Goal: Task Accomplishment & Management: Manage account settings

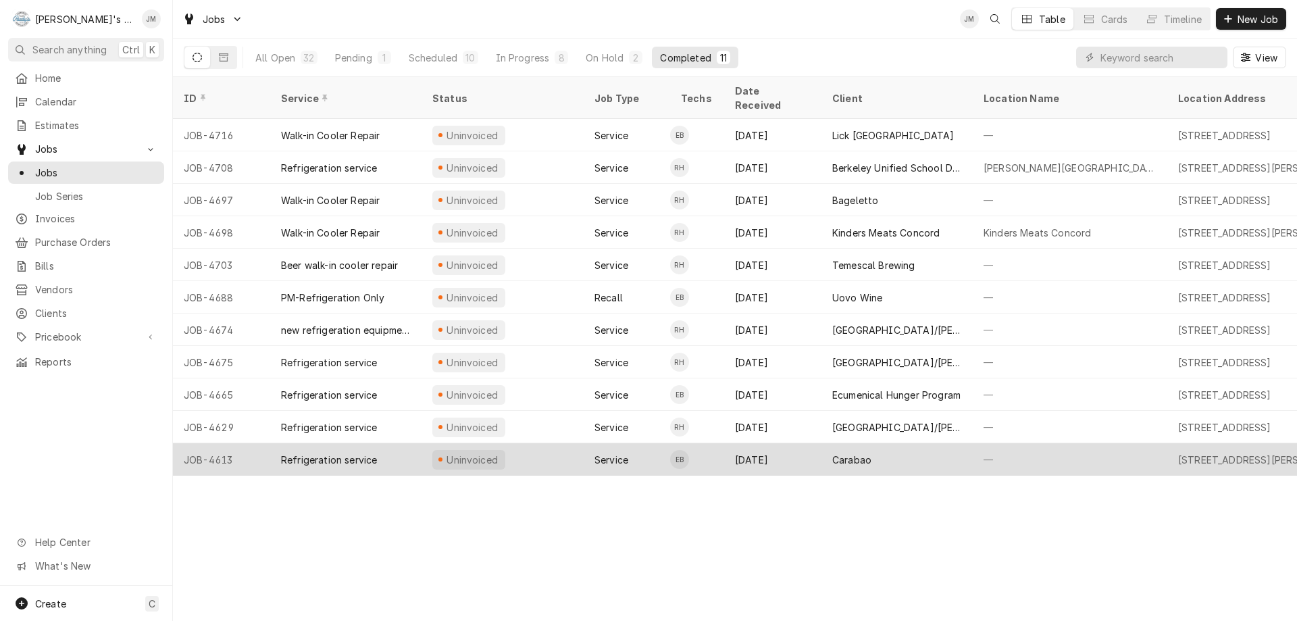
click at [843, 453] on div "Carabao" at bounding box center [851, 460] width 39 height 14
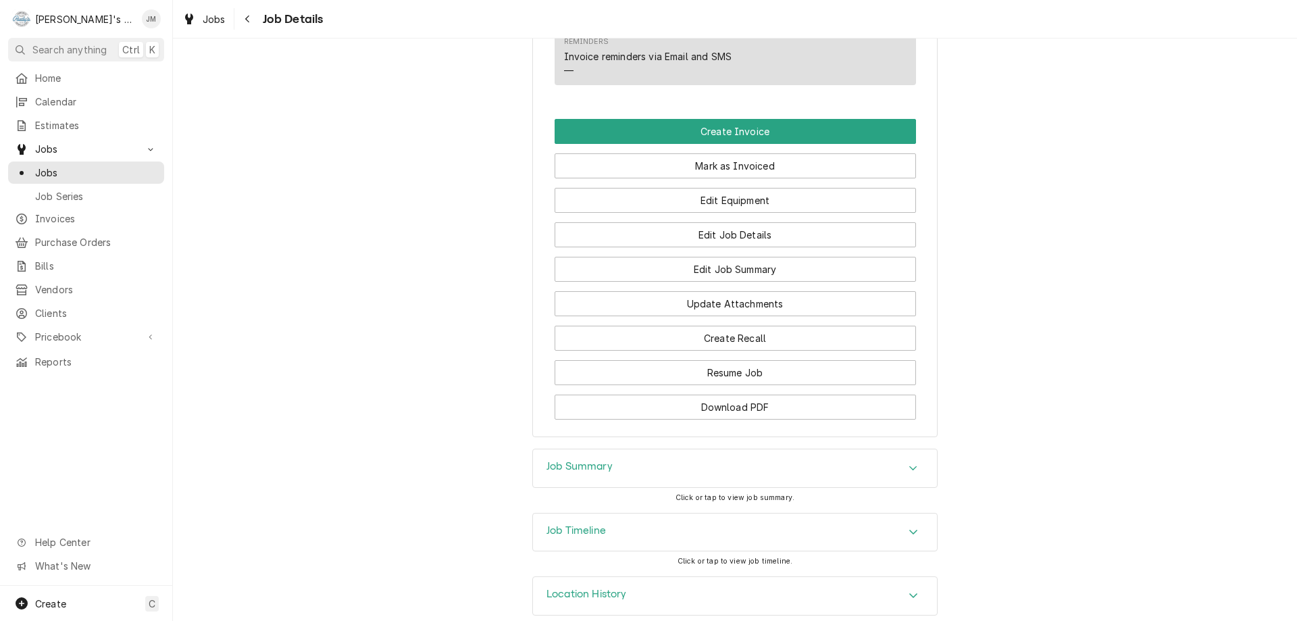
scroll to position [831, 0]
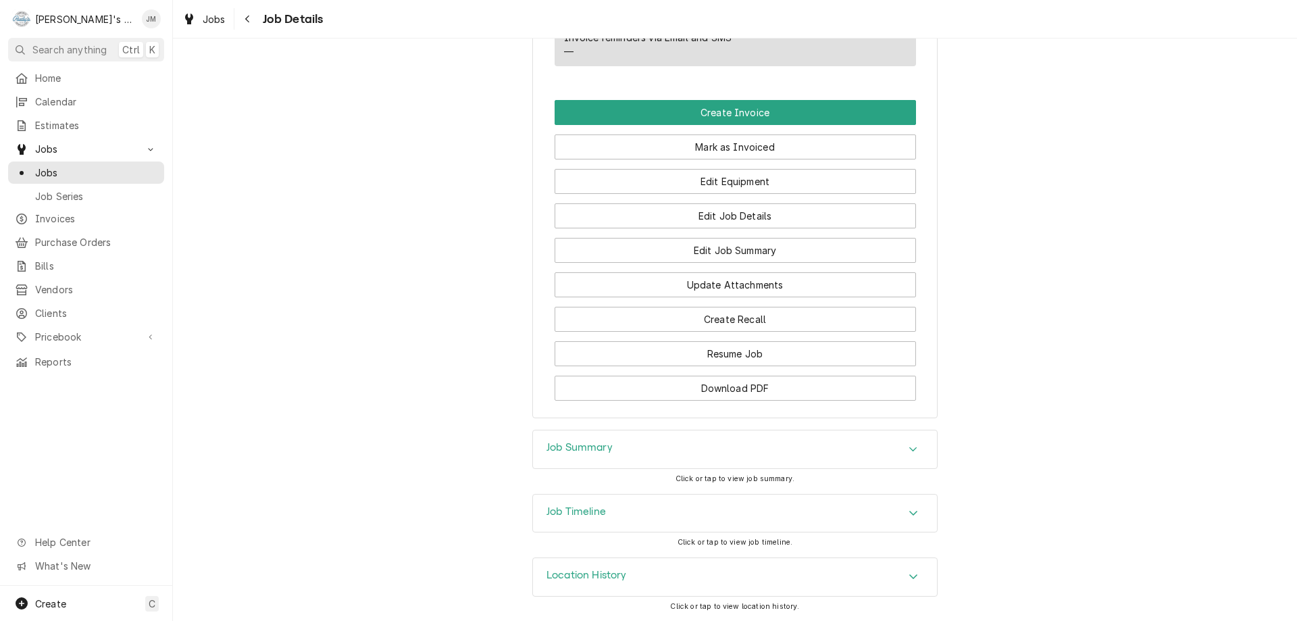
click at [580, 450] on h3 "Job Summary" at bounding box center [580, 447] width 66 height 13
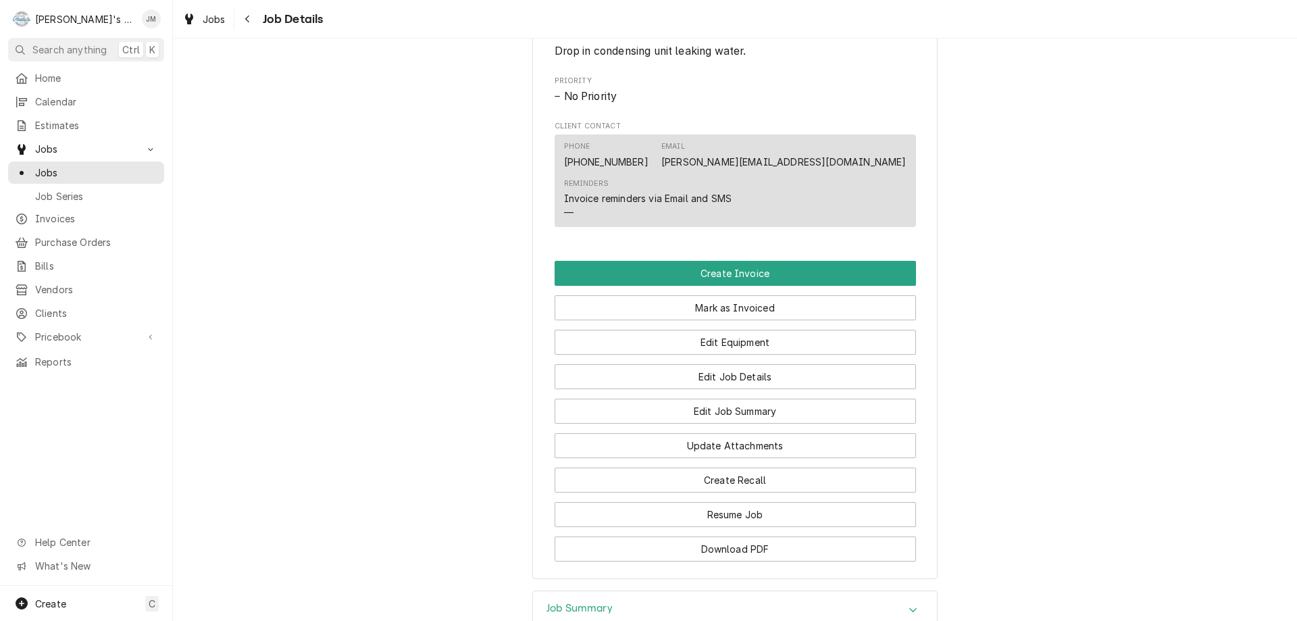
scroll to position [667, 0]
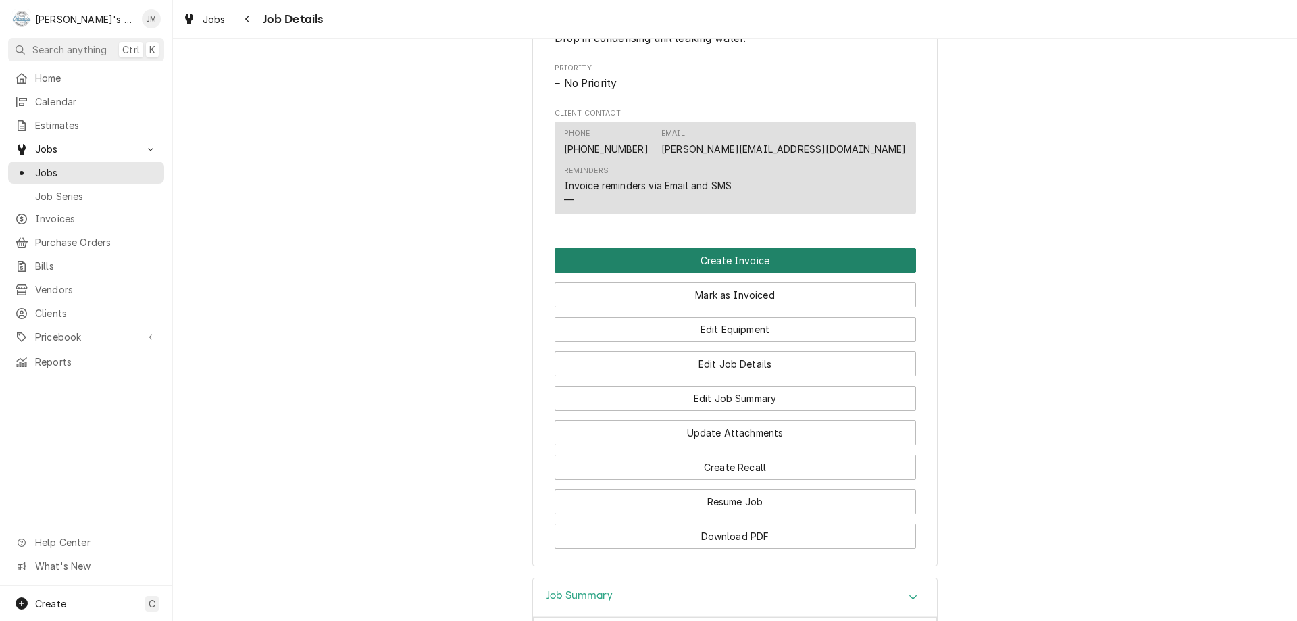
click at [751, 273] on button "Create Invoice" at bounding box center [735, 260] width 361 height 25
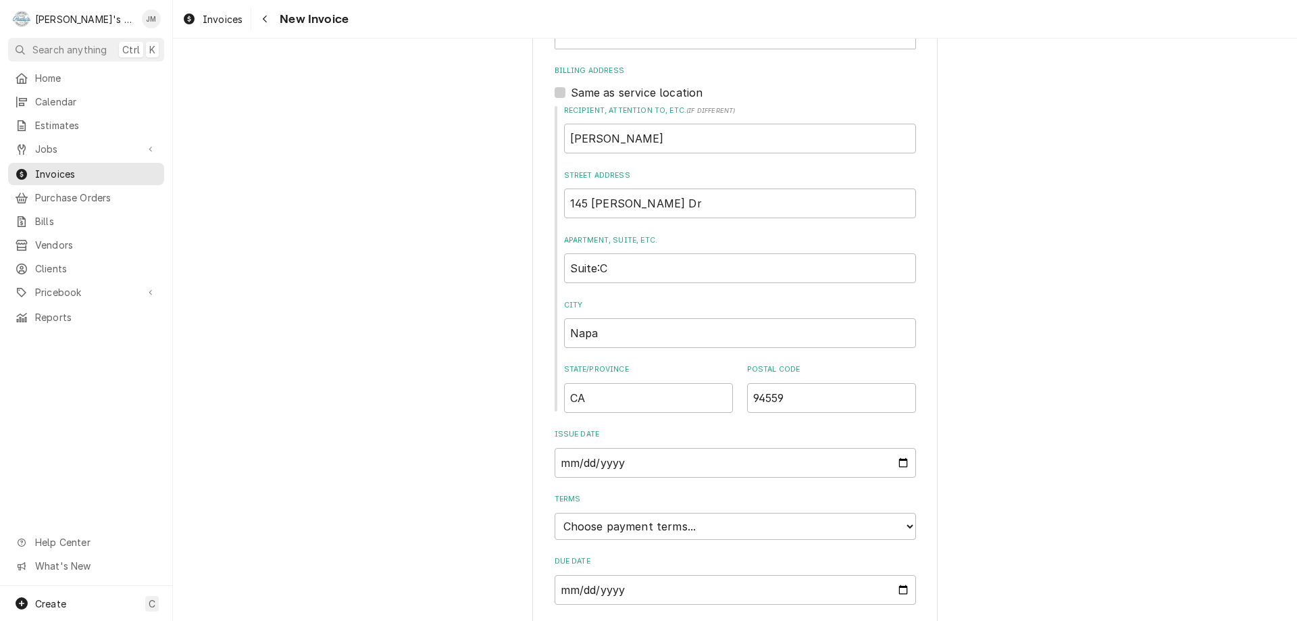
scroll to position [514, 0]
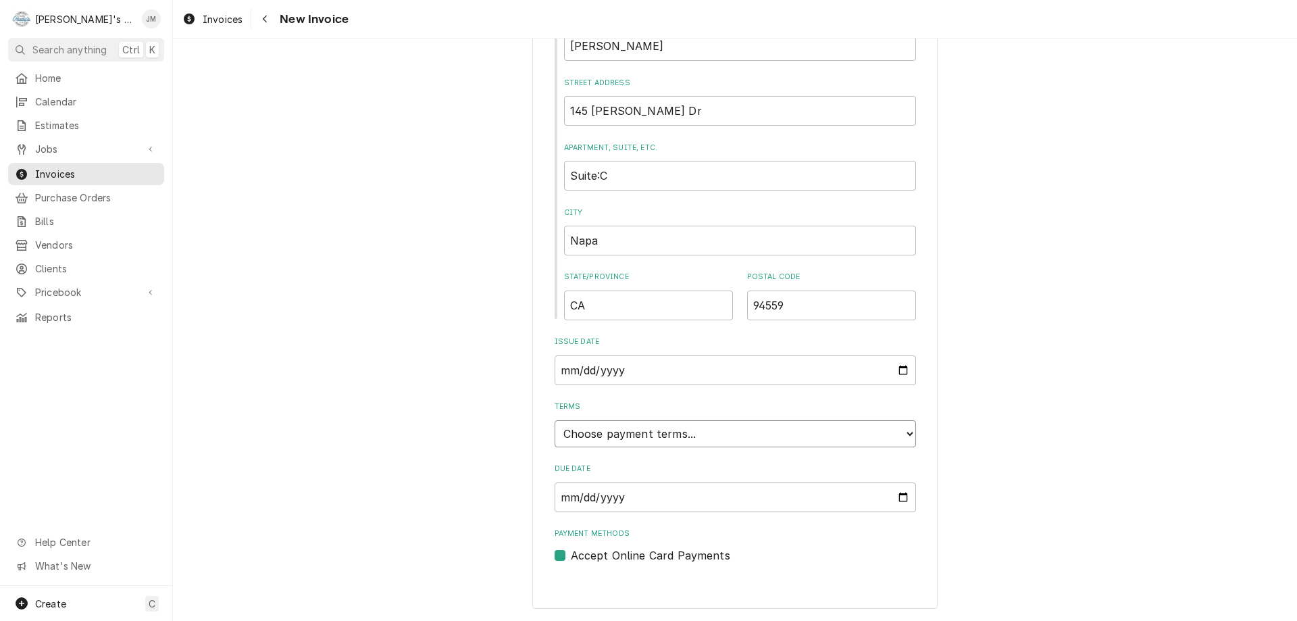
click at [753, 438] on select "Choose payment terms... Same Day Net 7 Net 14 Net 21 Net 30 Net 45 Net 60 Net 90" at bounding box center [735, 433] width 361 height 27
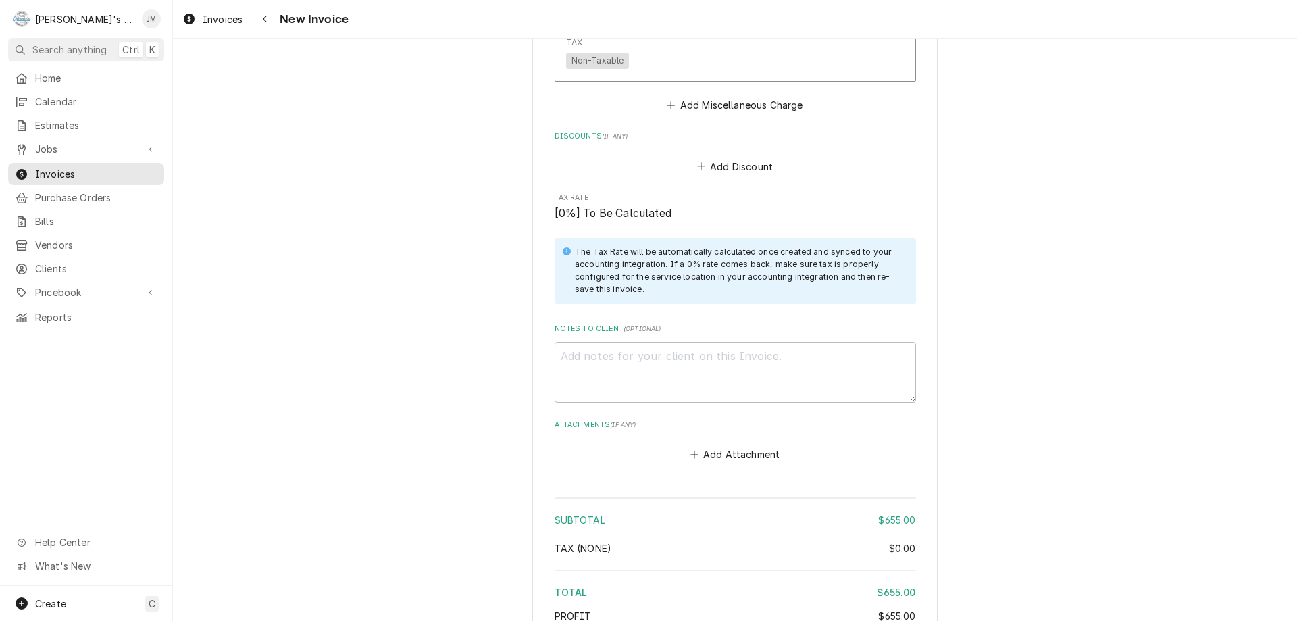
scroll to position [1763, 0]
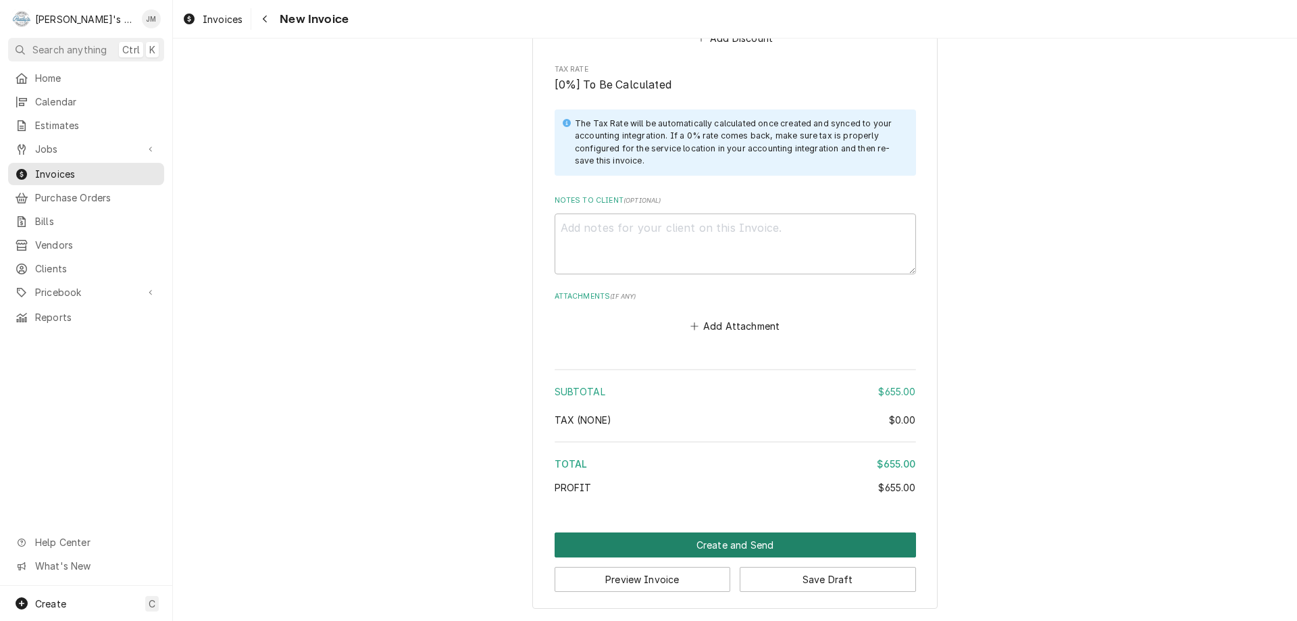
click at [753, 542] on button "Create and Send" at bounding box center [735, 544] width 361 height 25
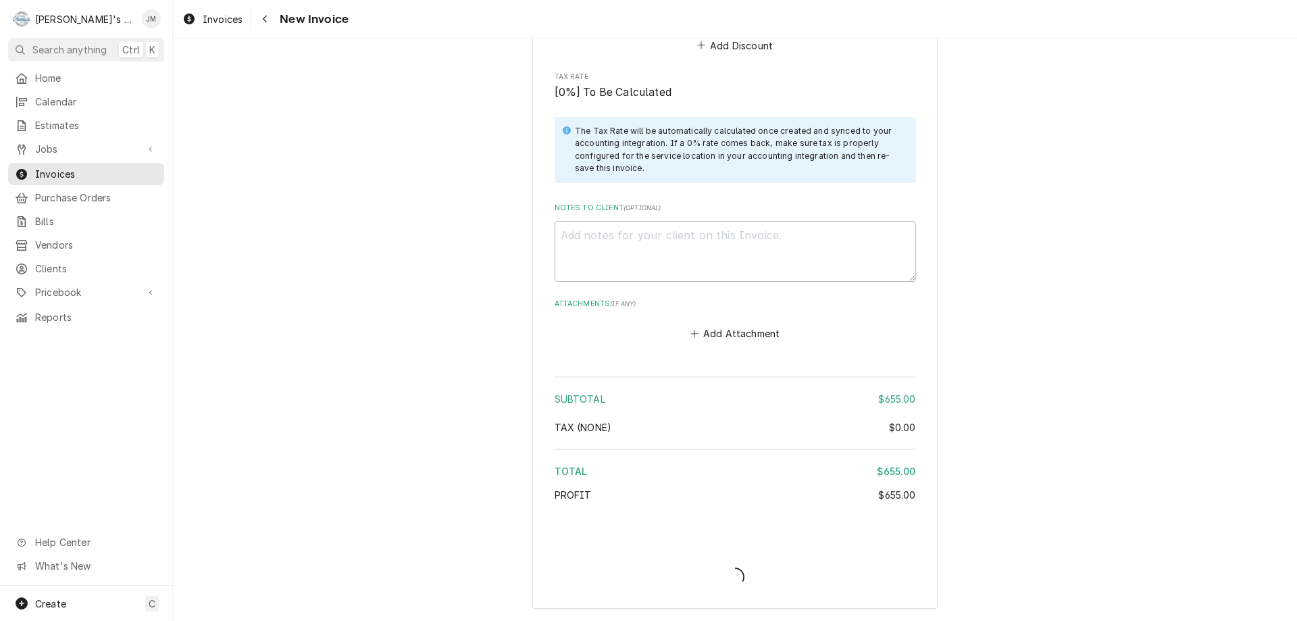
type textarea "x"
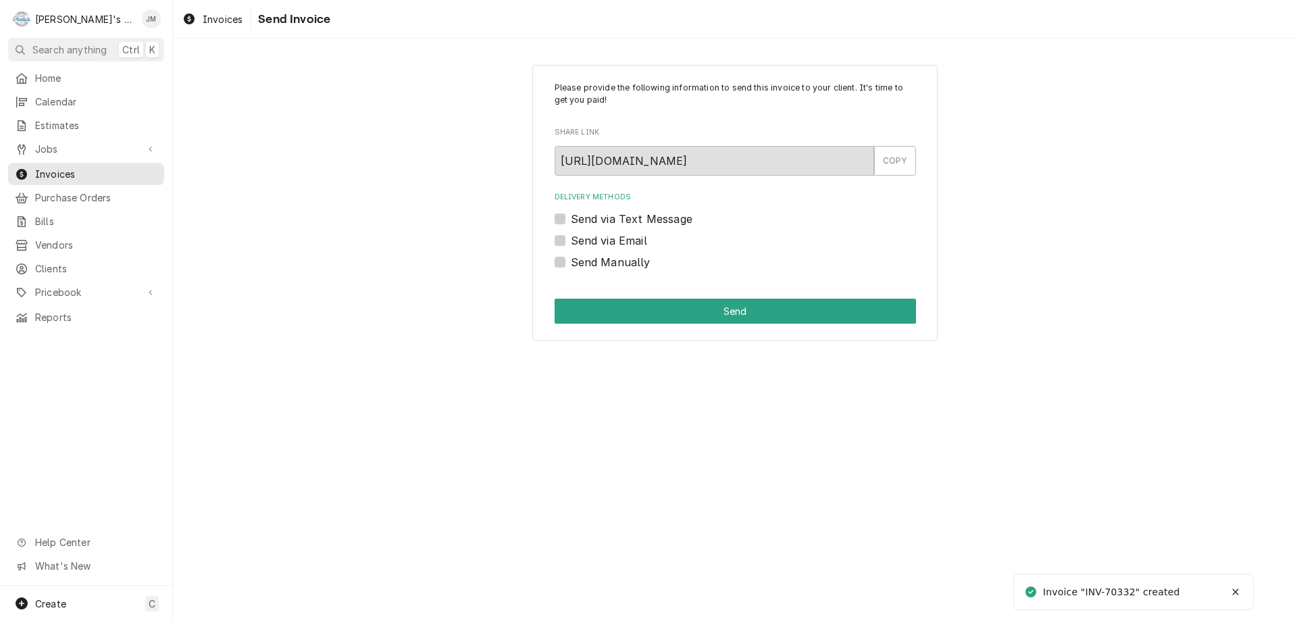
click at [634, 241] on label "Send via Email" at bounding box center [609, 240] width 76 height 16
click at [634, 241] on input "Send via Email" at bounding box center [751, 247] width 361 height 30
checkbox input "true"
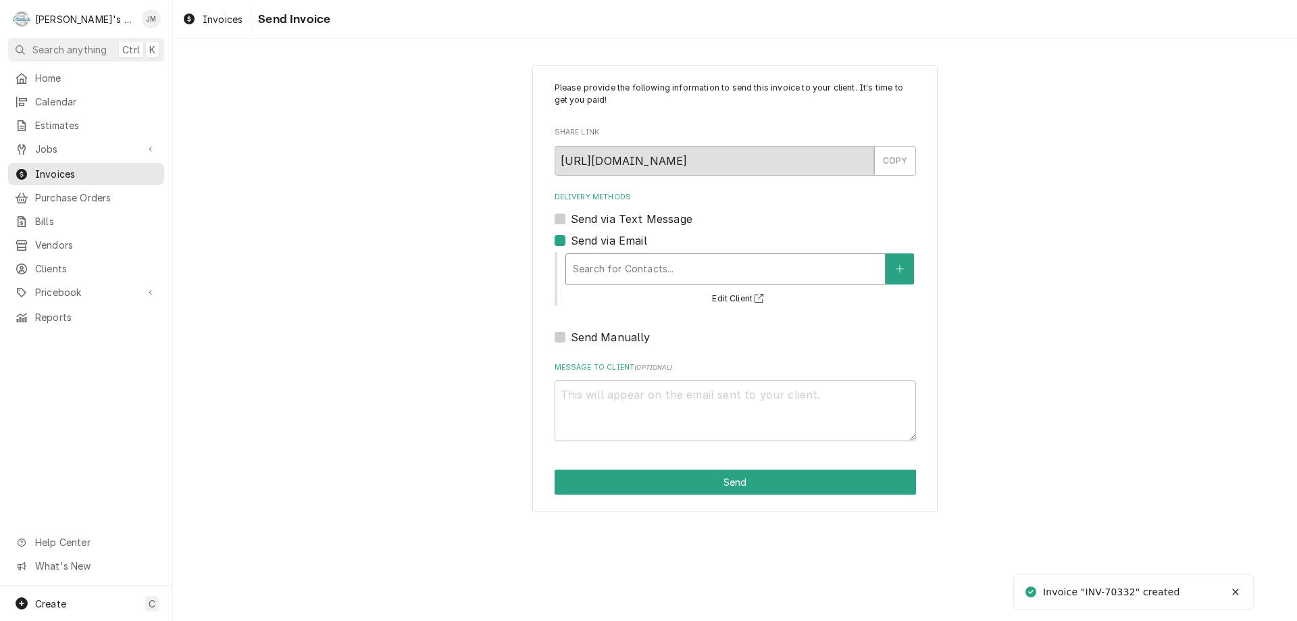
click at [630, 266] on div "Delivery Methods" at bounding box center [725, 269] width 305 height 24
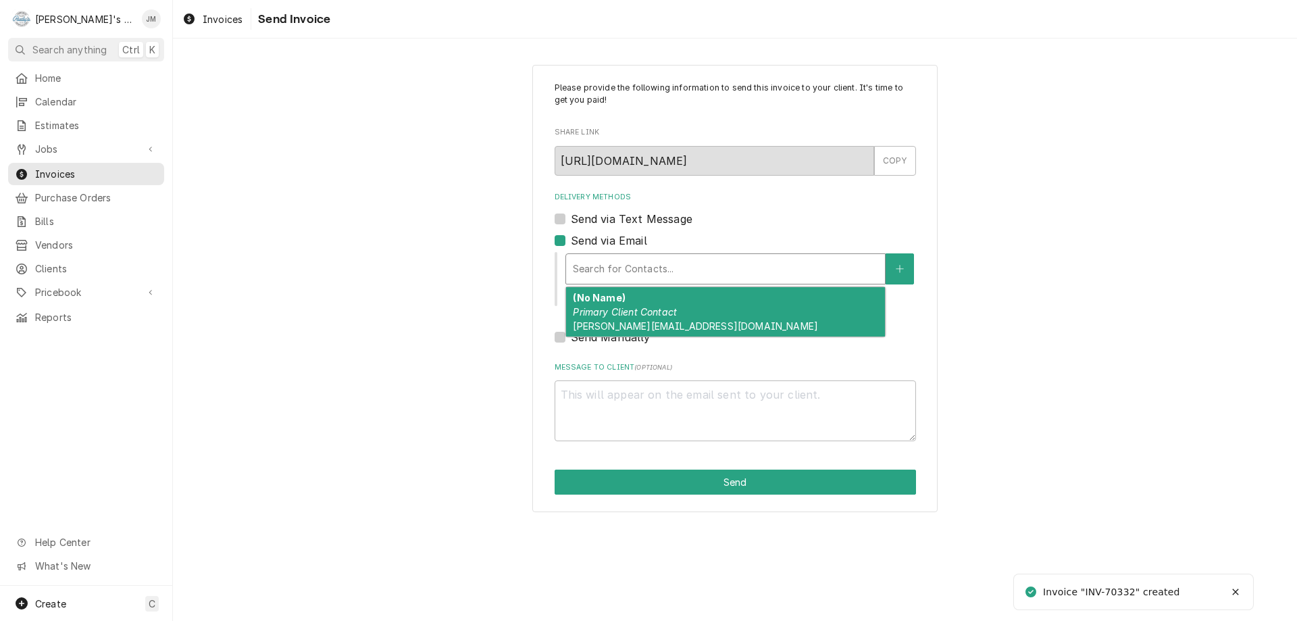
click at [627, 306] on em "Primary Client Contact" at bounding box center [625, 311] width 104 height 11
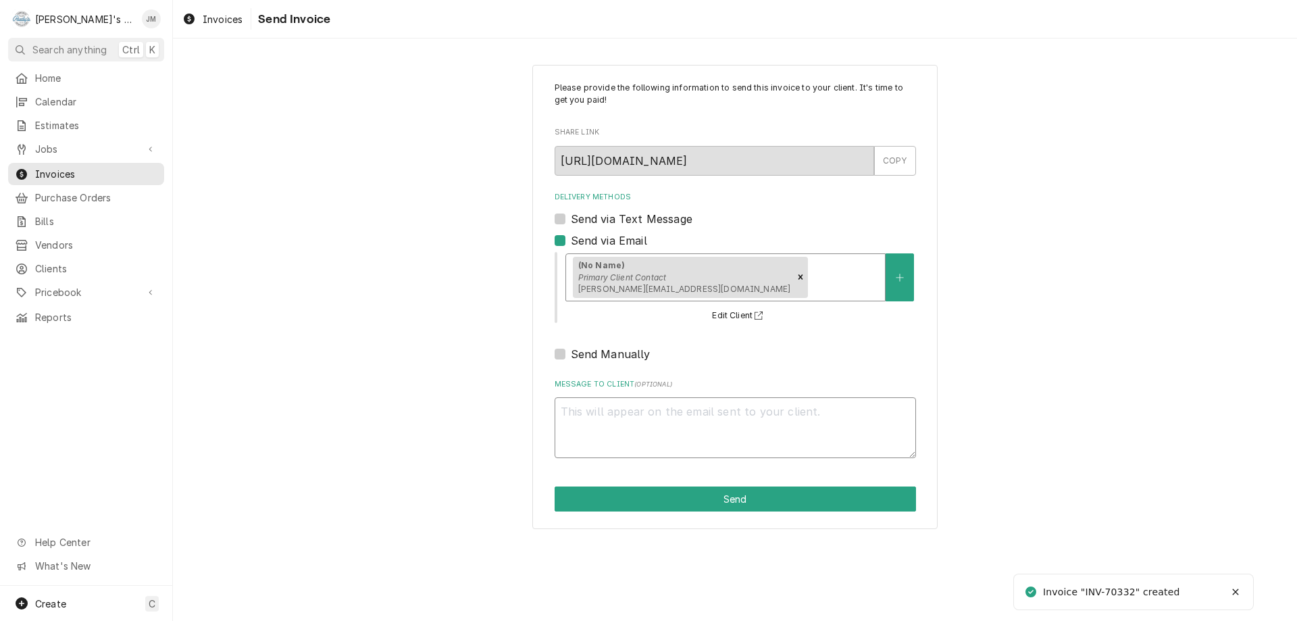
click at [648, 403] on textarea "Message to Client ( optional )" at bounding box center [735, 427] width 361 height 61
type textarea "x"
type textarea "t"
type textarea "x"
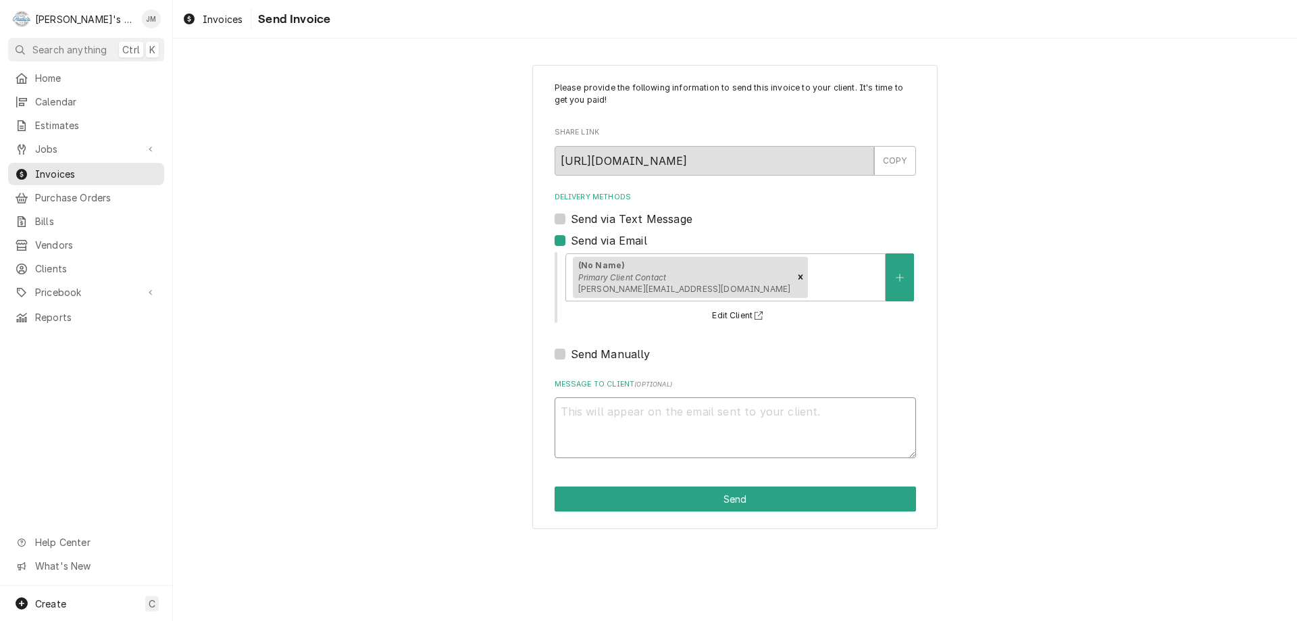
type textarea "t"
type textarea "x"
type textarea "tH"
type textarea "x"
type textarea "tHAN"
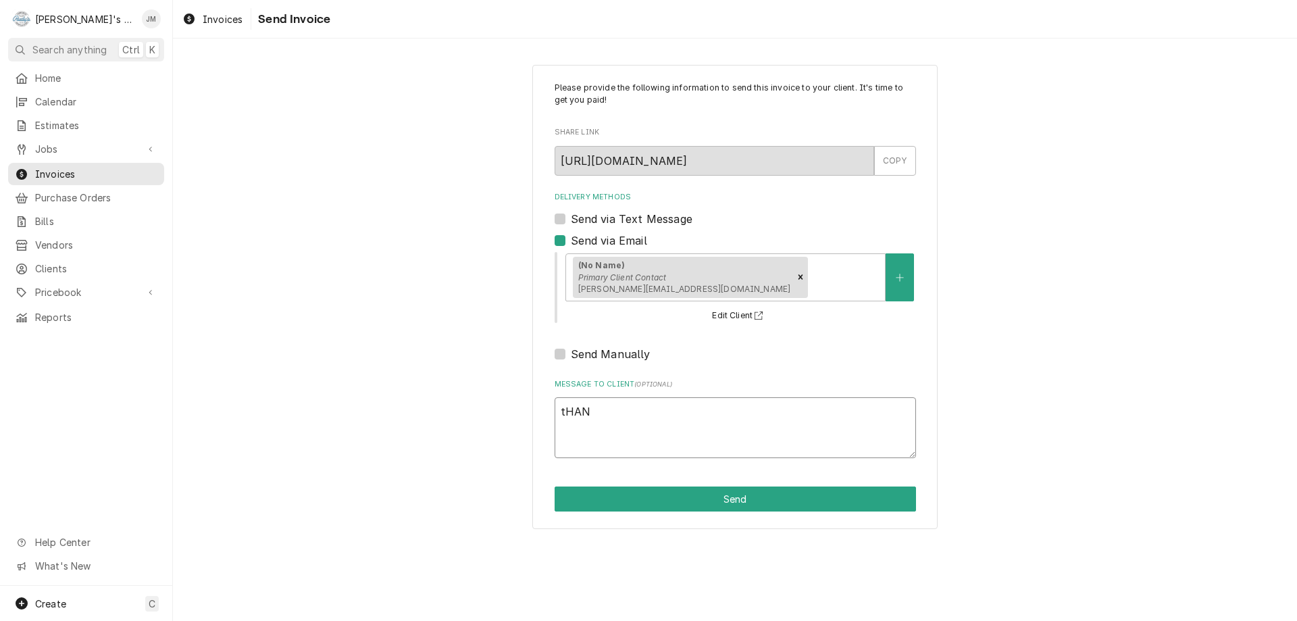
type textarea "x"
type textarea "tHANK"
type textarea "x"
type textarea "tHAN"
type textarea "x"
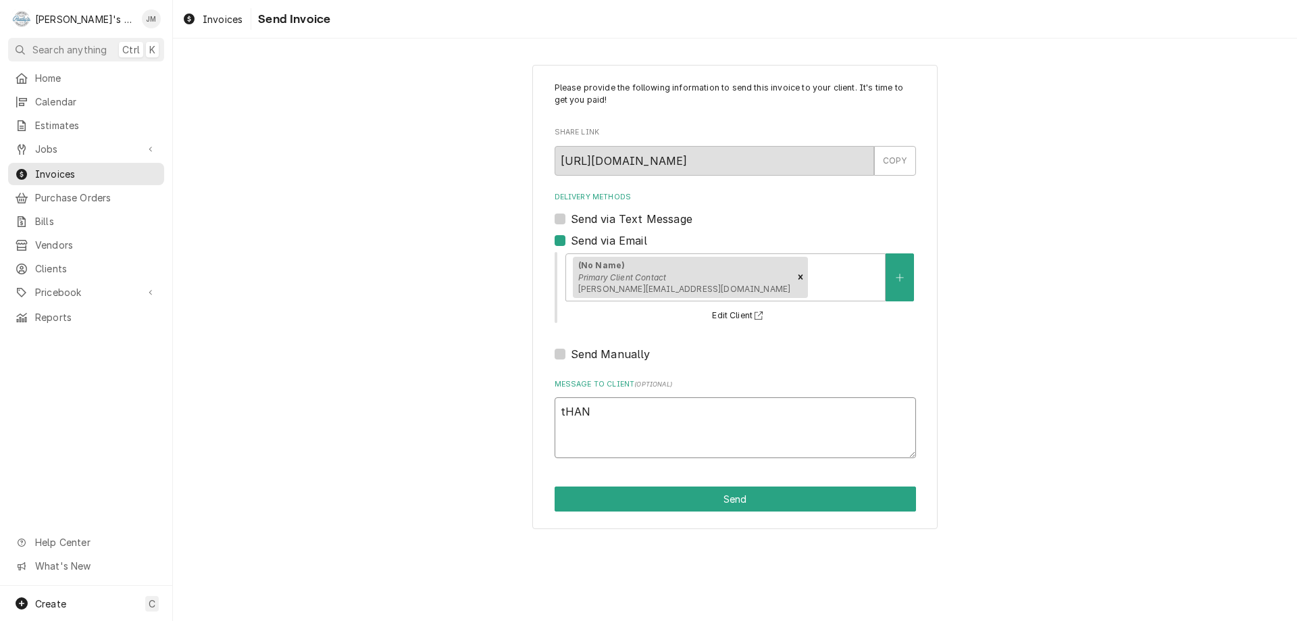
type textarea "tHA"
type textarea "x"
type textarea "tH"
type textarea "x"
type textarea "t"
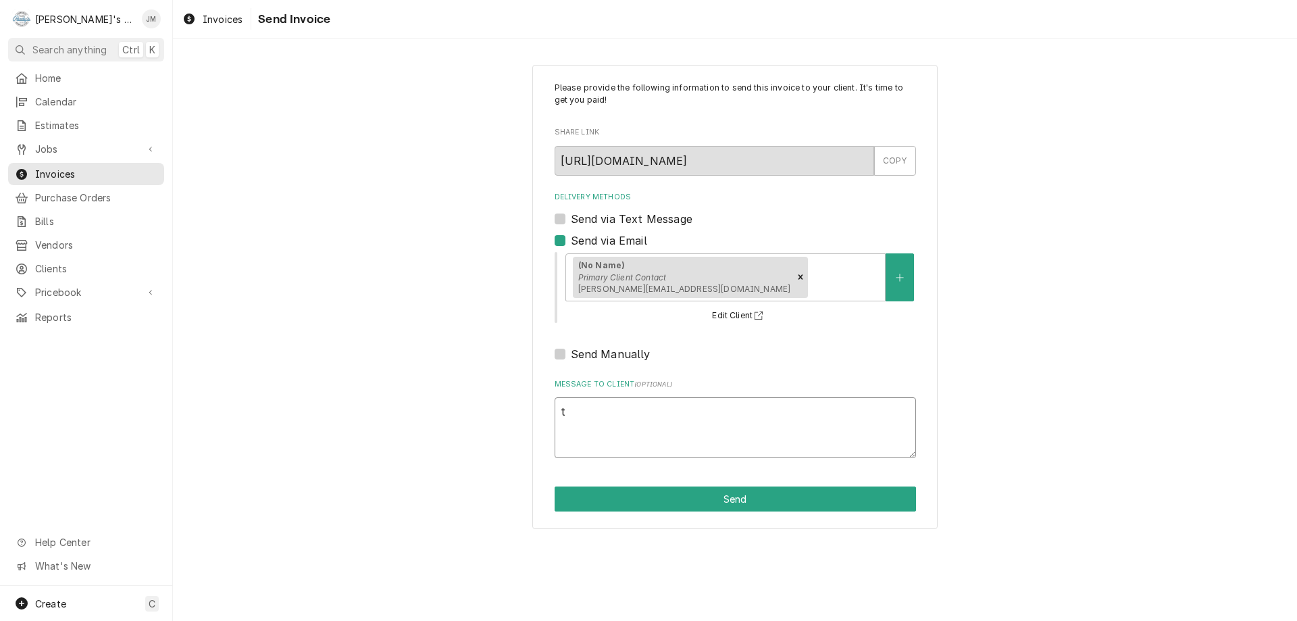
type textarea "x"
type textarea "tT"
type textarea "x"
type textarea "tTh"
type textarea "x"
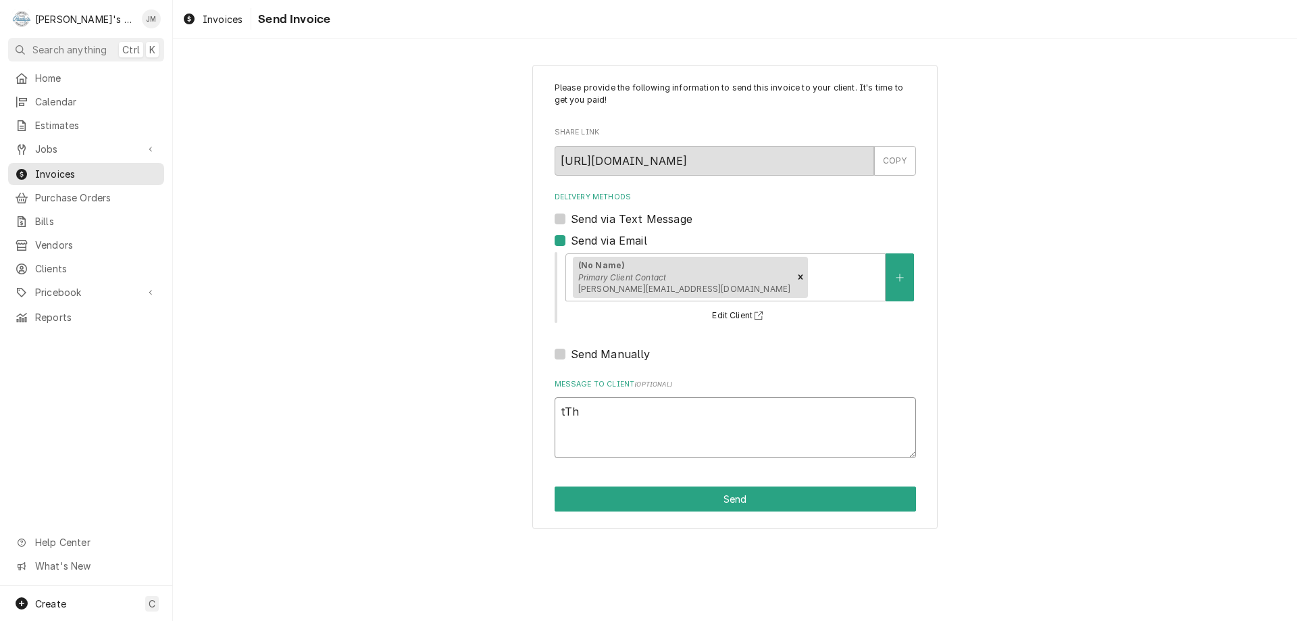
type textarea "tT"
type textarea "x"
type textarea "t"
type textarea "x"
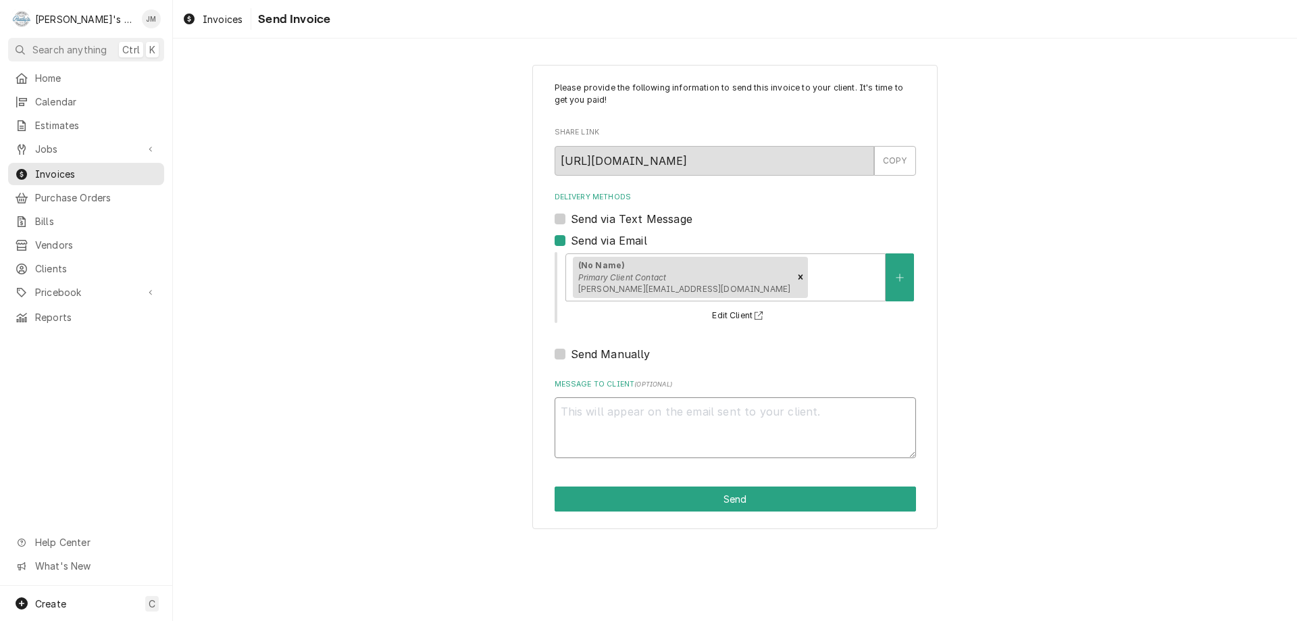
type textarea "T"
type textarea "x"
type textarea "Th"
type textarea "x"
type textarea "Tha"
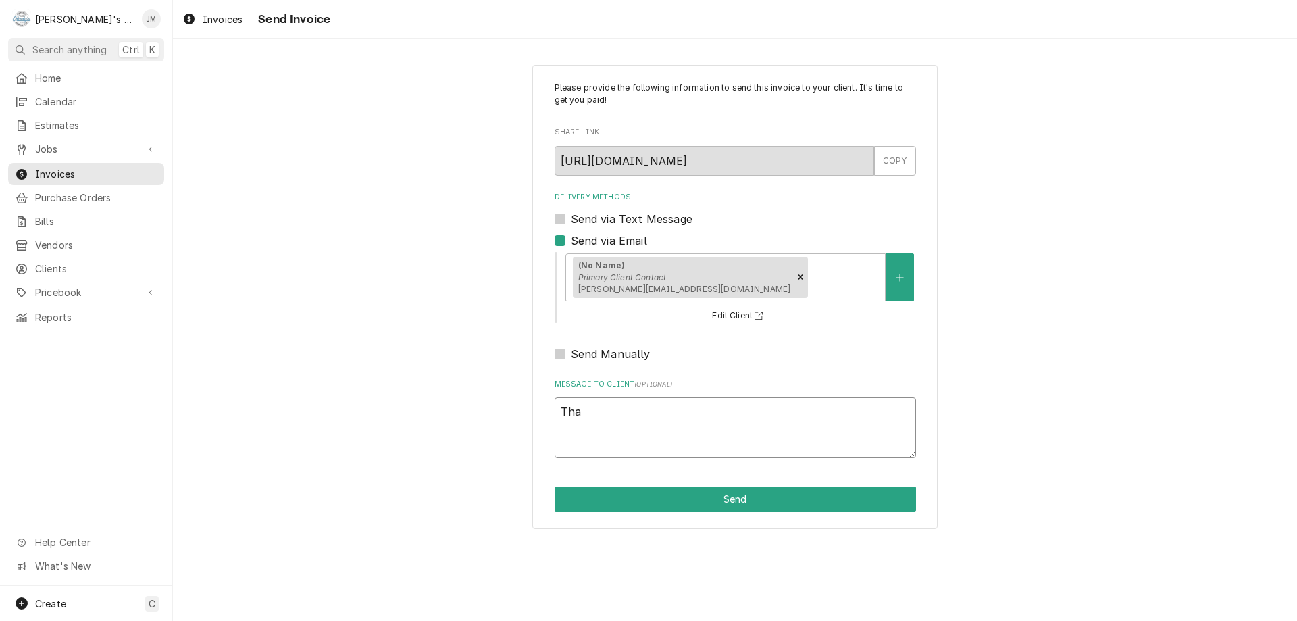
type textarea "x"
type textarea "Than"
type textarea "x"
type textarea "Thank"
type textarea "x"
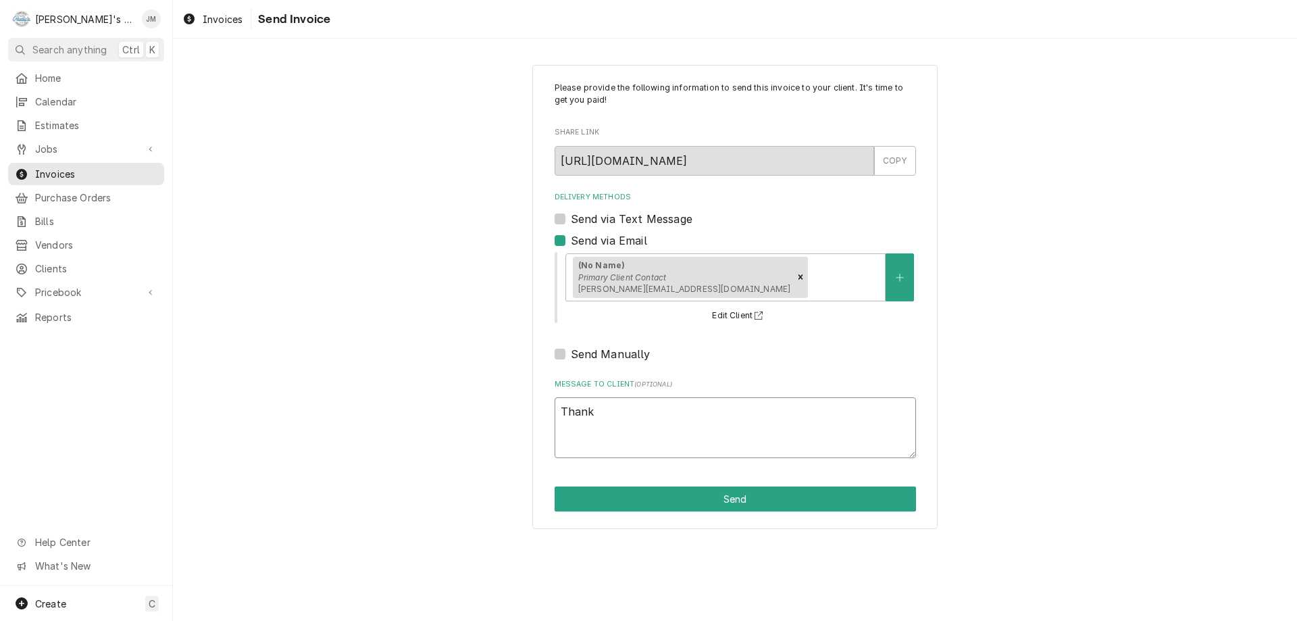
type textarea "Thank"
type textarea "x"
type textarea "Thank y"
type textarea "x"
type textarea "Thank yo"
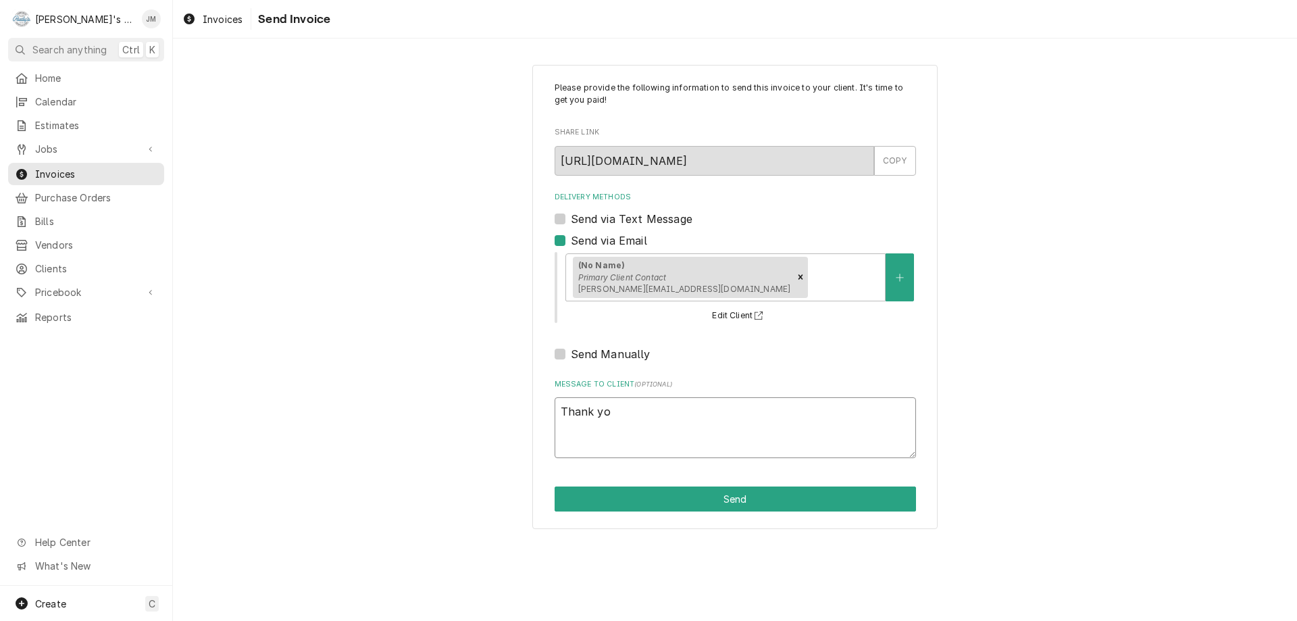
type textarea "x"
type textarea "Thank you"
type textarea "x"
type textarea "Thank you"
type textarea "x"
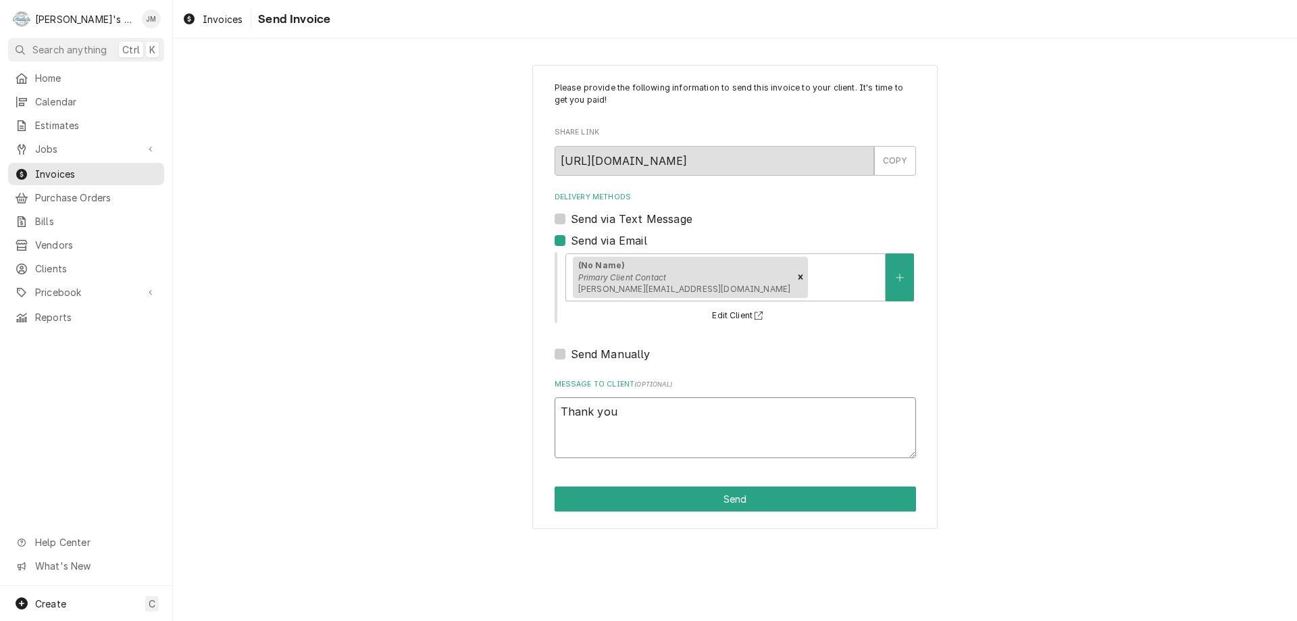
type textarea "Thank you f"
type textarea "x"
type textarea "Thank you fo"
type textarea "x"
type textarea "Thank you for"
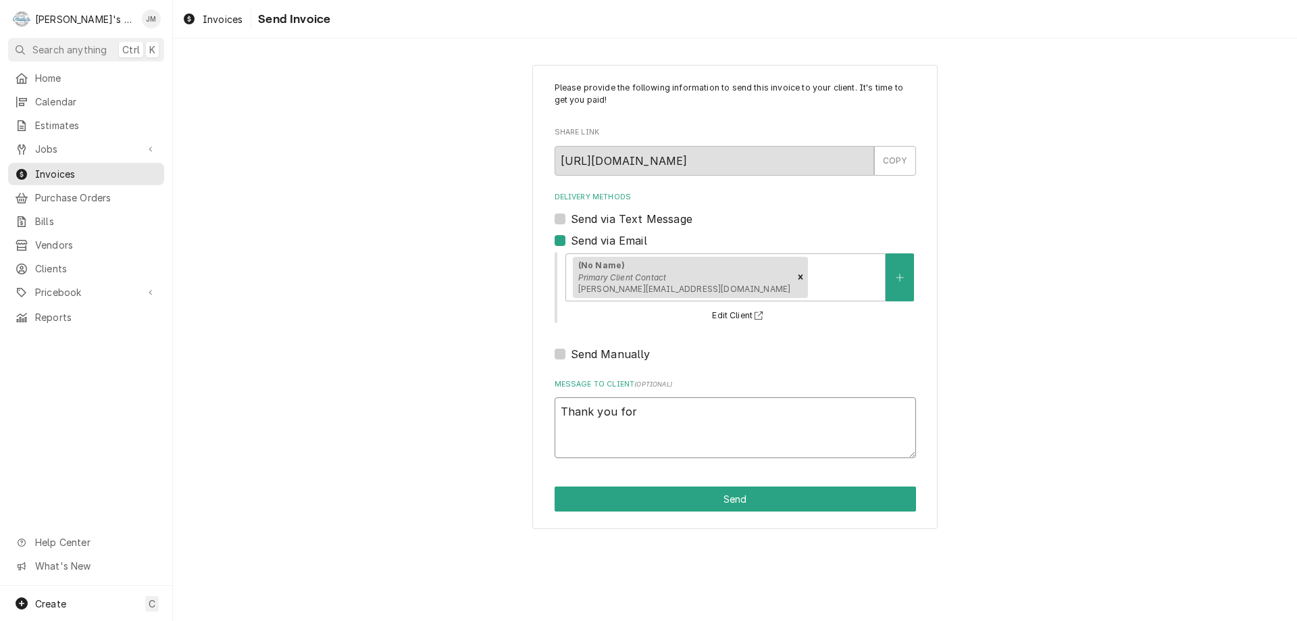
type textarea "x"
type textarea "Thank you for"
type textarea "x"
type textarea "Thank you for y"
type textarea "x"
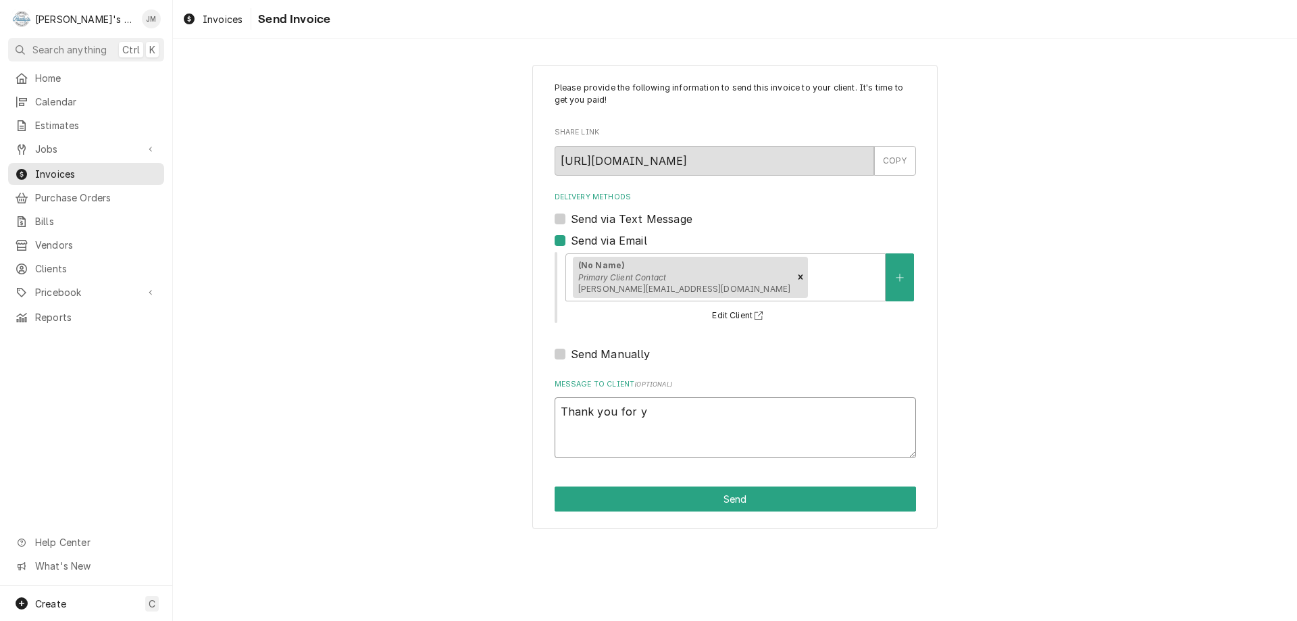
type textarea "Thank you for yo"
type textarea "x"
type textarea "Thank you for you"
type textarea "x"
type textarea "Thank you for your"
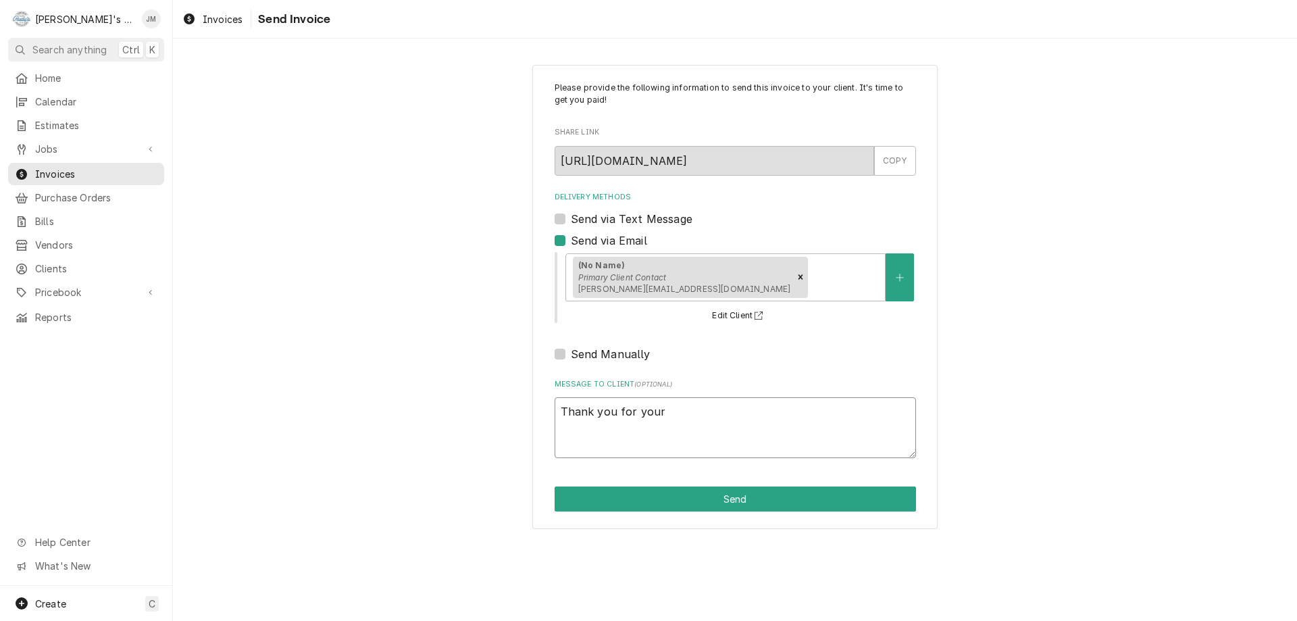
type textarea "x"
type textarea "Thank you for your"
type textarea "x"
type textarea "Thank you for your b"
type textarea "x"
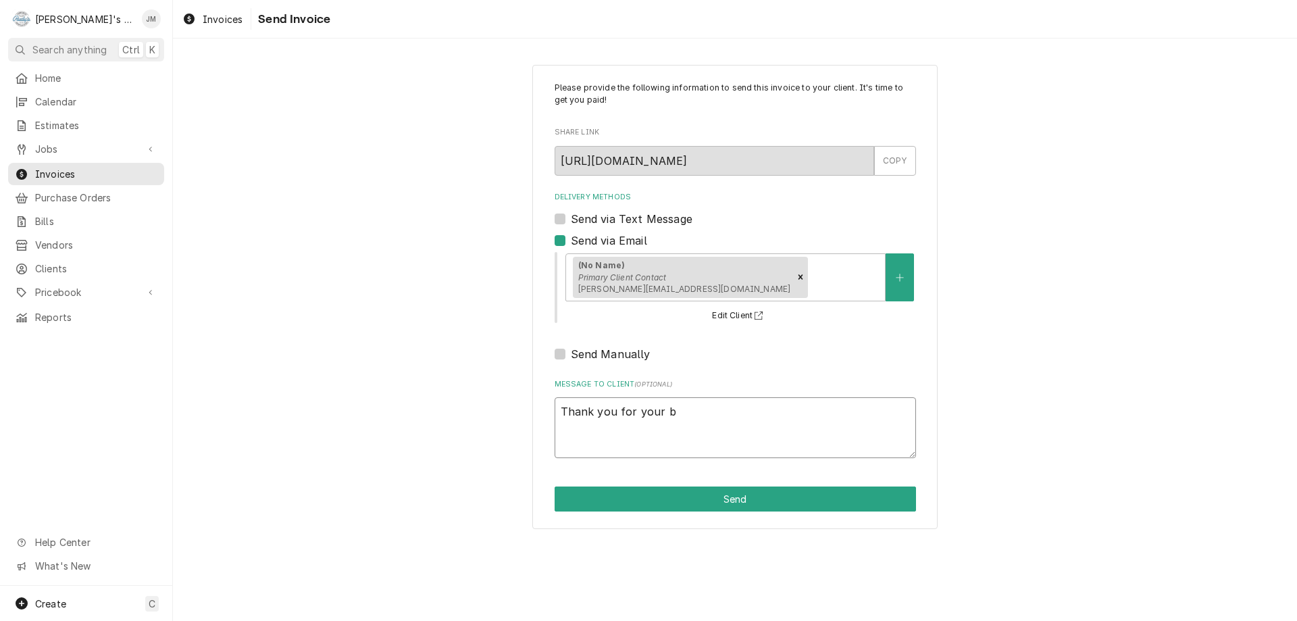
type textarea "Thank you for your bu"
type textarea "x"
type textarea "Thank you for your bus"
type textarea "x"
type textarea "Thank you for your busi"
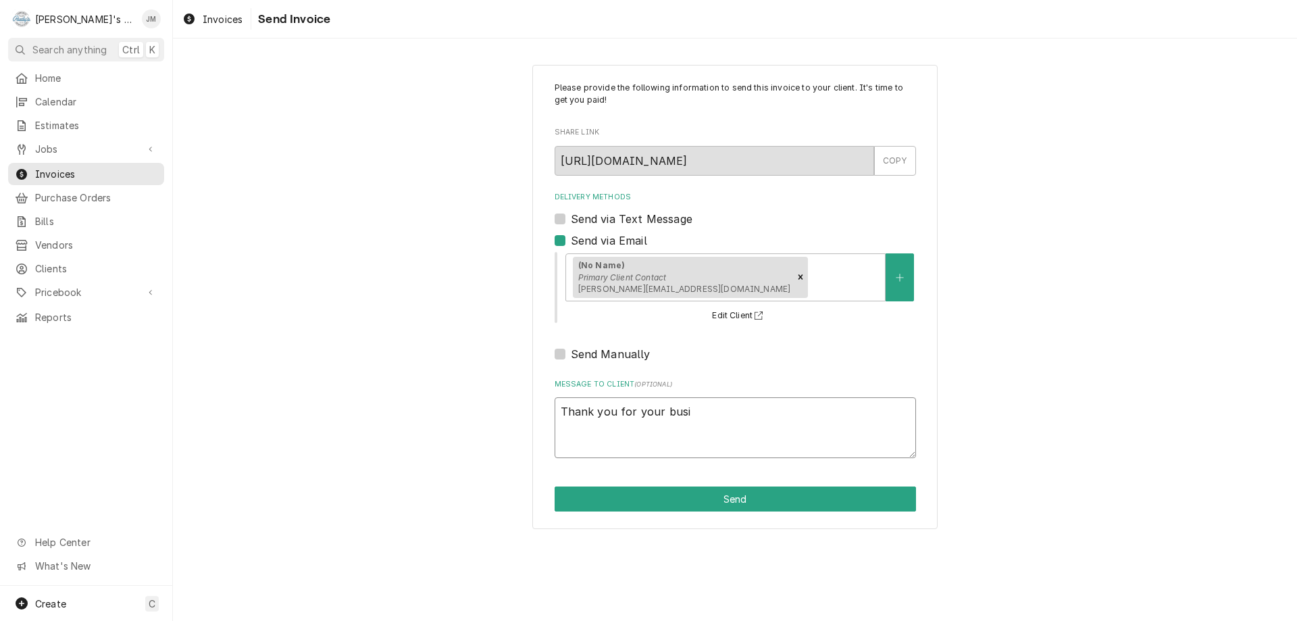
type textarea "x"
type textarea "Thank you for your busin"
type textarea "x"
type textarea "Thank you for your busine"
type textarea "x"
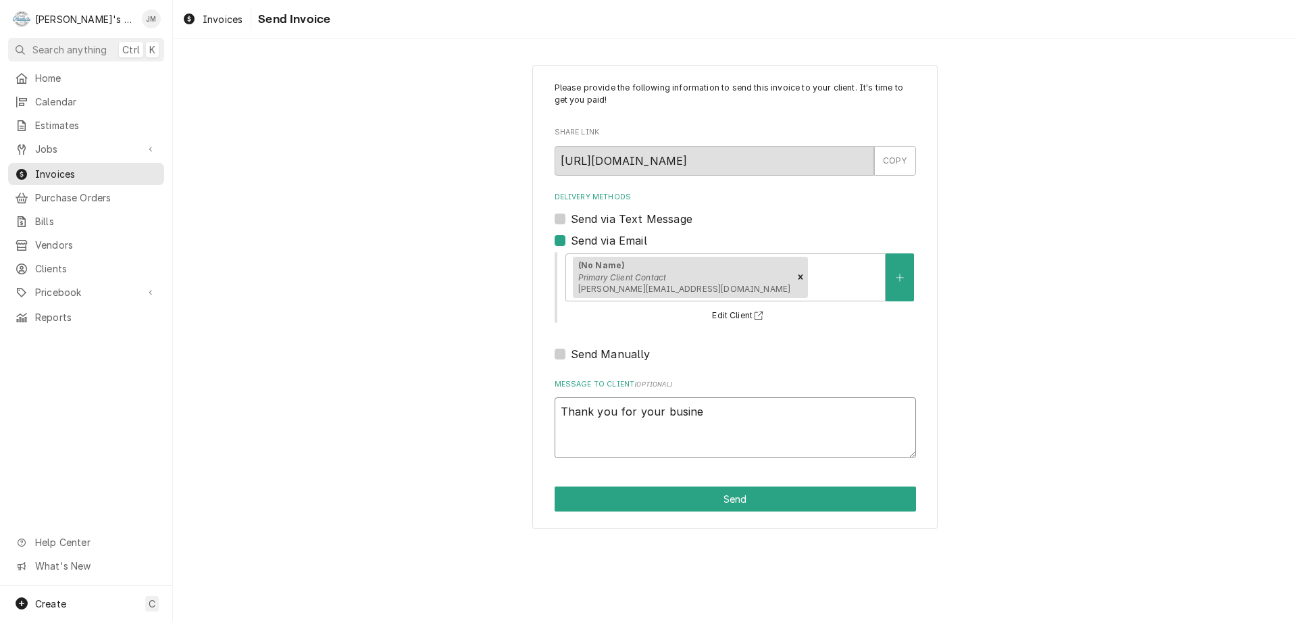
type textarea "Thank you for your busines"
type textarea "x"
type textarea "Thank you for your business"
type textarea "x"
type textarea "Thank you for your business."
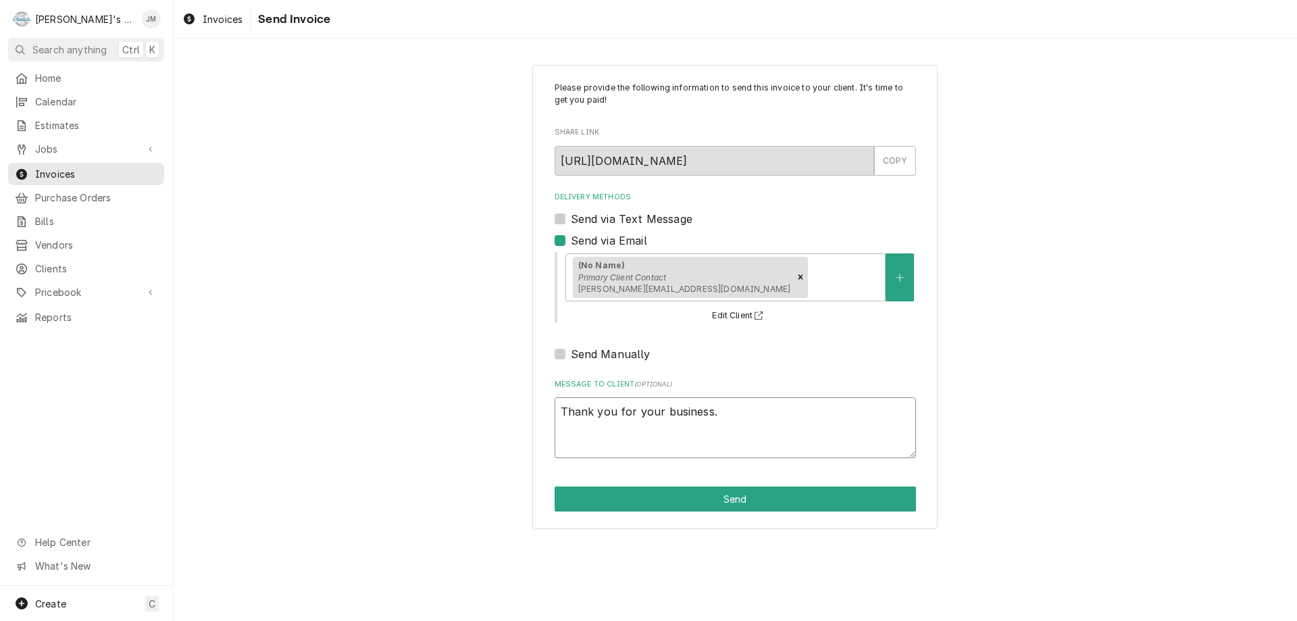
type textarea "x"
type textarea "Thank you for your business."
click at [711, 498] on button "Send" at bounding box center [735, 498] width 361 height 25
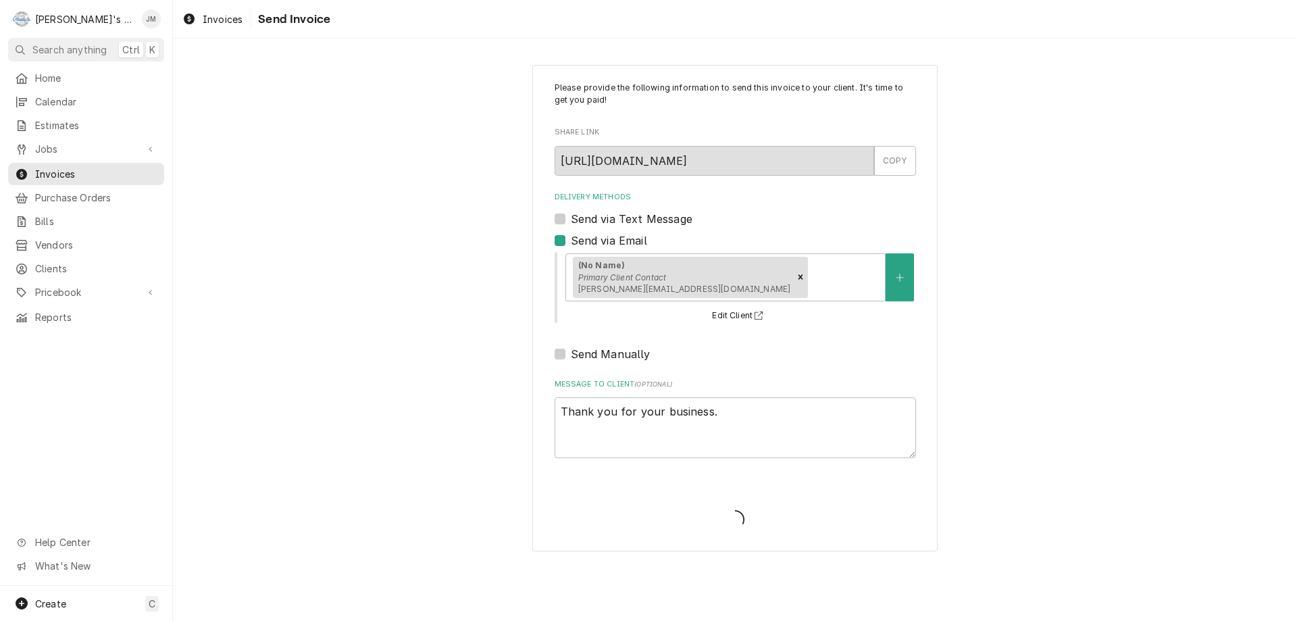
type textarea "x"
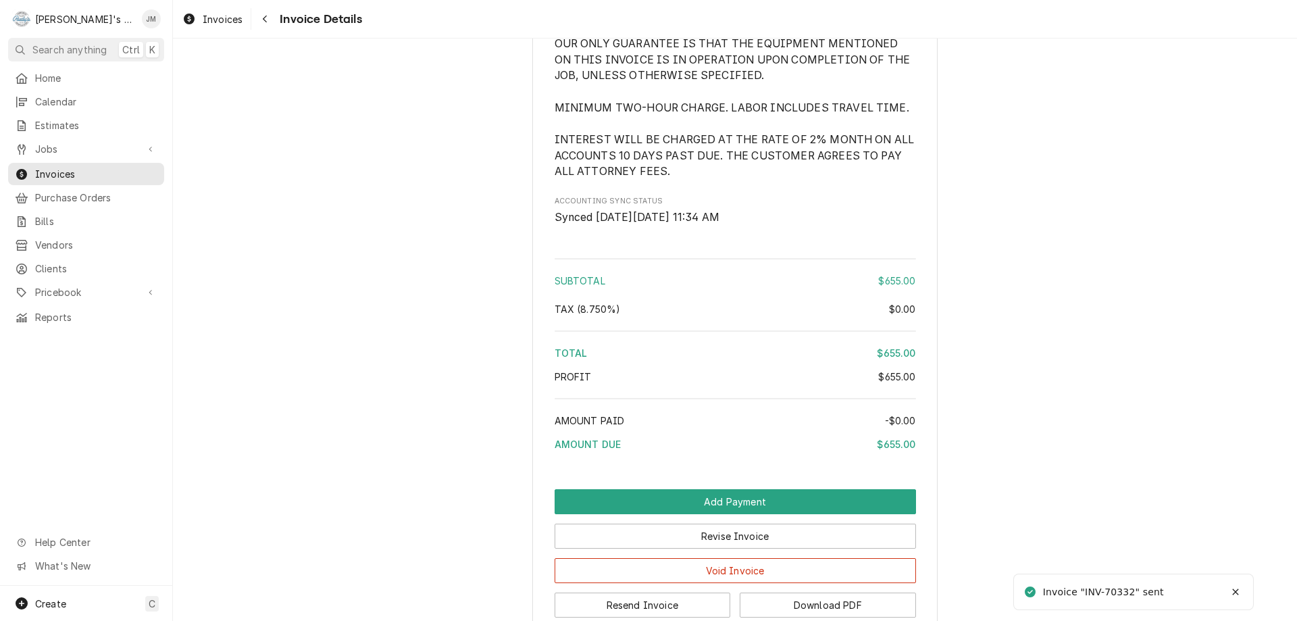
scroll to position [1538, 0]
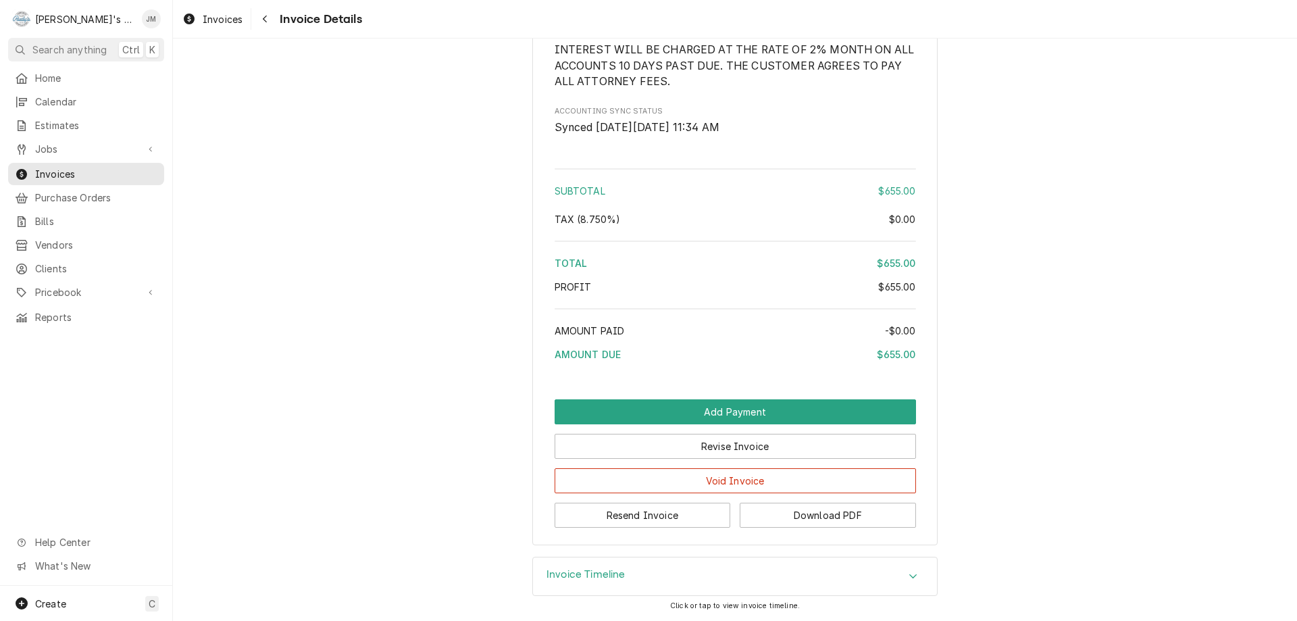
click at [603, 572] on h3 "Invoice Timeline" at bounding box center [586, 574] width 79 height 13
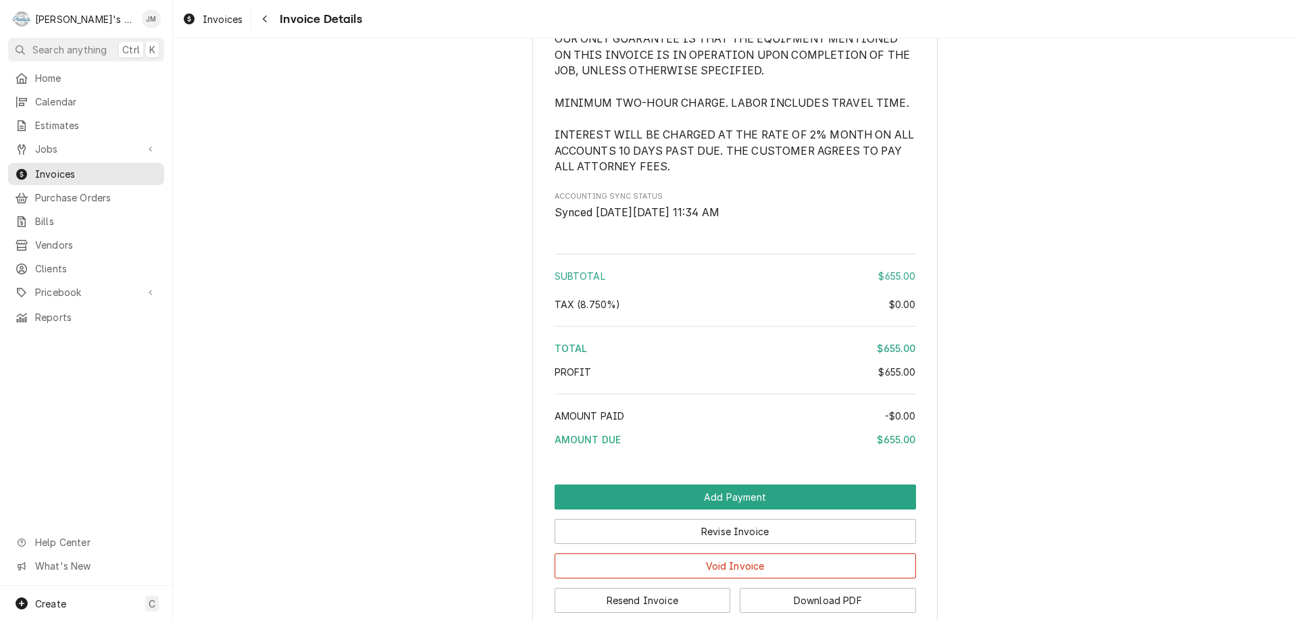
scroll to position [1393, 0]
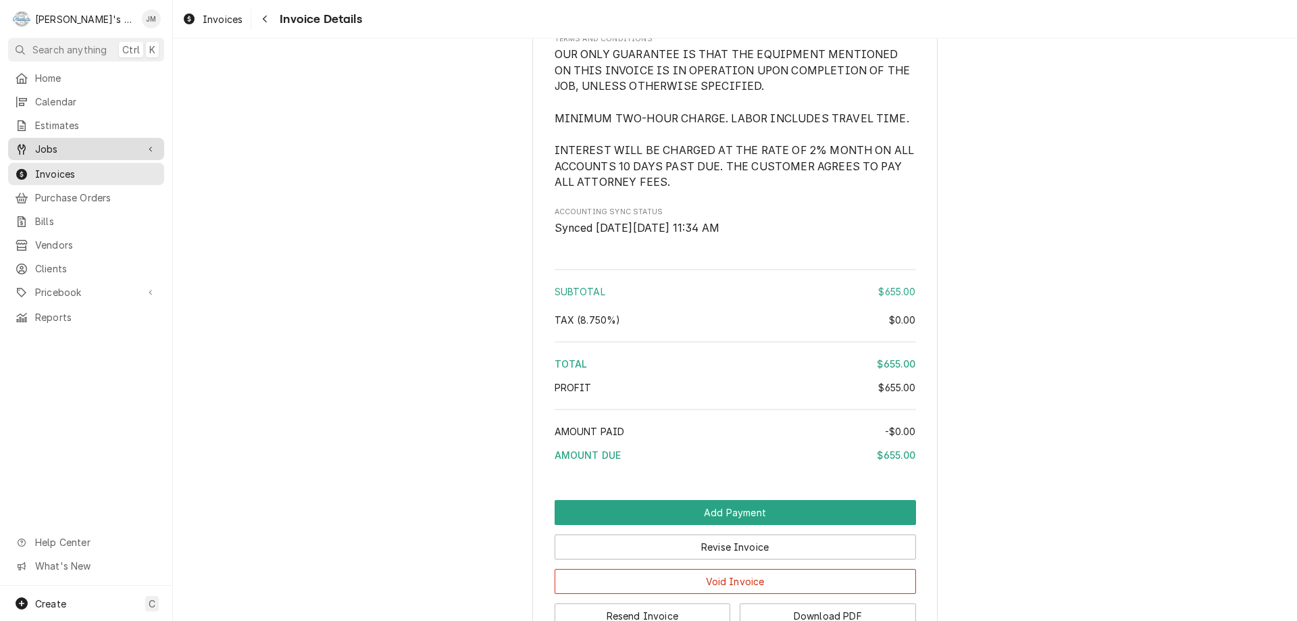
click at [40, 142] on span "Jobs" at bounding box center [86, 149] width 102 height 14
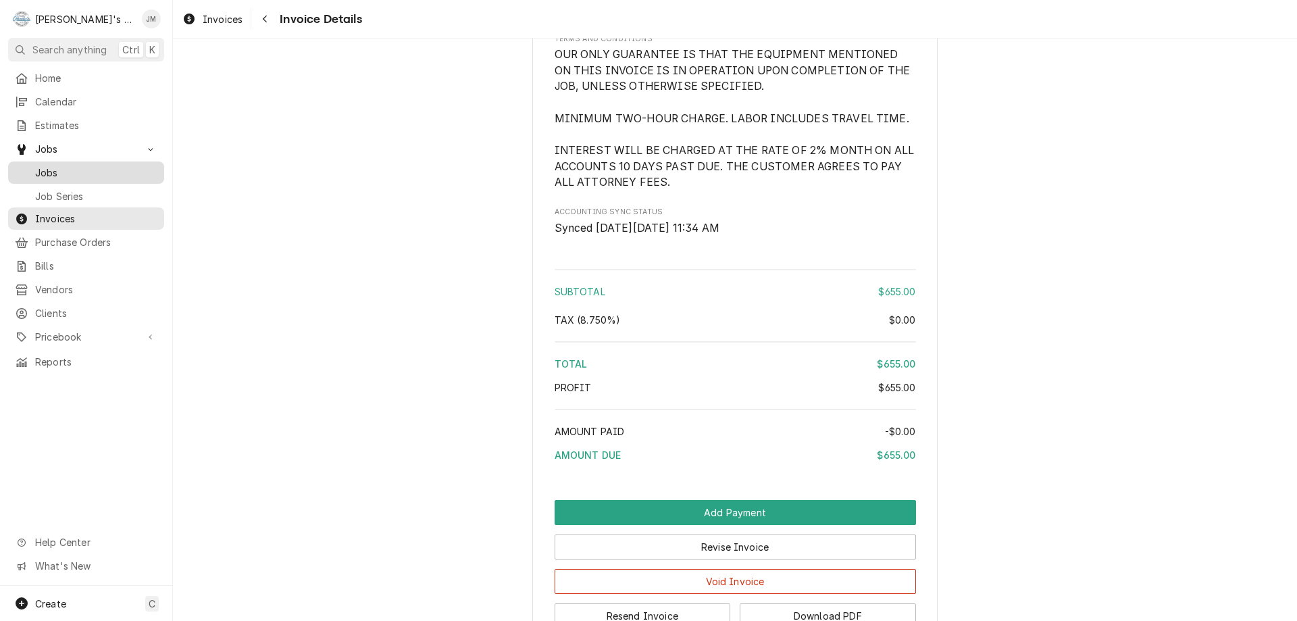
click at [48, 166] on span "Jobs" at bounding box center [96, 173] width 122 height 14
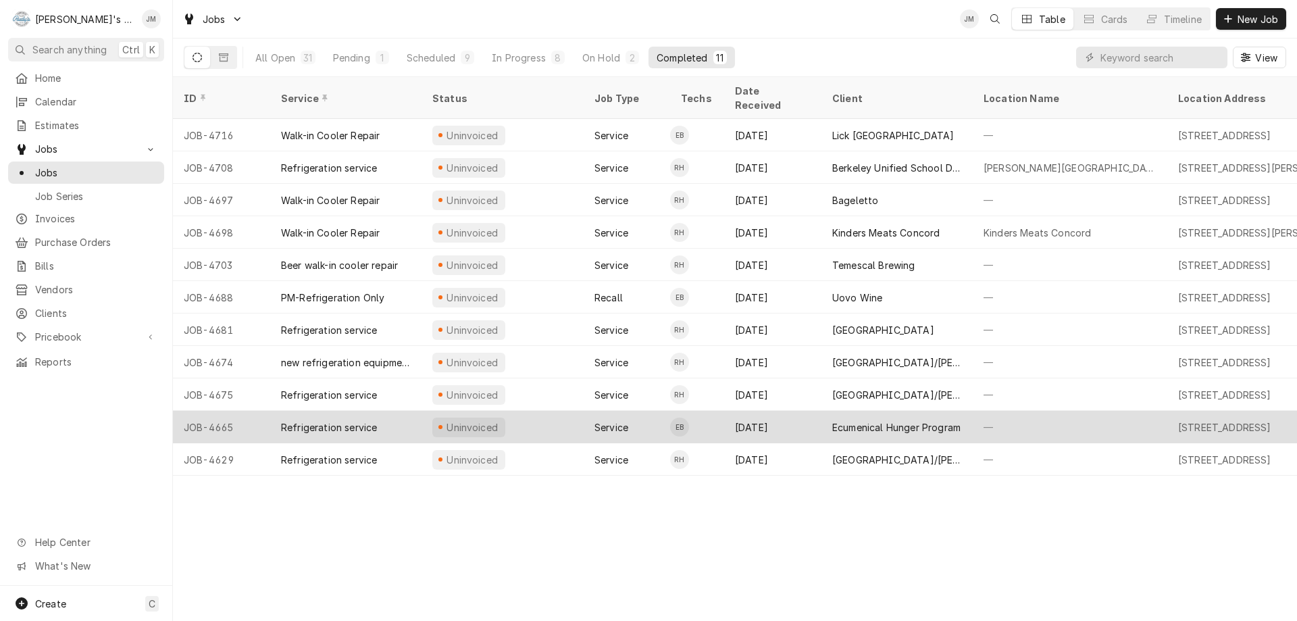
click at [884, 420] on div "Ecumenical Hunger Program" at bounding box center [896, 427] width 128 height 14
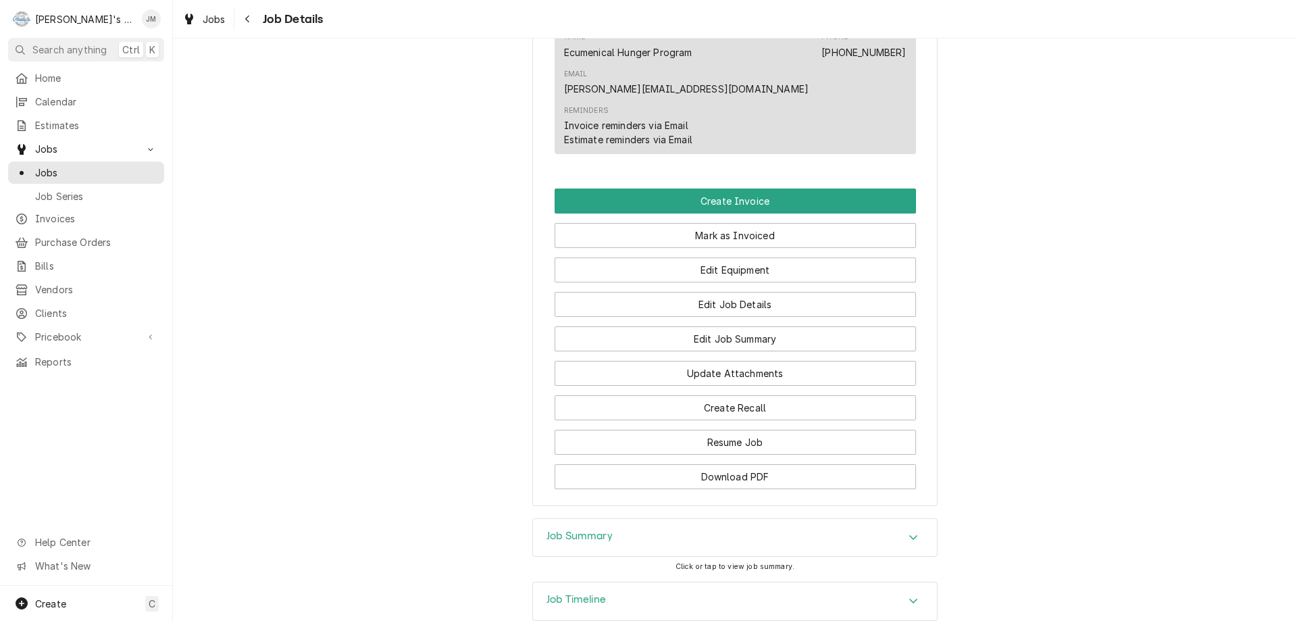
scroll to position [831, 0]
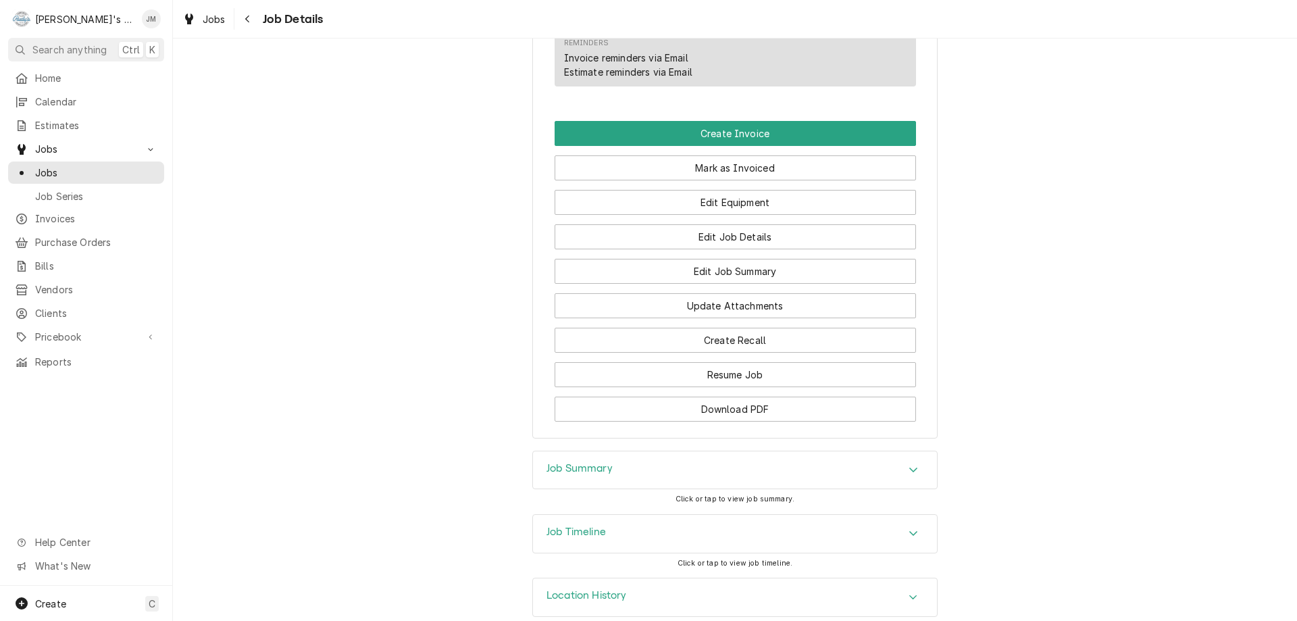
click at [566, 462] on h3 "Job Summary" at bounding box center [580, 468] width 66 height 13
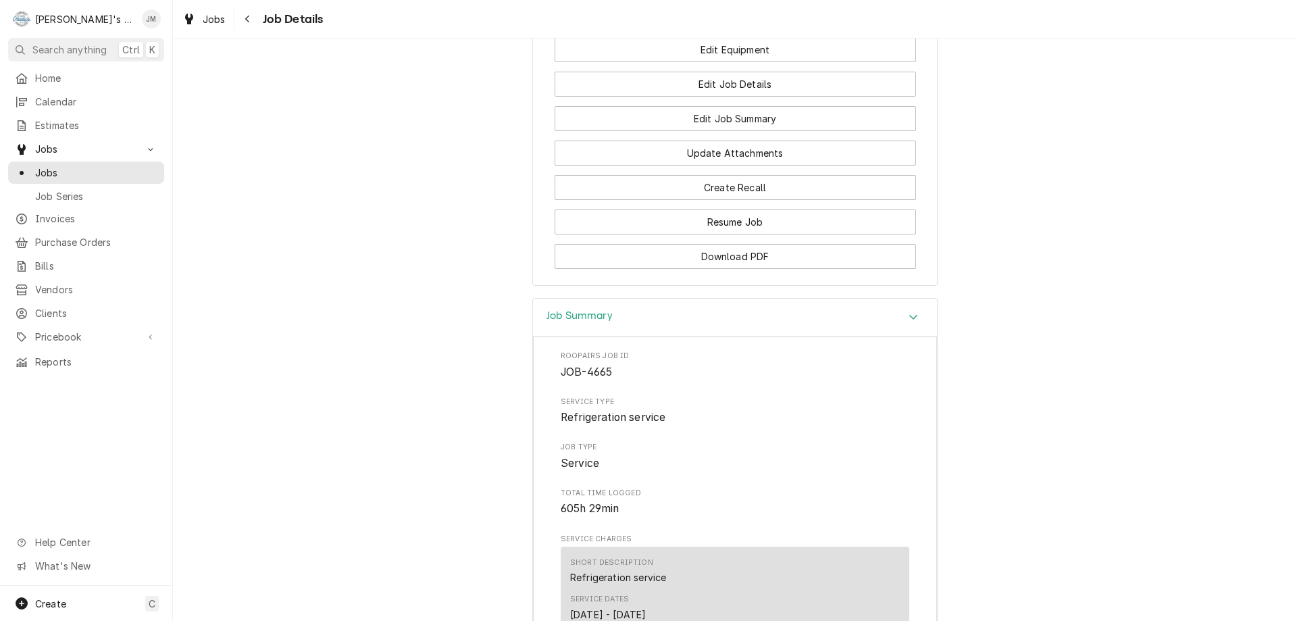
scroll to position [646, 0]
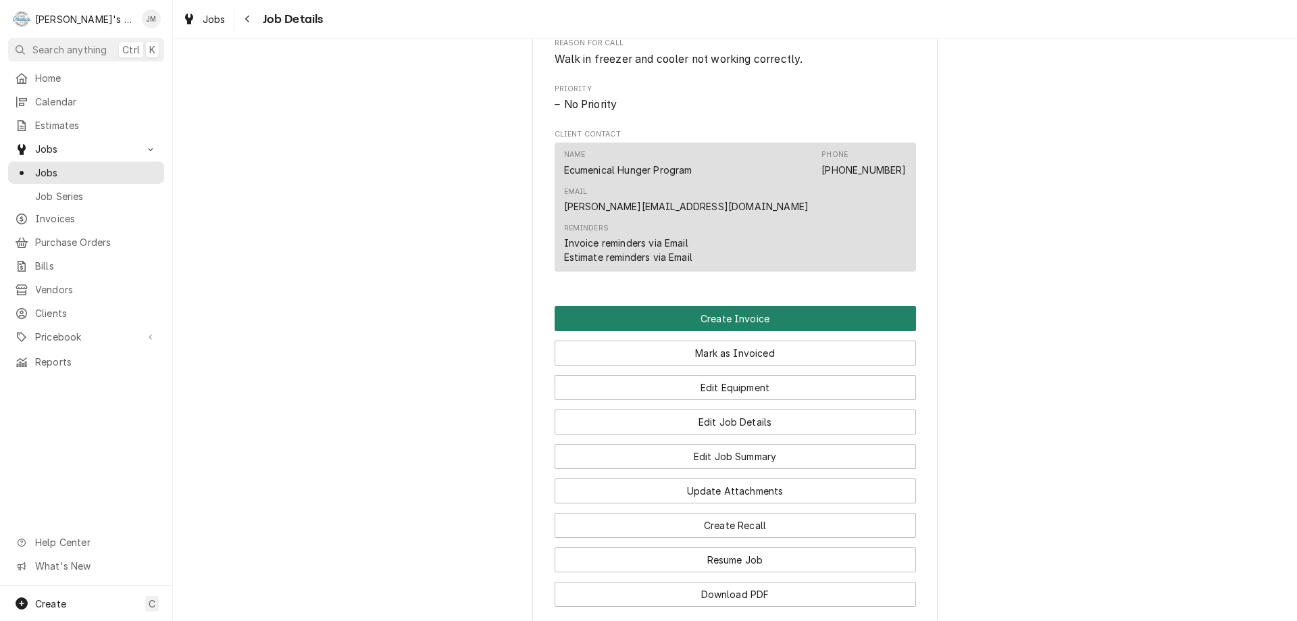
click at [714, 306] on button "Create Invoice" at bounding box center [735, 318] width 361 height 25
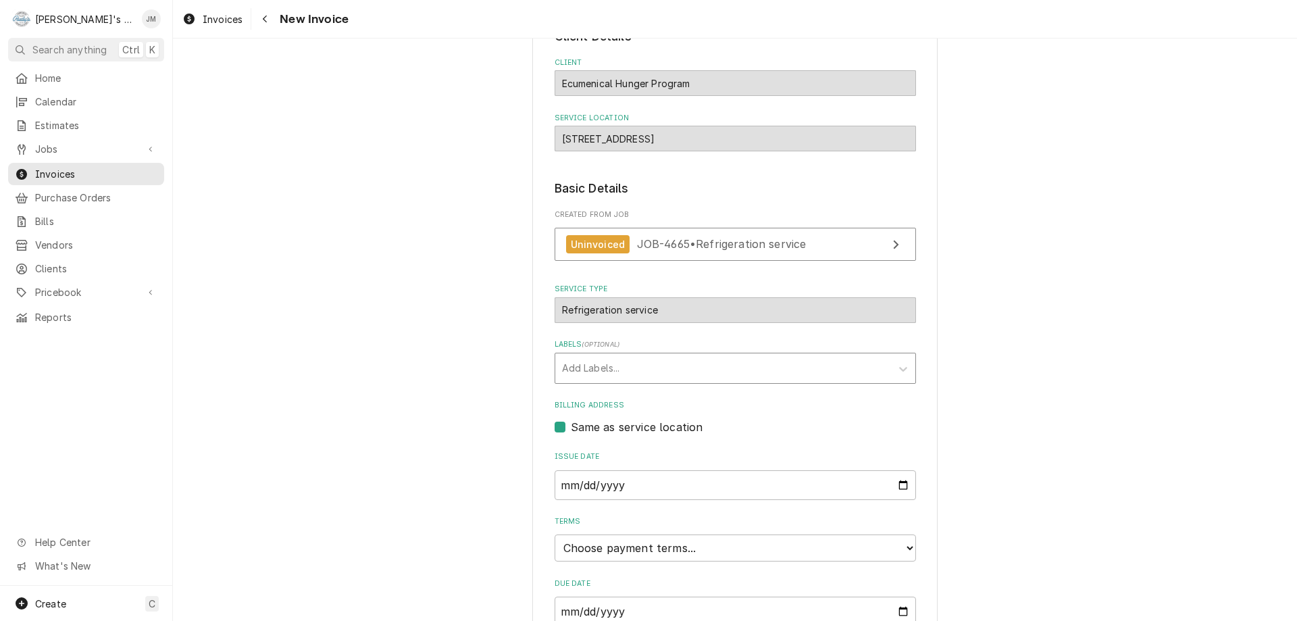
scroll to position [201, 0]
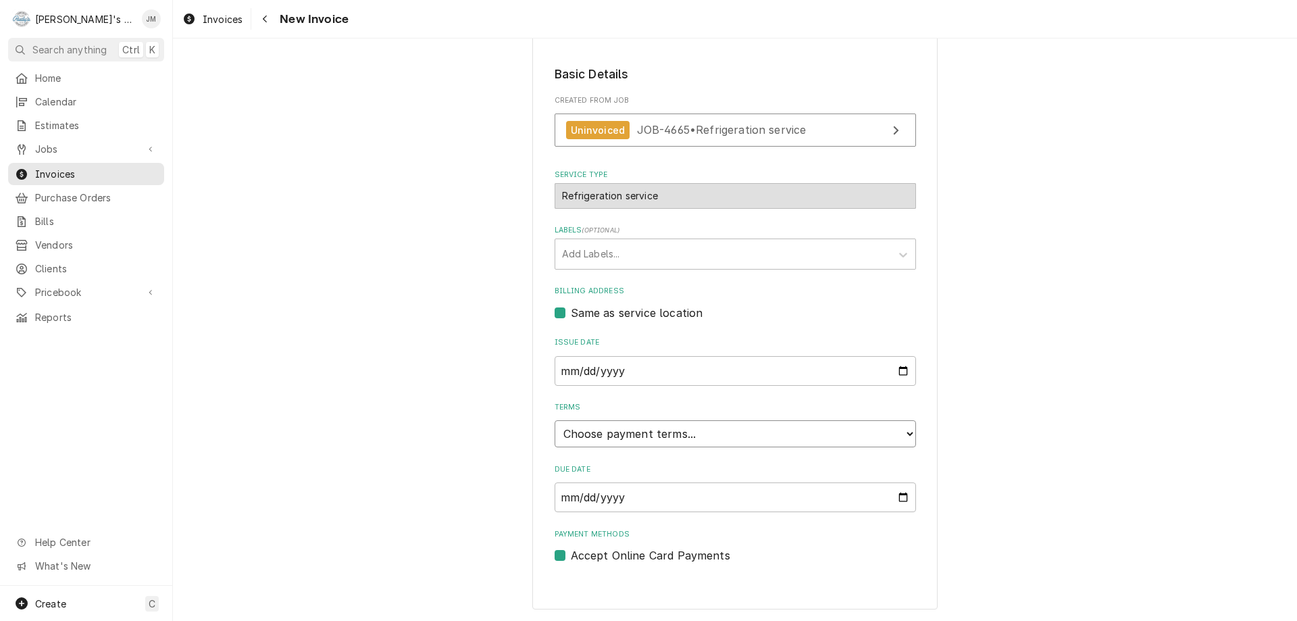
click at [735, 434] on select "Choose payment terms... Same Day Net 7 Net 14 Net 21 Net 30 Net 45 Net 60 Net 90" at bounding box center [735, 433] width 361 height 27
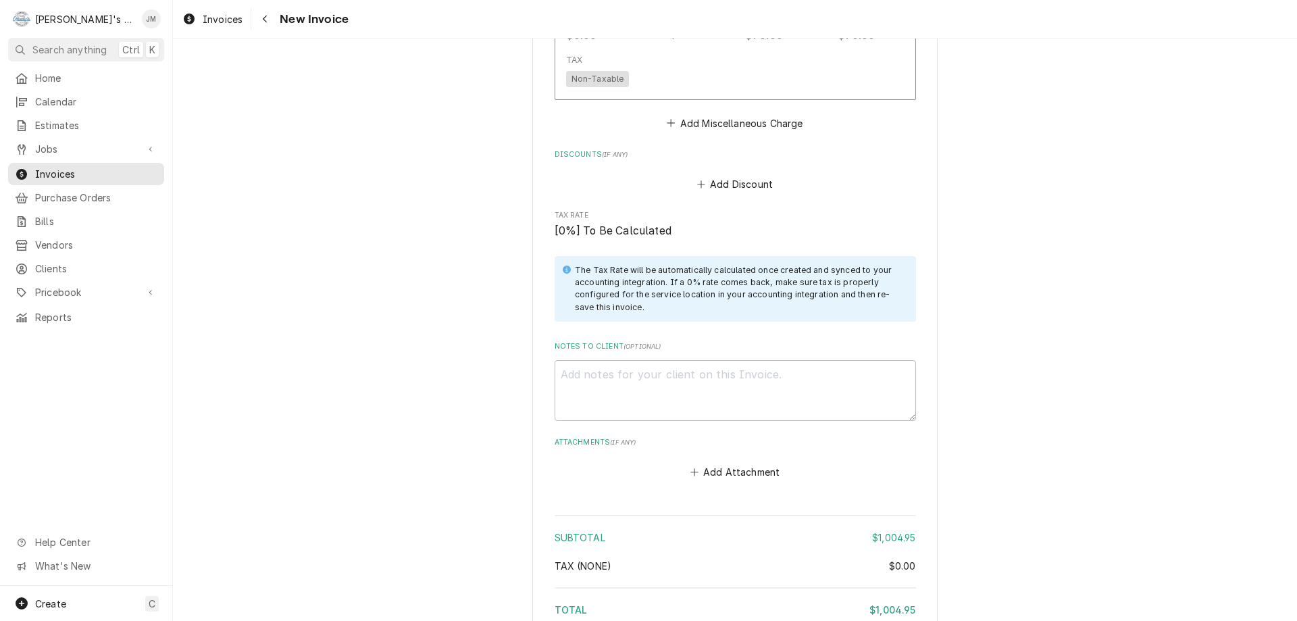
scroll to position [1625, 0]
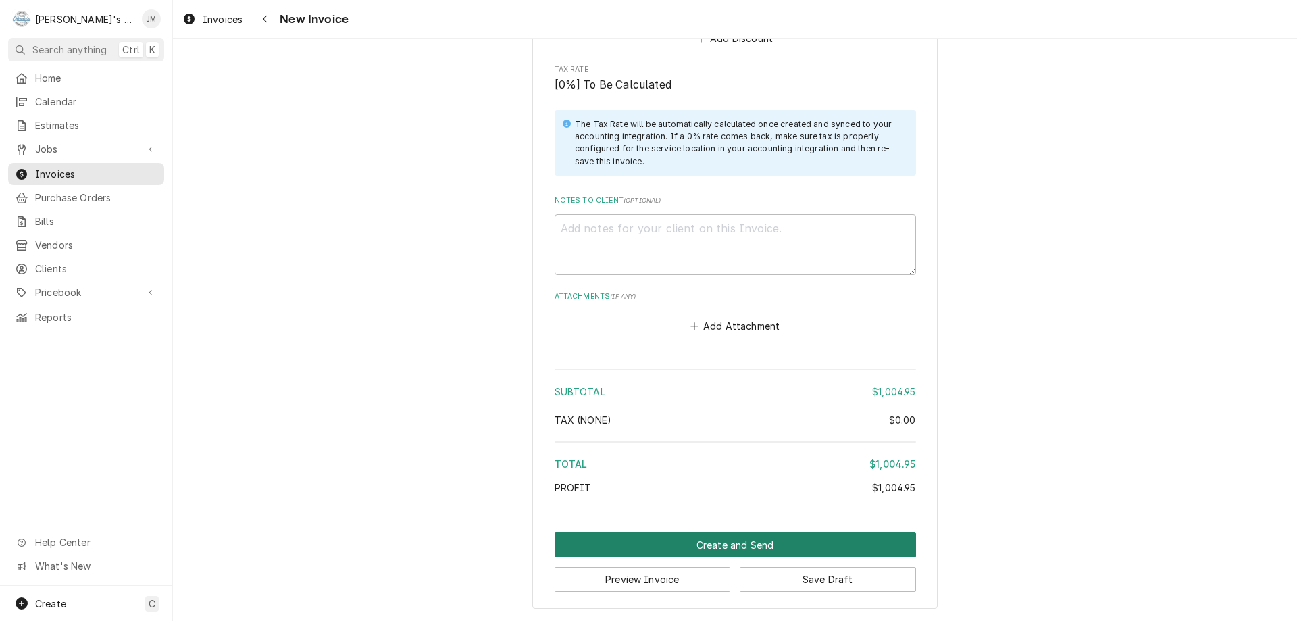
click at [759, 550] on button "Create and Send" at bounding box center [735, 544] width 361 height 25
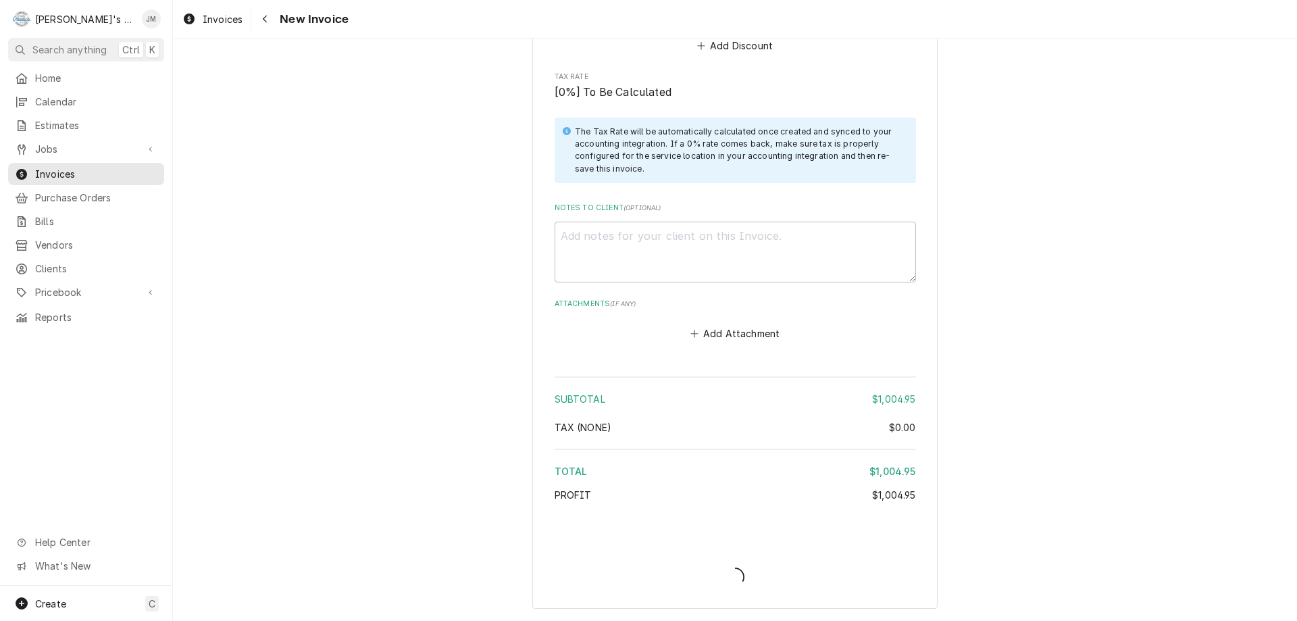
scroll to position [1617, 0]
type textarea "x"
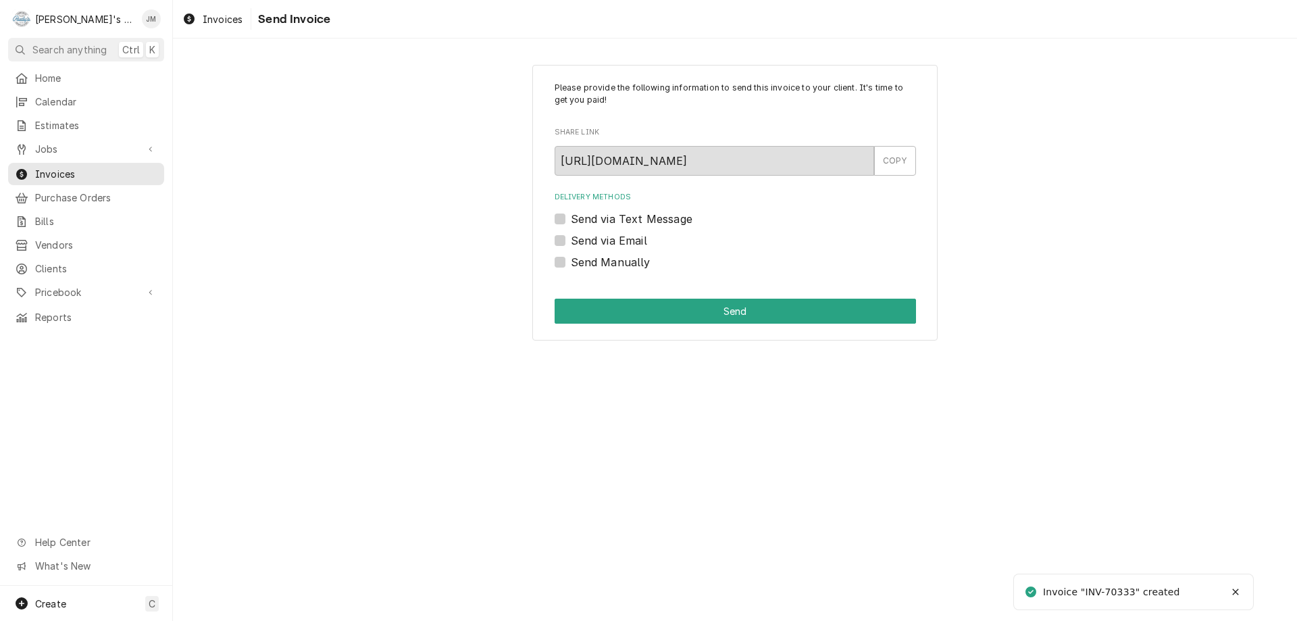
click at [617, 262] on label "Send Manually" at bounding box center [611, 262] width 80 height 16
click at [617, 262] on input "Send Manually" at bounding box center [751, 269] width 361 height 30
checkbox input "true"
click at [682, 310] on button "Send" at bounding box center [735, 311] width 361 height 25
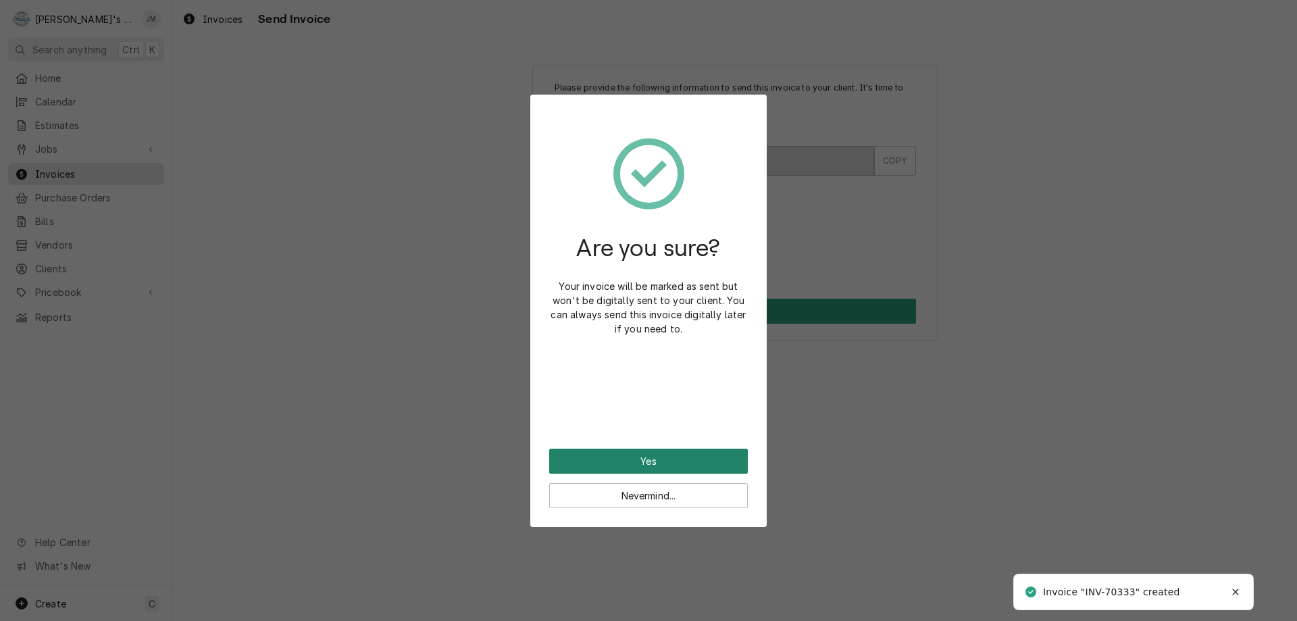
click at [625, 459] on button "Yes" at bounding box center [648, 461] width 199 height 25
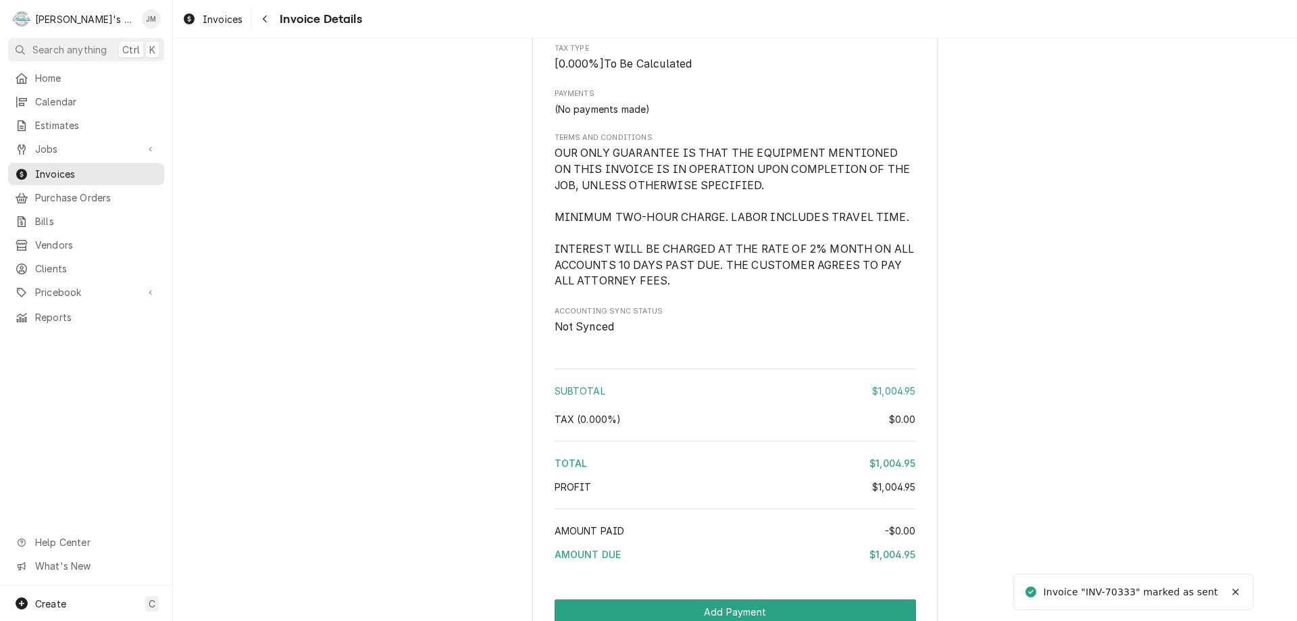
scroll to position [1663, 0]
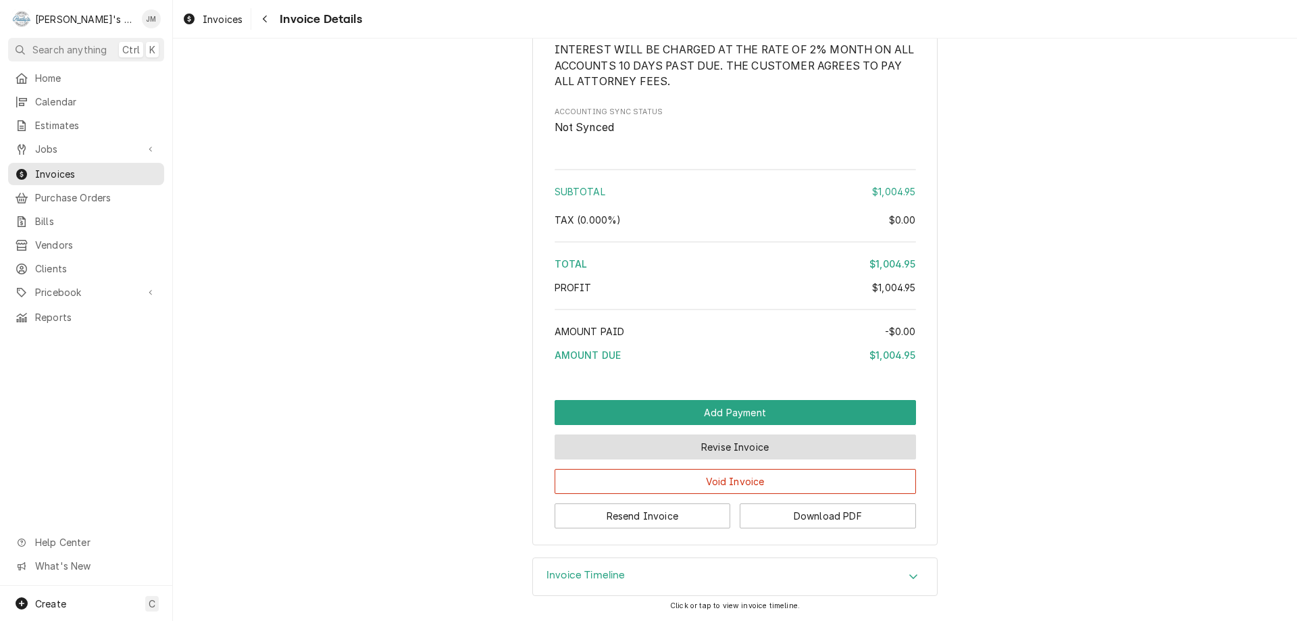
click at [681, 443] on button "Revise Invoice" at bounding box center [735, 446] width 361 height 25
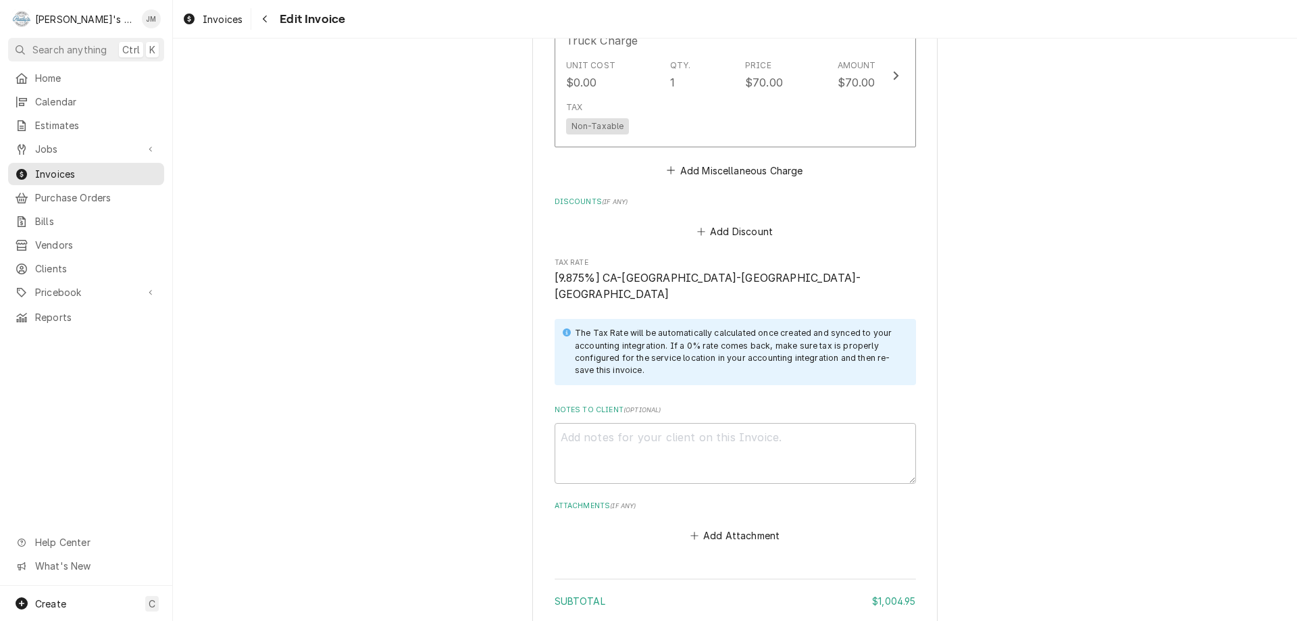
scroll to position [1654, 0]
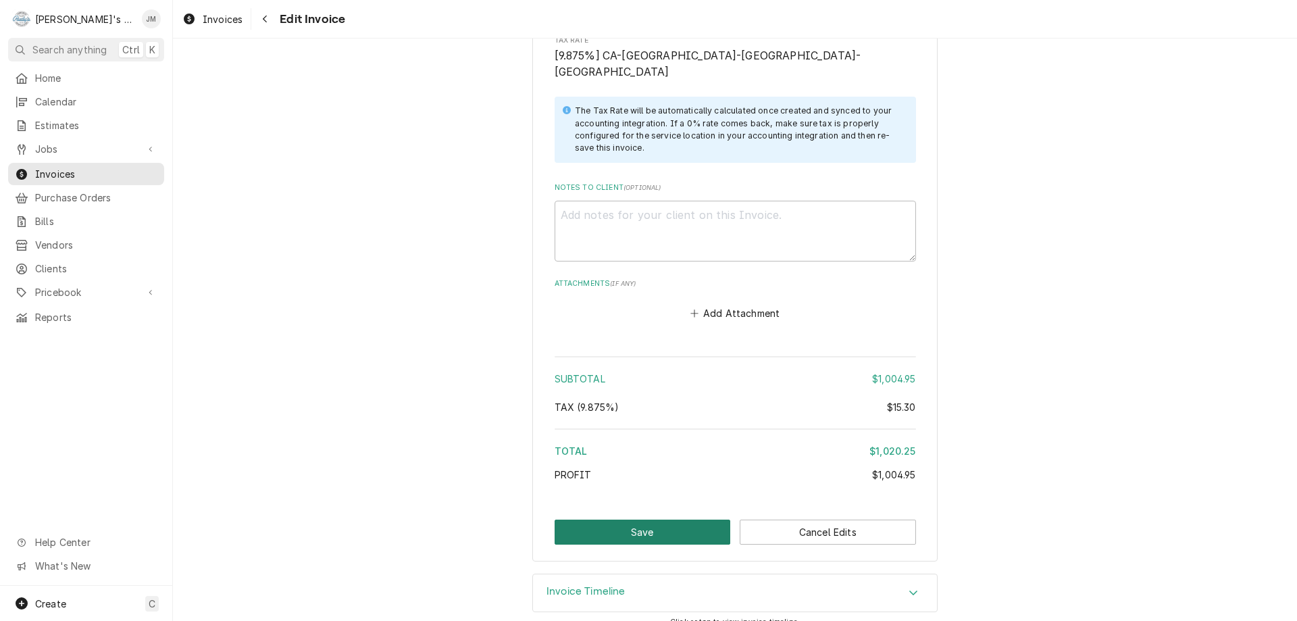
click at [646, 520] on button "Save" at bounding box center [643, 532] width 176 height 25
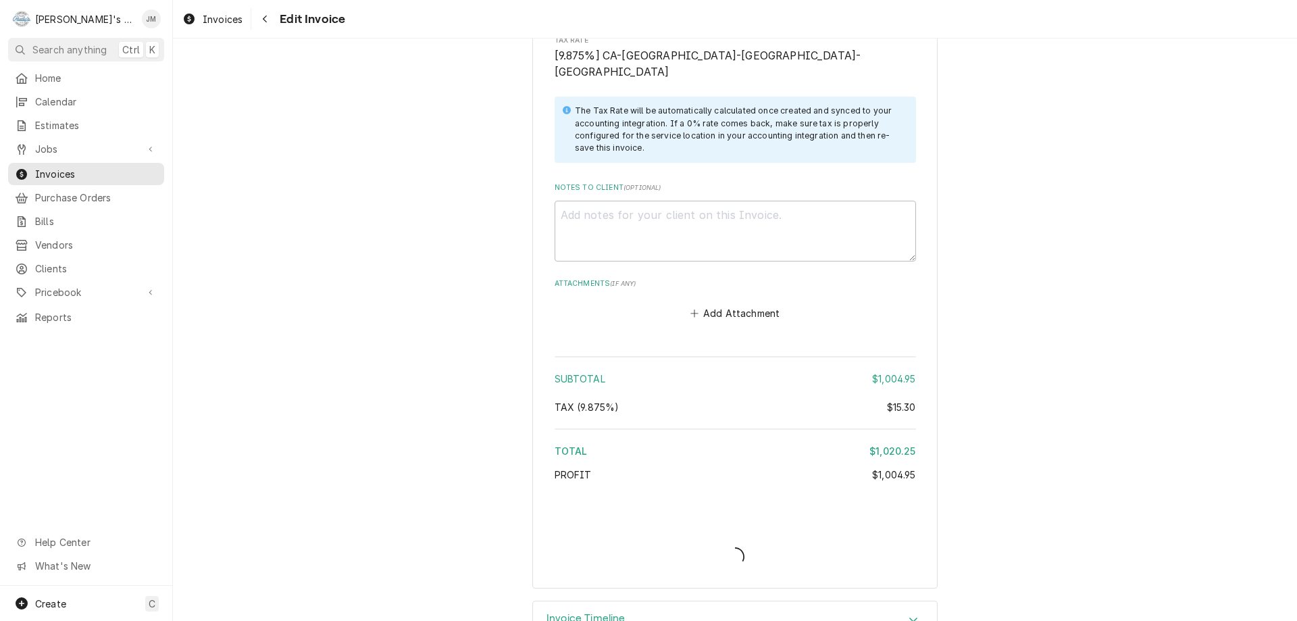
type textarea "x"
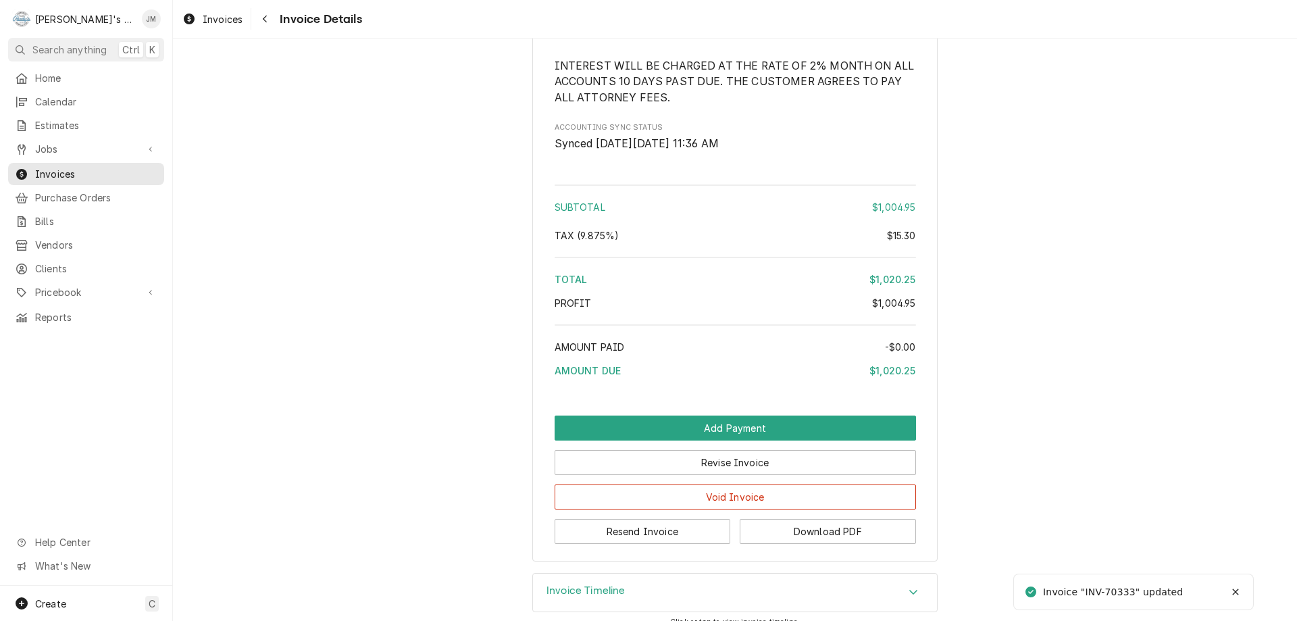
scroll to position [1663, 0]
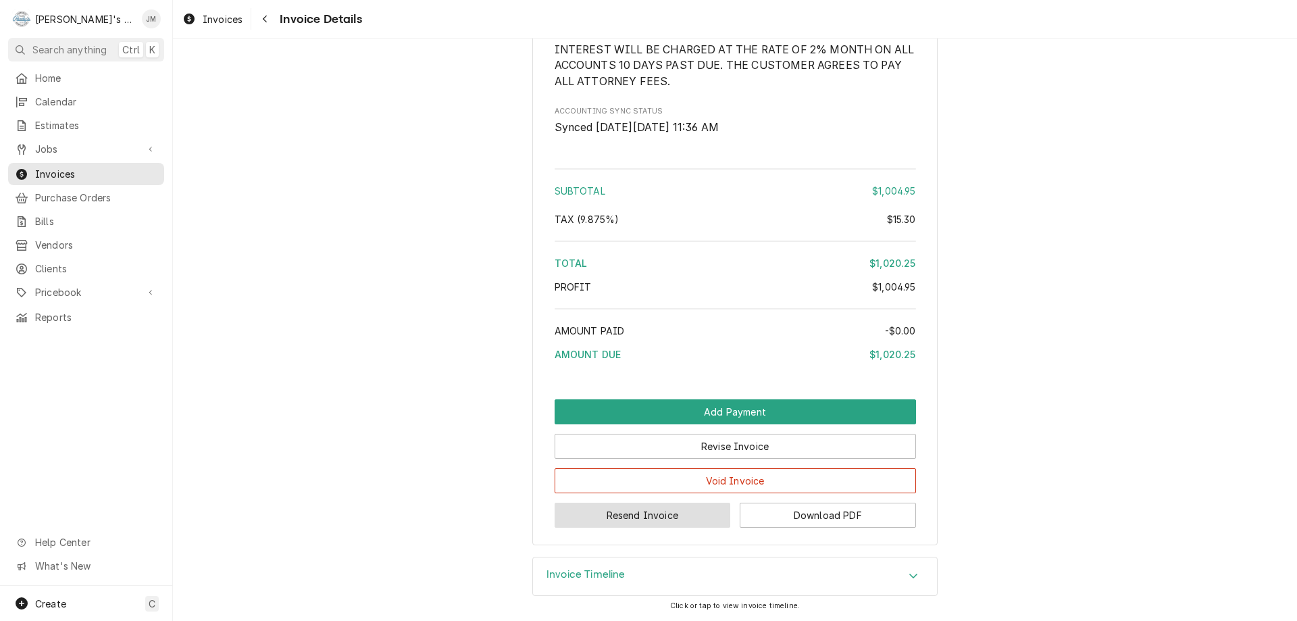
click at [639, 518] on button "Resend Invoice" at bounding box center [643, 515] width 176 height 25
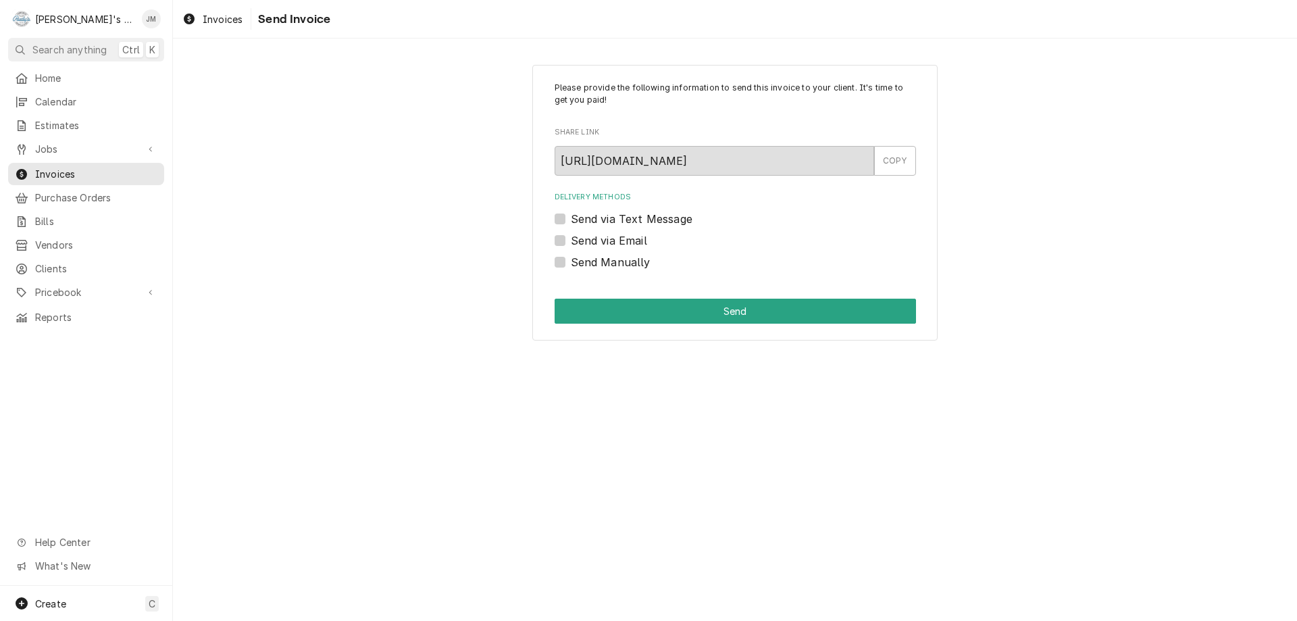
click at [634, 243] on label "Send via Email" at bounding box center [609, 240] width 76 height 16
click at [634, 243] on input "Send via Email" at bounding box center [751, 247] width 361 height 30
checkbox input "true"
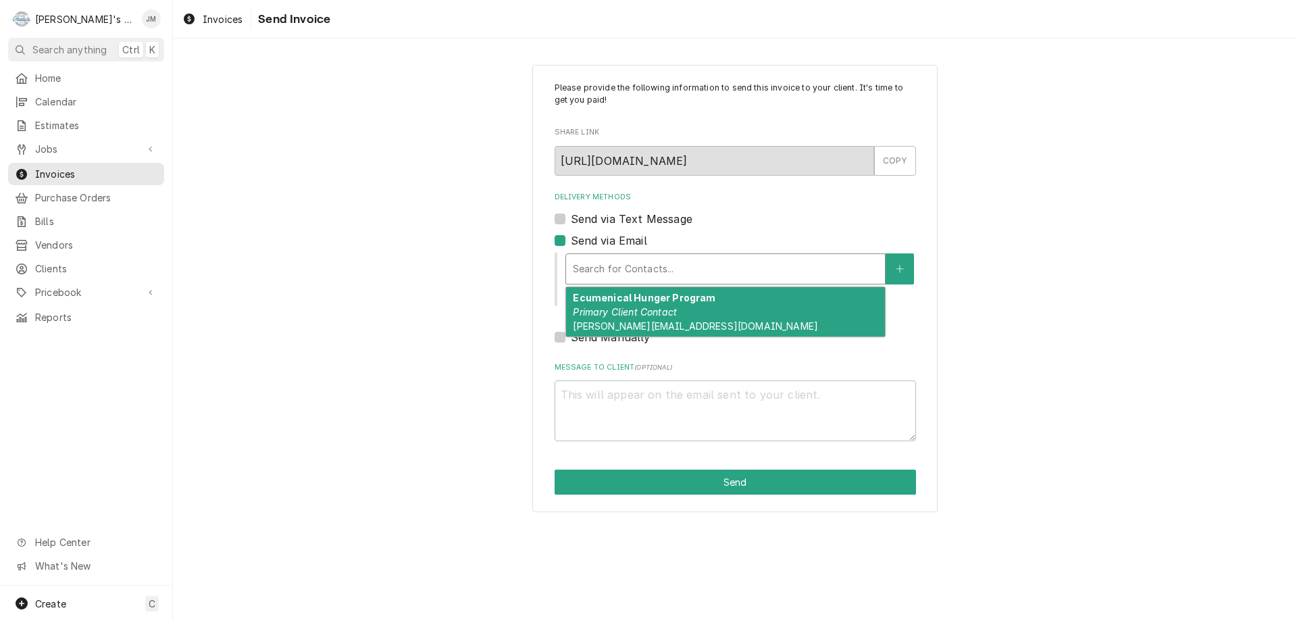
click at [634, 269] on div "Delivery Methods" at bounding box center [725, 269] width 305 height 24
click at [638, 310] on em "Primary Client Contact" at bounding box center [625, 311] width 104 height 11
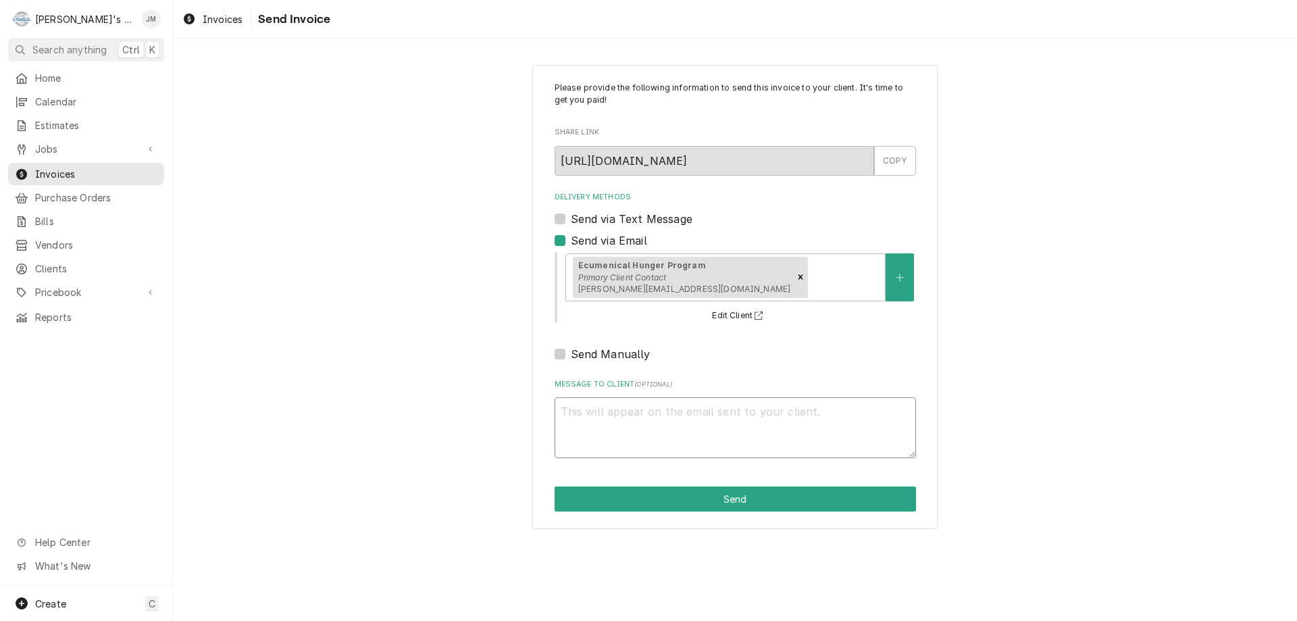
click at [686, 426] on textarea "Message to Client ( optional )" at bounding box center [735, 427] width 361 height 61
type textarea "x"
type textarea "T"
type textarea "x"
type textarea "Th"
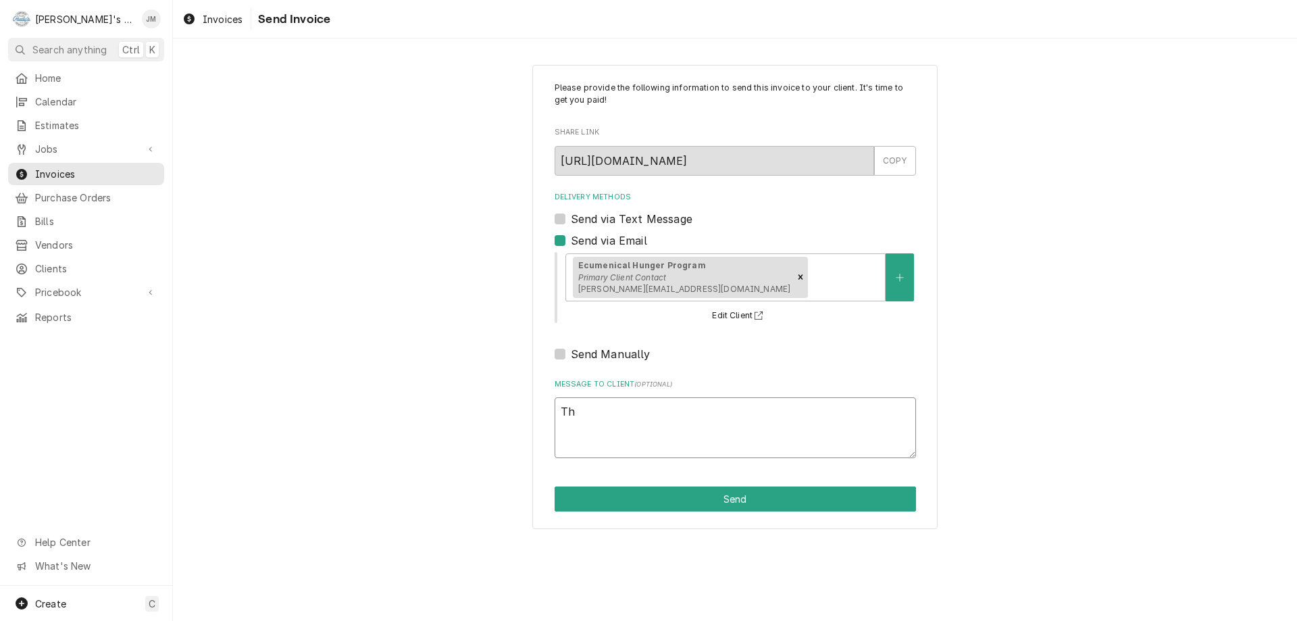
type textarea "x"
type textarea "Tha"
type textarea "x"
type textarea "Than"
type textarea "x"
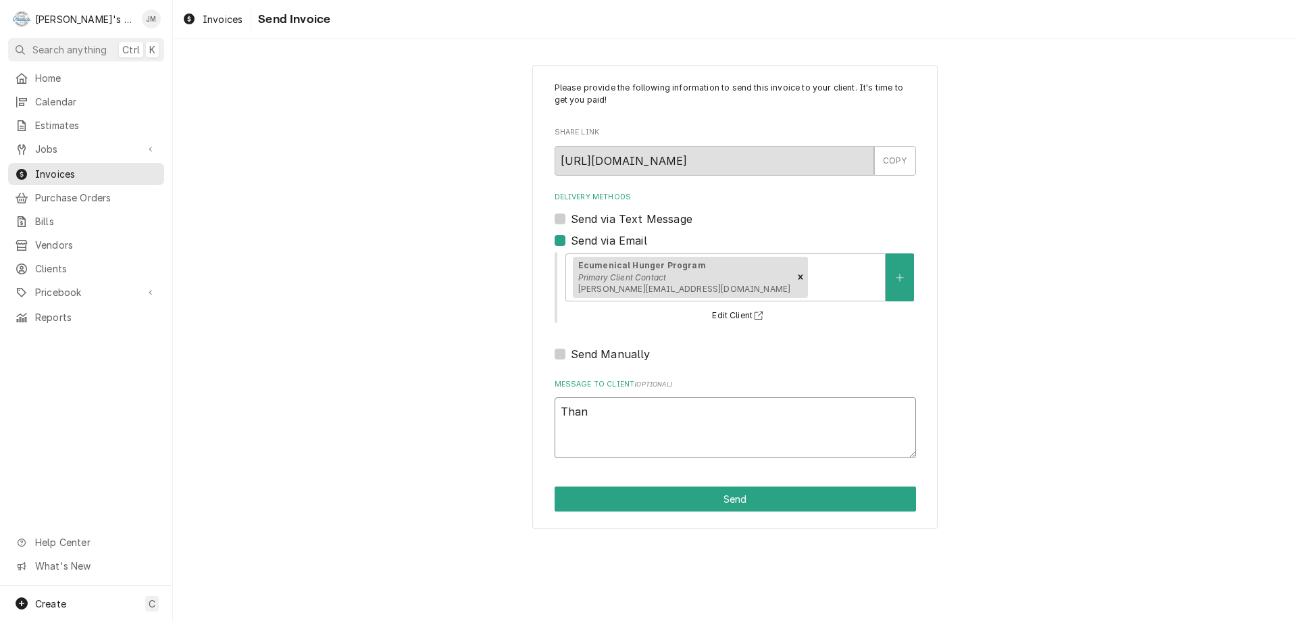
type textarea "Thank"
type textarea "x"
type textarea "Thank"
type textarea "x"
type textarea "Thank y"
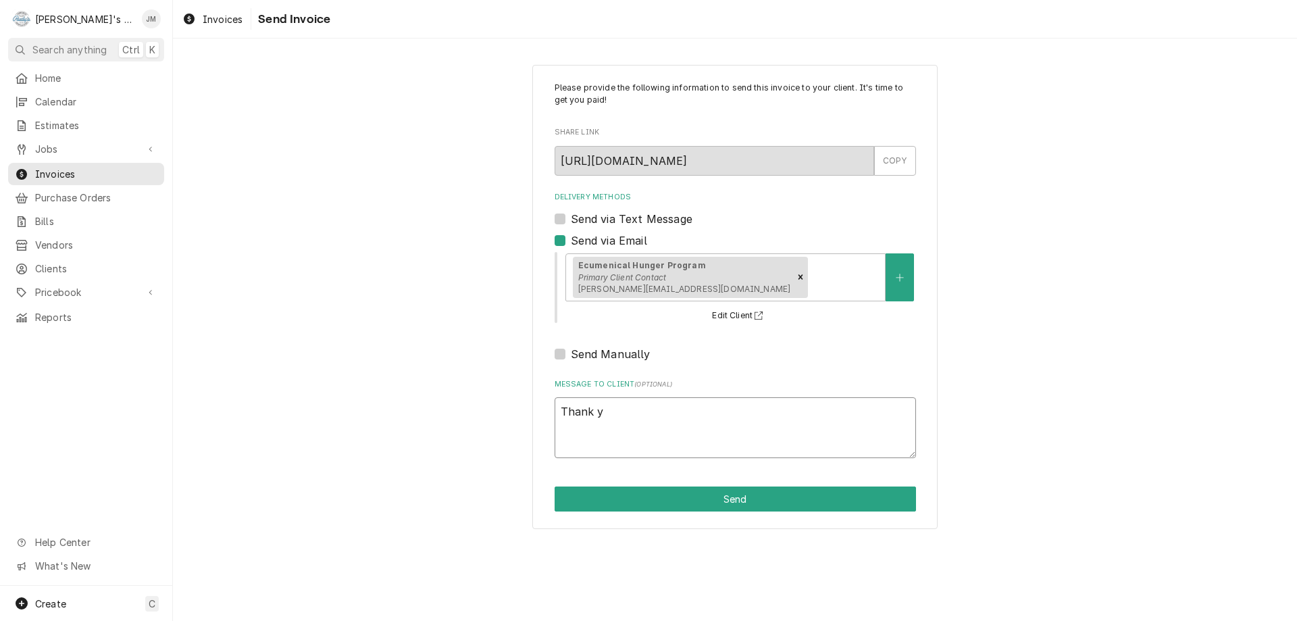
type textarea "x"
type textarea "Thank yo"
type textarea "x"
type textarea "Thank you"
type textarea "x"
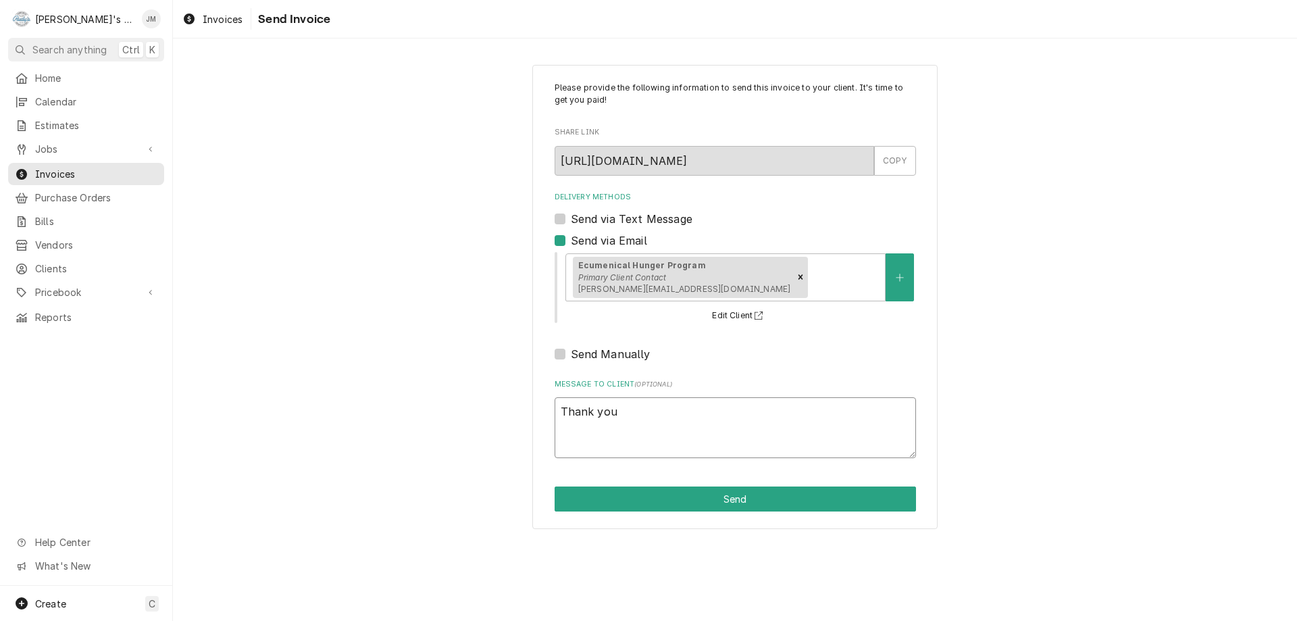
type textarea "Thank you"
type textarea "x"
type textarea "Thank you f"
type textarea "x"
type textarea "Thank you fo"
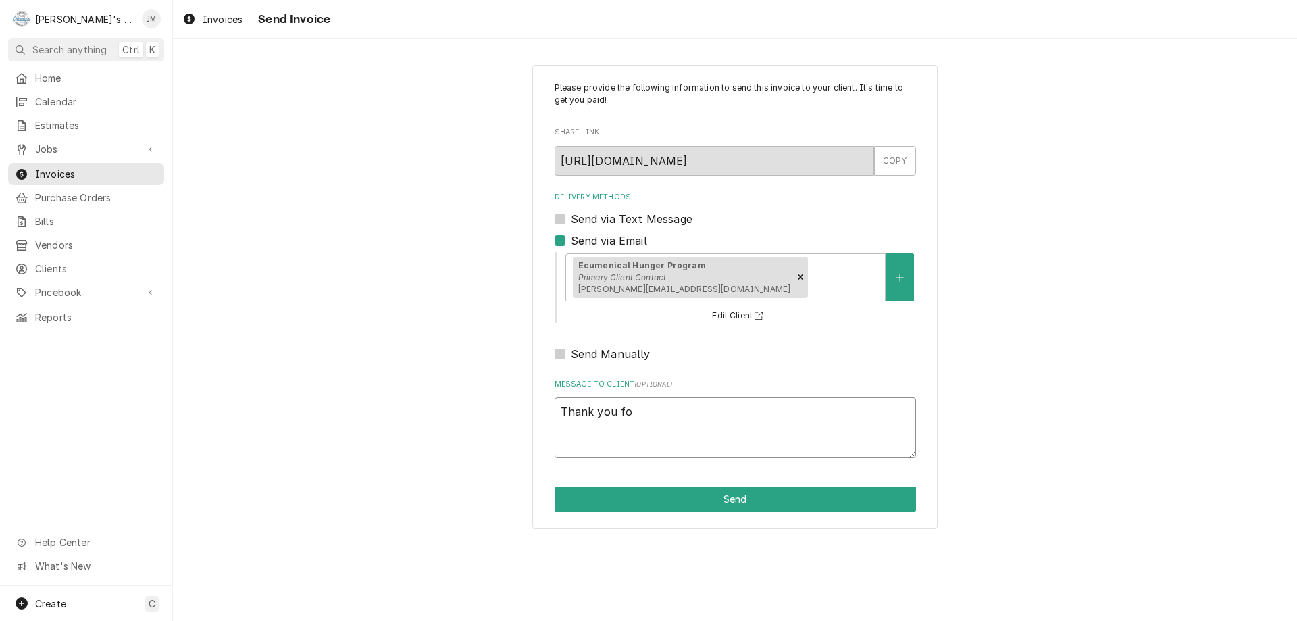
type textarea "x"
type textarea "Thank you for"
type textarea "x"
type textarea "Thank you for"
type textarea "x"
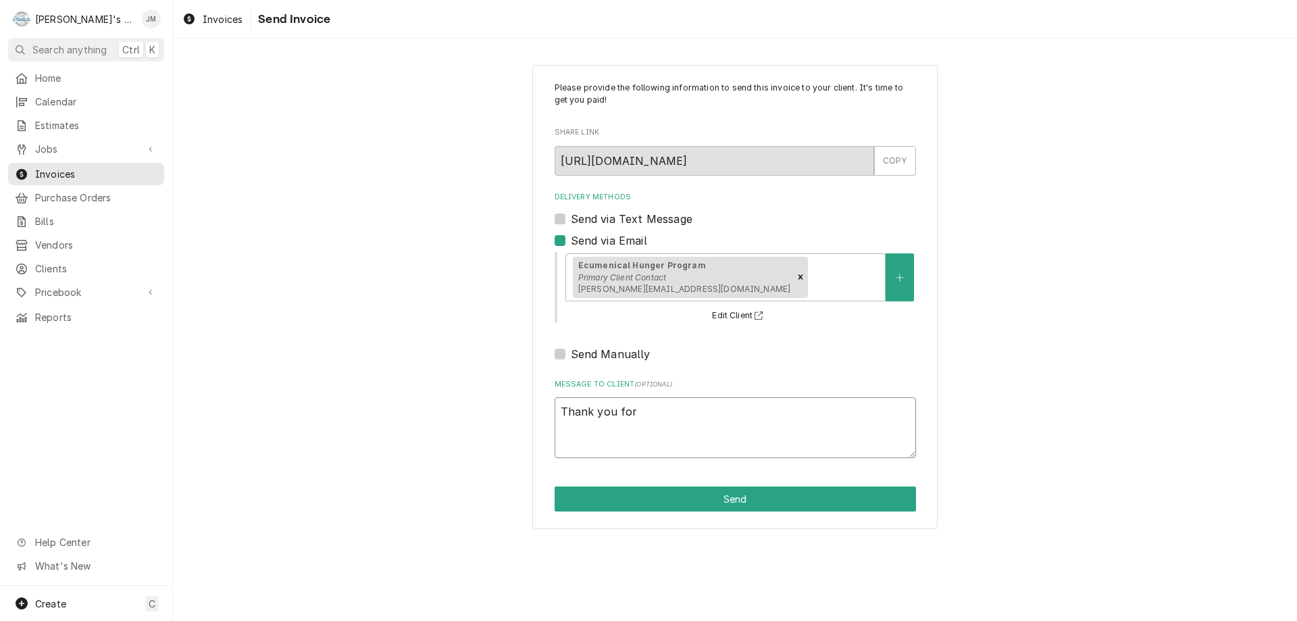
type textarea "Thank you for y"
type textarea "x"
type textarea "Thank you for yo"
type textarea "x"
type textarea "Thank you for you"
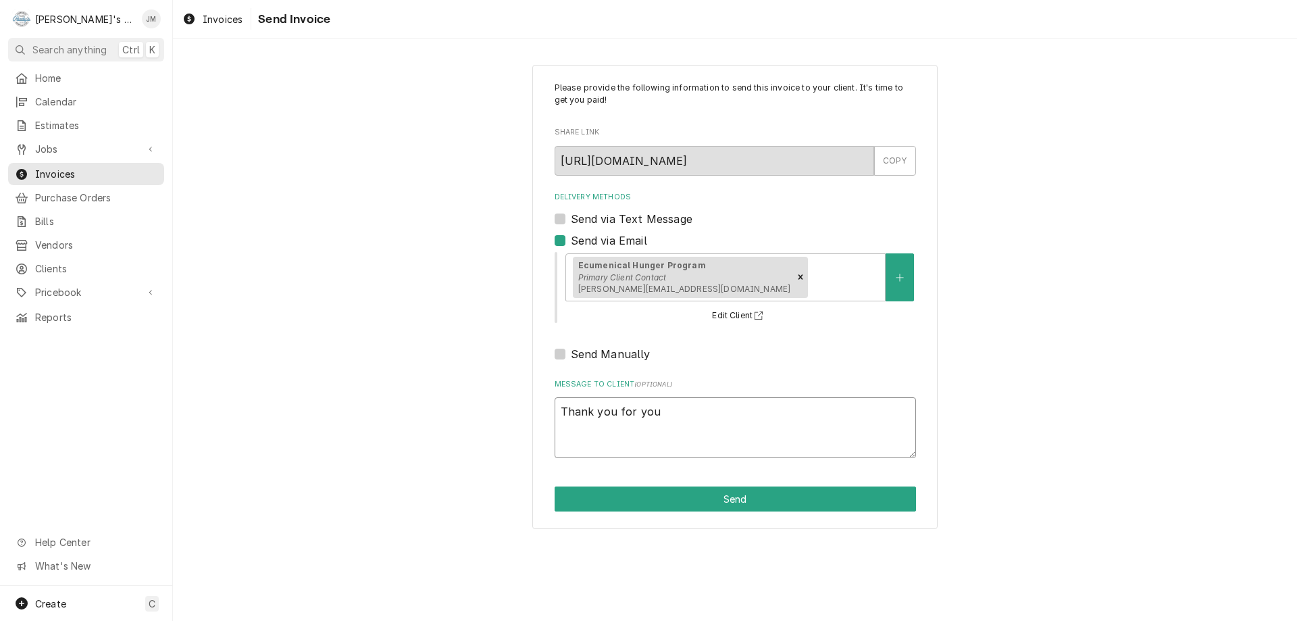
type textarea "x"
type textarea "Thank you for your"
type textarea "x"
type textarea "Thank you for your"
type textarea "x"
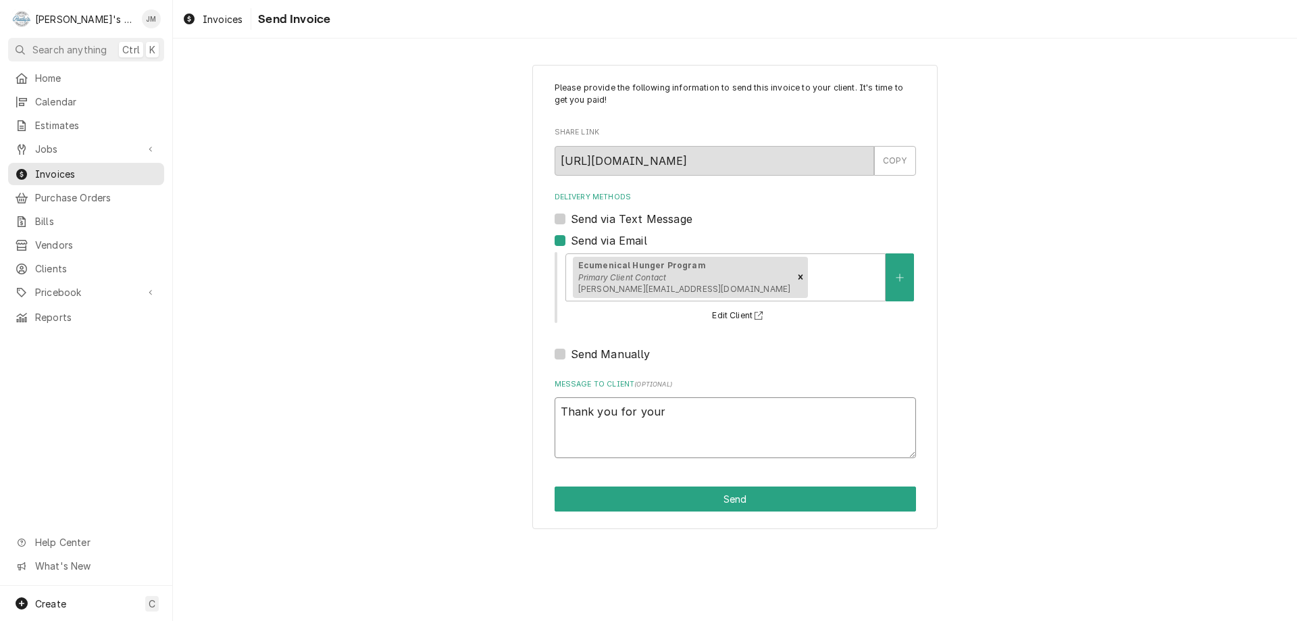
type textarea "Thank you for your b"
type textarea "x"
type textarea "Thank you for your bu"
type textarea "x"
type textarea "Thank you for your bus"
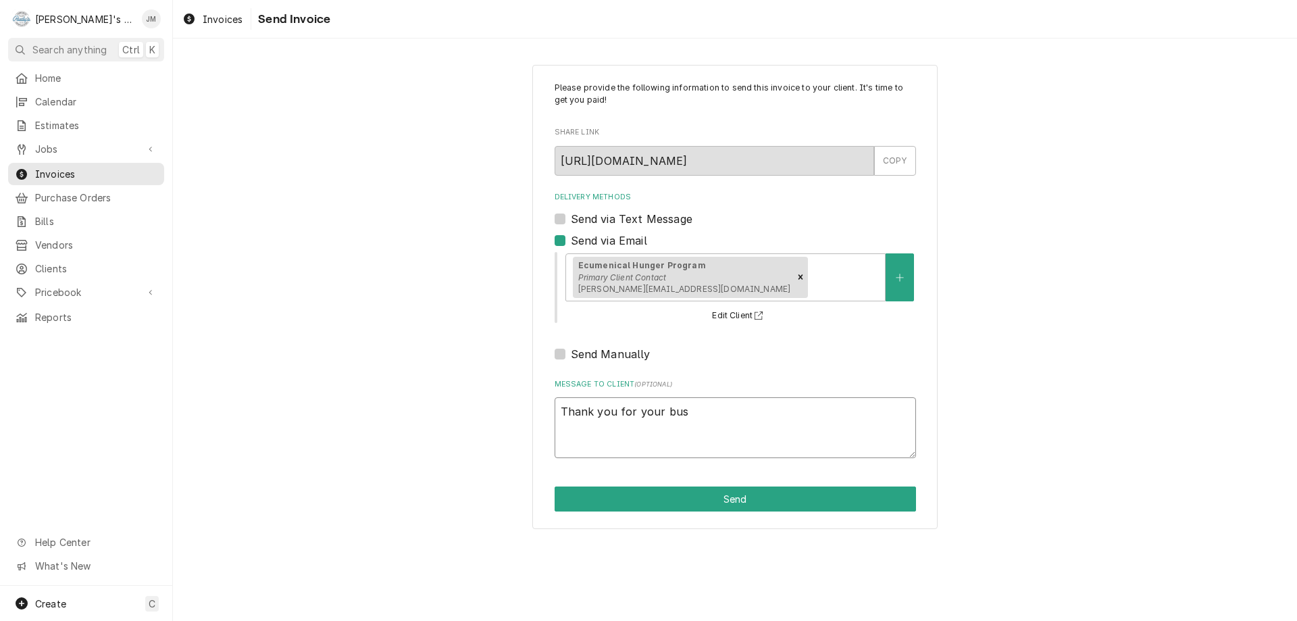
type textarea "x"
type textarea "Thank you for your busi"
type textarea "x"
type textarea "Thank you for your busin"
type textarea "x"
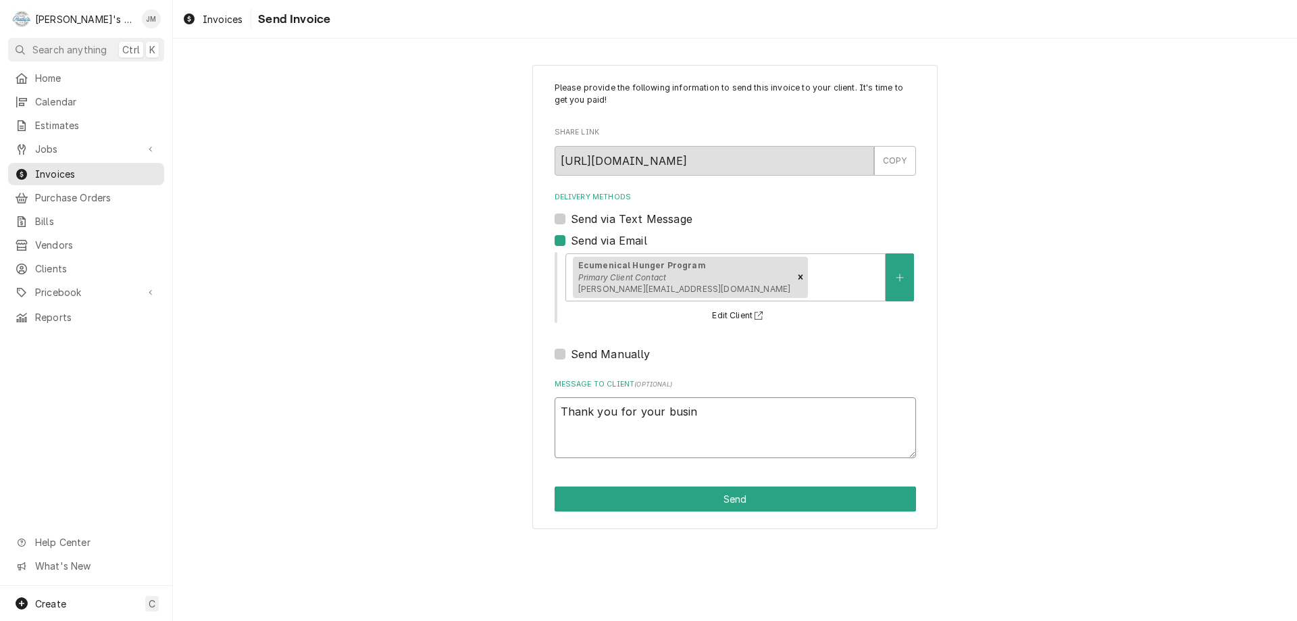
type textarea "Thank you for your busine"
type textarea "x"
type textarea "Thank you for your busines"
type textarea "x"
type textarea "Thank you for your business"
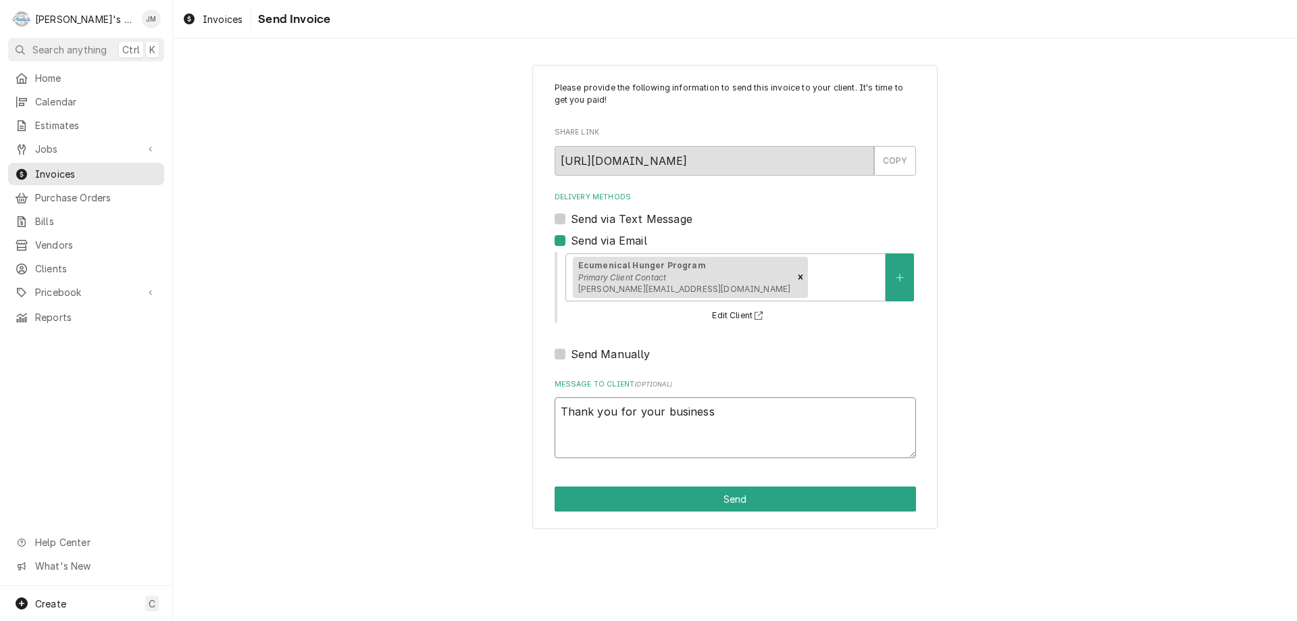
type textarea "x"
type textarea "Thank you for your business."
type textarea "x"
type textarea "Thank you for your business."
click at [745, 499] on button "Send" at bounding box center [735, 498] width 361 height 25
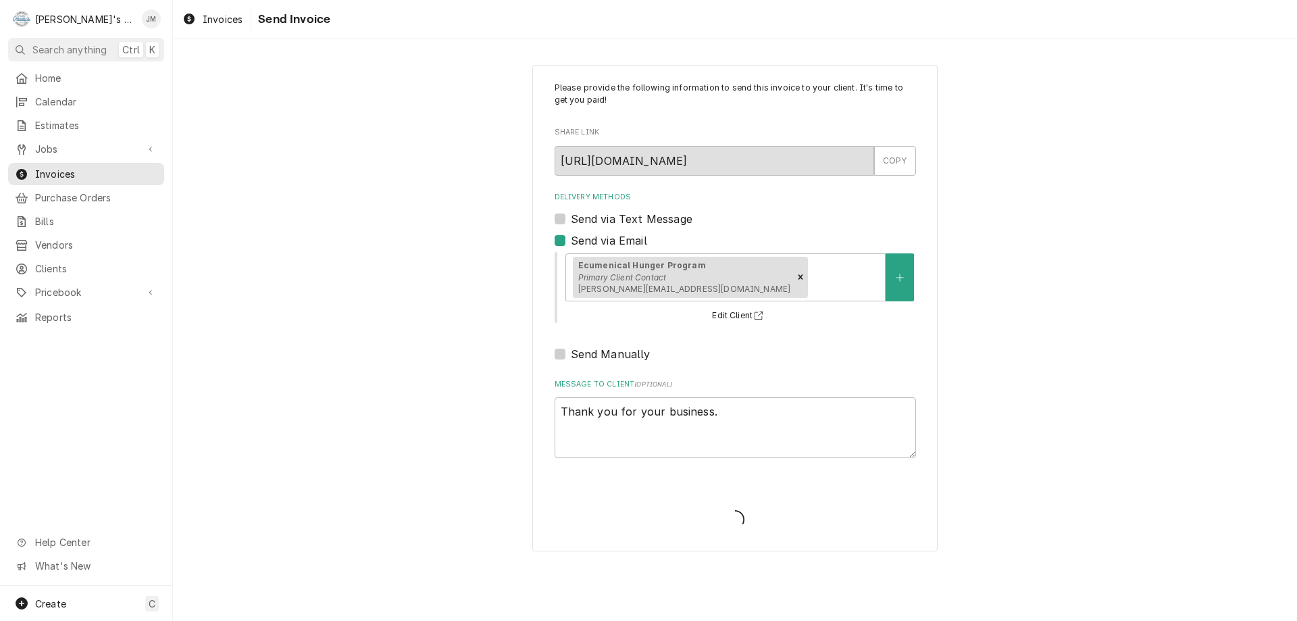
type textarea "x"
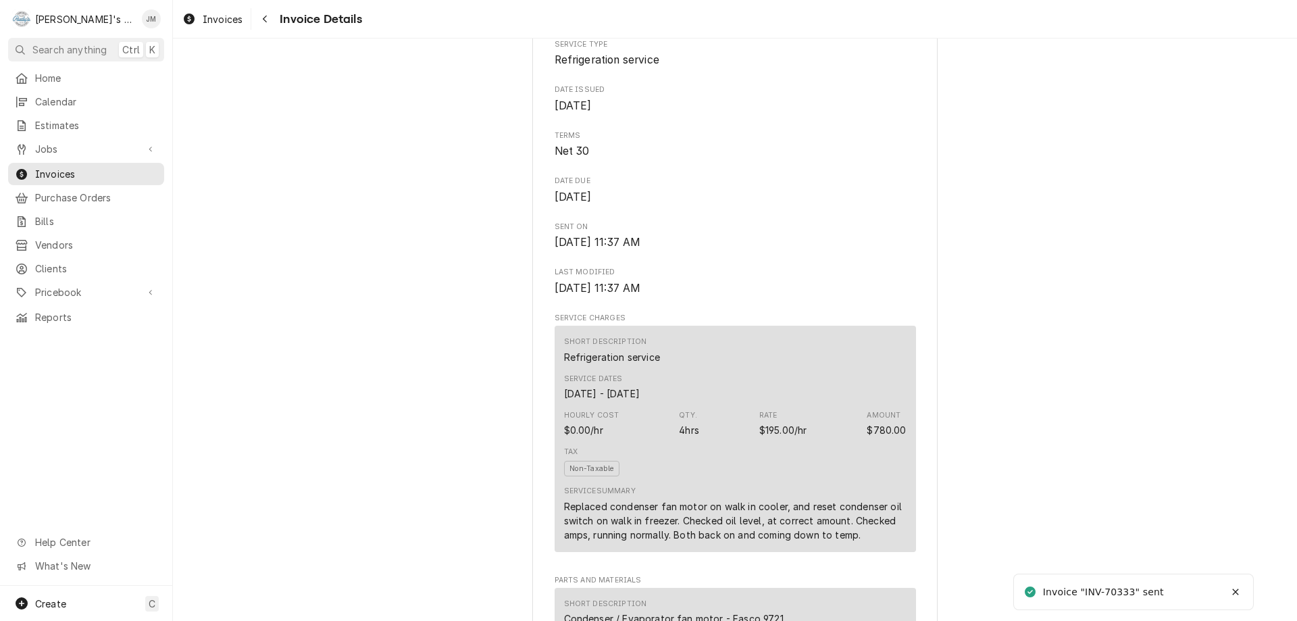
scroll to position [1663, 0]
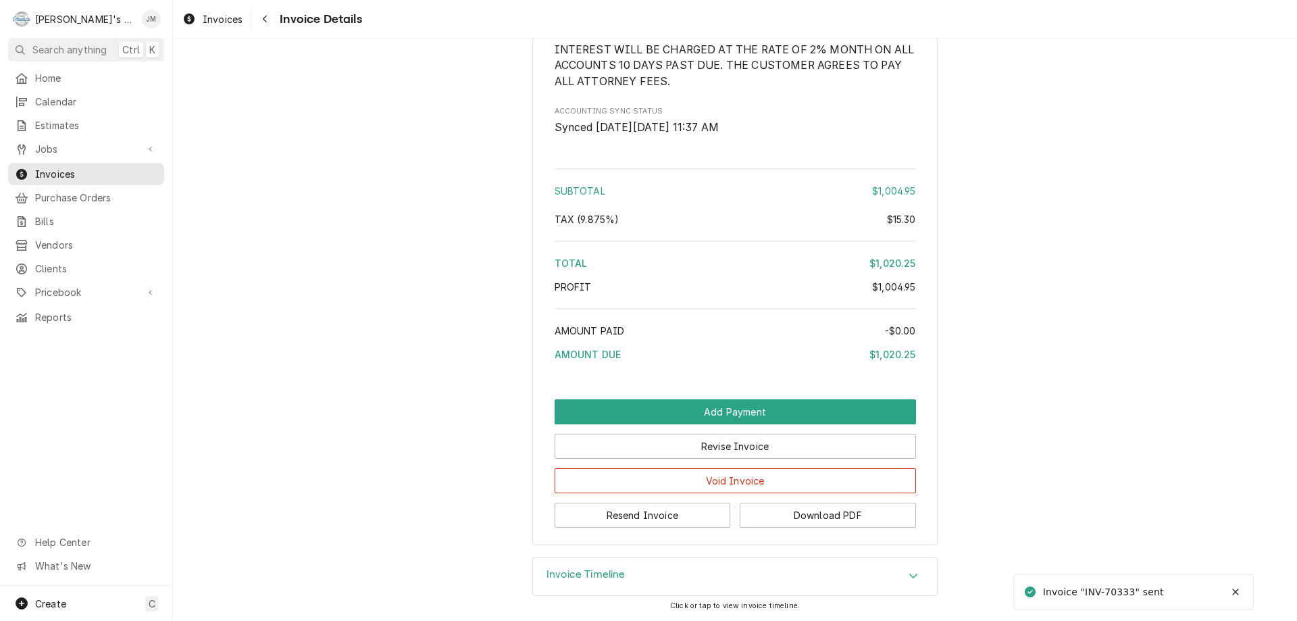
click at [565, 567] on div "Invoice Timeline" at bounding box center [735, 576] width 404 height 38
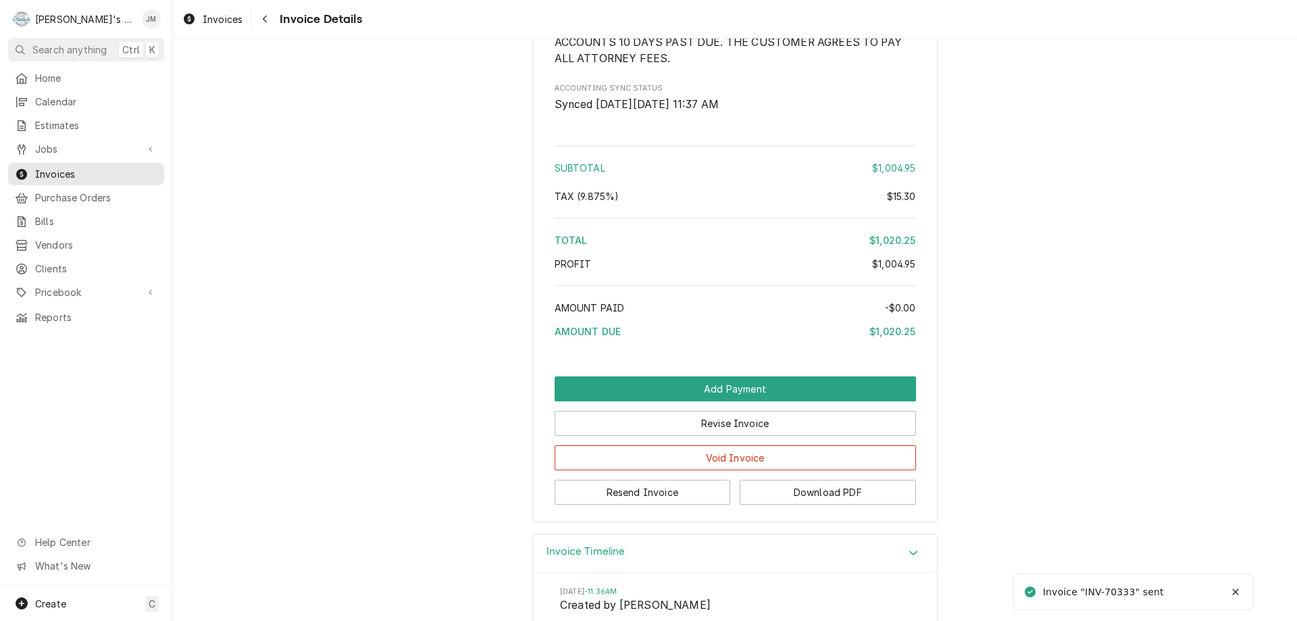
scroll to position [1339, 0]
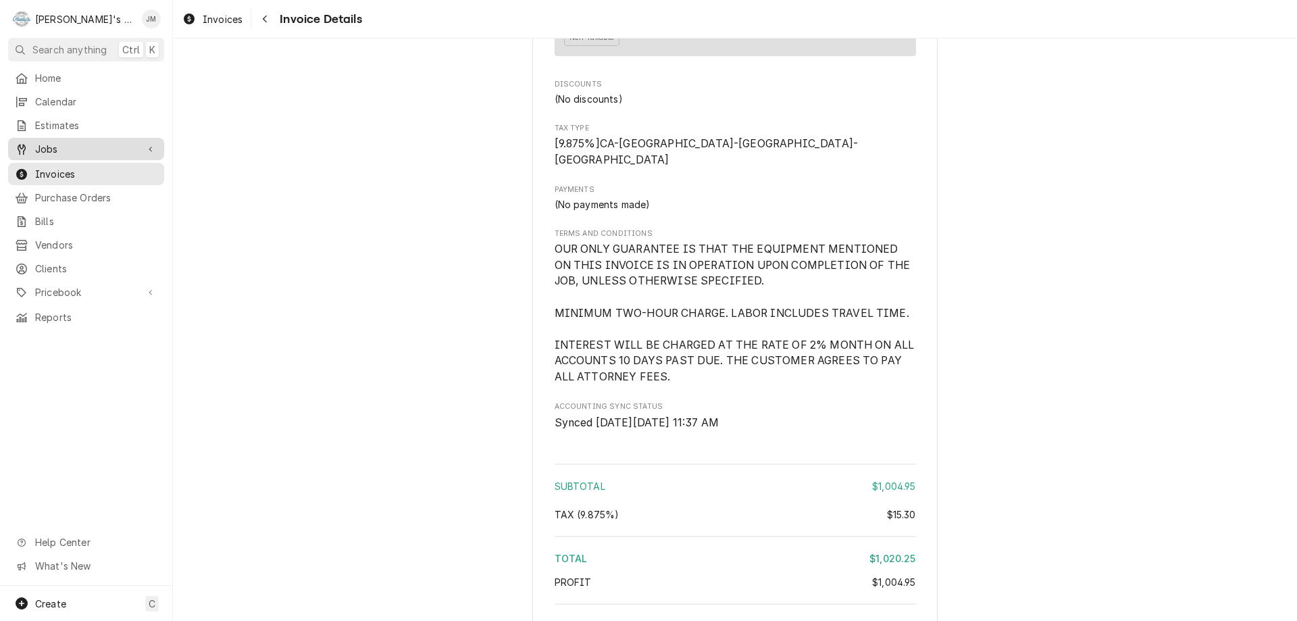
click at [32, 141] on div "Jobs" at bounding box center [86, 149] width 151 height 17
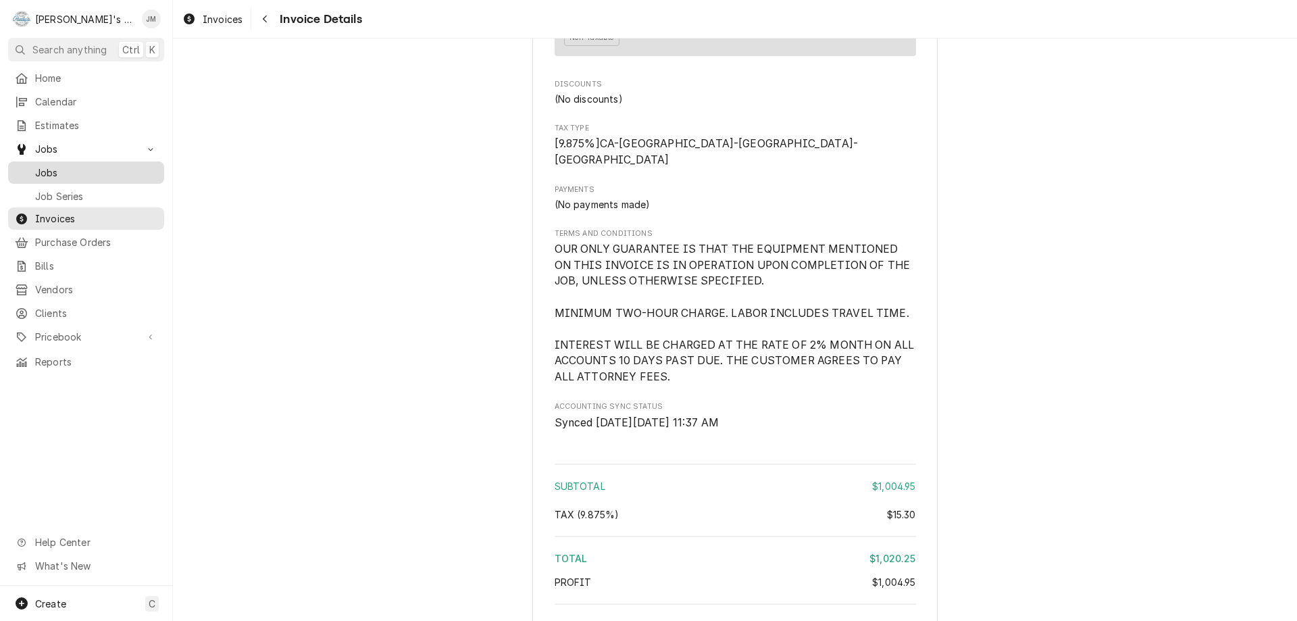
click at [61, 170] on span "Jobs" at bounding box center [96, 173] width 122 height 14
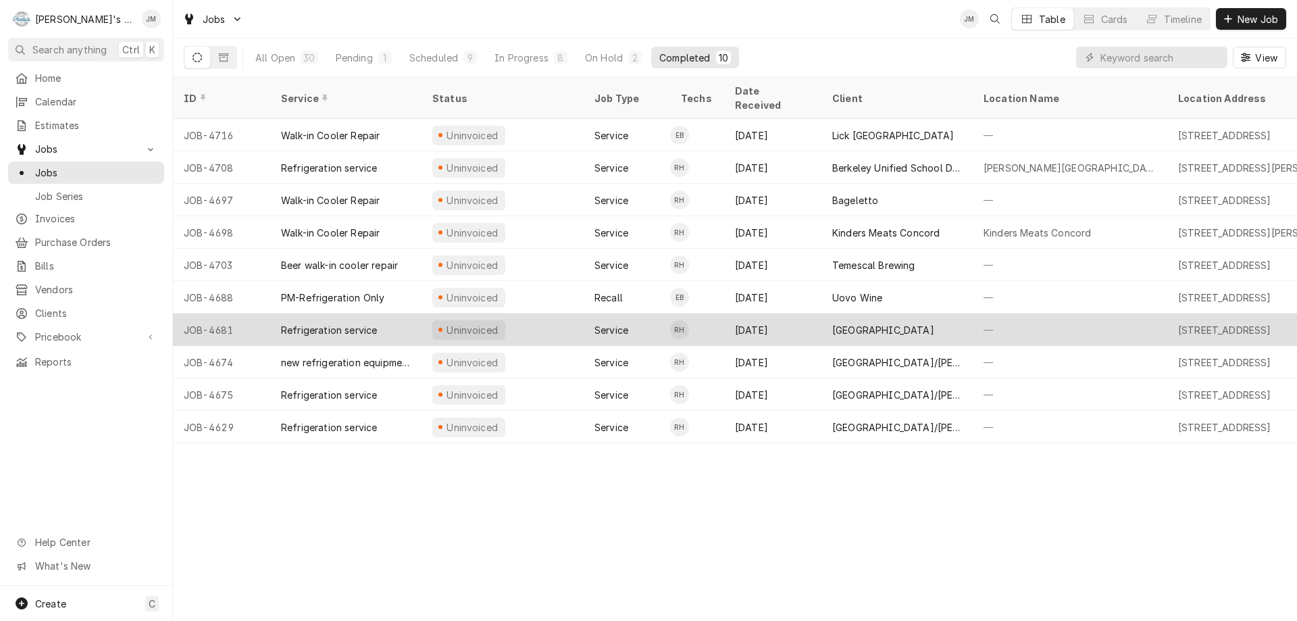
click at [911, 323] on div "[GEOGRAPHIC_DATA]" at bounding box center [883, 330] width 102 height 14
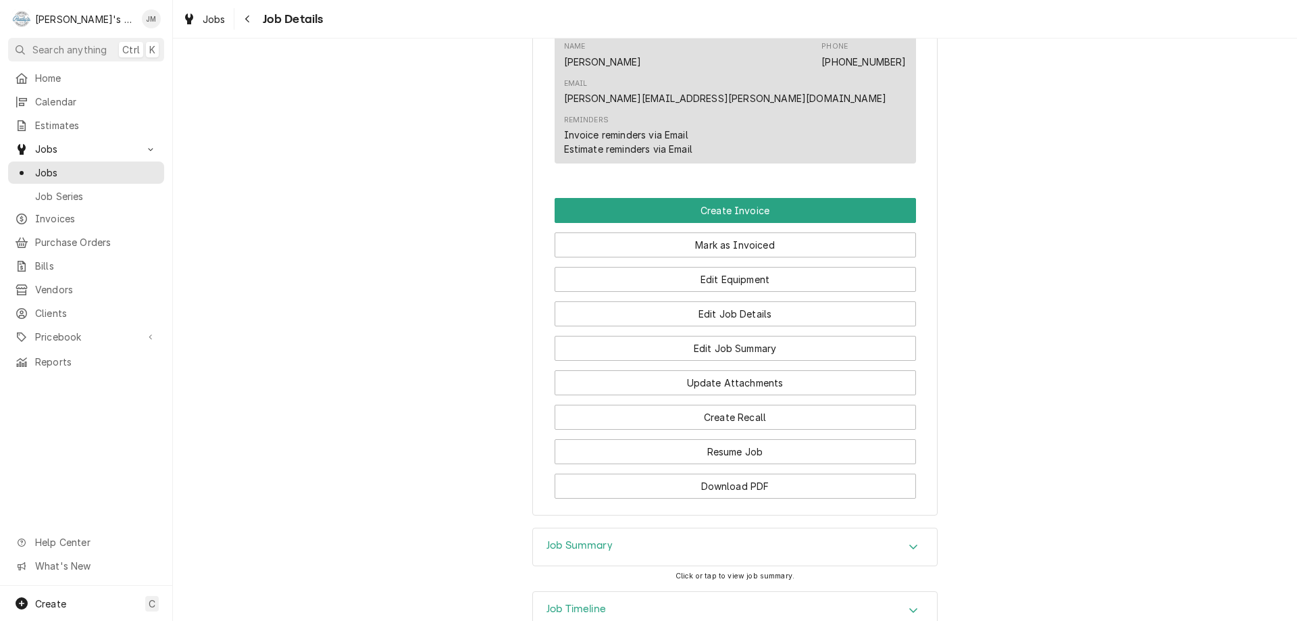
scroll to position [831, 0]
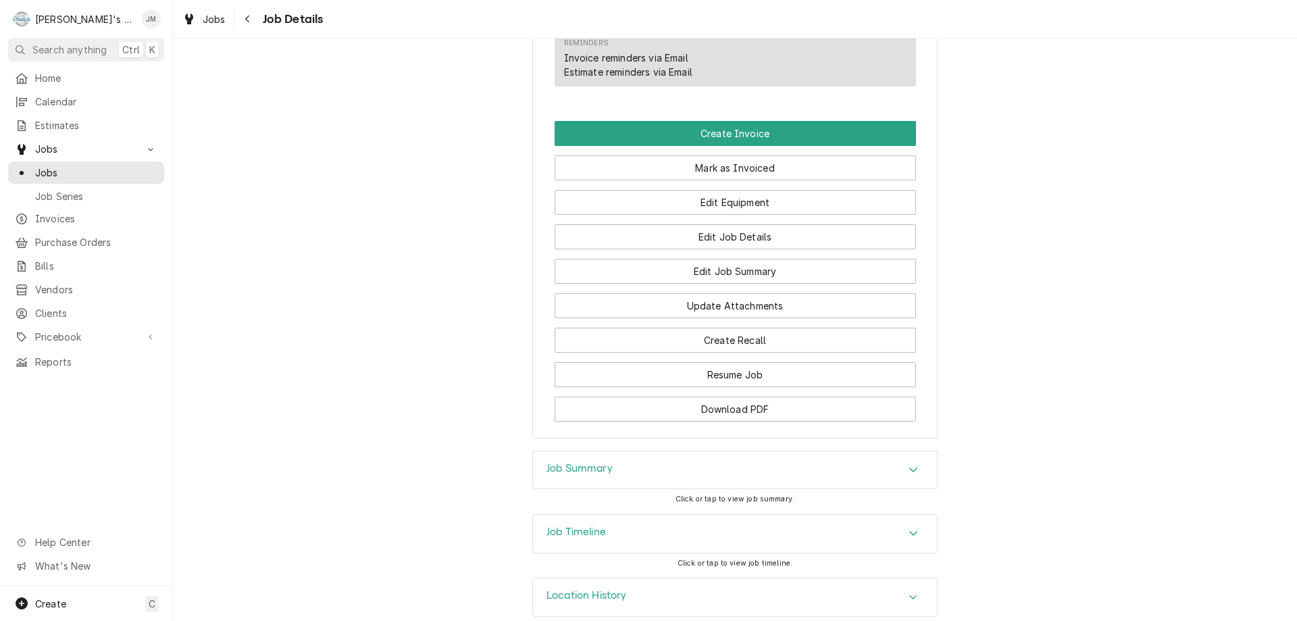
click at [593, 462] on h3 "Job Summary" at bounding box center [580, 468] width 66 height 13
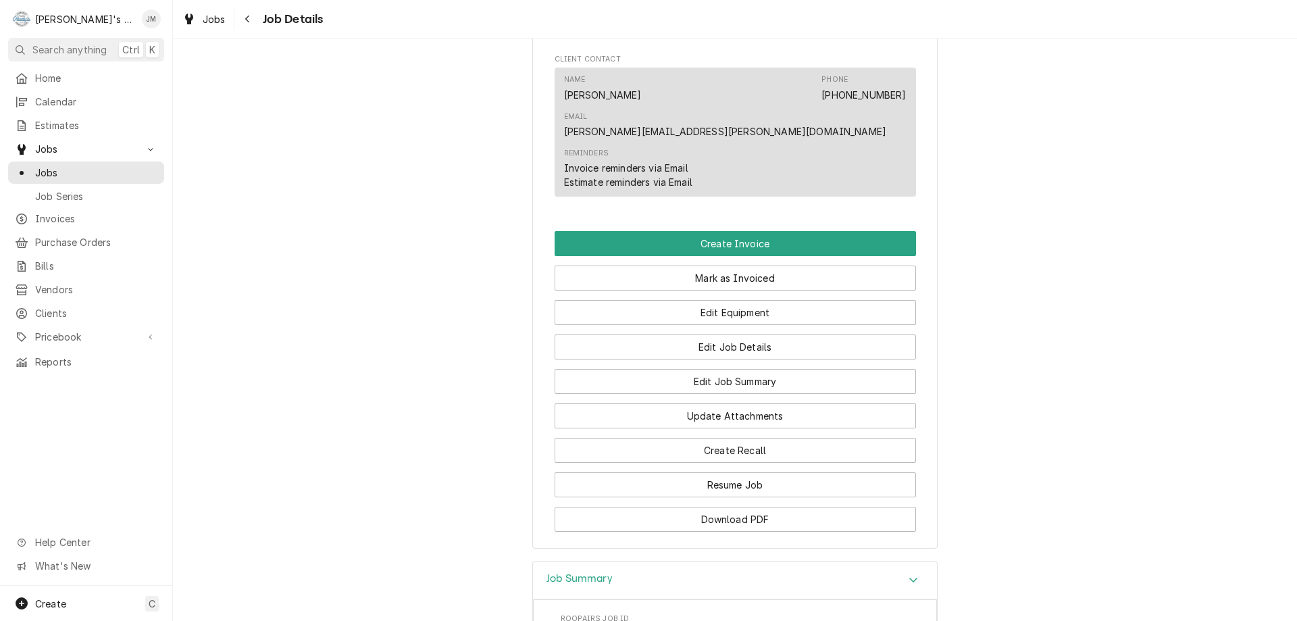
scroll to position [763, 0]
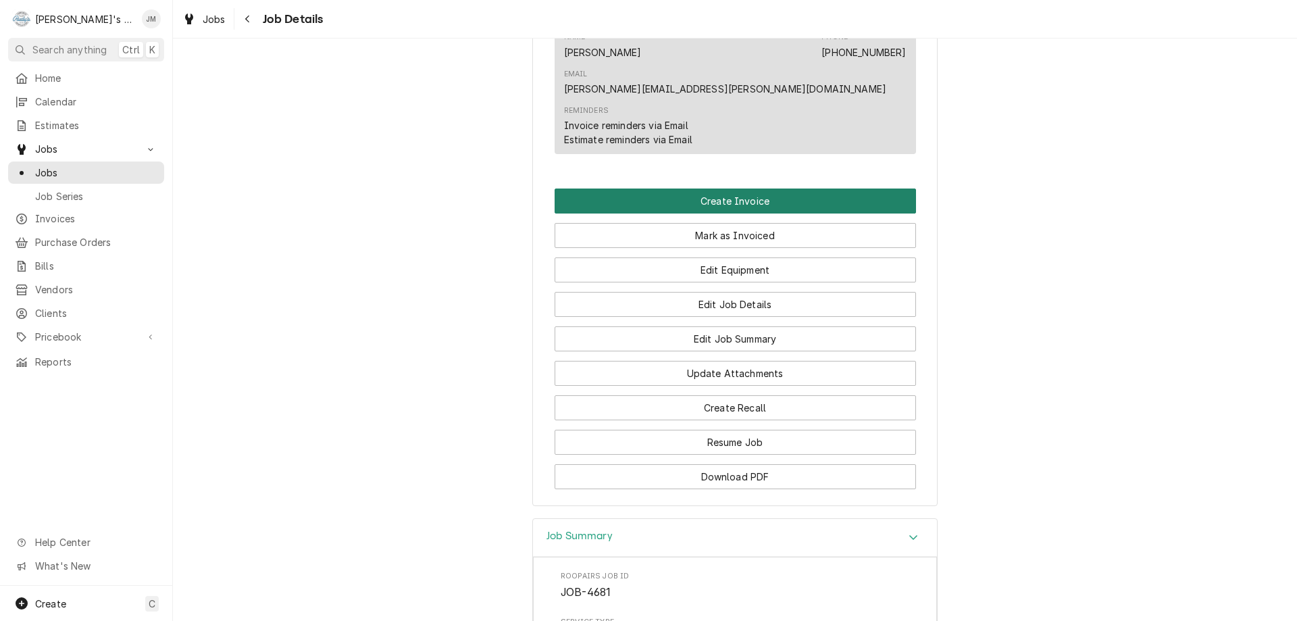
click at [731, 189] on button "Create Invoice" at bounding box center [735, 201] width 361 height 25
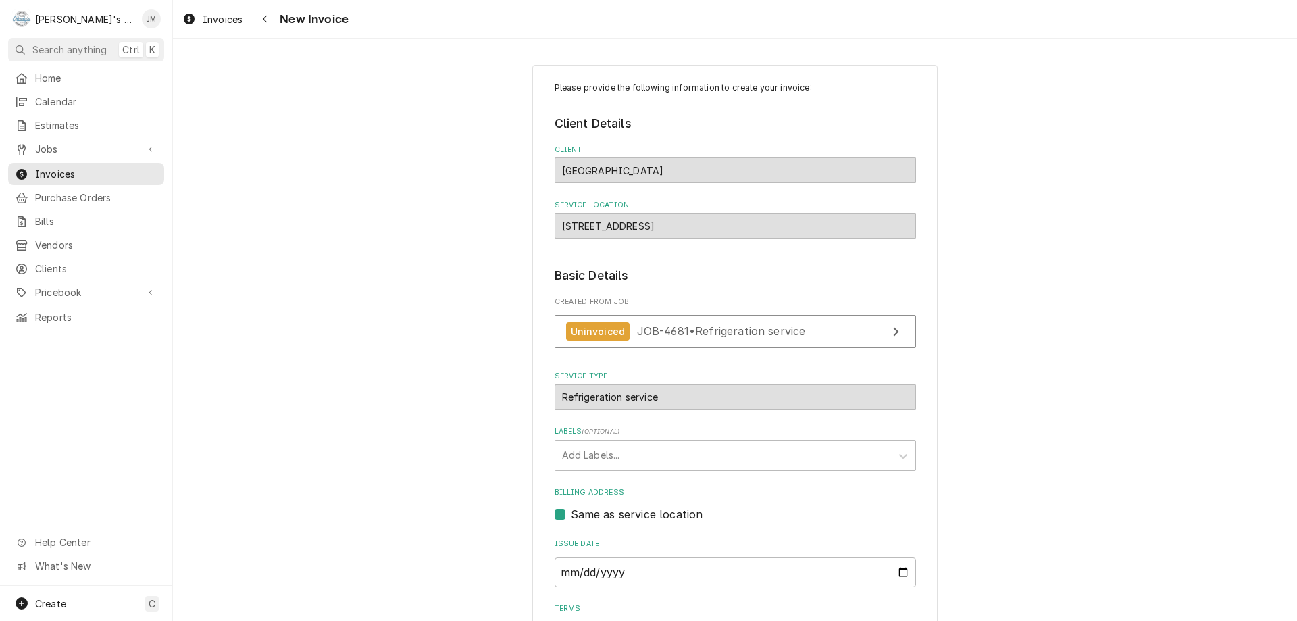
scroll to position [201, 0]
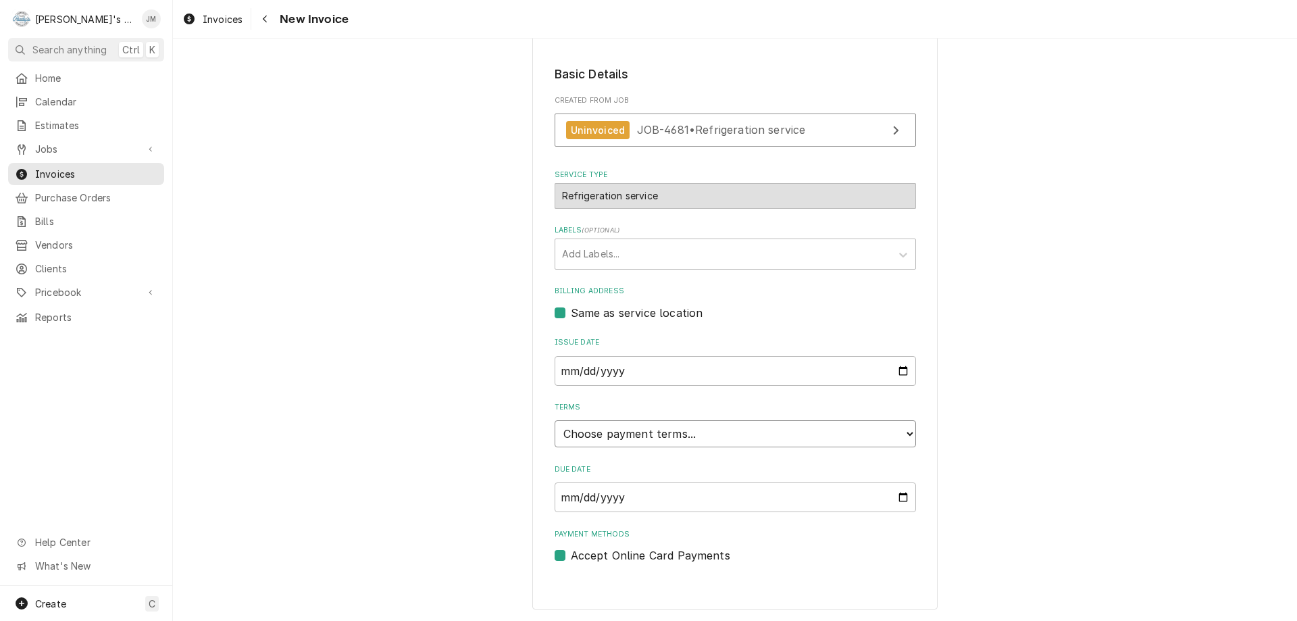
click at [795, 430] on select "Choose payment terms... Same Day Net 7 Net 14 Net 21 Net 30 Net 45 Net 60 Net 90" at bounding box center [735, 433] width 361 height 27
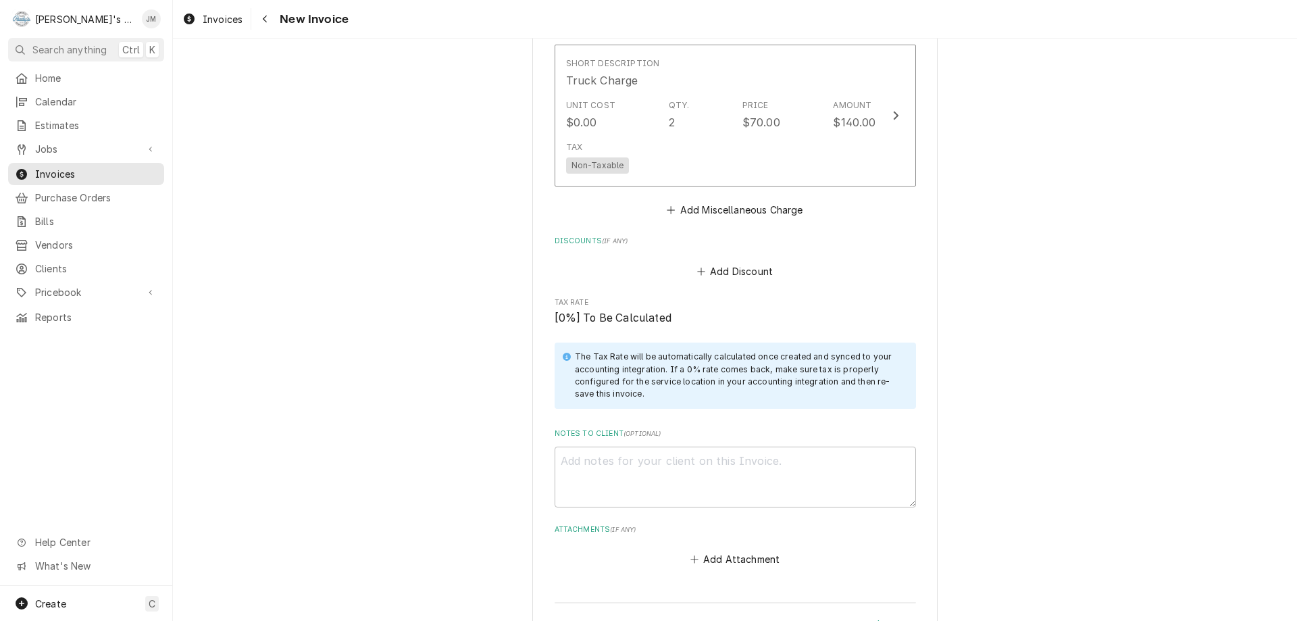
scroll to position [1832, 0]
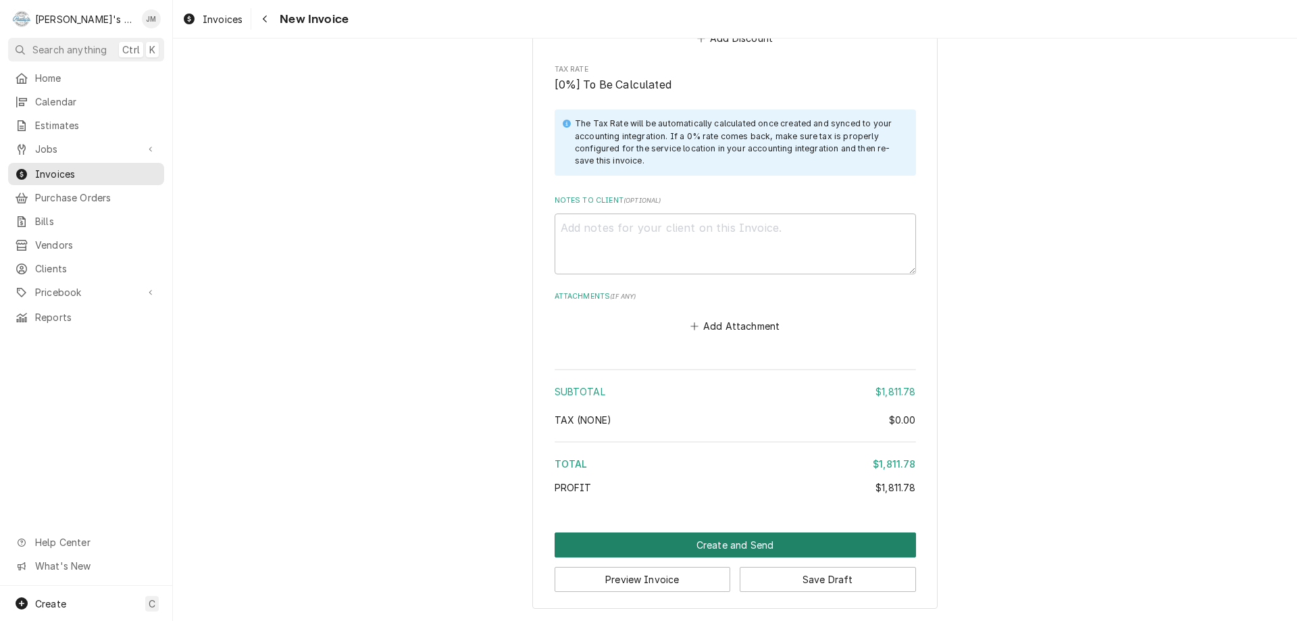
click at [740, 541] on button "Create and Send" at bounding box center [735, 544] width 361 height 25
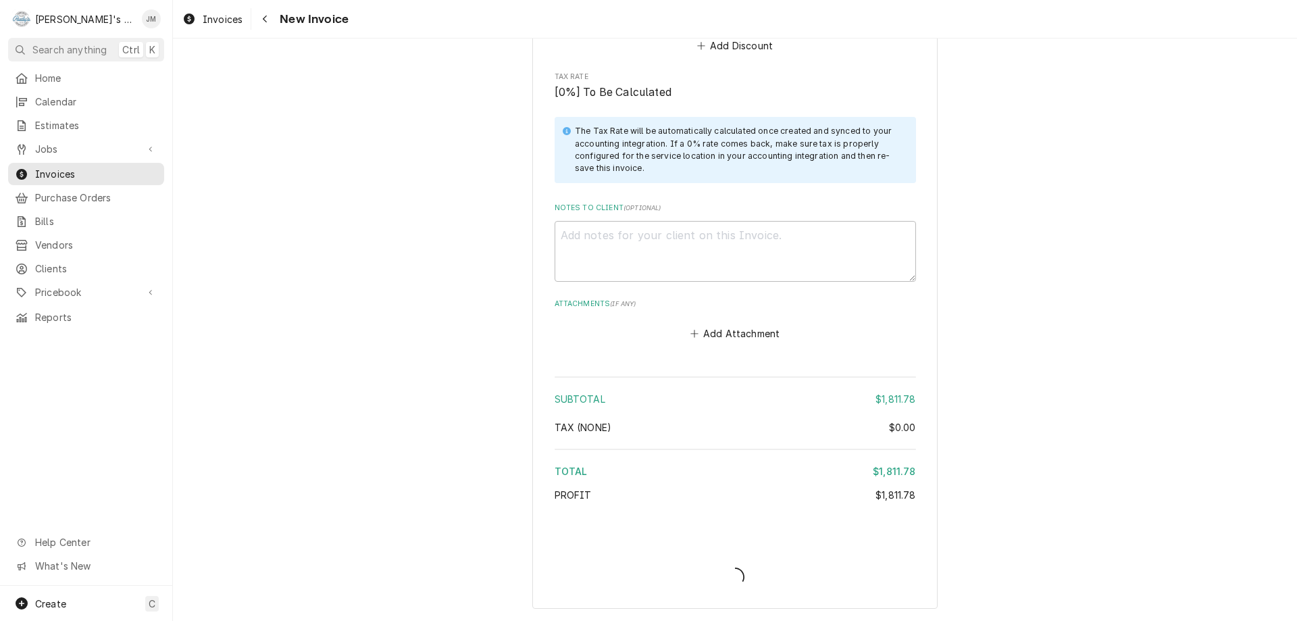
type textarea "x"
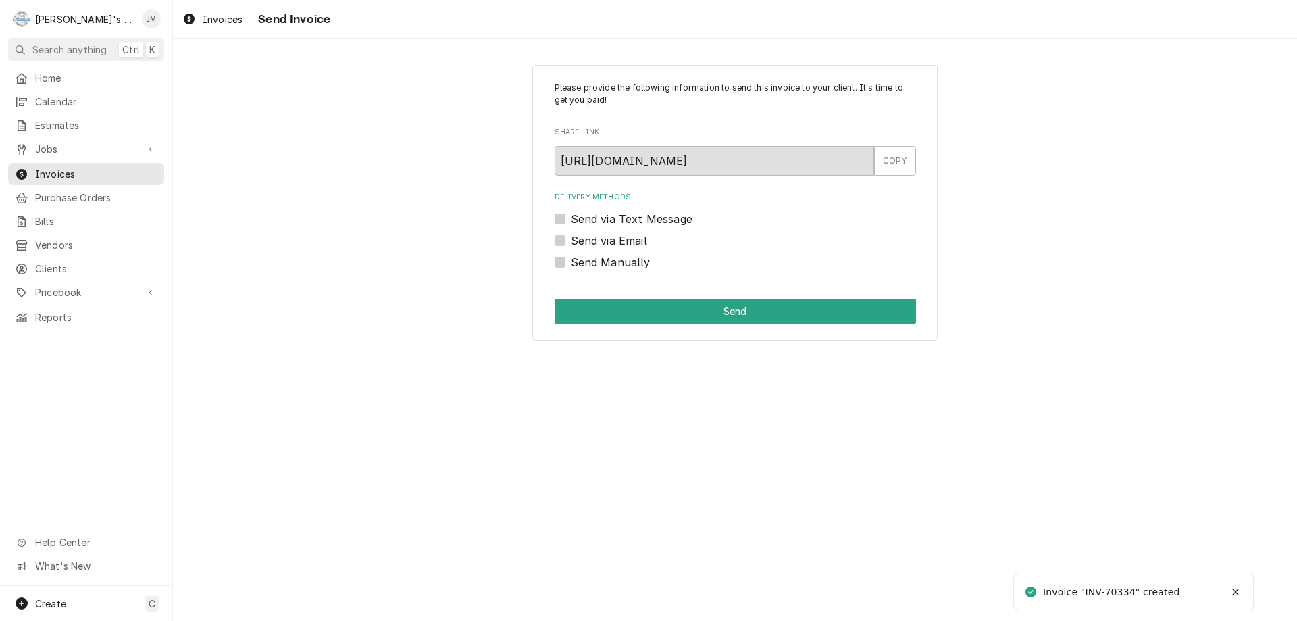
click at [613, 262] on label "Send Manually" at bounding box center [611, 262] width 80 height 16
click at [613, 262] on input "Send Manually" at bounding box center [751, 269] width 361 height 30
checkbox input "true"
click at [728, 307] on button "Send" at bounding box center [735, 311] width 361 height 25
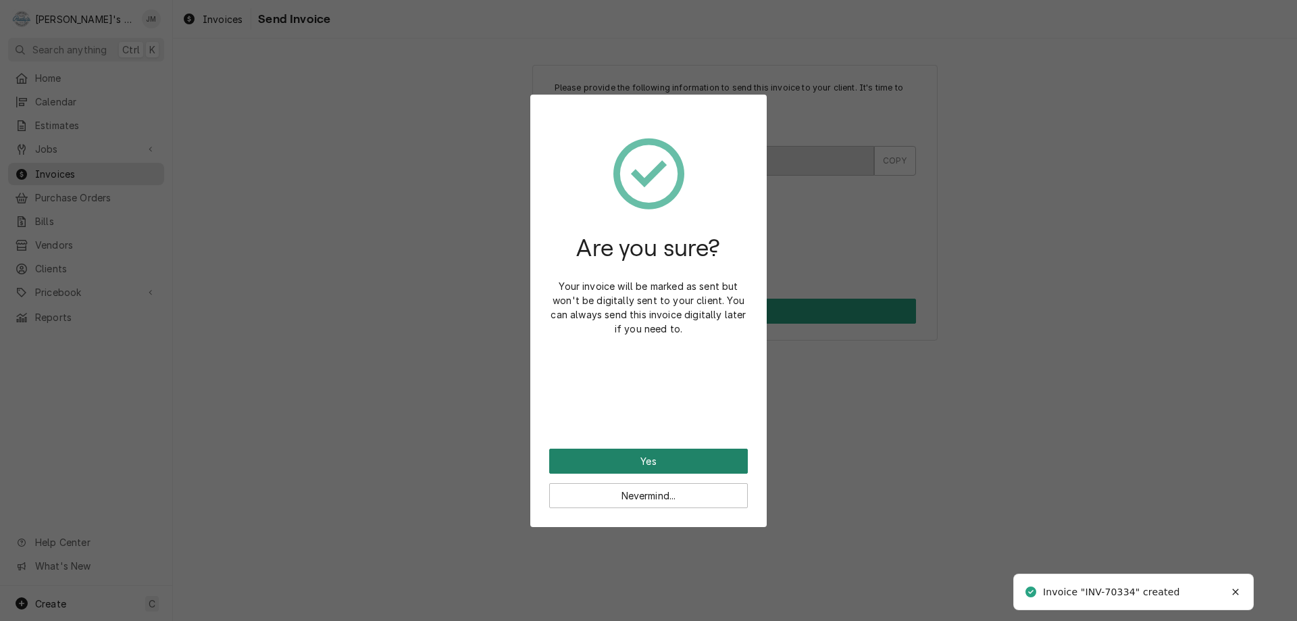
click at [638, 459] on button "Yes" at bounding box center [648, 461] width 199 height 25
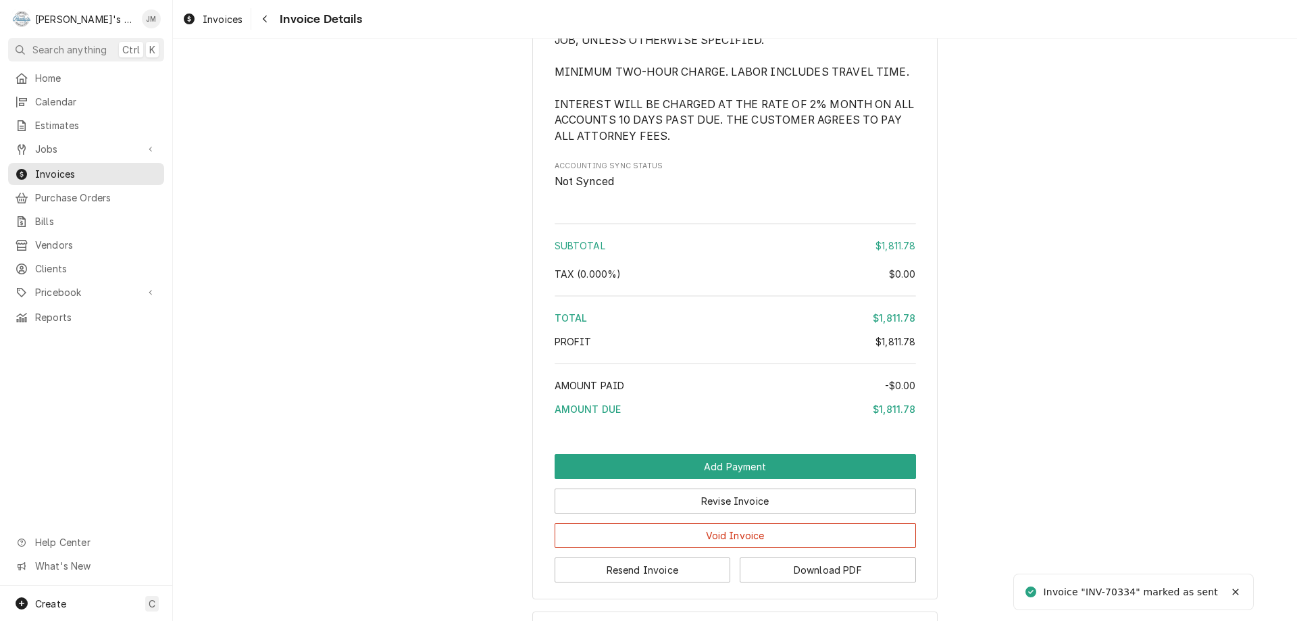
scroll to position [1858, 0]
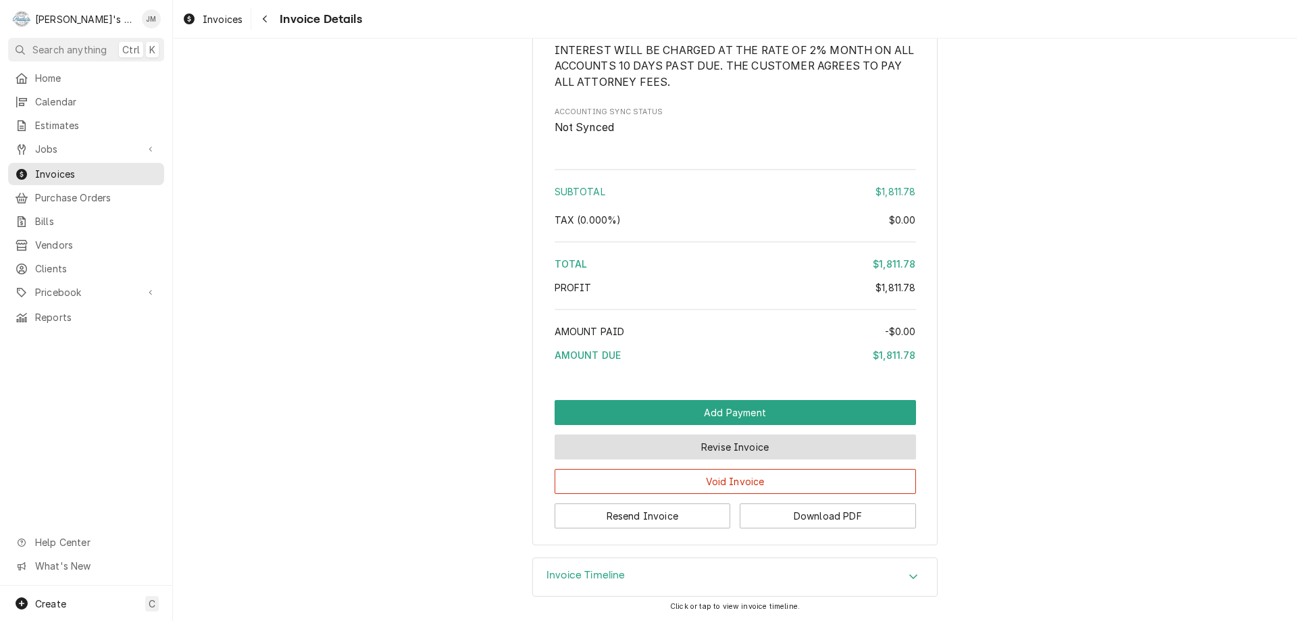
click at [678, 443] on button "Revise Invoice" at bounding box center [735, 446] width 361 height 25
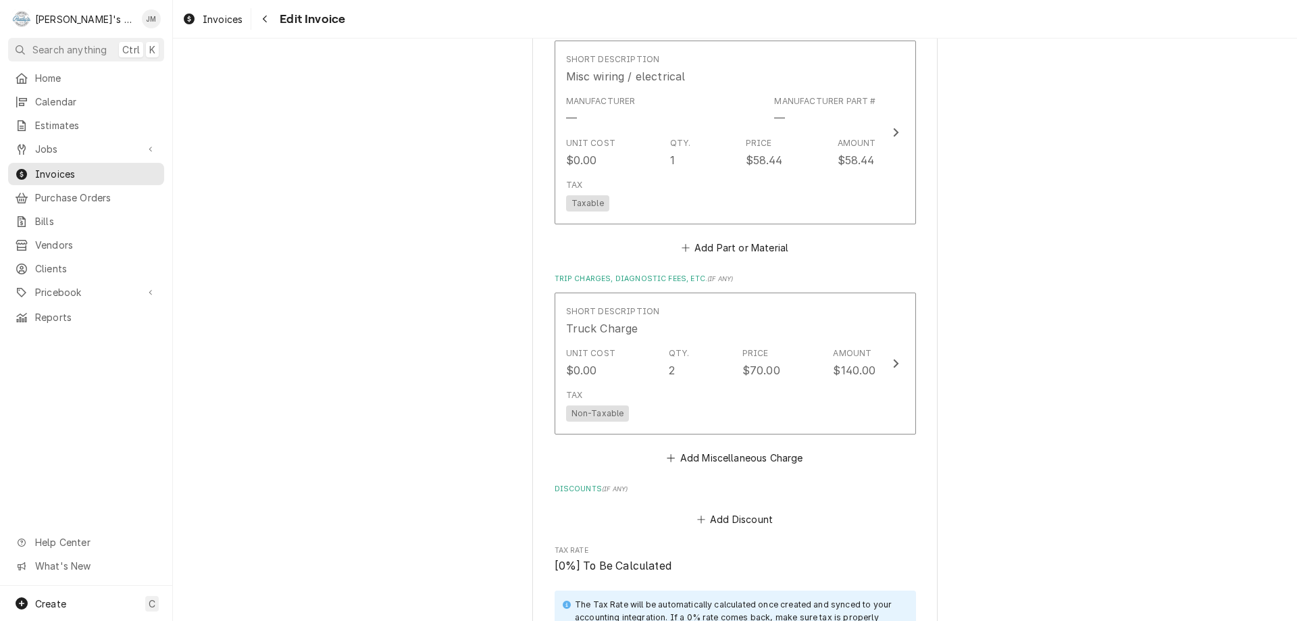
scroll to position [1861, 0]
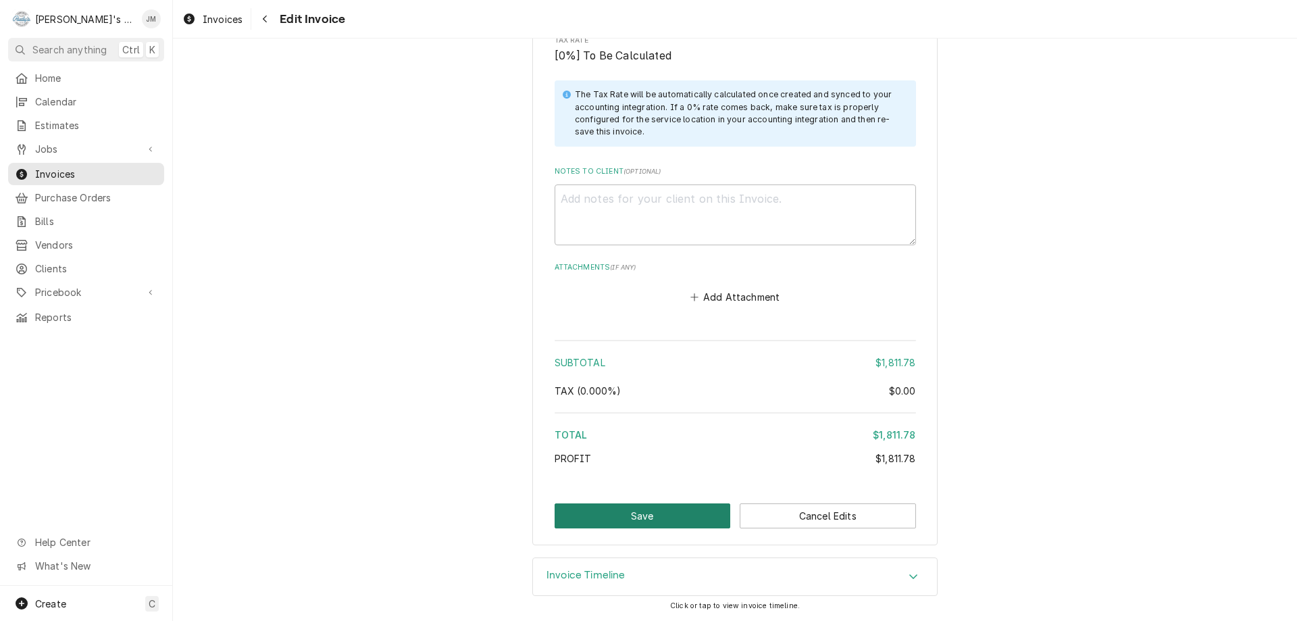
click at [625, 521] on button "Save" at bounding box center [643, 515] width 176 height 25
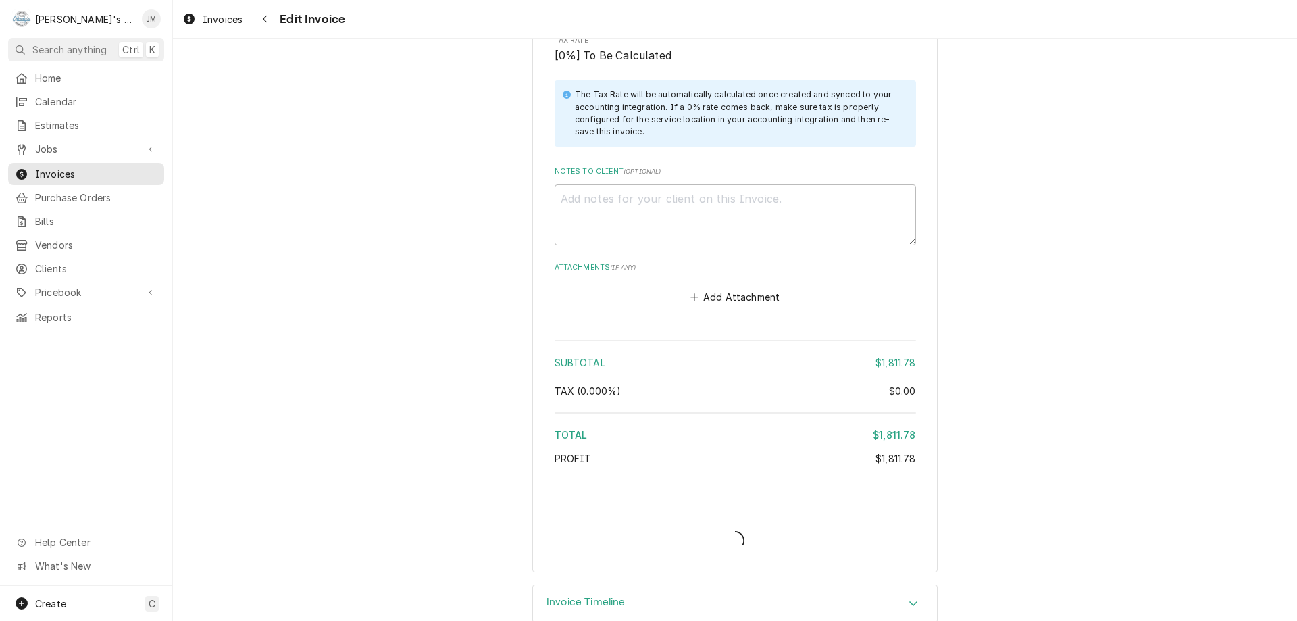
type textarea "x"
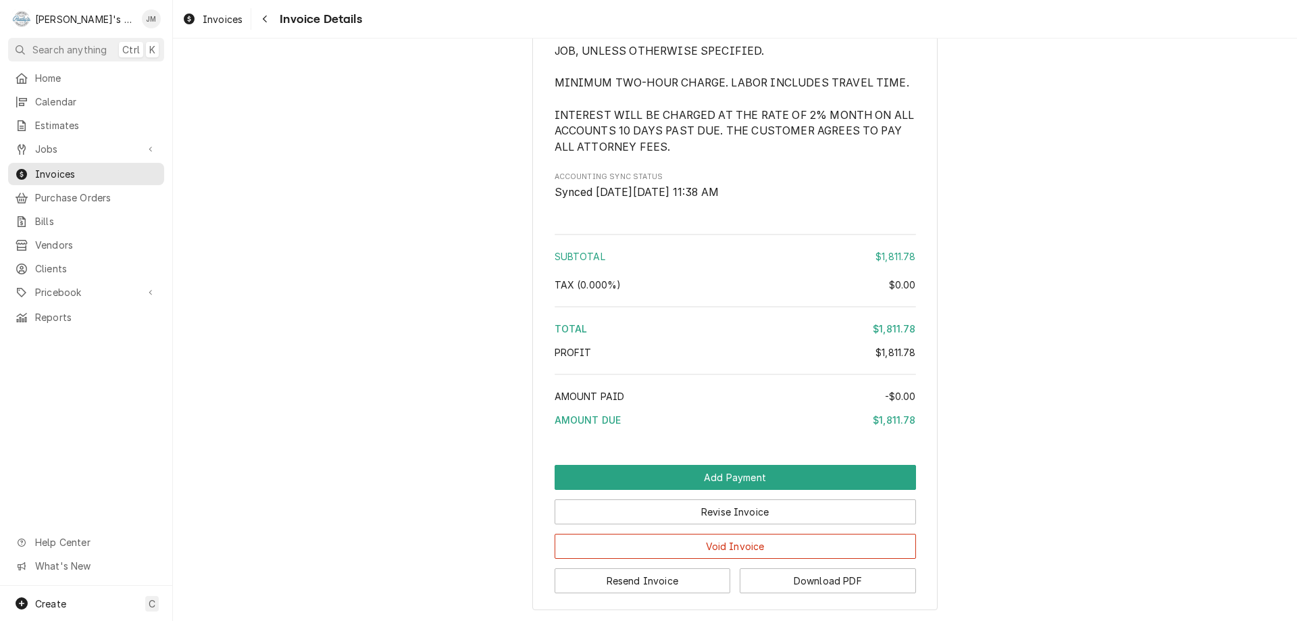
scroll to position [1858, 0]
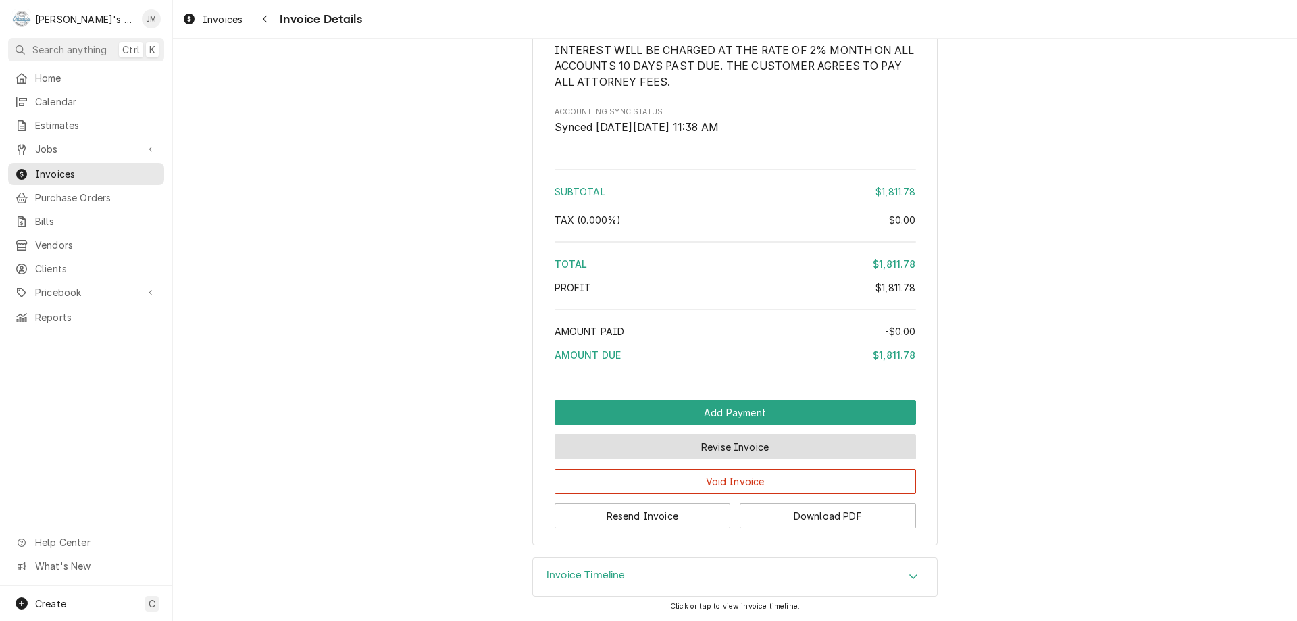
click at [713, 443] on button "Revise Invoice" at bounding box center [735, 446] width 361 height 25
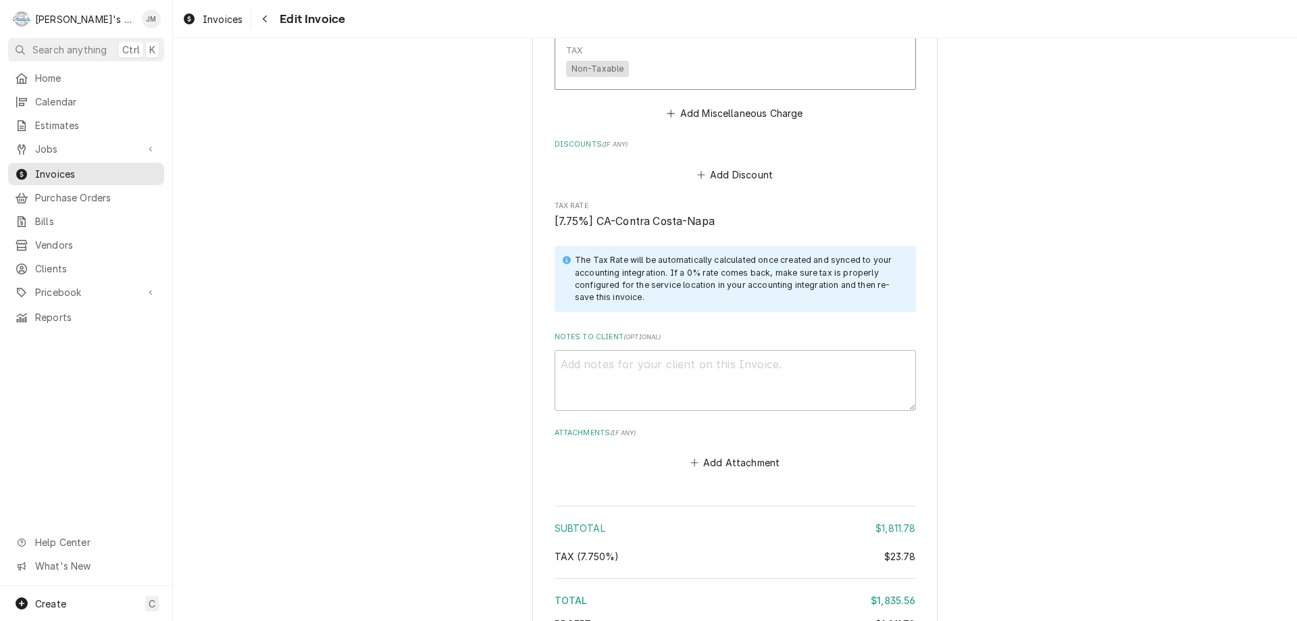
scroll to position [1823, 0]
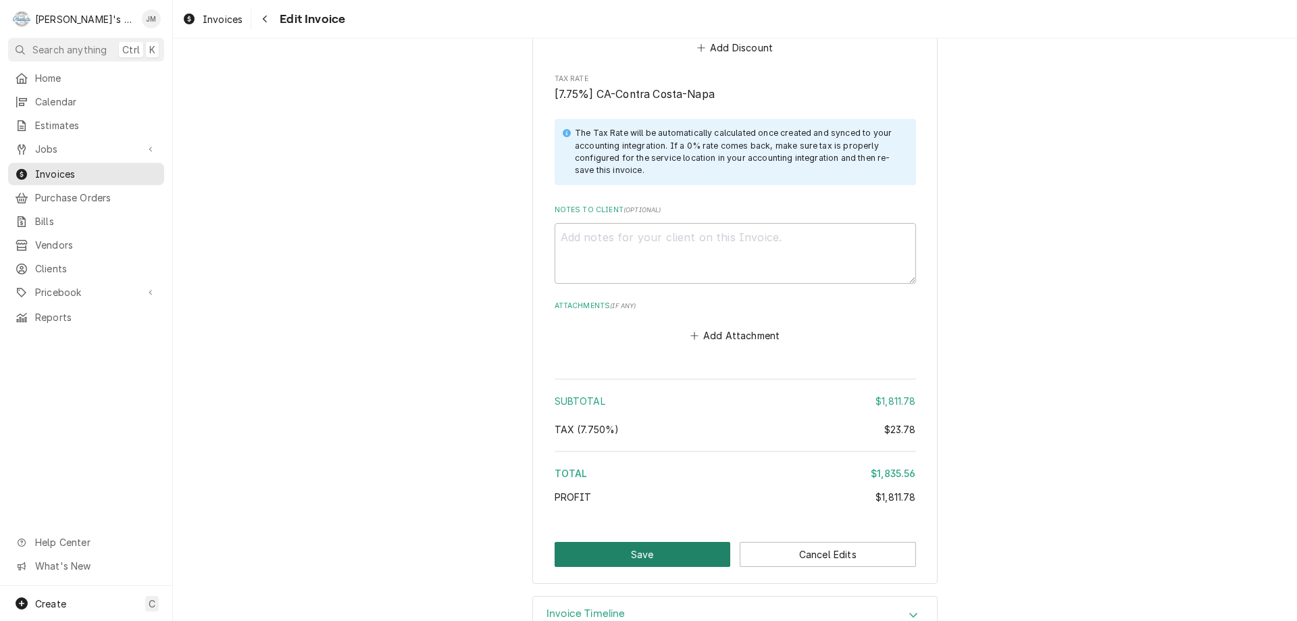
click at [622, 550] on button "Save" at bounding box center [643, 554] width 176 height 25
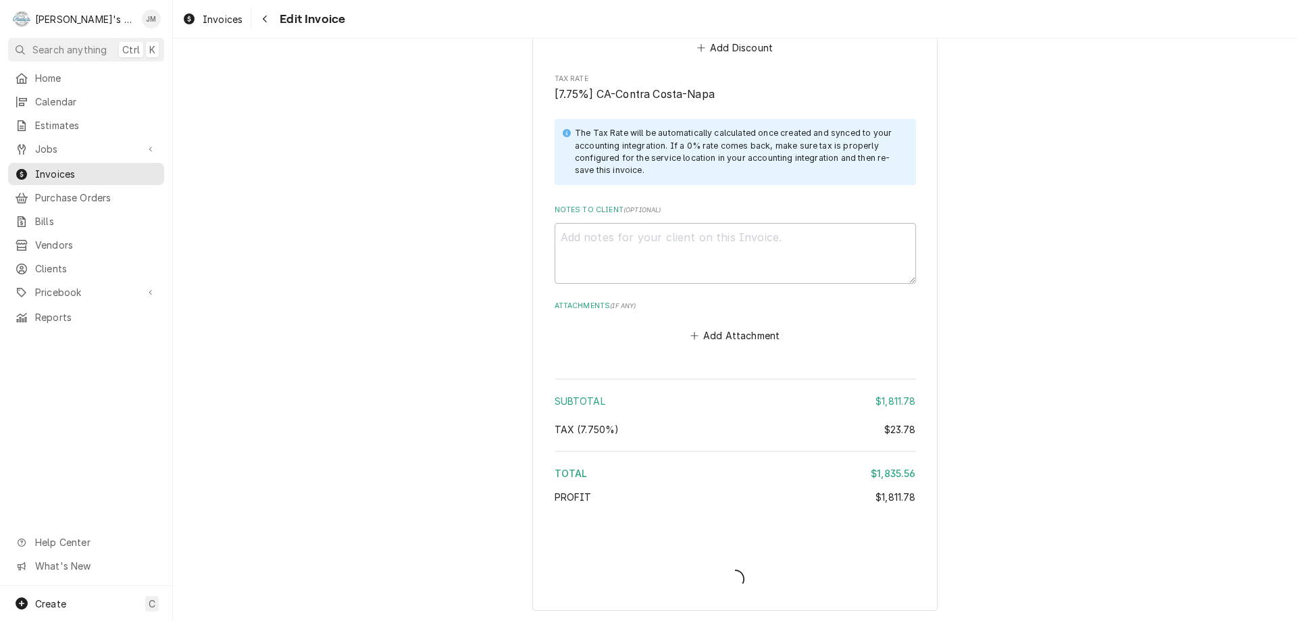
type textarea "x"
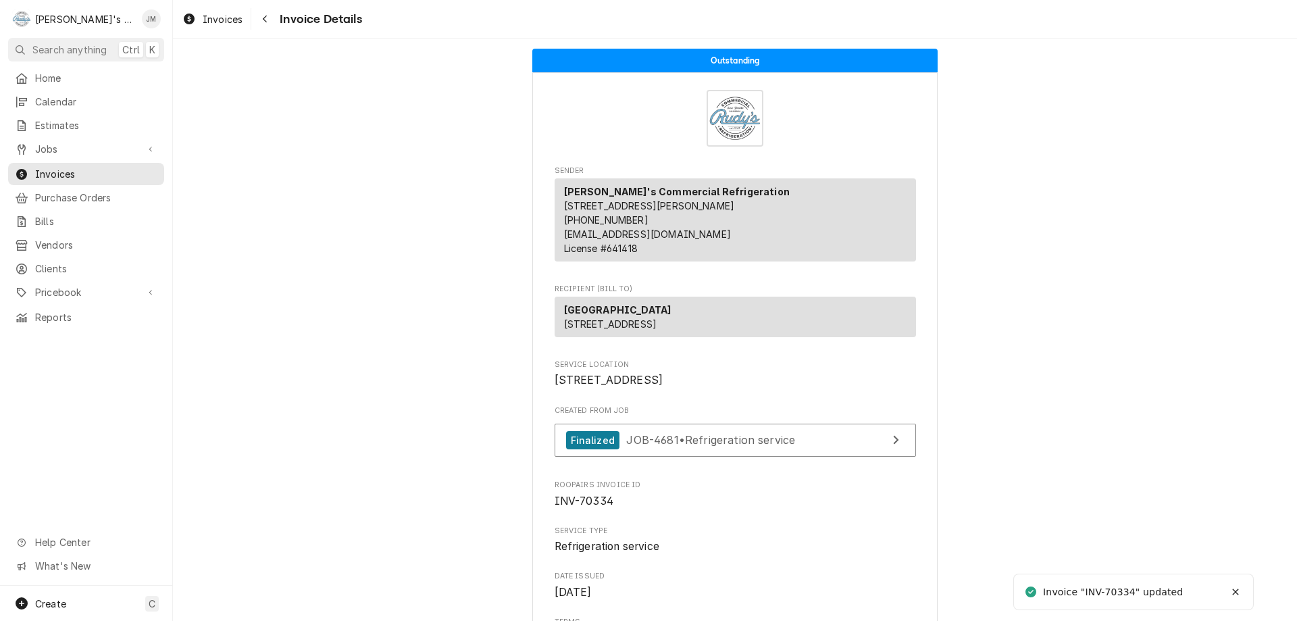
scroll to position [1858, 0]
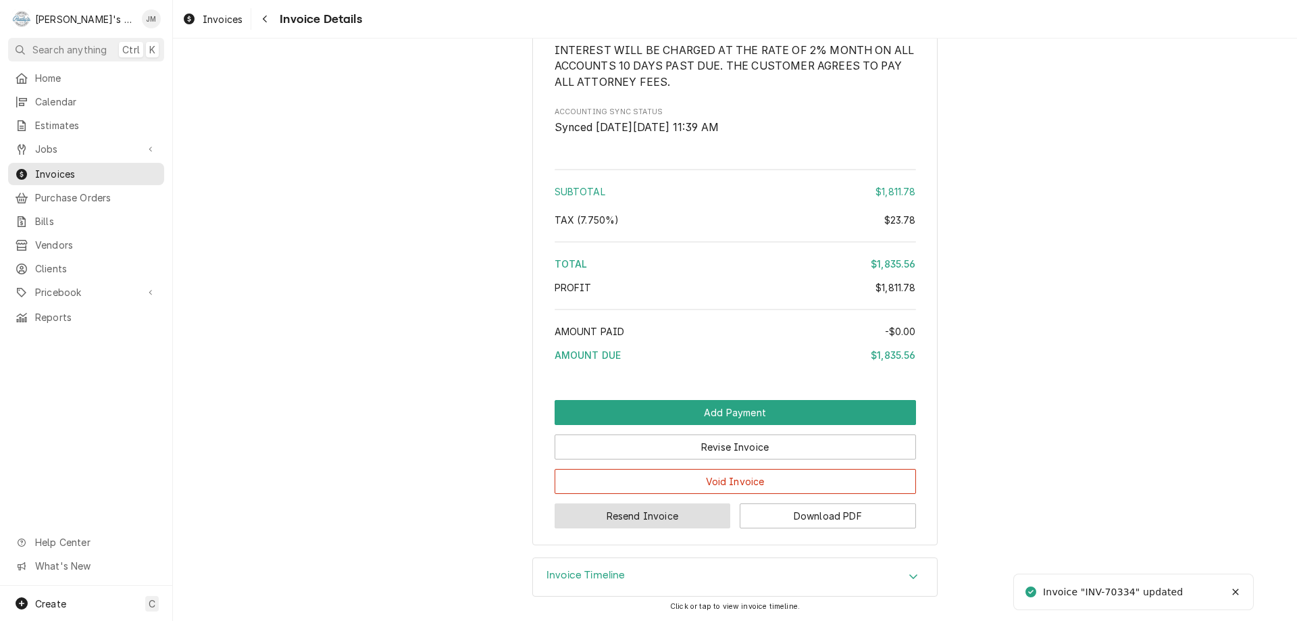
click at [622, 513] on button "Resend Invoice" at bounding box center [643, 515] width 176 height 25
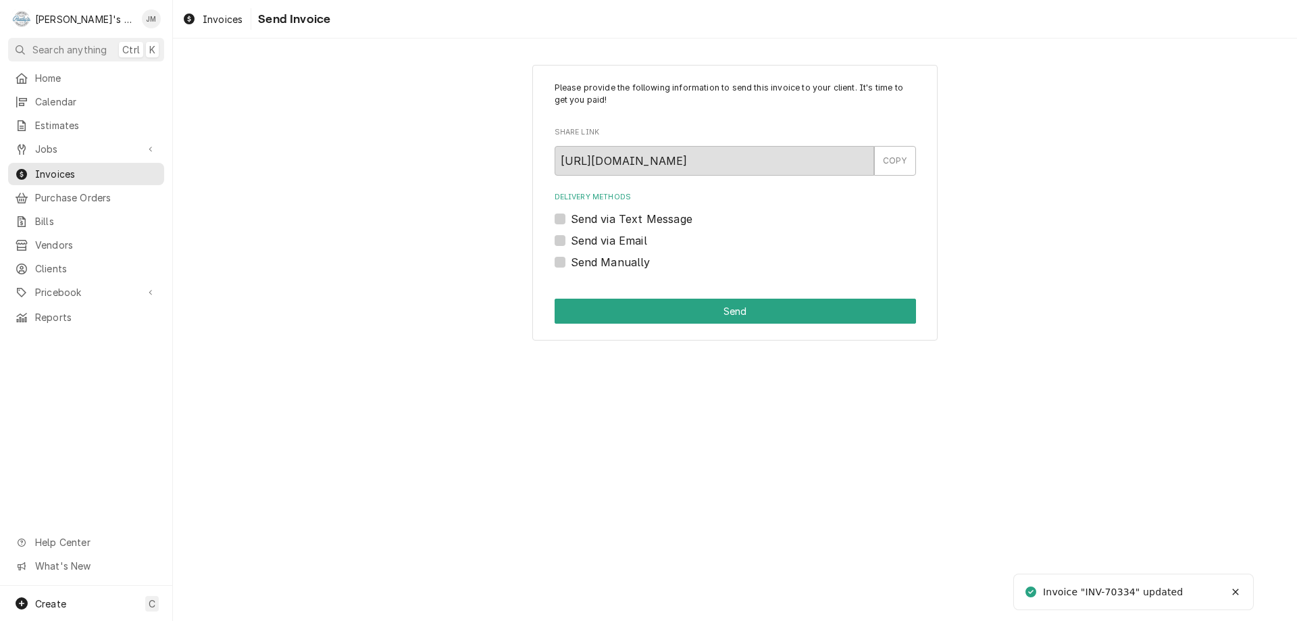
click at [621, 241] on label "Send via Email" at bounding box center [609, 240] width 76 height 16
click at [621, 241] on input "Send via Email" at bounding box center [751, 247] width 361 height 30
checkbox input "true"
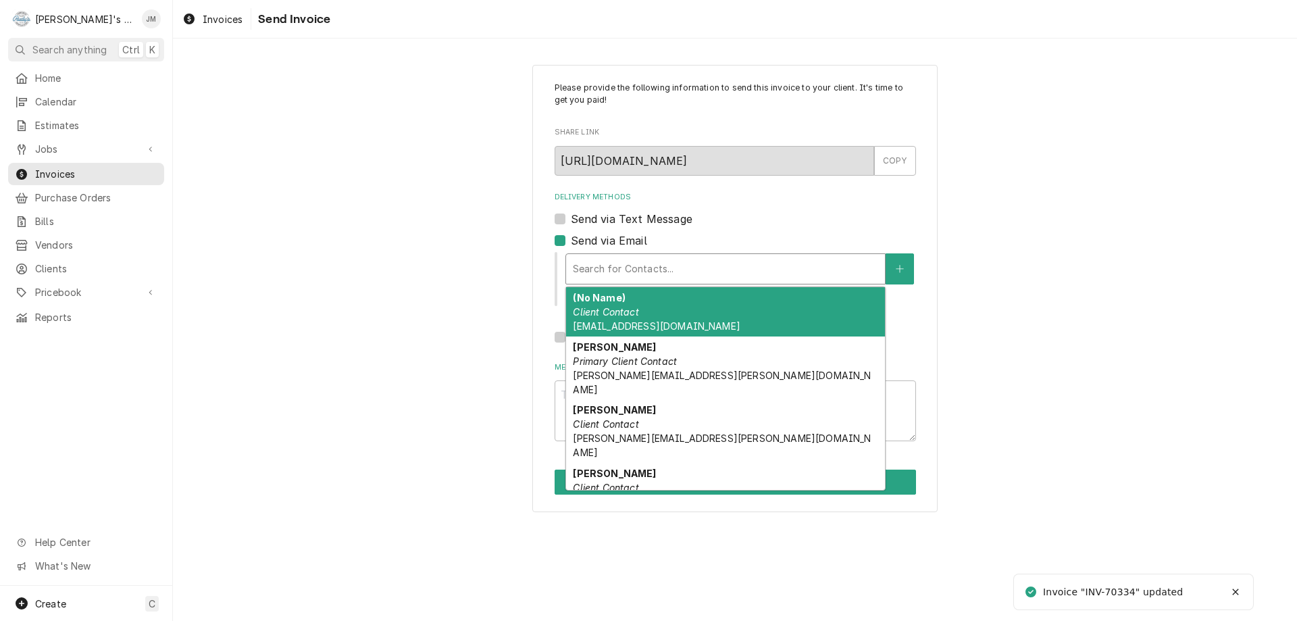
click at [616, 269] on div "Delivery Methods" at bounding box center [725, 269] width 305 height 24
click at [607, 320] on span "engineering.ap@silveradoresort.com" at bounding box center [656, 325] width 167 height 11
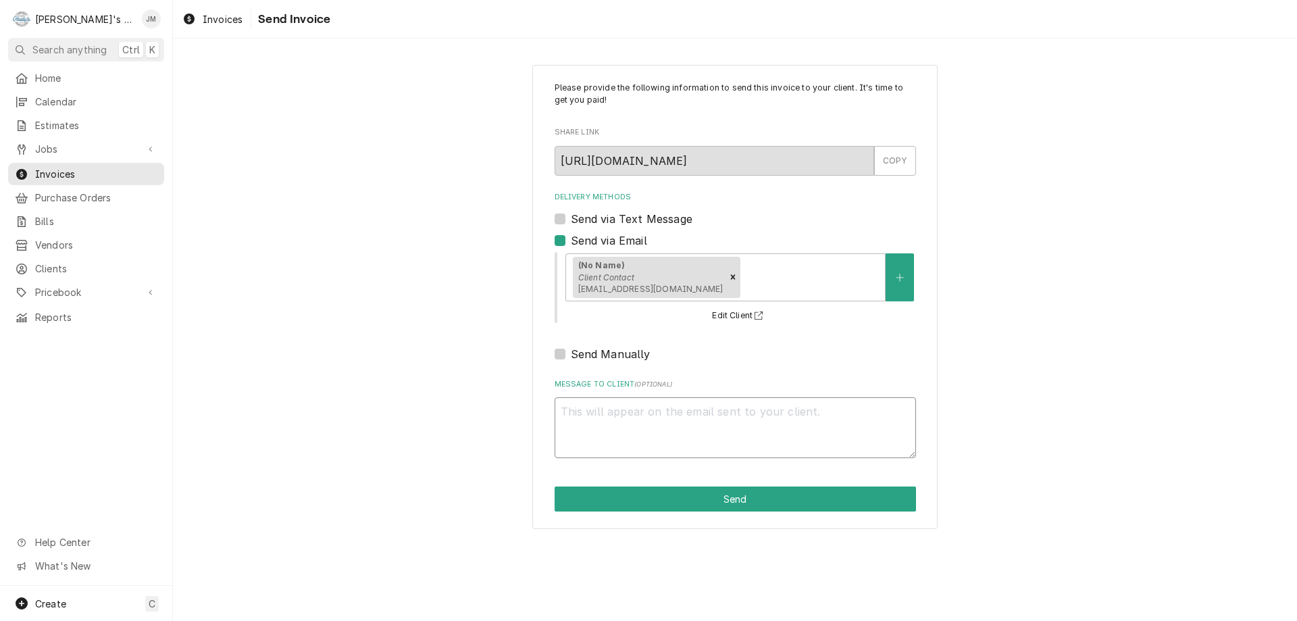
drag, startPoint x: 651, startPoint y: 455, endPoint x: 650, endPoint y: 447, distance: 8.1
click at [651, 453] on textarea "Message to Client ( optional )" at bounding box center [735, 427] width 361 height 61
type textarea "x"
type textarea "T"
type textarea "x"
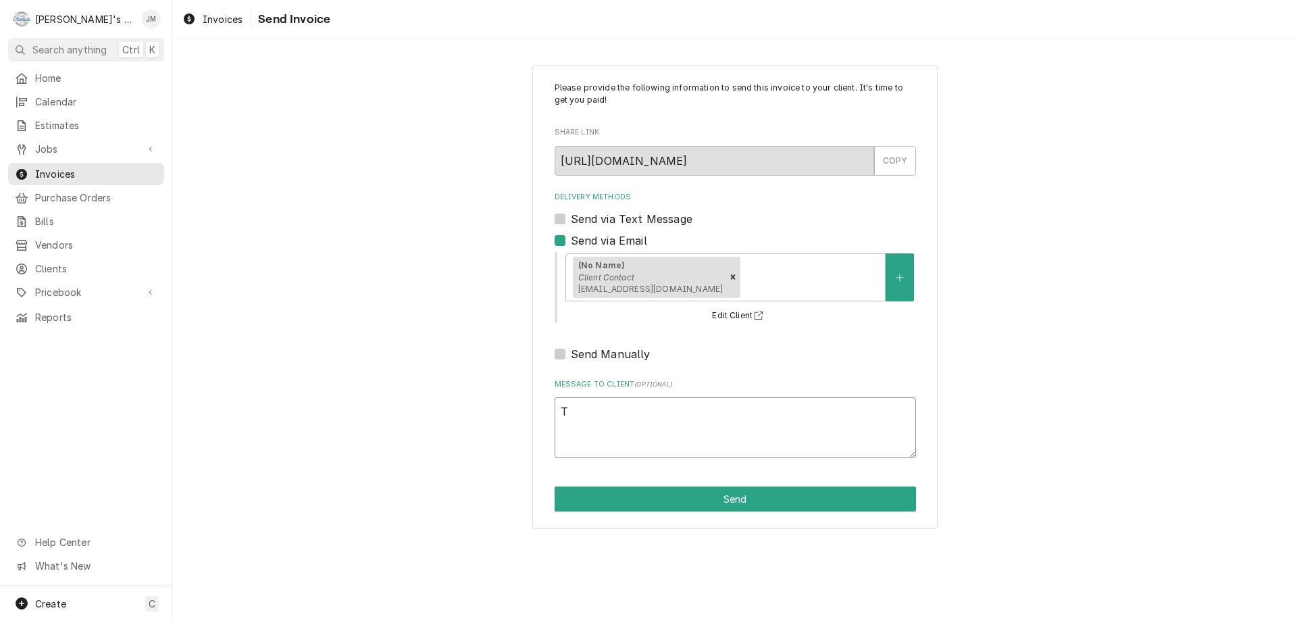
type textarea "Th"
type textarea "x"
type textarea "Tha"
type textarea "x"
type textarea "Than"
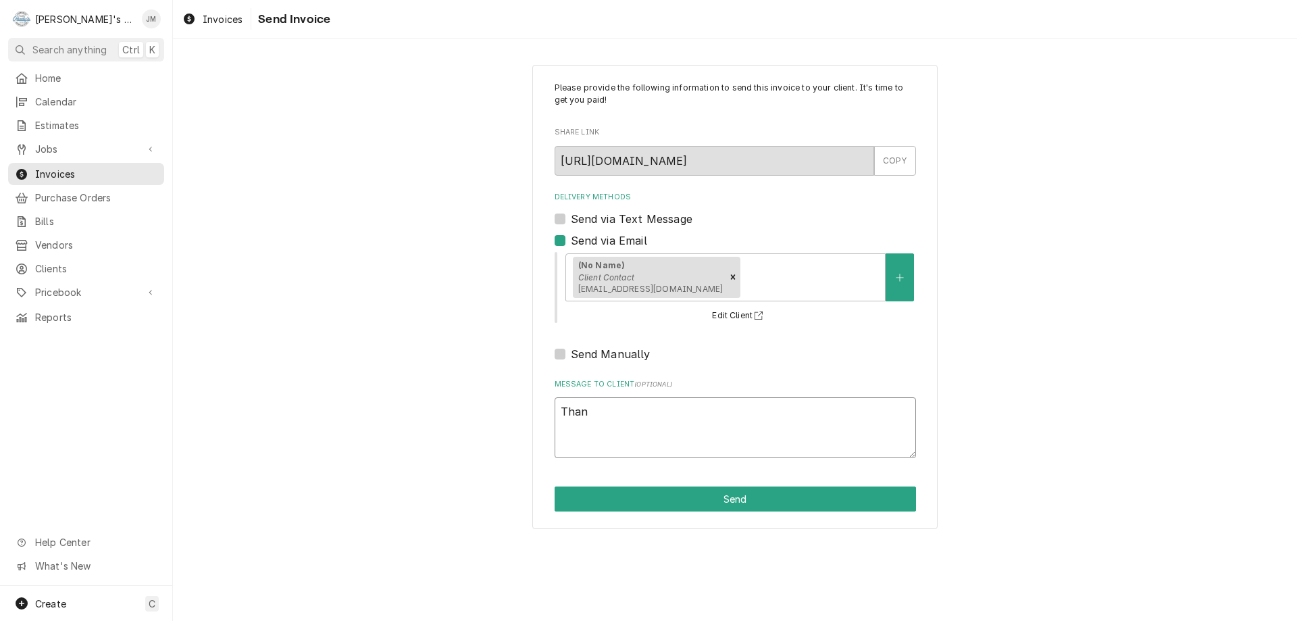
type textarea "x"
type textarea "Thank"
type textarea "x"
type textarea "Thank"
type textarea "x"
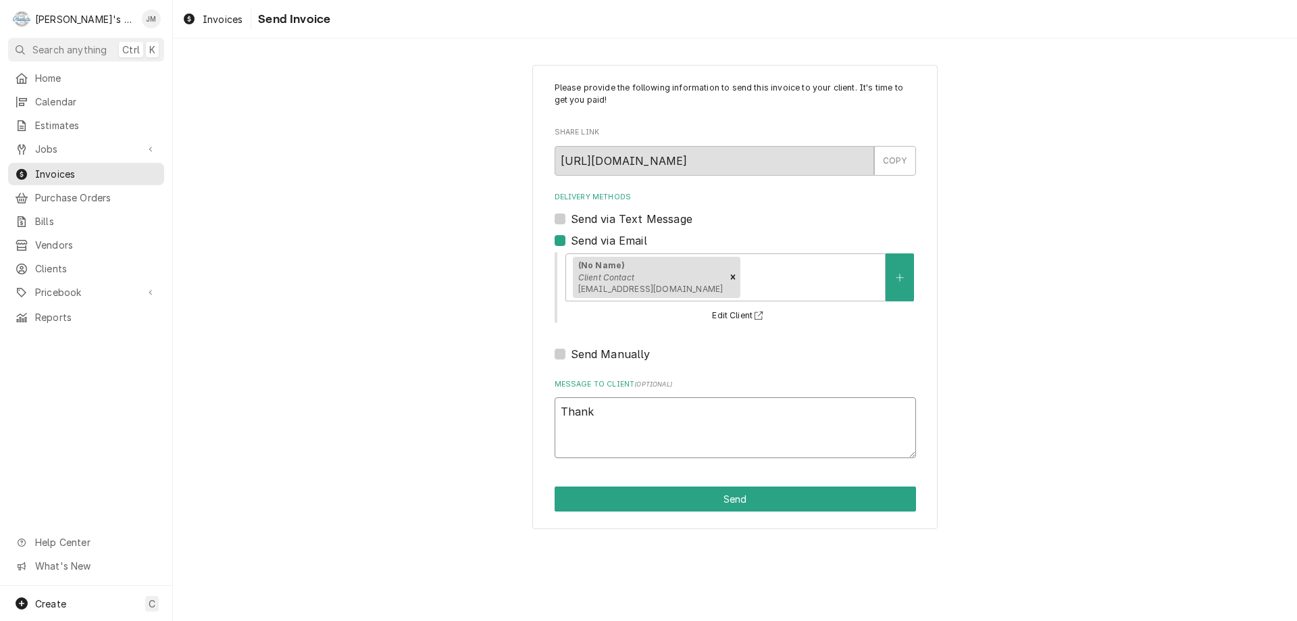
type textarea "Thank y"
type textarea "x"
type textarea "Thank yo"
type textarea "x"
type textarea "Thank you"
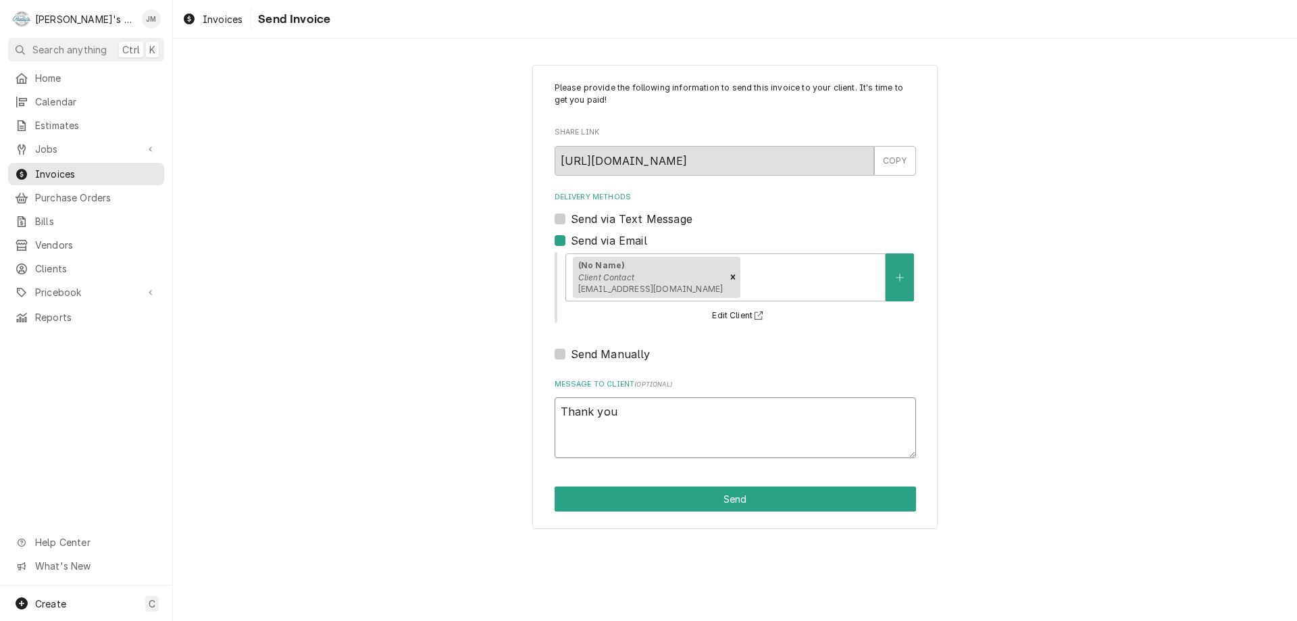
type textarea "x"
type textarea "Thank you"
type textarea "x"
type textarea "Thank you f"
type textarea "x"
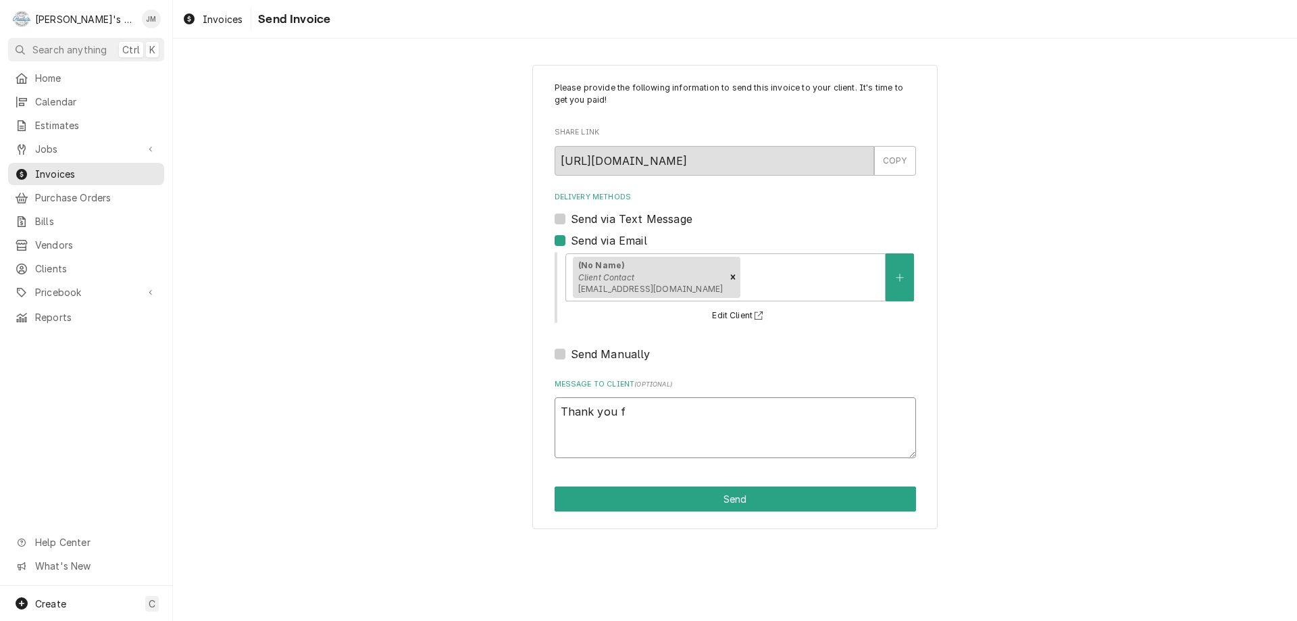
type textarea "Thank you fo"
type textarea "x"
type textarea "Thank you for"
type textarea "x"
type textarea "Thank you for"
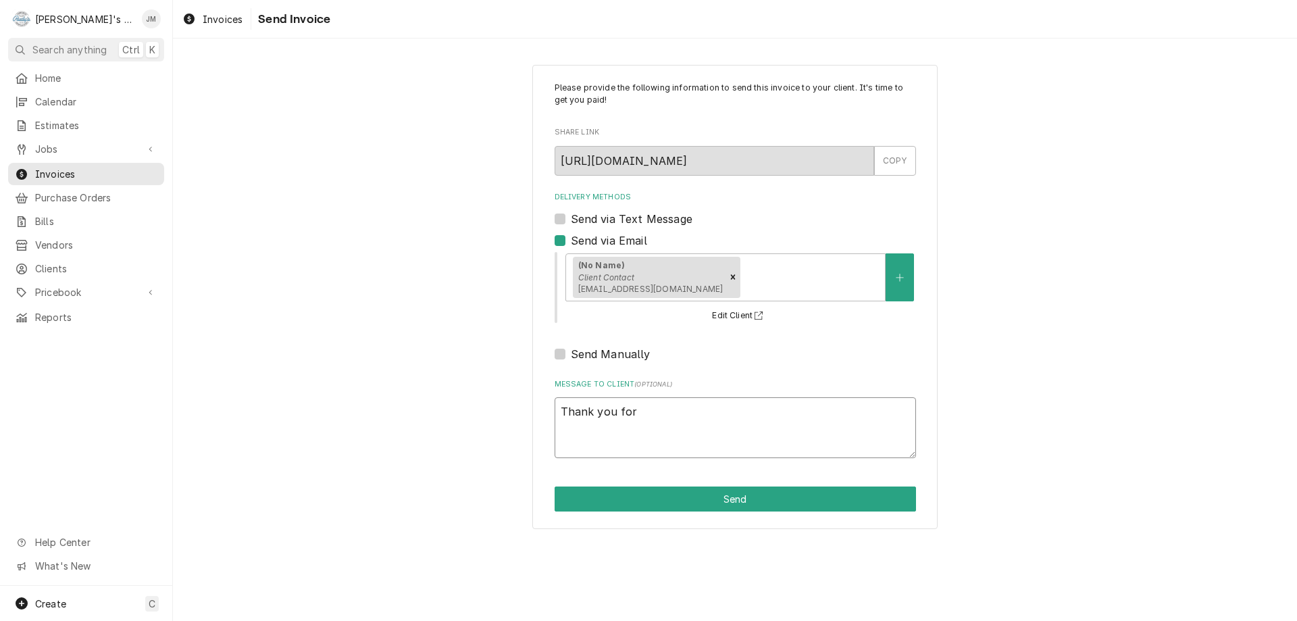
type textarea "x"
type textarea "Thank you for y"
type textarea "x"
type textarea "Thank you for yo"
type textarea "x"
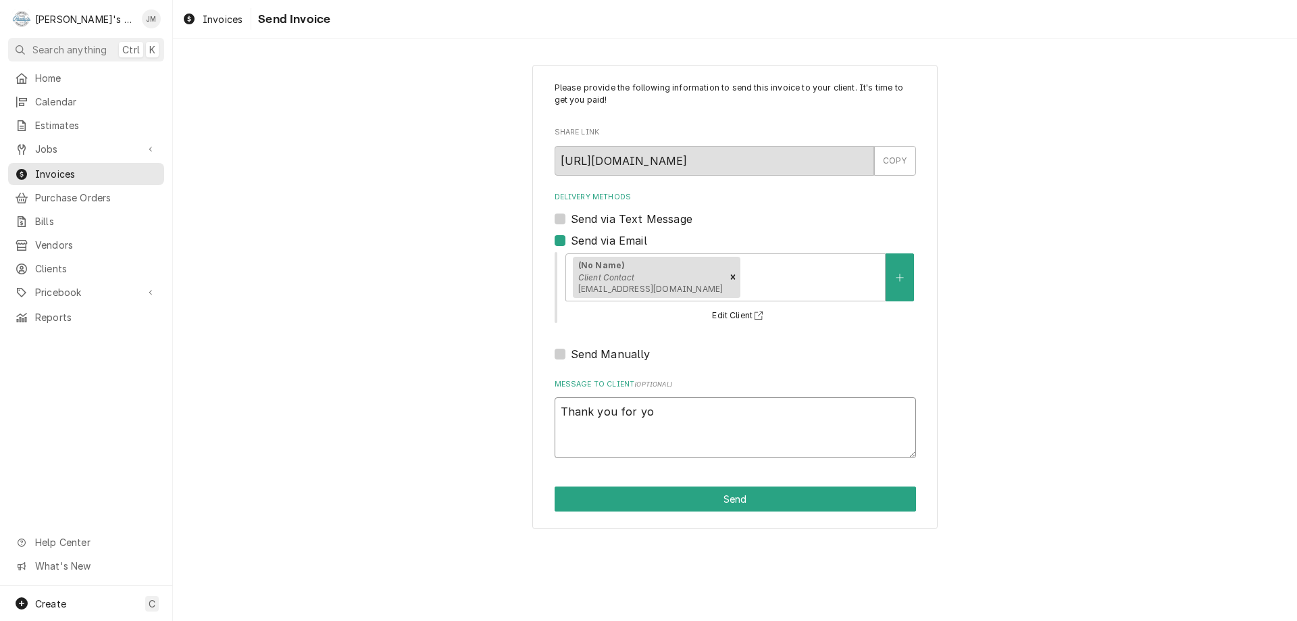
type textarea "Thank you for you"
type textarea "x"
type textarea "Thank you for your"
type textarea "x"
type textarea "Thank you for your"
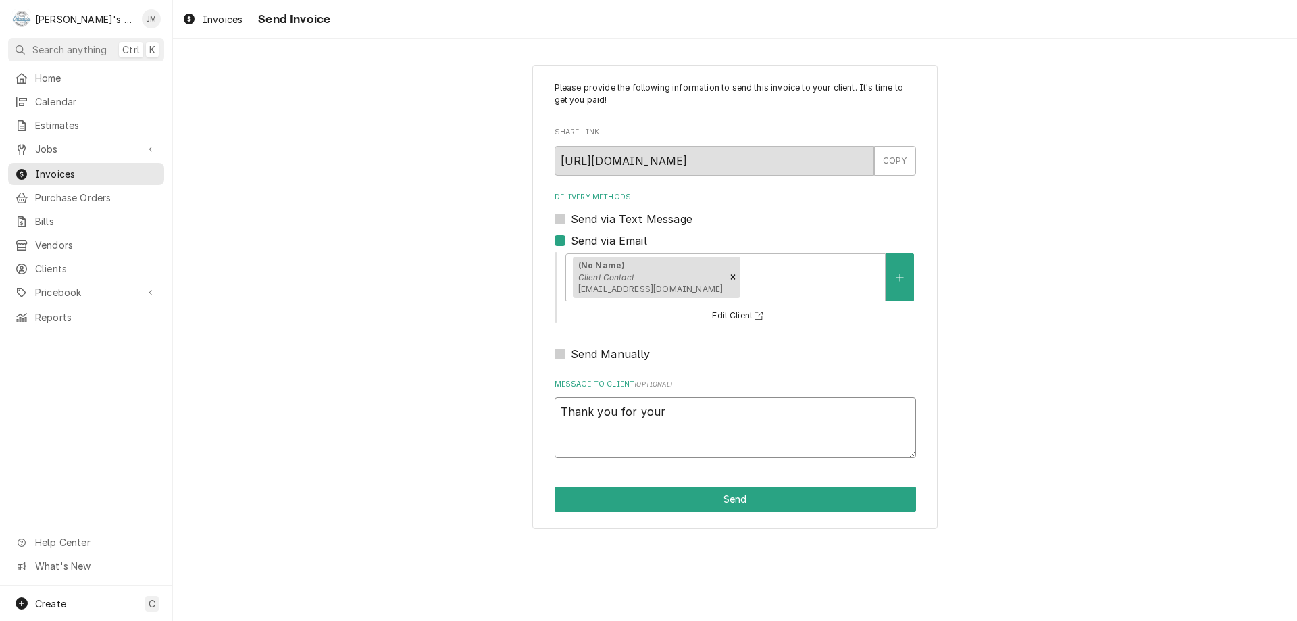
type textarea "x"
type textarea "Thank you for your b"
type textarea "x"
type textarea "Thank you for your bu"
type textarea "x"
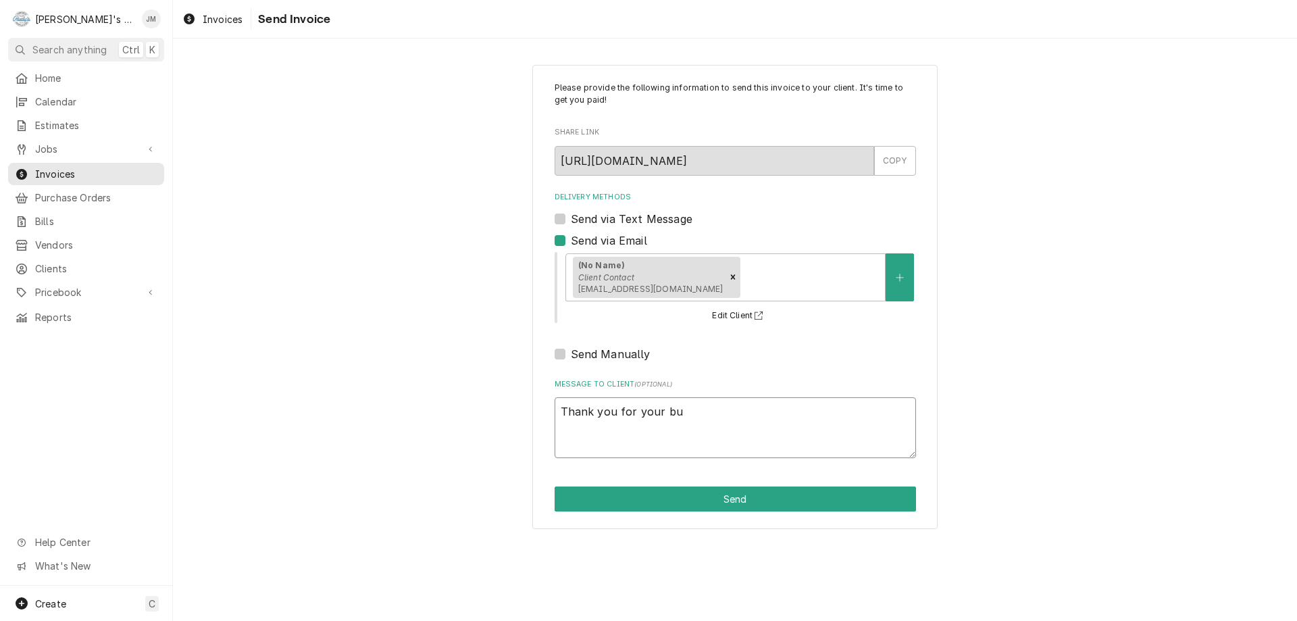
type textarea "Thank you for your bus"
type textarea "x"
type textarea "Thank you for your busi"
type textarea "x"
type textarea "Thank you for your busin"
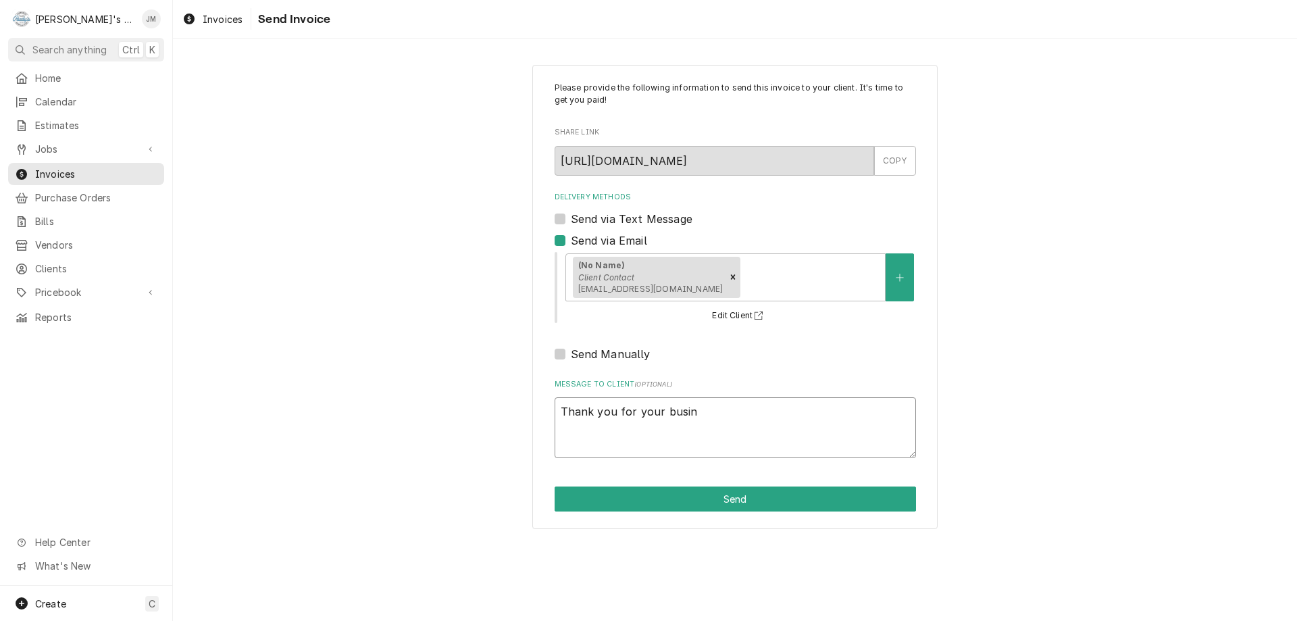
type textarea "x"
type textarea "Thank you for your busine"
type textarea "x"
type textarea "Thank you for your busines"
type textarea "x"
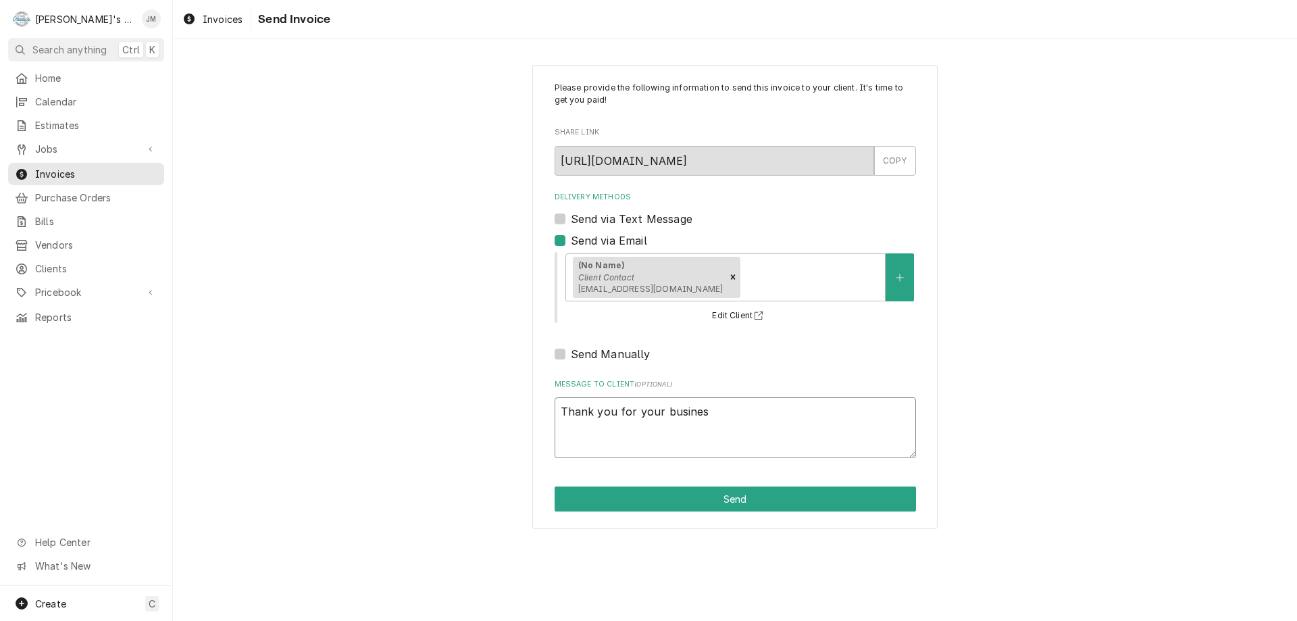
type textarea "Thank you for your business"
type textarea "x"
type textarea "Thank you for your business."
type textarea "x"
type textarea "Thank you for your business."
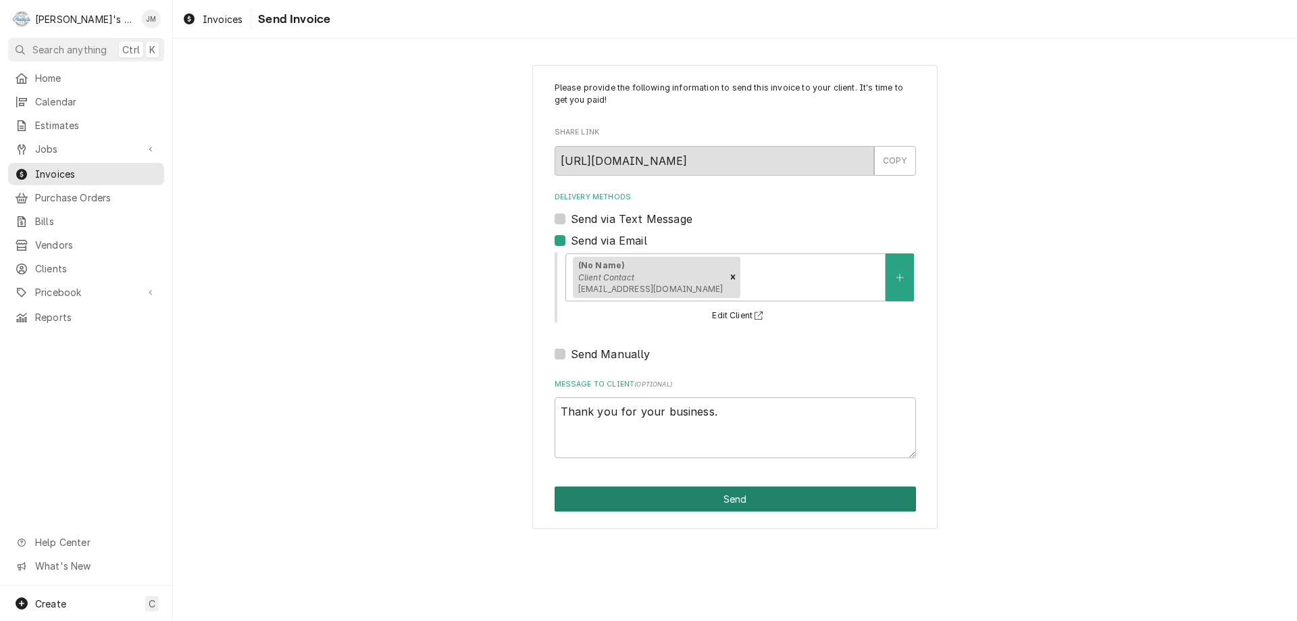
click at [729, 501] on button "Send" at bounding box center [735, 498] width 361 height 25
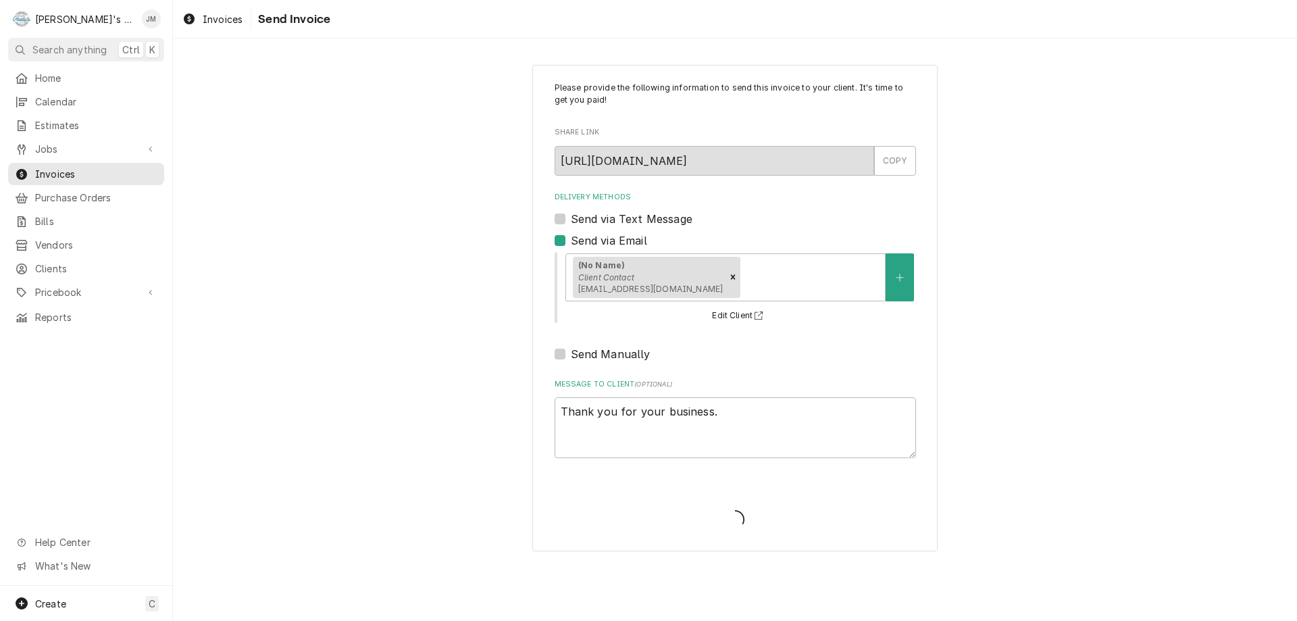
type textarea "x"
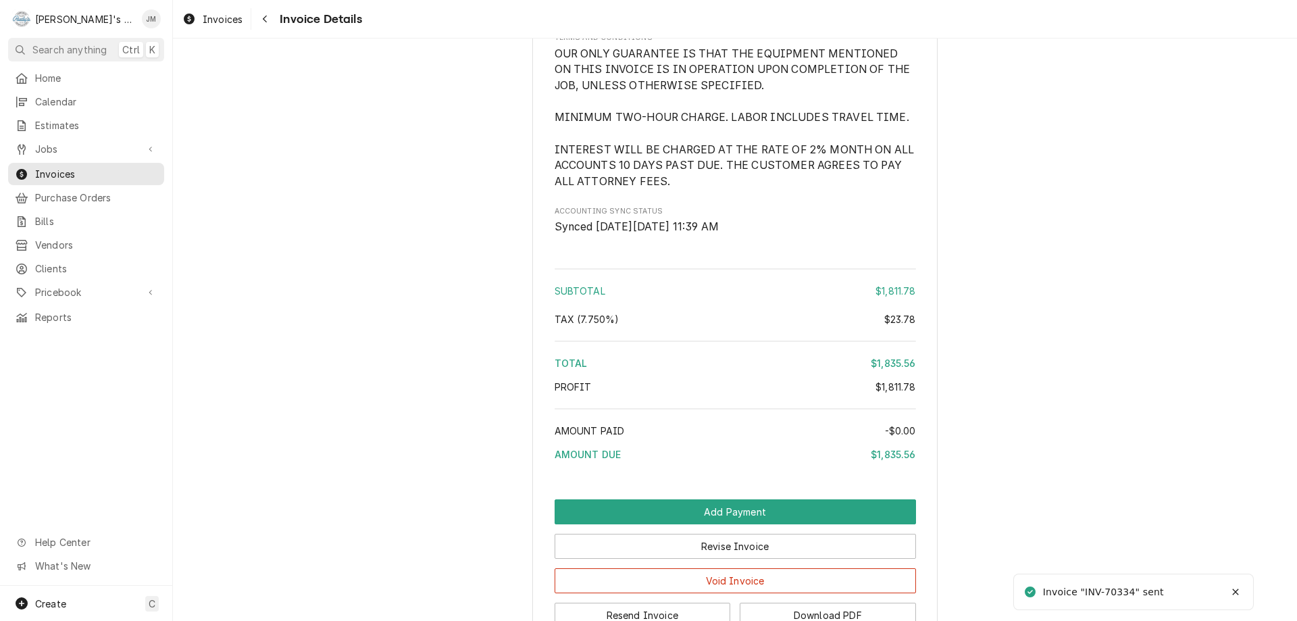
scroll to position [1858, 0]
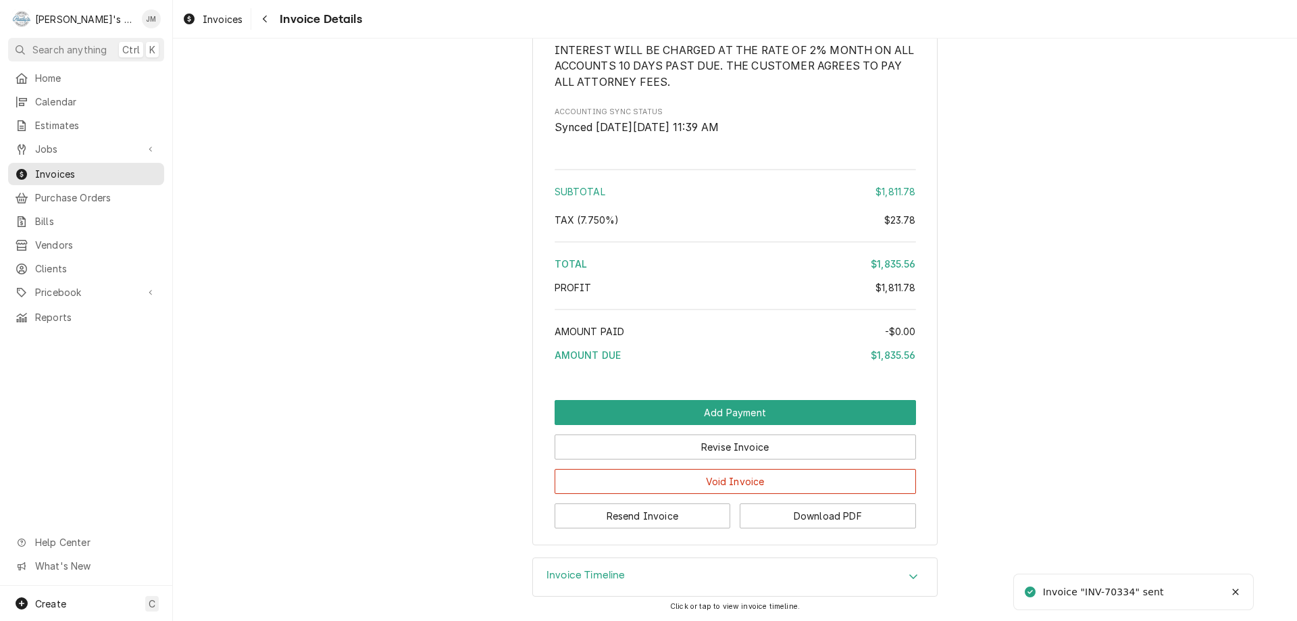
click at [580, 576] on h3 "Invoice Timeline" at bounding box center [586, 575] width 79 height 13
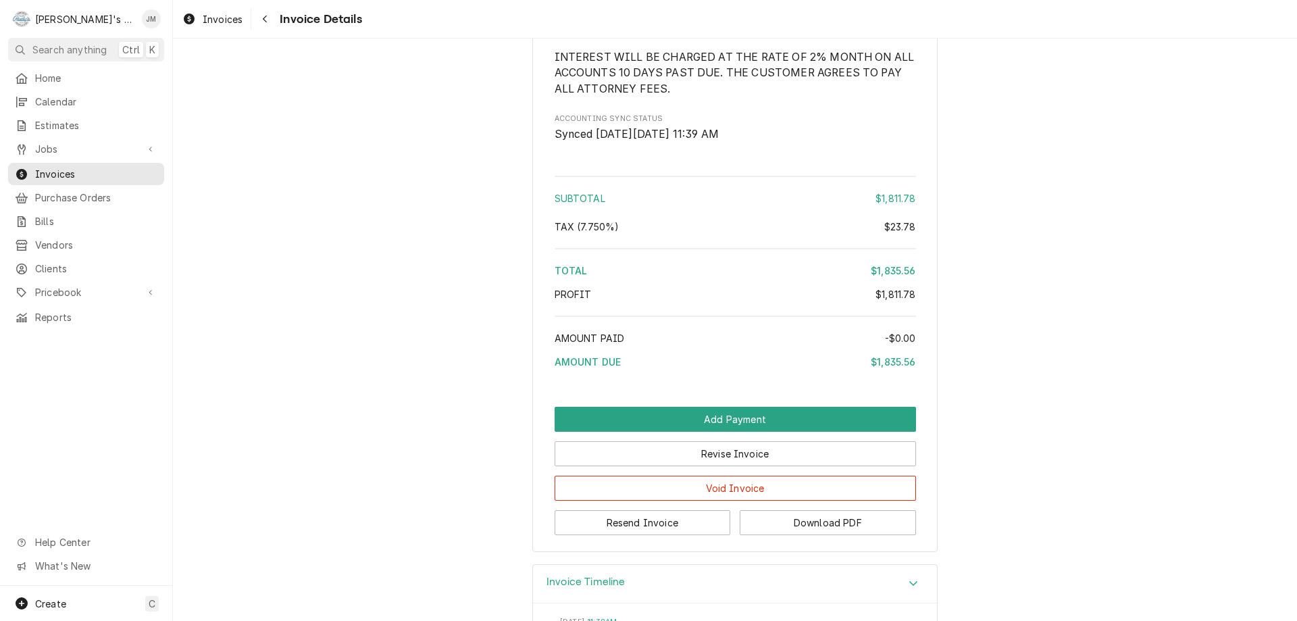
scroll to position [1580, 0]
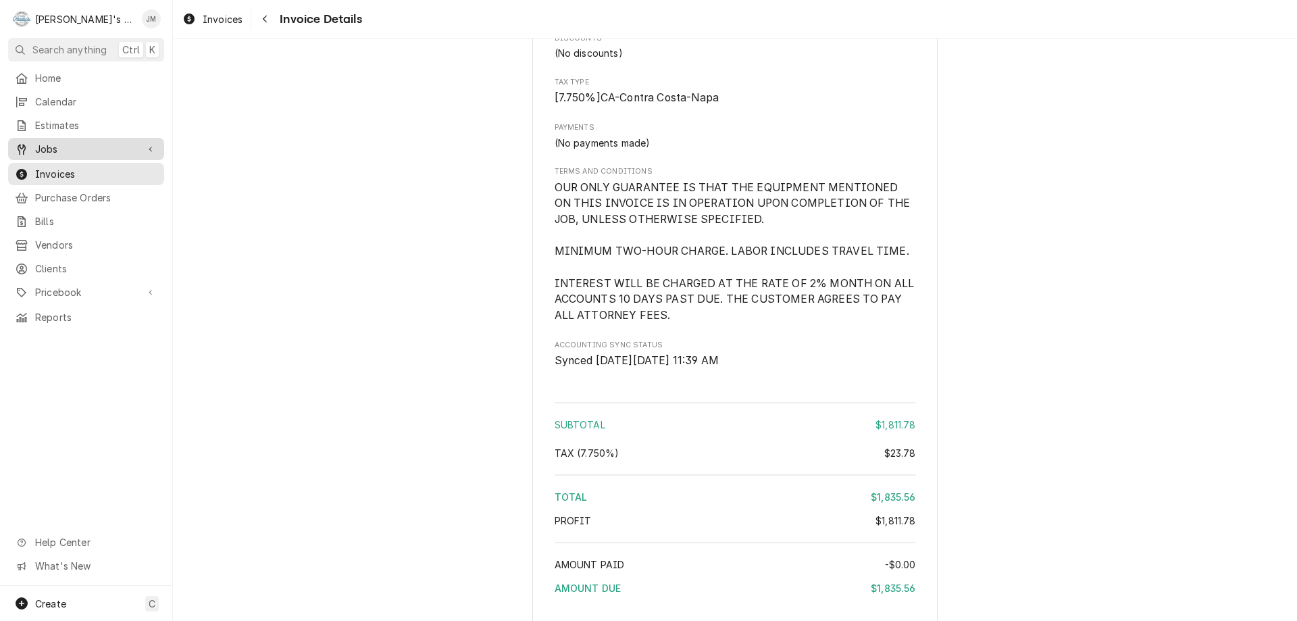
click at [52, 147] on span "Jobs" at bounding box center [86, 149] width 102 height 14
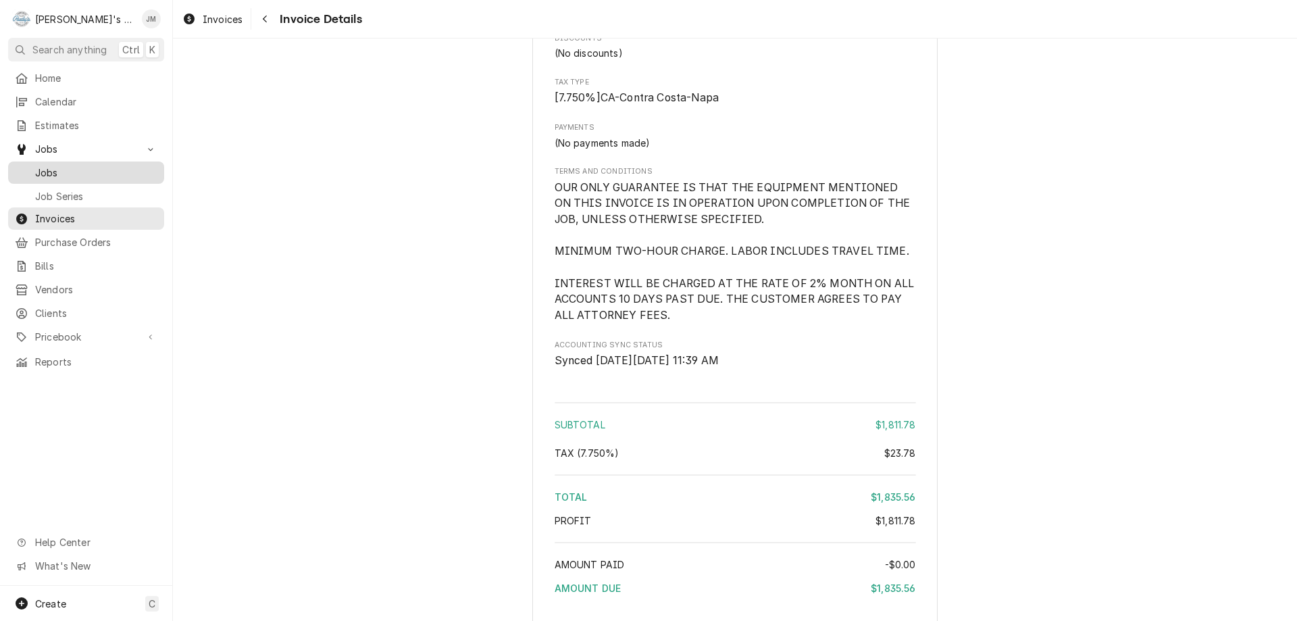
click at [49, 168] on span "Jobs" at bounding box center [96, 173] width 122 height 14
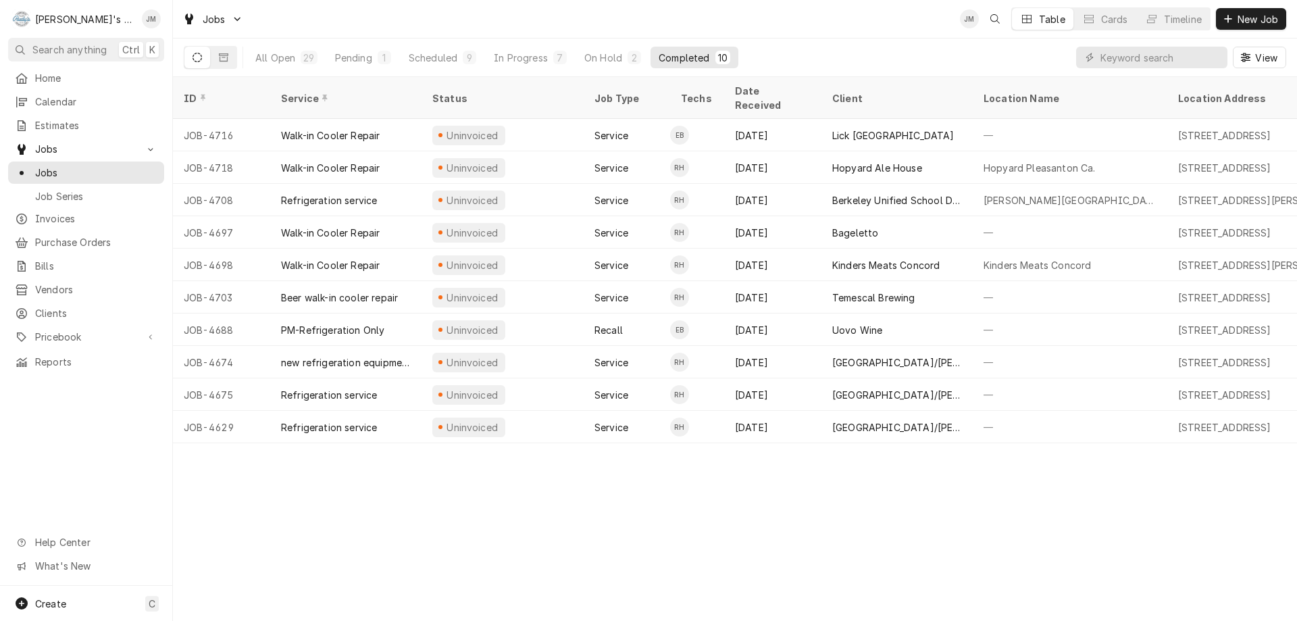
click at [495, 526] on div "ID Service Status Job Type Techs Date Received Client Location Name Location Ad…" at bounding box center [735, 349] width 1124 height 544
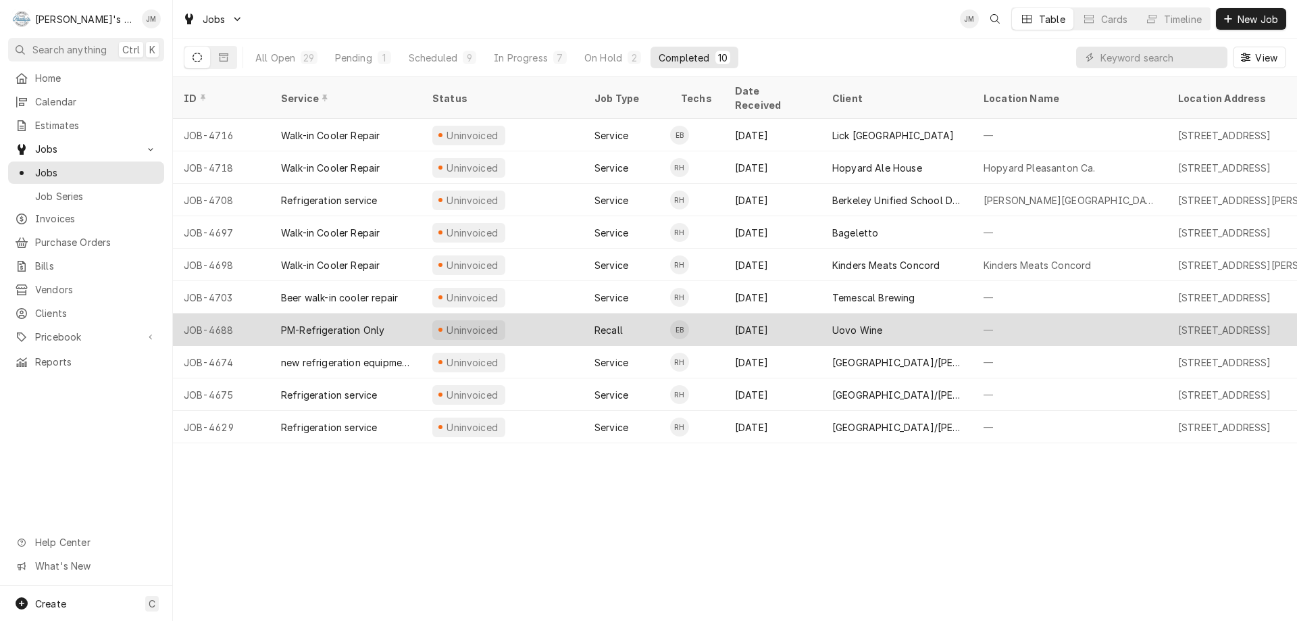
click at [872, 323] on div "Uovo Wine" at bounding box center [857, 330] width 50 height 14
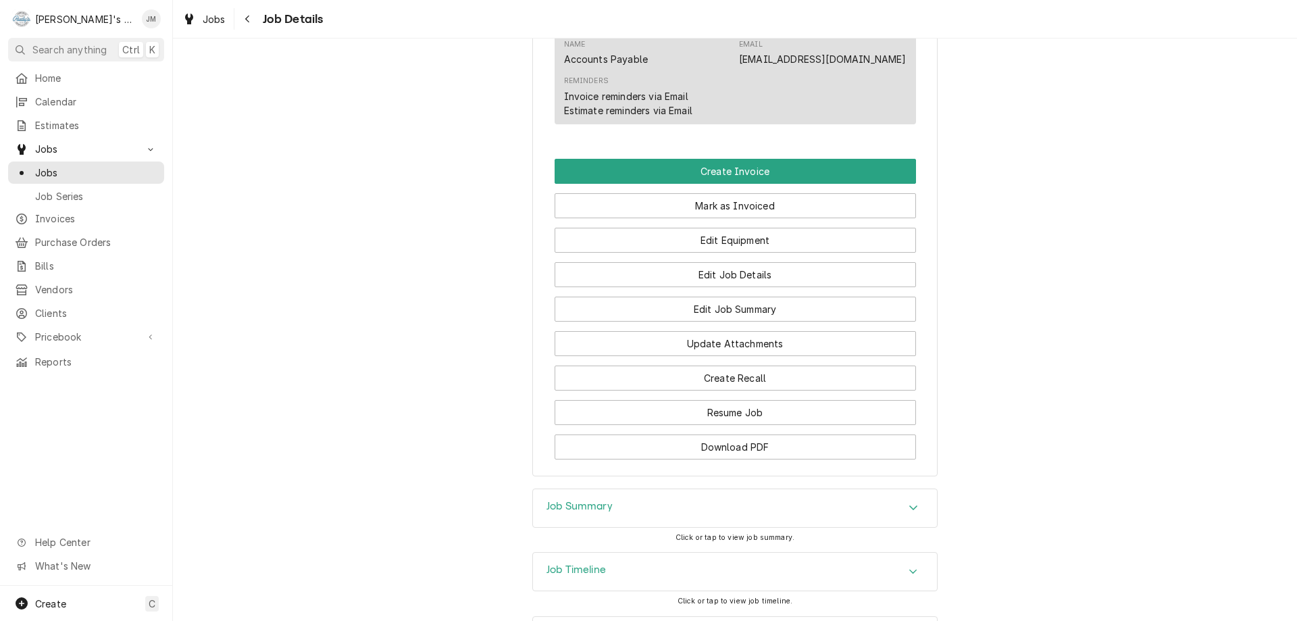
scroll to position [968, 0]
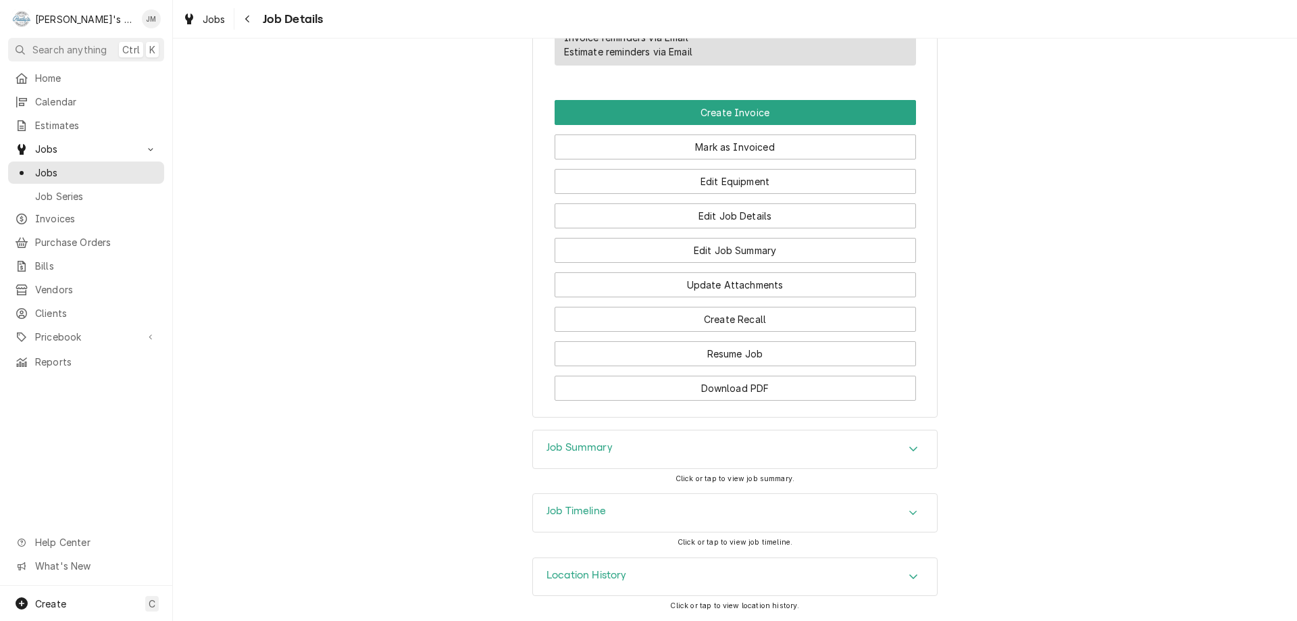
click at [587, 447] on h3 "Job Summary" at bounding box center [580, 447] width 66 height 13
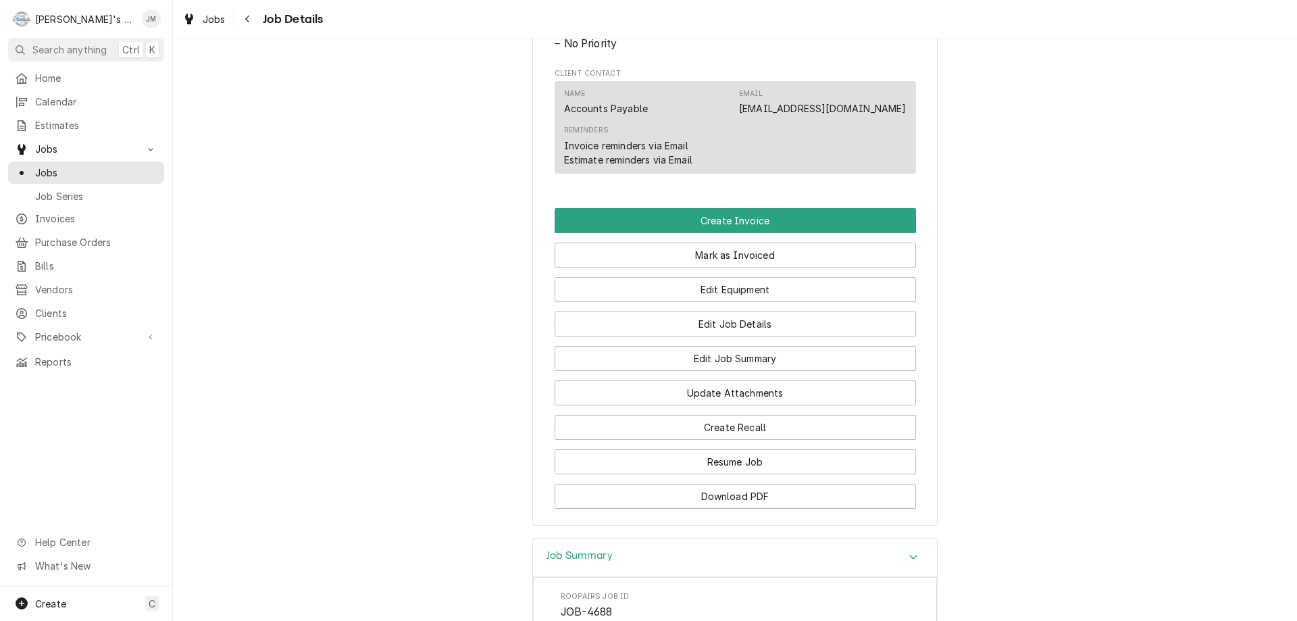
scroll to position [832, 0]
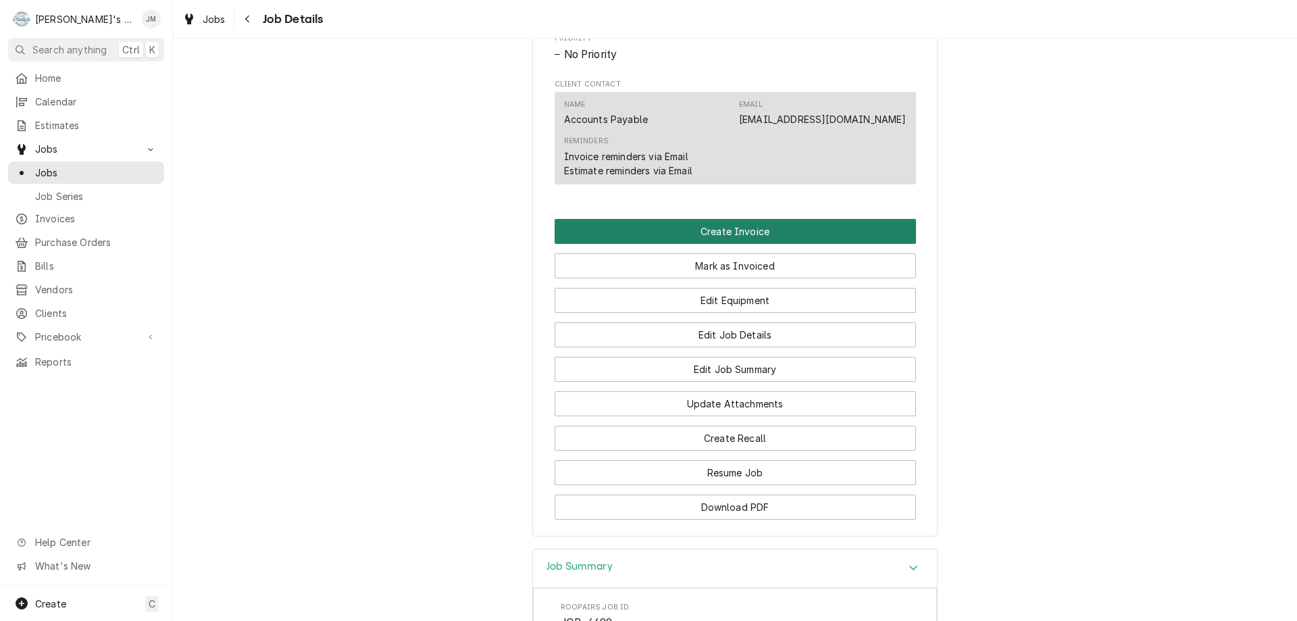
click at [738, 244] on button "Create Invoice" at bounding box center [735, 231] width 361 height 25
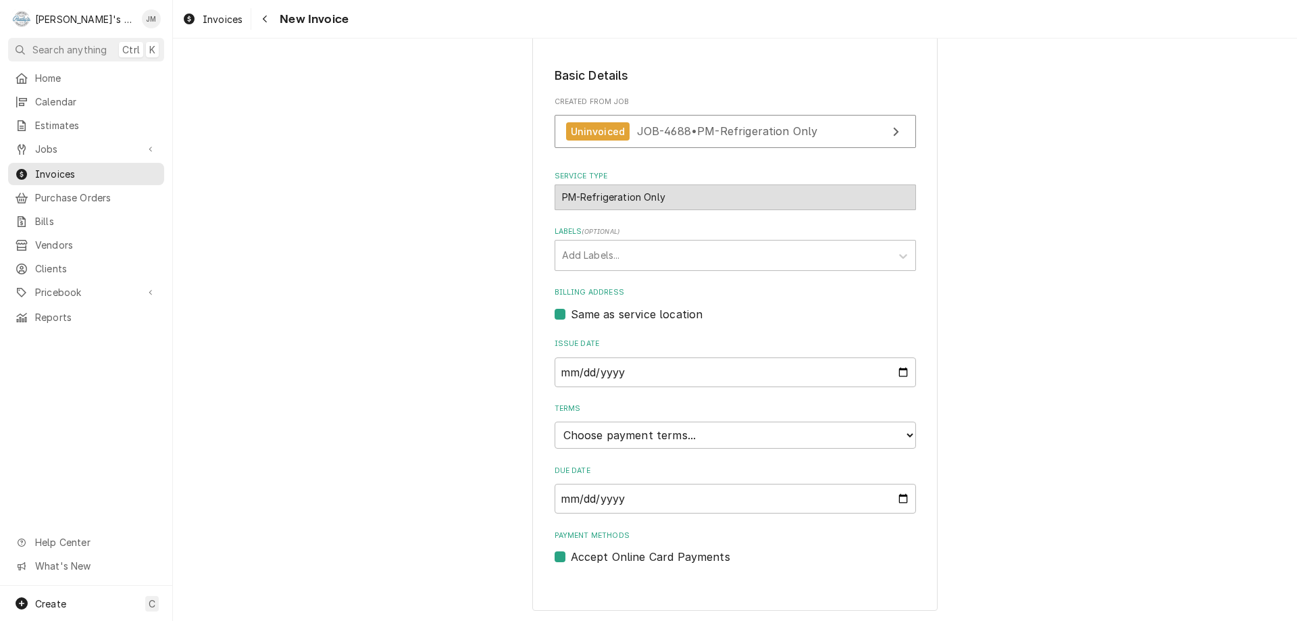
scroll to position [201, 0]
click at [828, 432] on select "Choose payment terms... Same Day Net 7 Net 14 Net 21 Net 30 Net 45 Net 60 Net 90" at bounding box center [735, 433] width 361 height 27
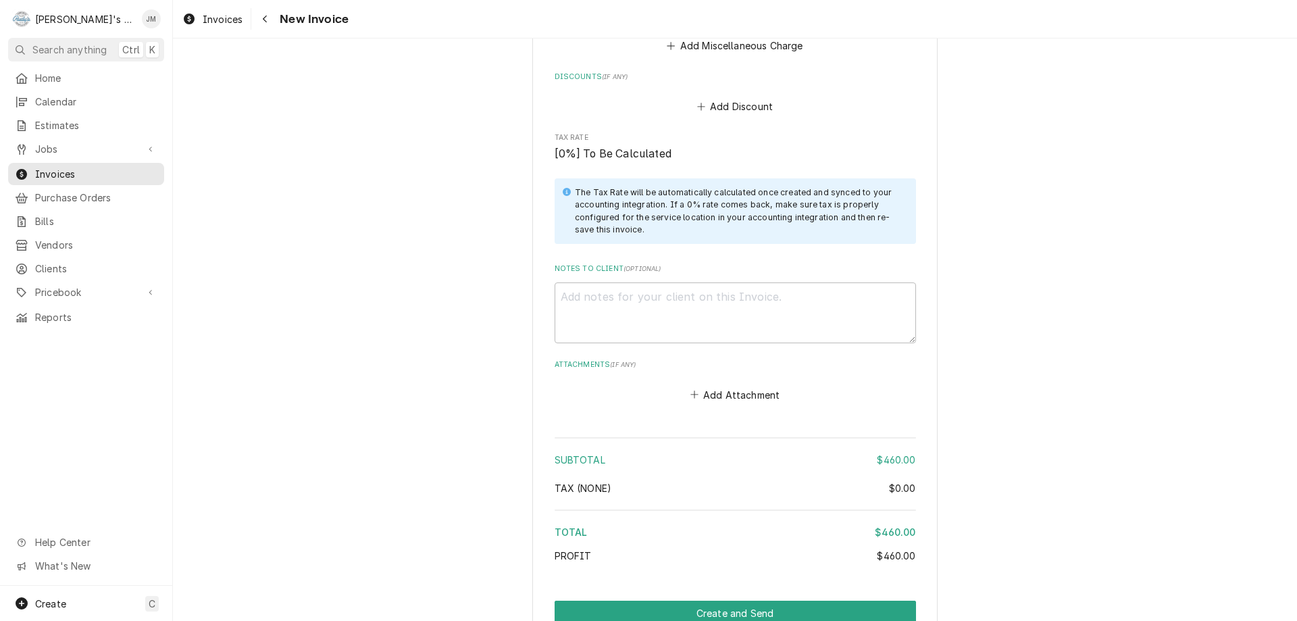
scroll to position [1417, 0]
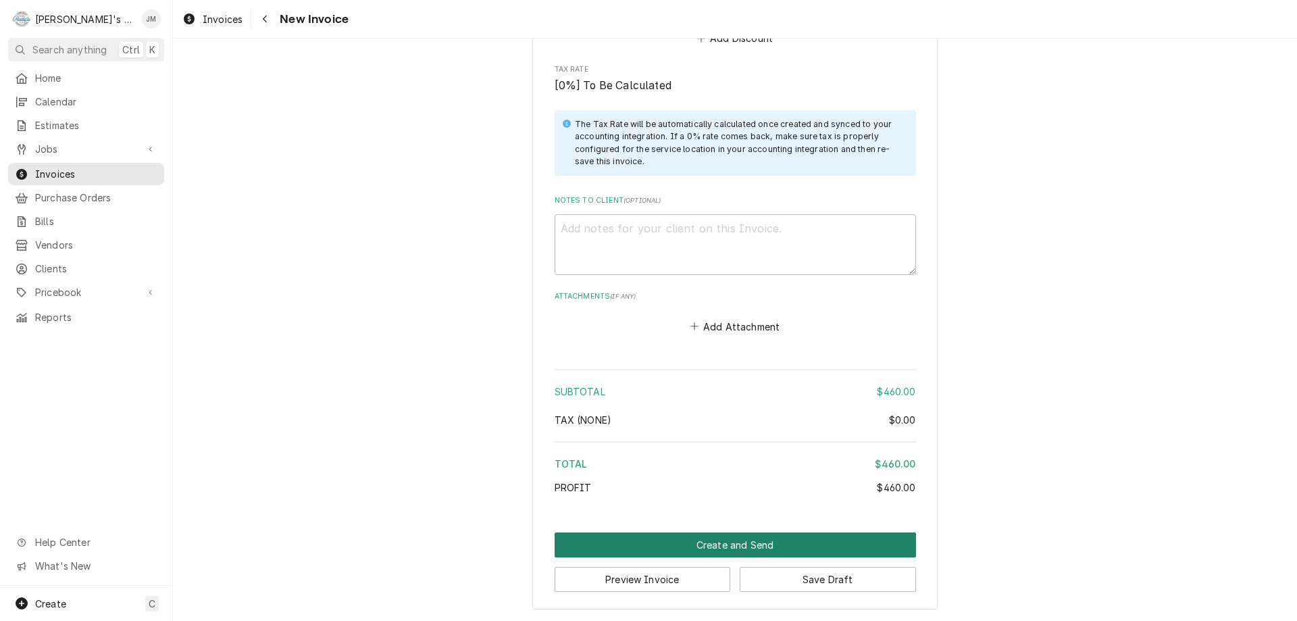
click at [741, 544] on button "Create and Send" at bounding box center [735, 544] width 361 height 25
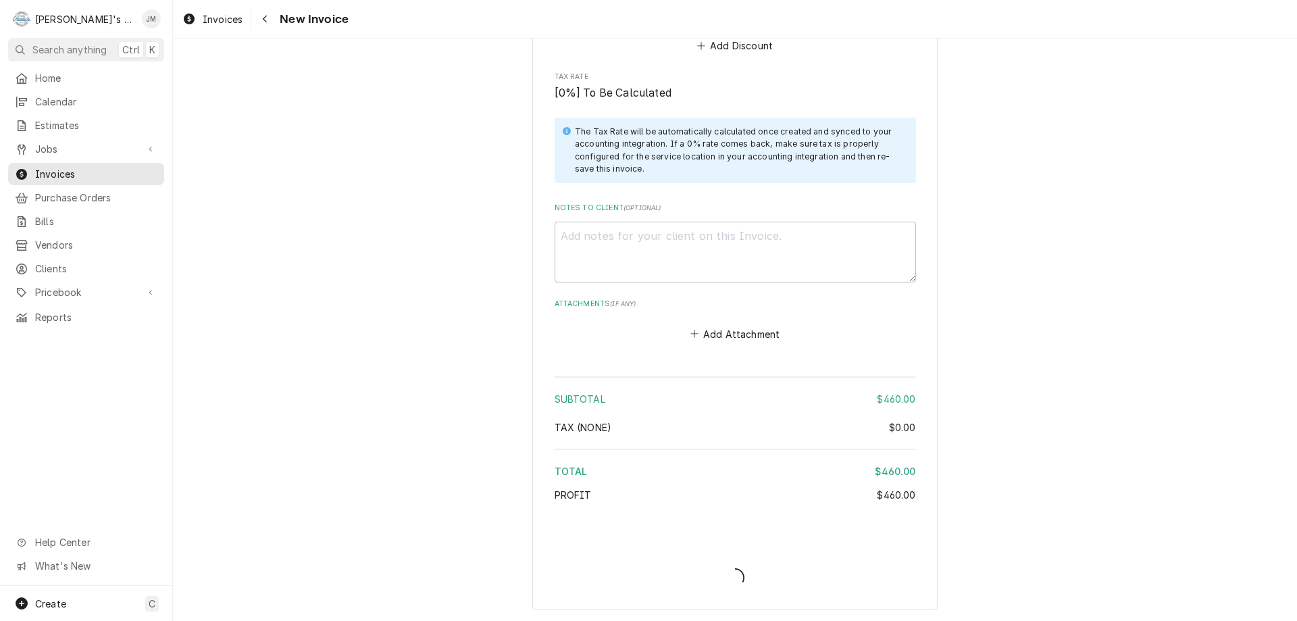
type textarea "x"
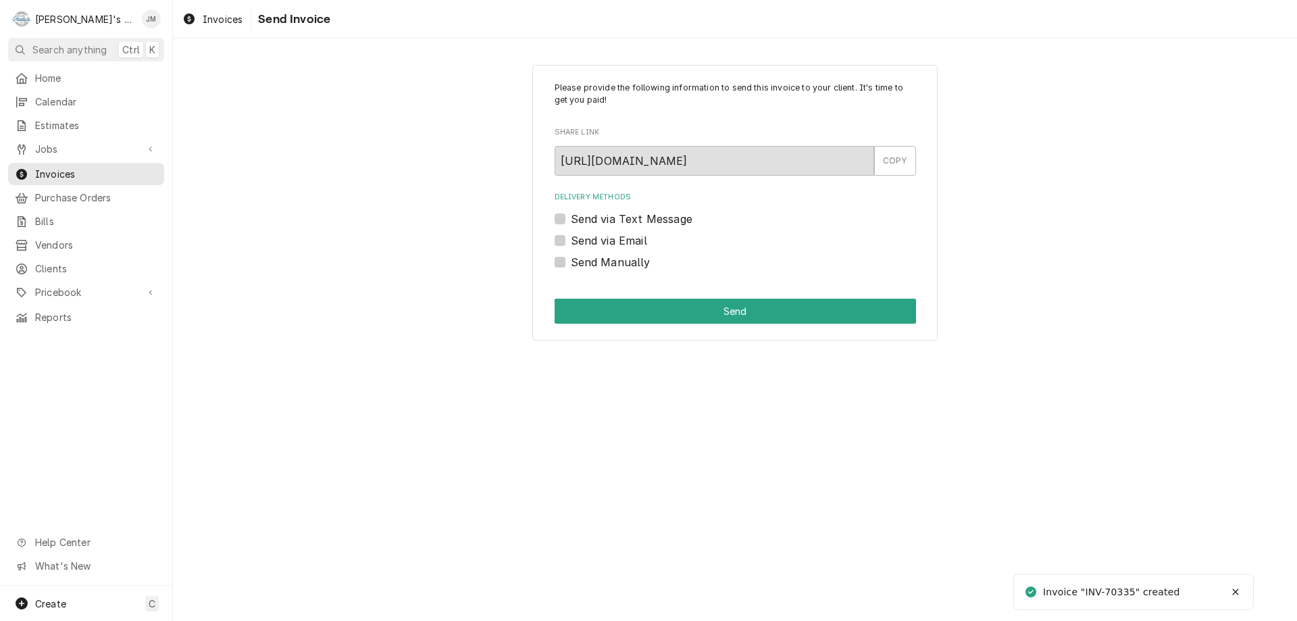
click at [622, 241] on label "Send via Email" at bounding box center [609, 240] width 76 height 16
click at [622, 241] on input "Send via Email" at bounding box center [751, 247] width 361 height 30
checkbox input "true"
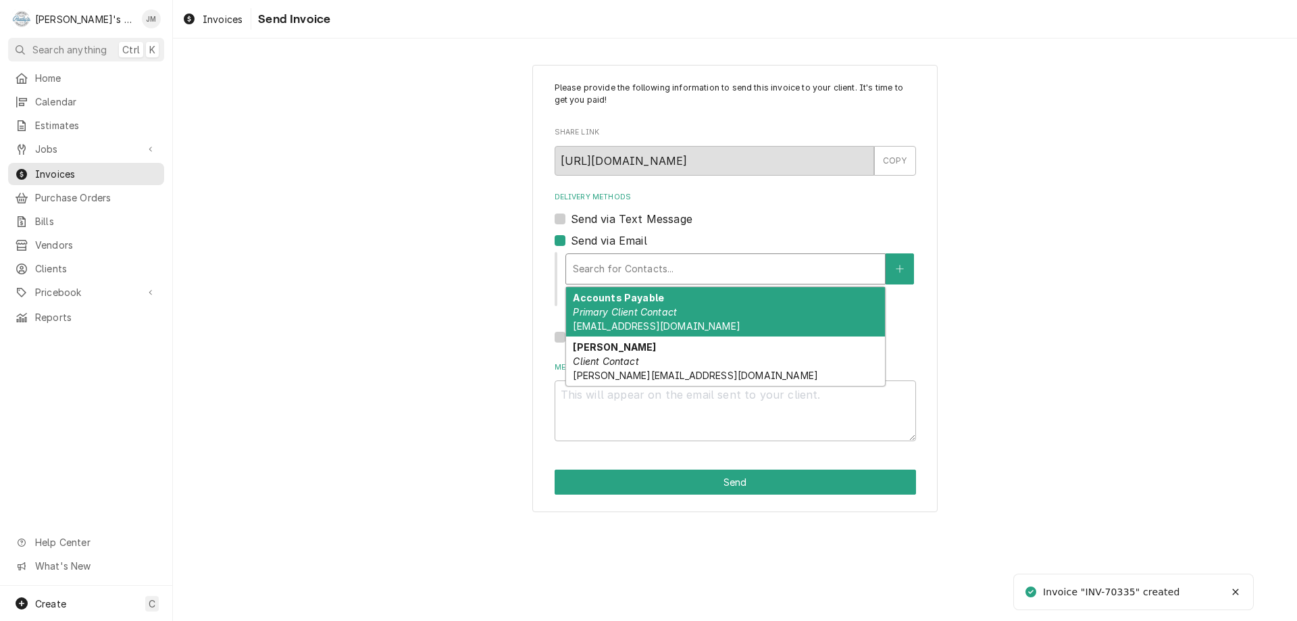
click at [622, 263] on div "Delivery Methods" at bounding box center [725, 269] width 305 height 24
click at [617, 312] on em "Primary Client Contact" at bounding box center [625, 311] width 104 height 11
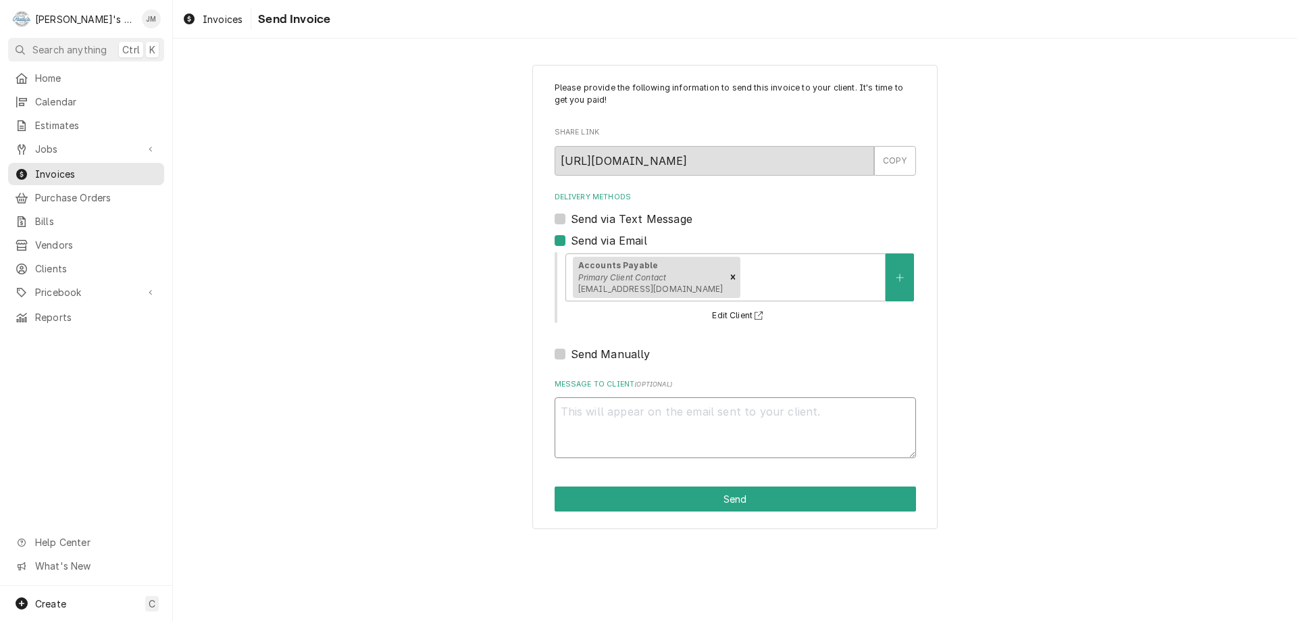
click at [636, 422] on textarea "Message to Client ( optional )" at bounding box center [735, 427] width 361 height 61
type textarea "x"
type textarea "T"
type textarea "x"
type textarea "Th"
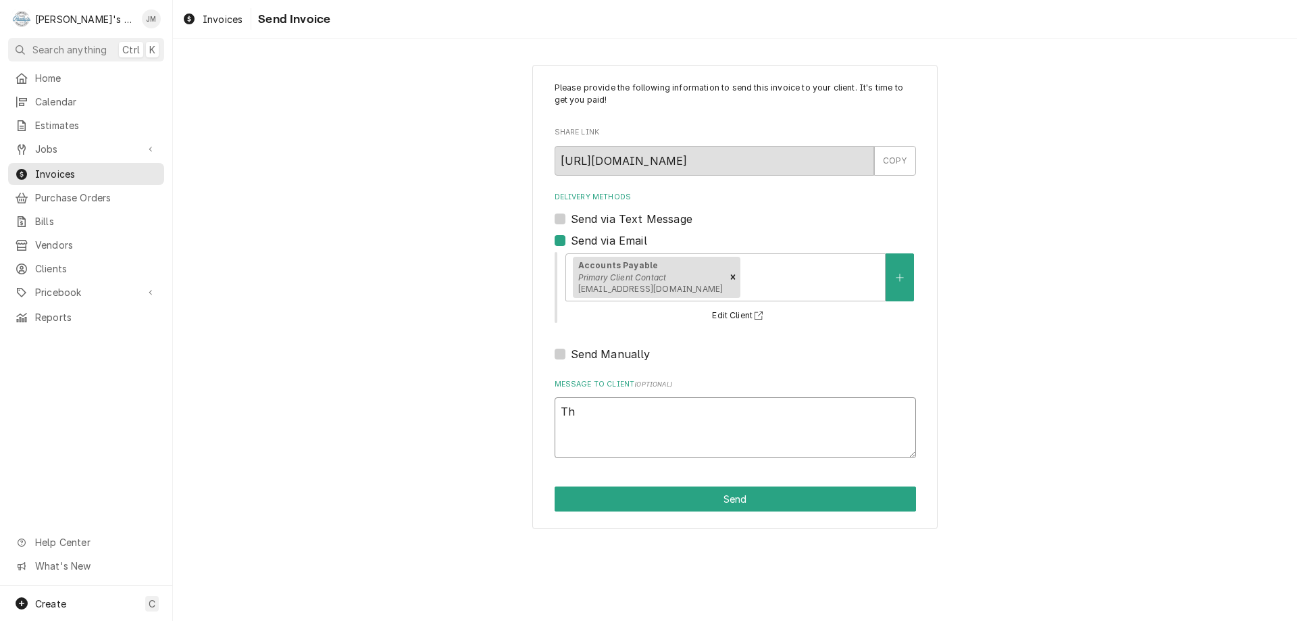
type textarea "x"
type textarea "Tha"
type textarea "x"
type textarea "Thank"
type textarea "x"
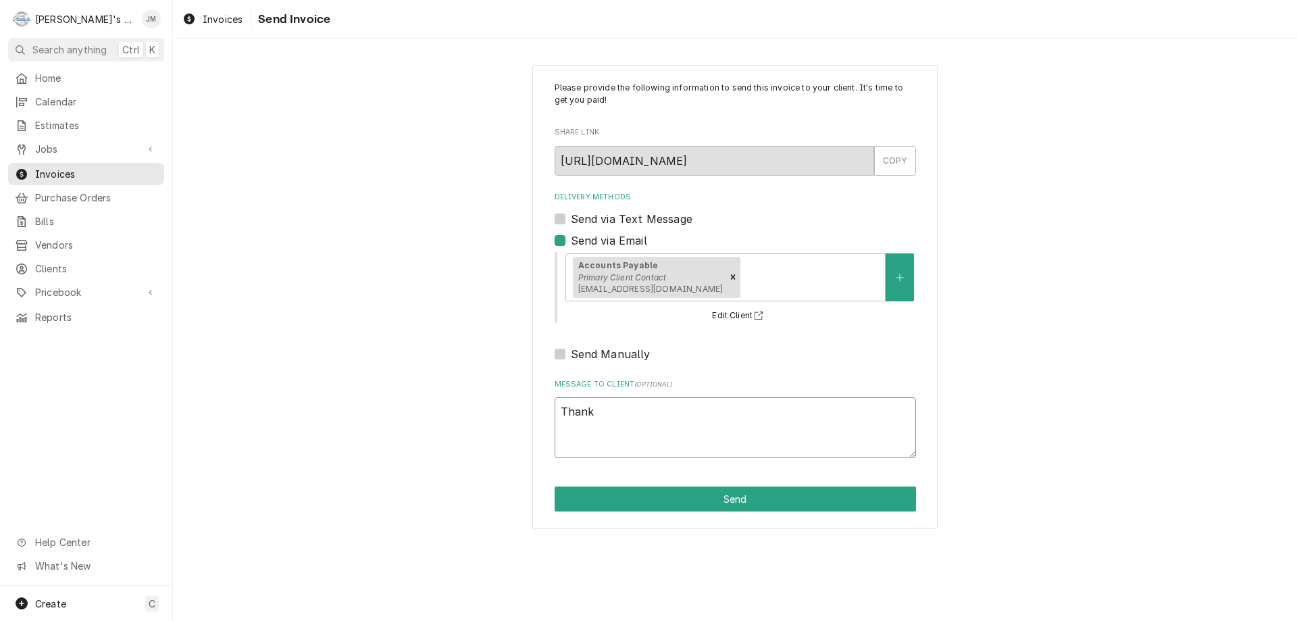
type textarea "Thank"
type textarea "x"
type textarea "Thank y"
type textarea "x"
type textarea "Thank yo"
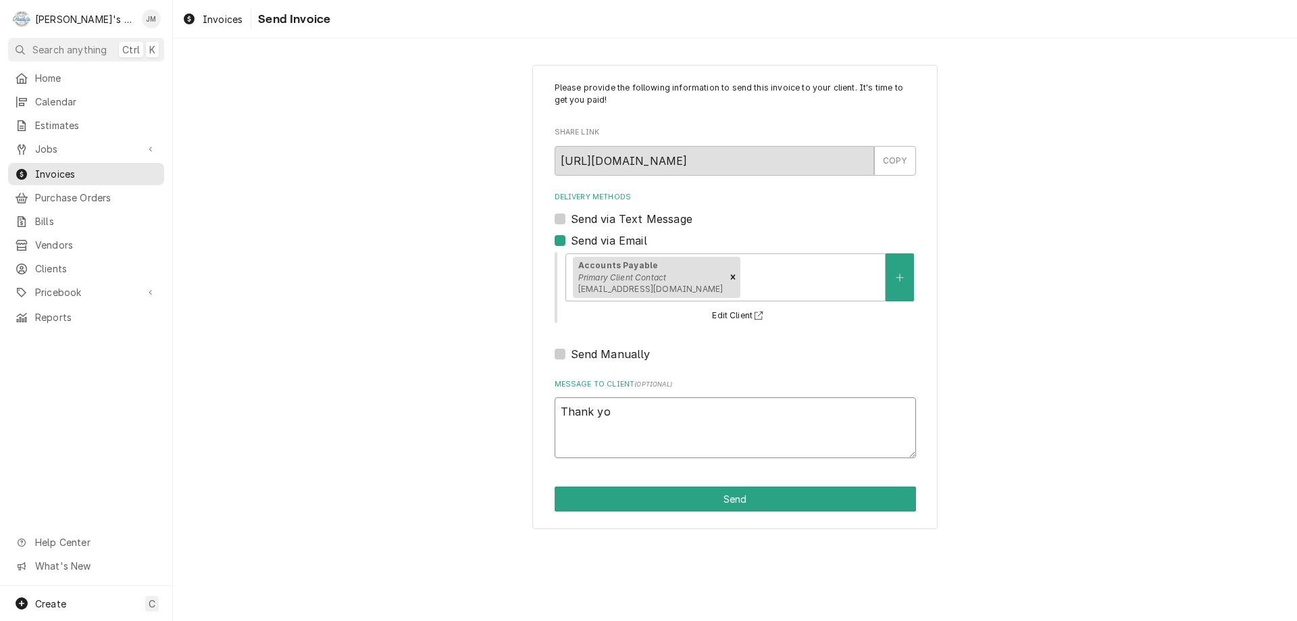
type textarea "x"
type textarea "Thank you"
type textarea "x"
type textarea "Thank you"
type textarea "x"
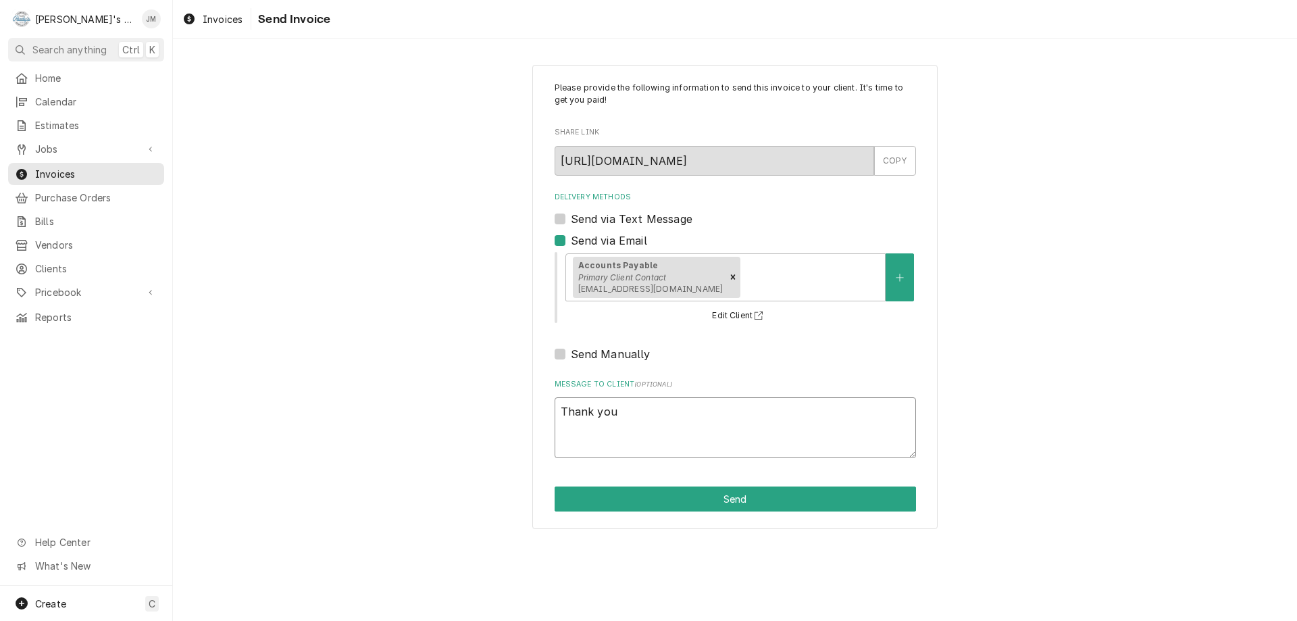
type textarea "Thank you f"
type textarea "x"
type textarea "Thank you fo"
type textarea "x"
type textarea "Thank you for"
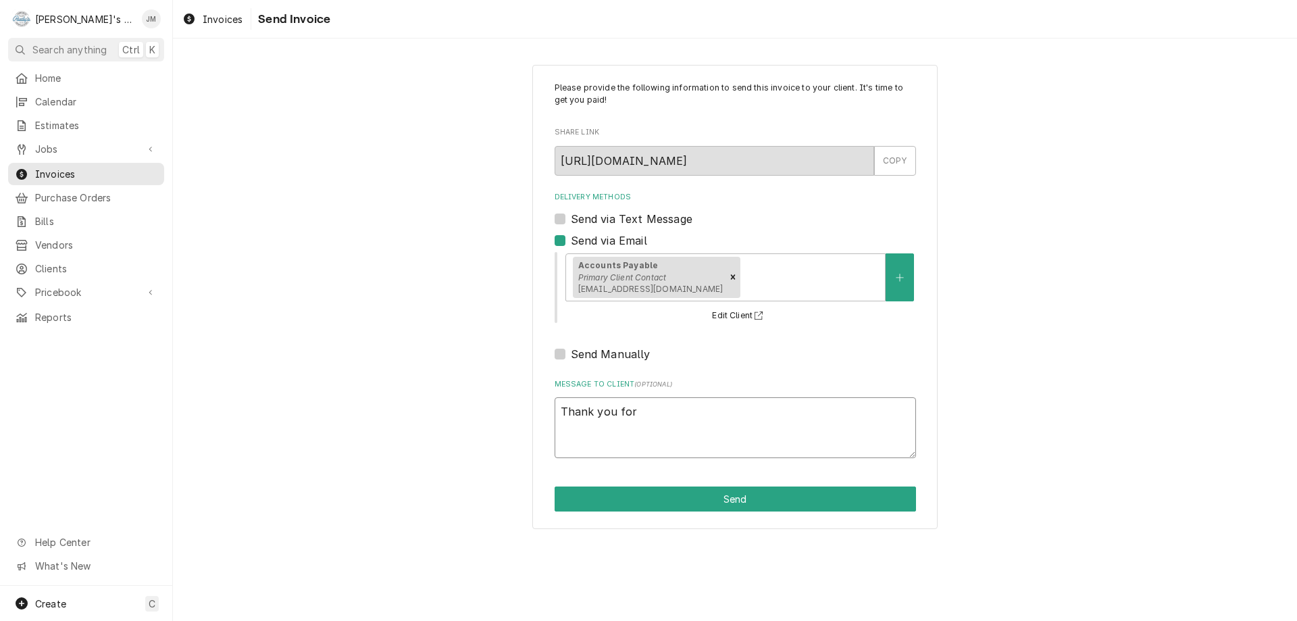
type textarea "x"
type textarea "Thank you for"
type textarea "x"
type textarea "Thank you for y"
type textarea "x"
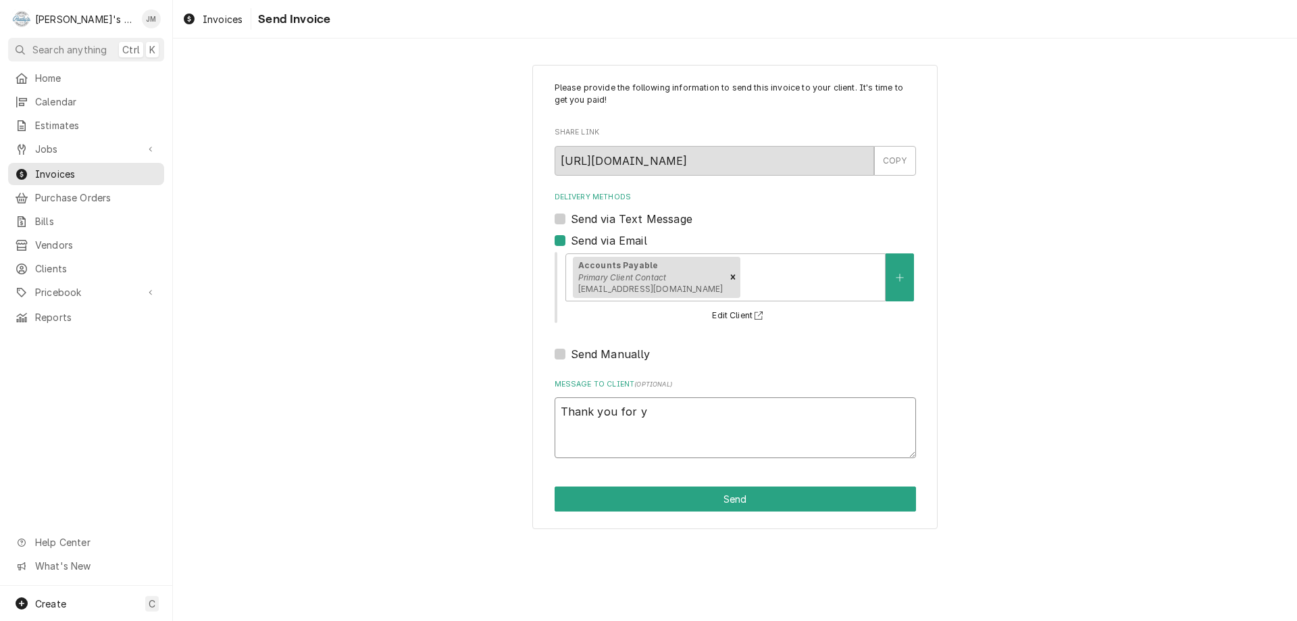
type textarea "Thank you for yo"
type textarea "x"
type textarea "Thank you for you"
type textarea "x"
type textarea "Thank you for your"
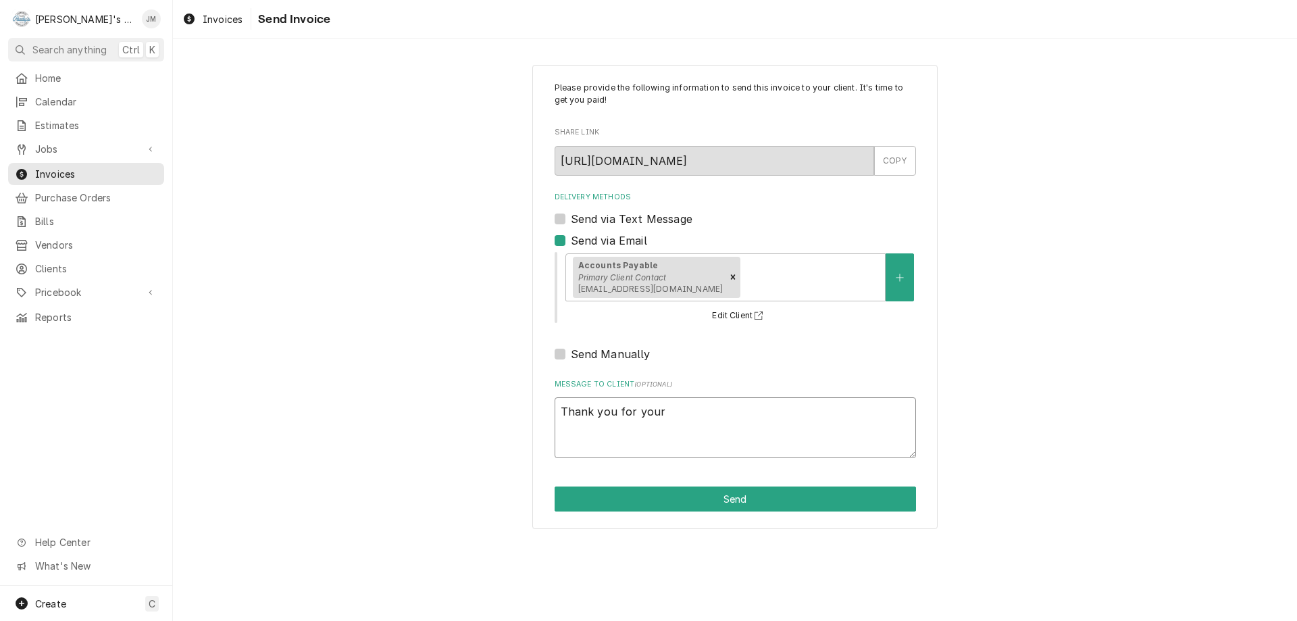
type textarea "x"
type textarea "Thank you for your"
type textarea "x"
type textarea "Thank you for your b"
type textarea "x"
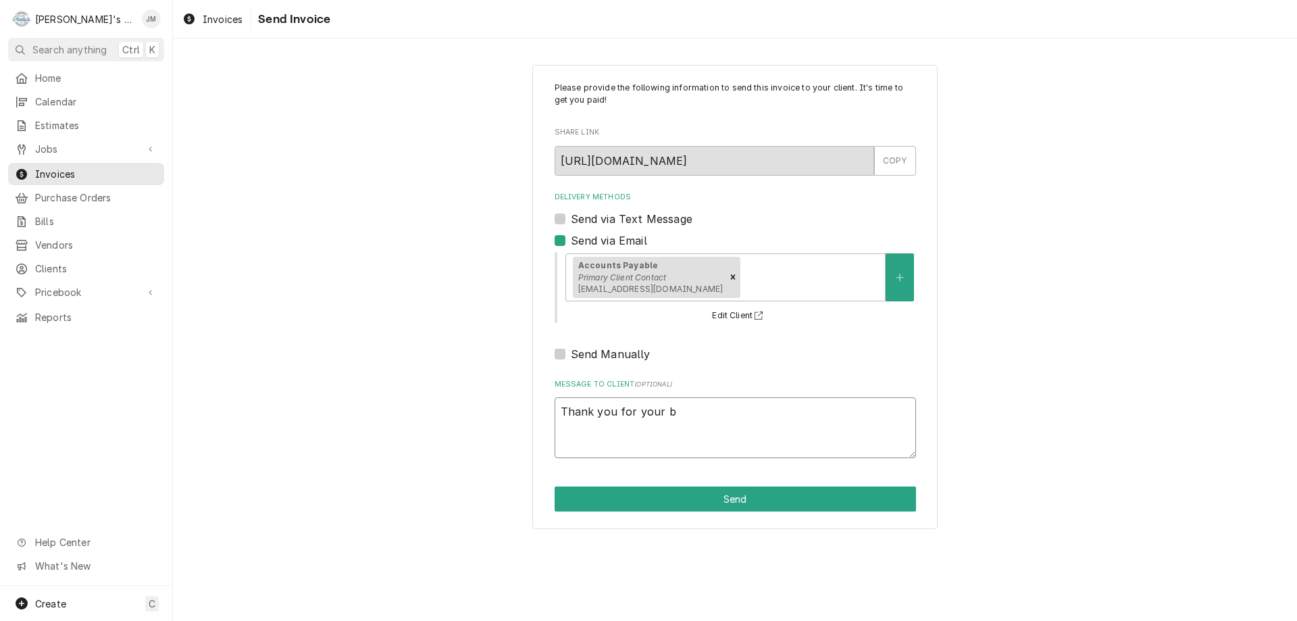
type textarea "Thank you for your bu"
type textarea "x"
type textarea "Thank you for your bus"
type textarea "x"
type textarea "Thank you for your busi"
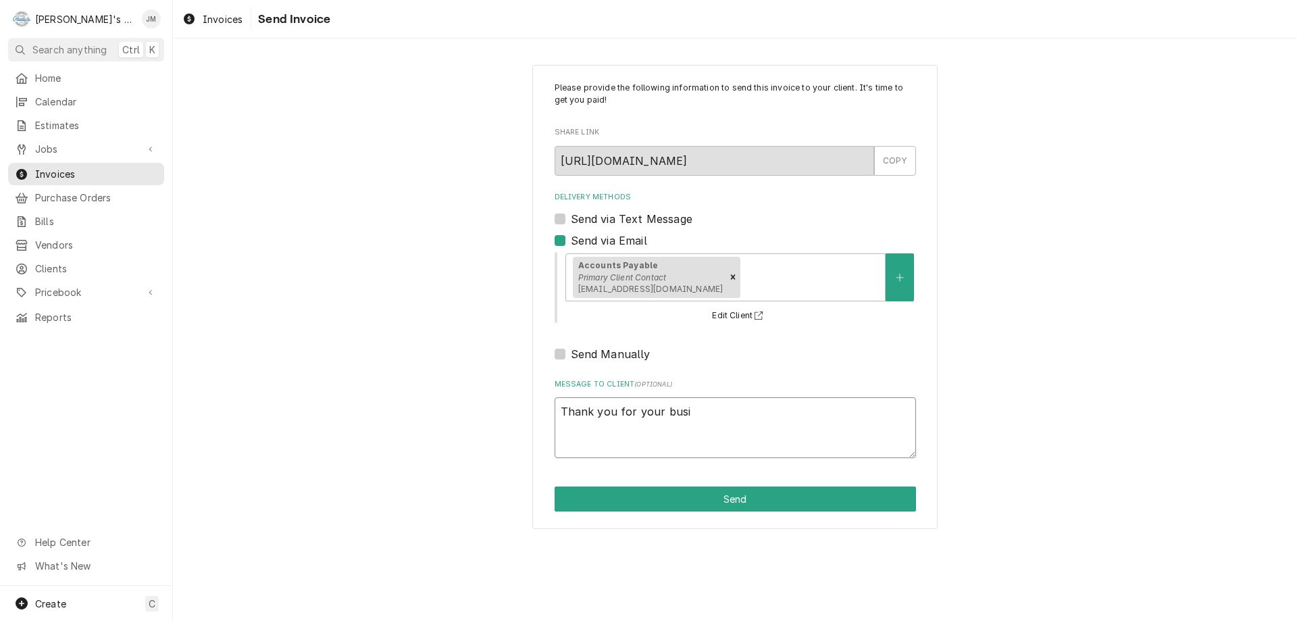
type textarea "x"
type textarea "Thank you for your busin"
type textarea "x"
type textarea "Thank you for your busine"
type textarea "x"
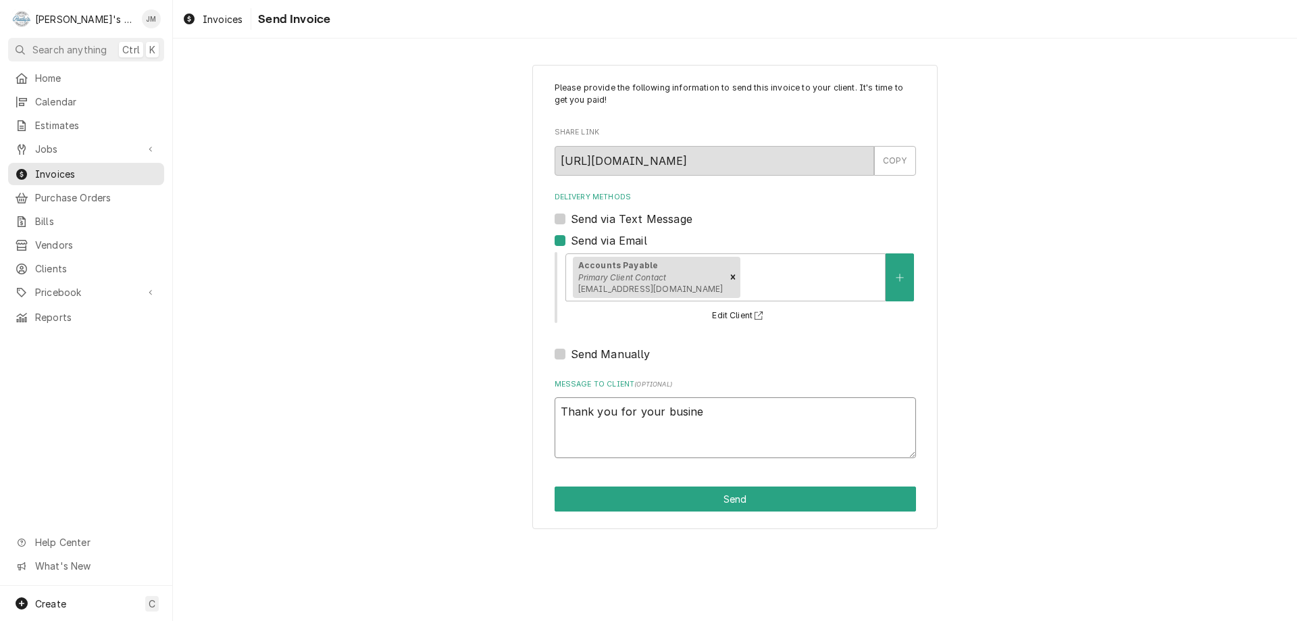
type textarea "Thank you for your busines"
type textarea "x"
type textarea "Thank you for your business"
type textarea "x"
type textarea "Thank you for your business."
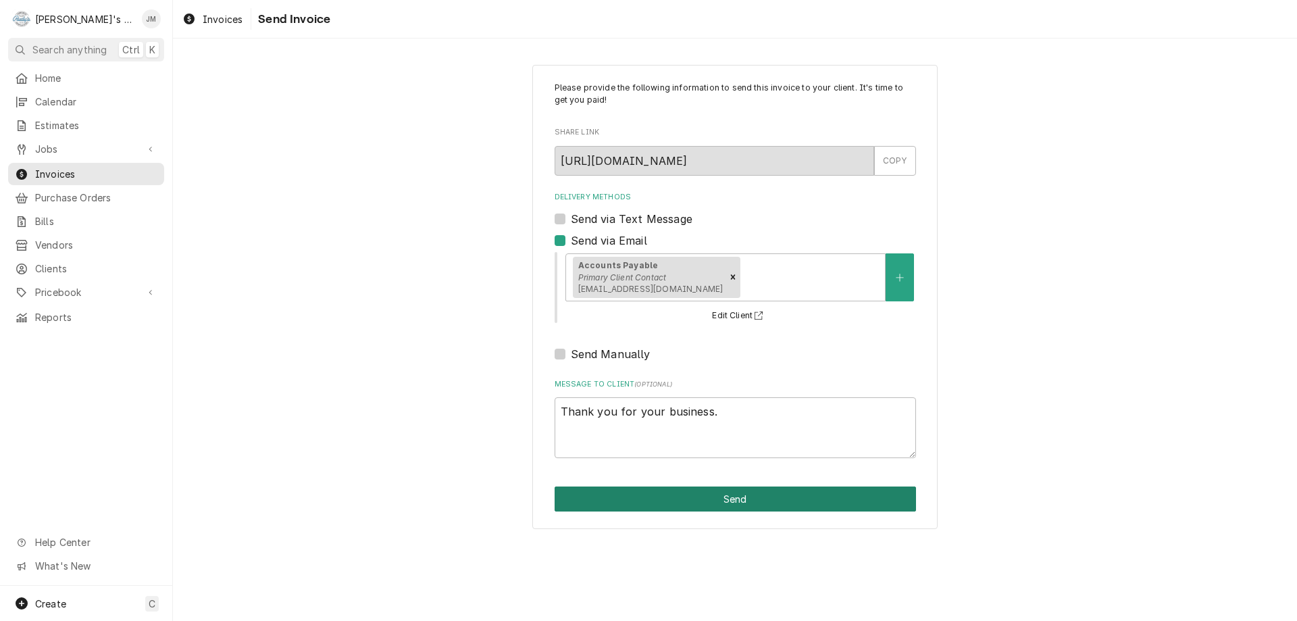
click at [720, 495] on button "Send" at bounding box center [735, 498] width 361 height 25
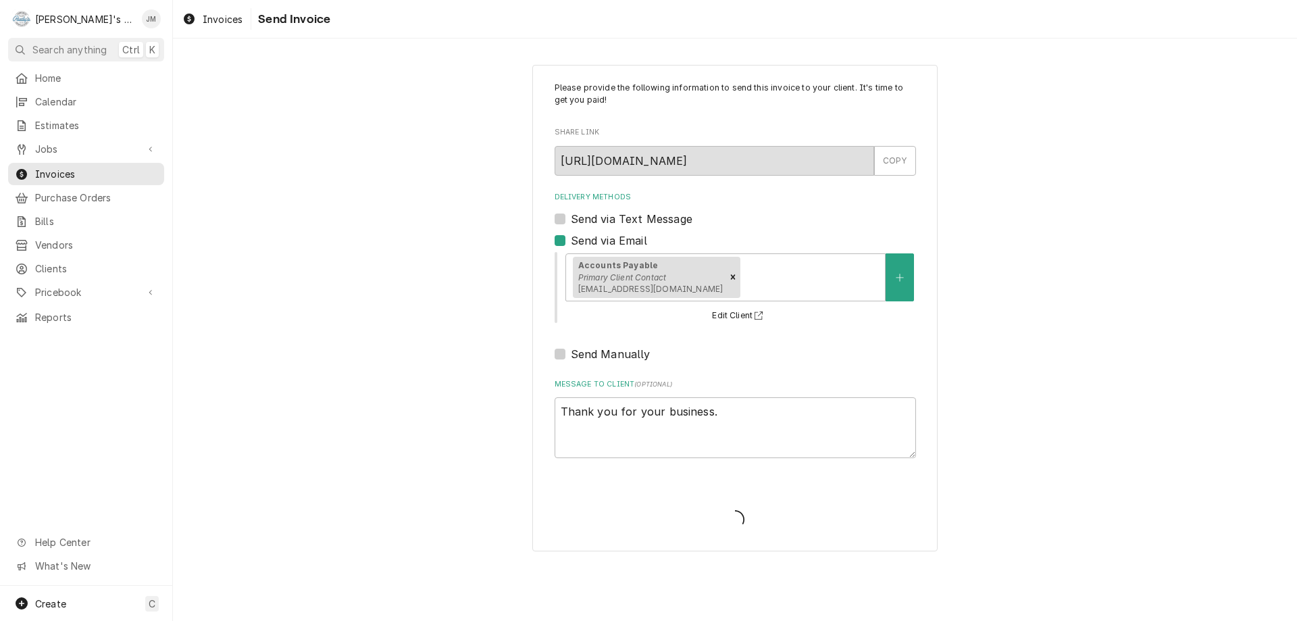
type textarea "x"
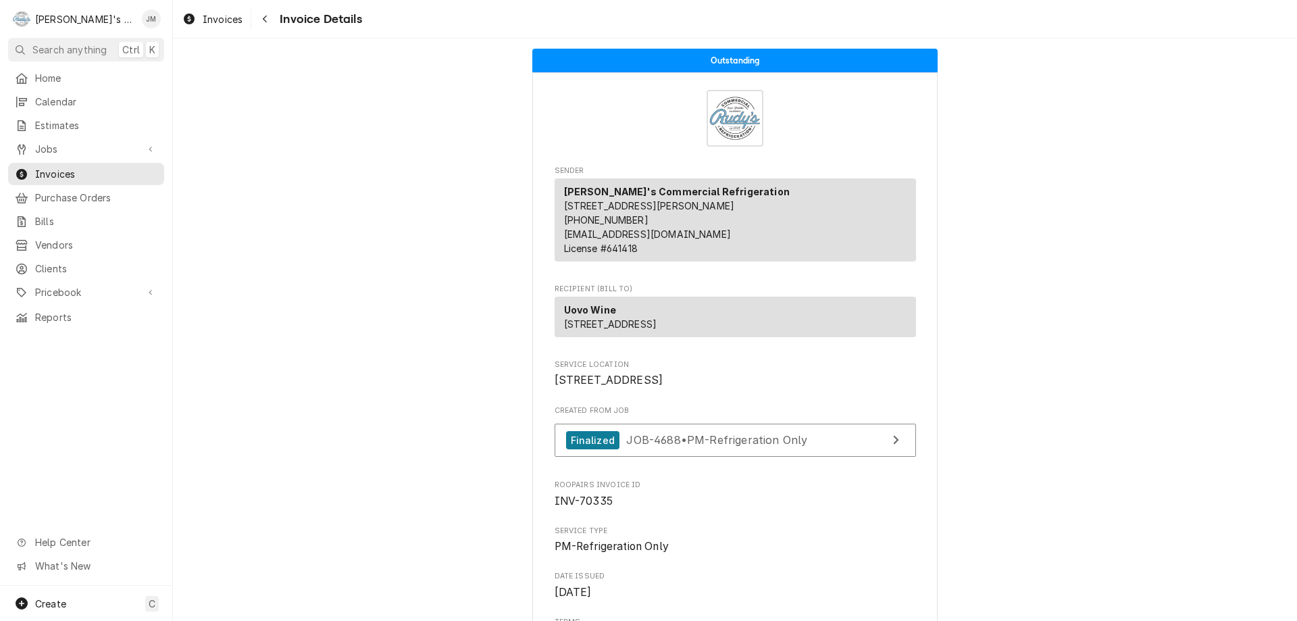
scroll to position [1509, 0]
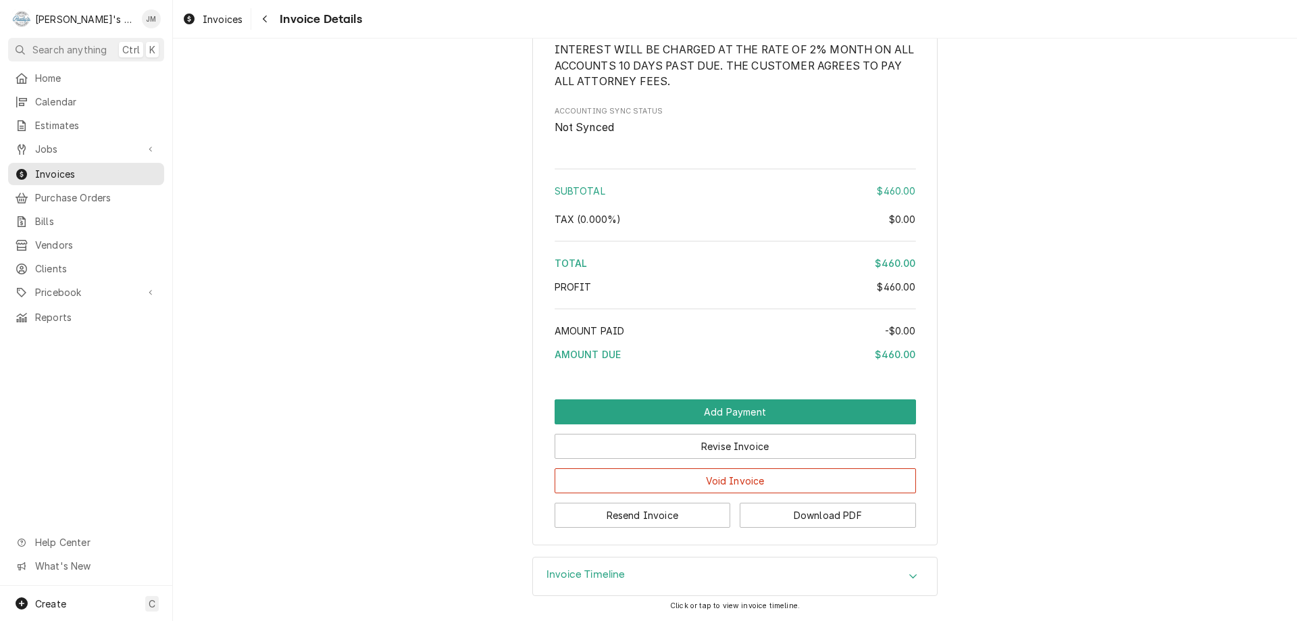
click at [588, 576] on h3 "Invoice Timeline" at bounding box center [586, 574] width 79 height 13
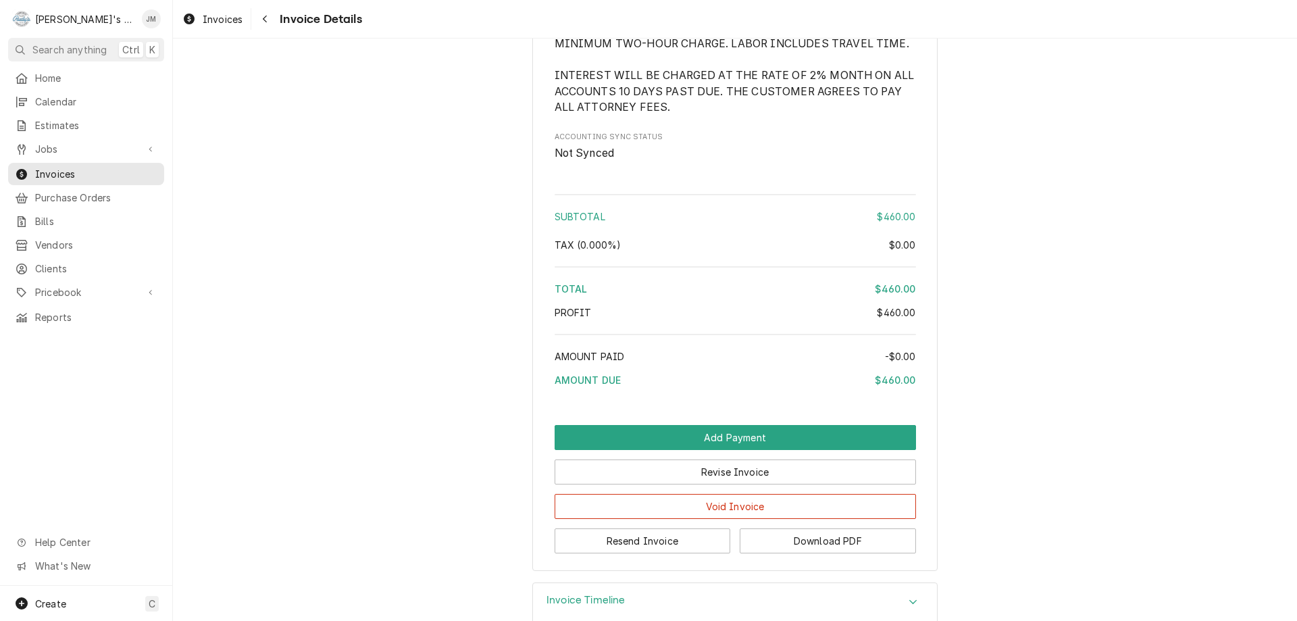
scroll to position [1095, 0]
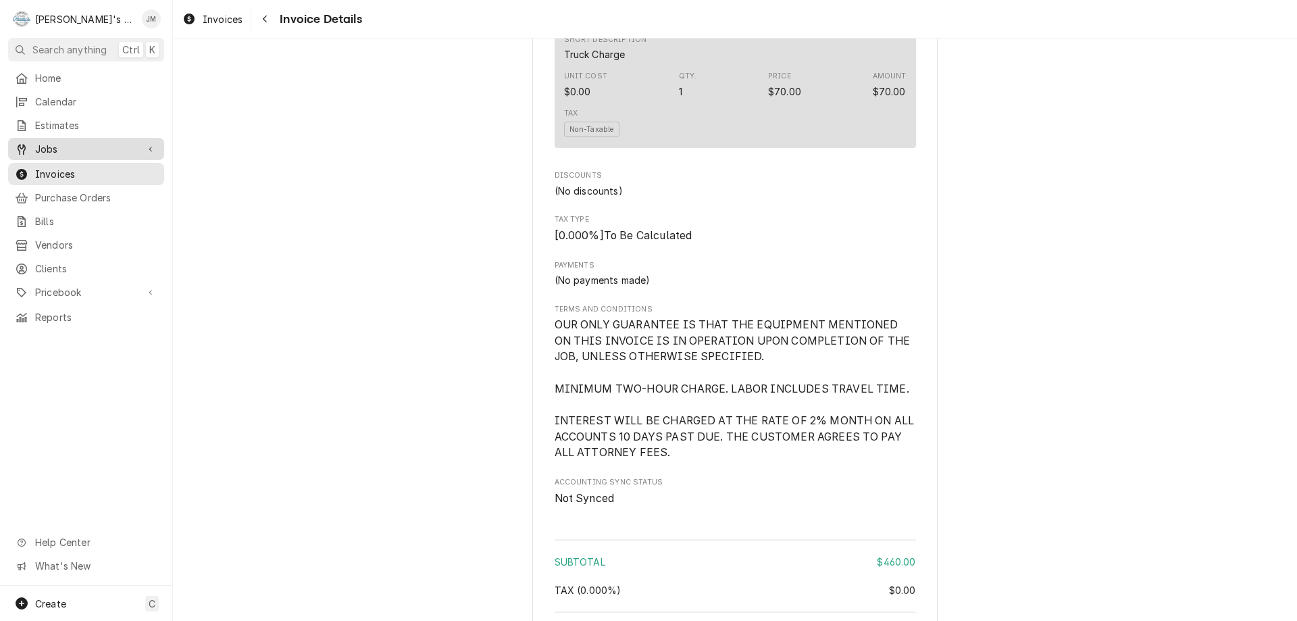
click at [36, 142] on span "Jobs" at bounding box center [86, 149] width 102 height 14
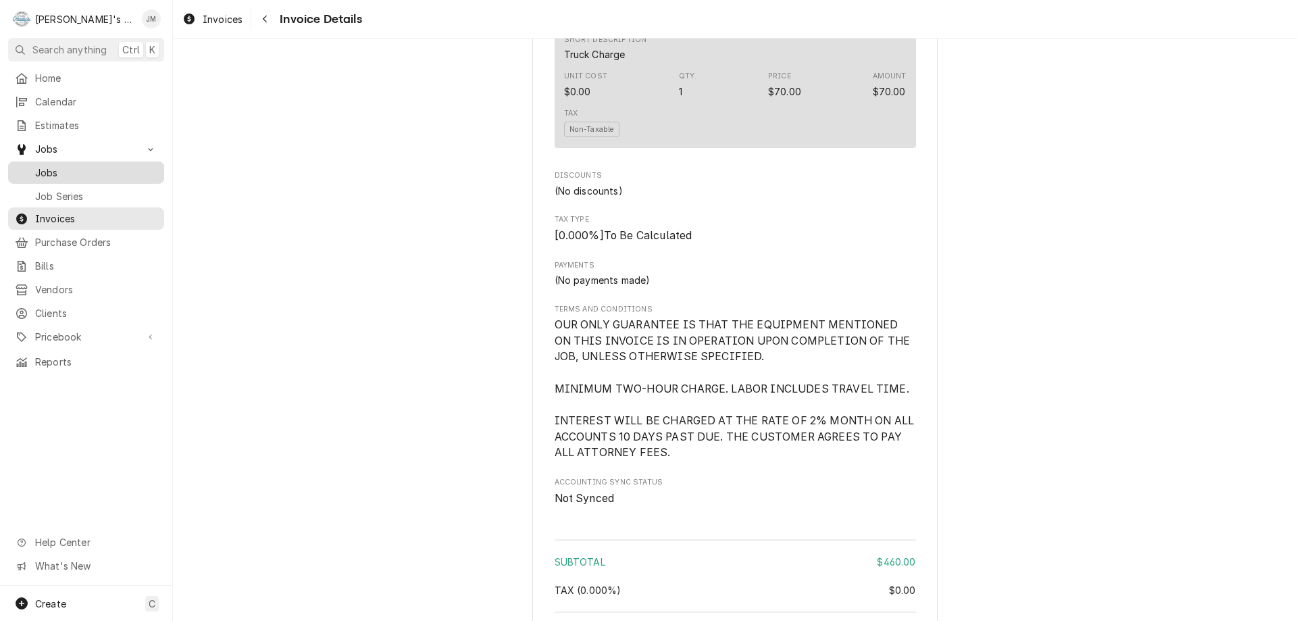
click at [51, 168] on span "Jobs" at bounding box center [96, 173] width 122 height 14
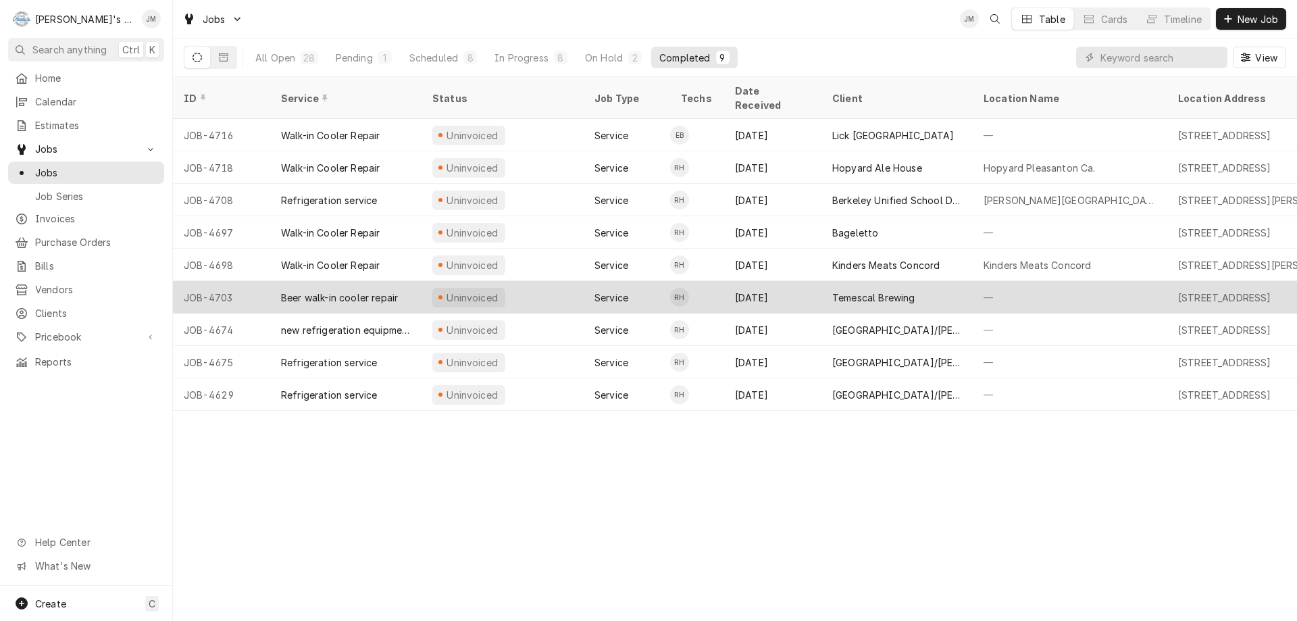
click at [865, 291] on div "Temescal Brewing" at bounding box center [873, 298] width 83 height 14
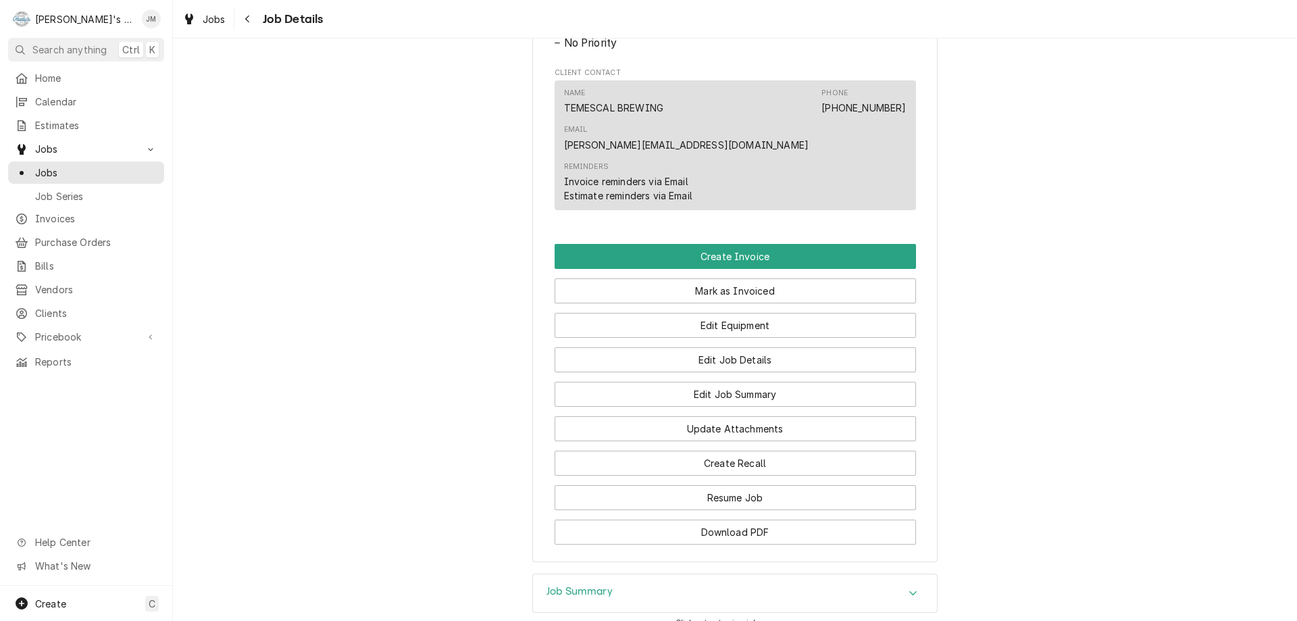
scroll to position [811, 0]
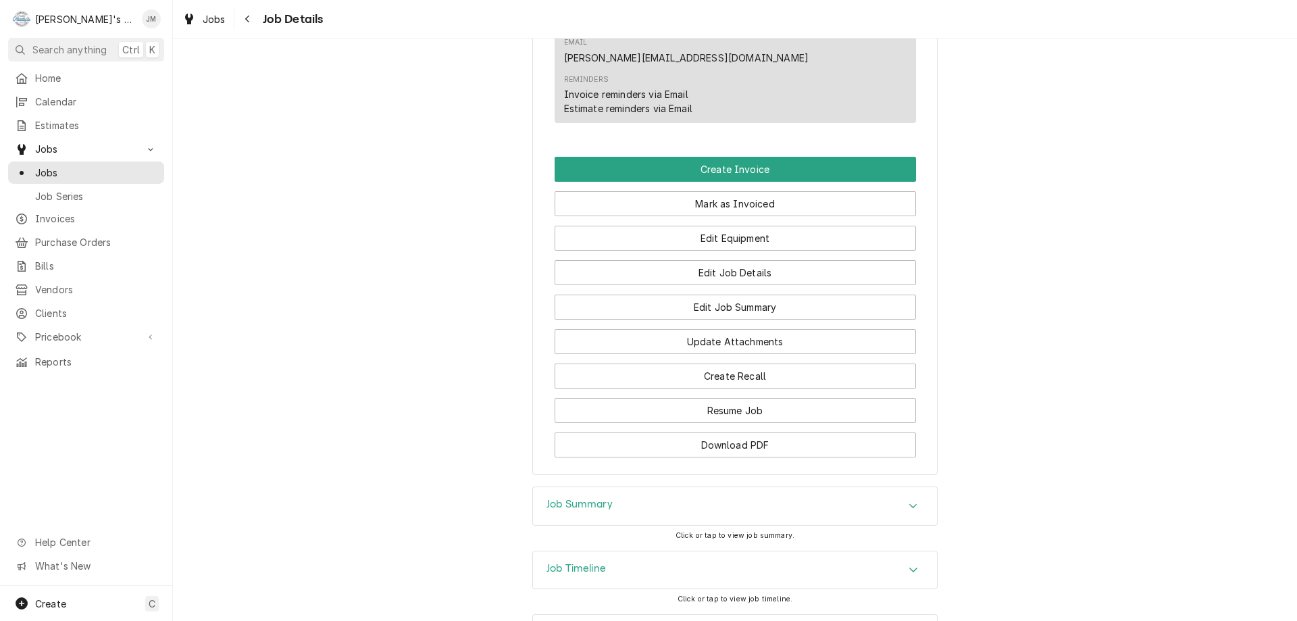
click at [553, 487] on div "Job Summary" at bounding box center [735, 506] width 404 height 38
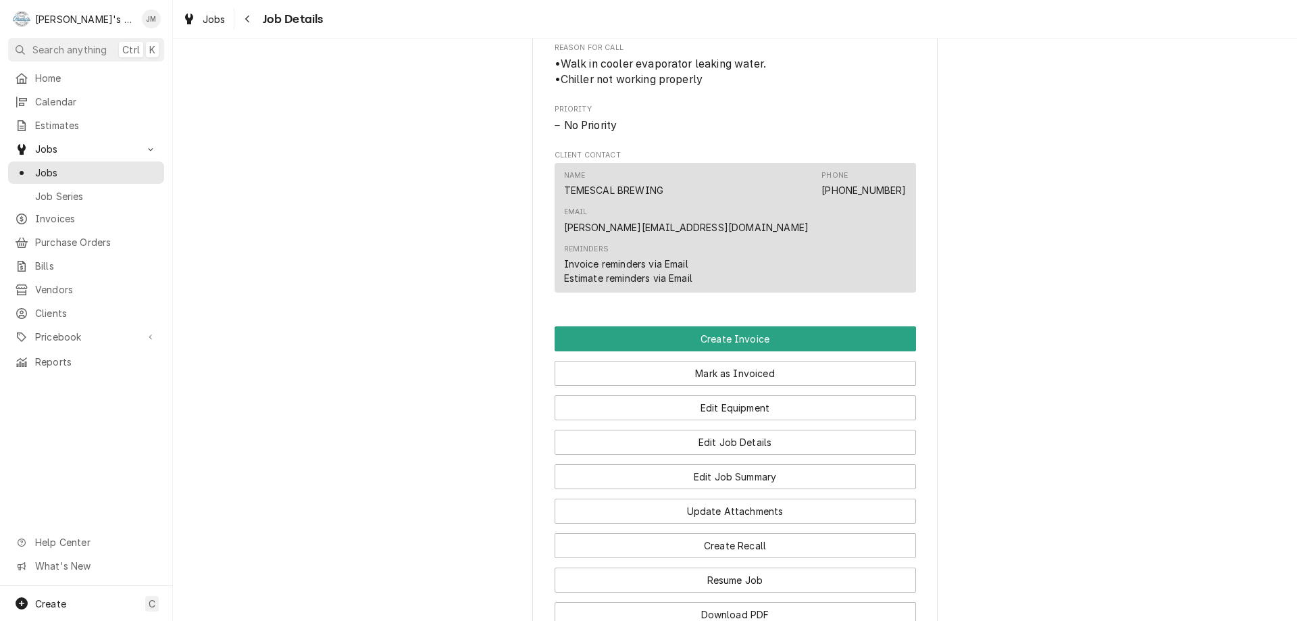
scroll to position [575, 0]
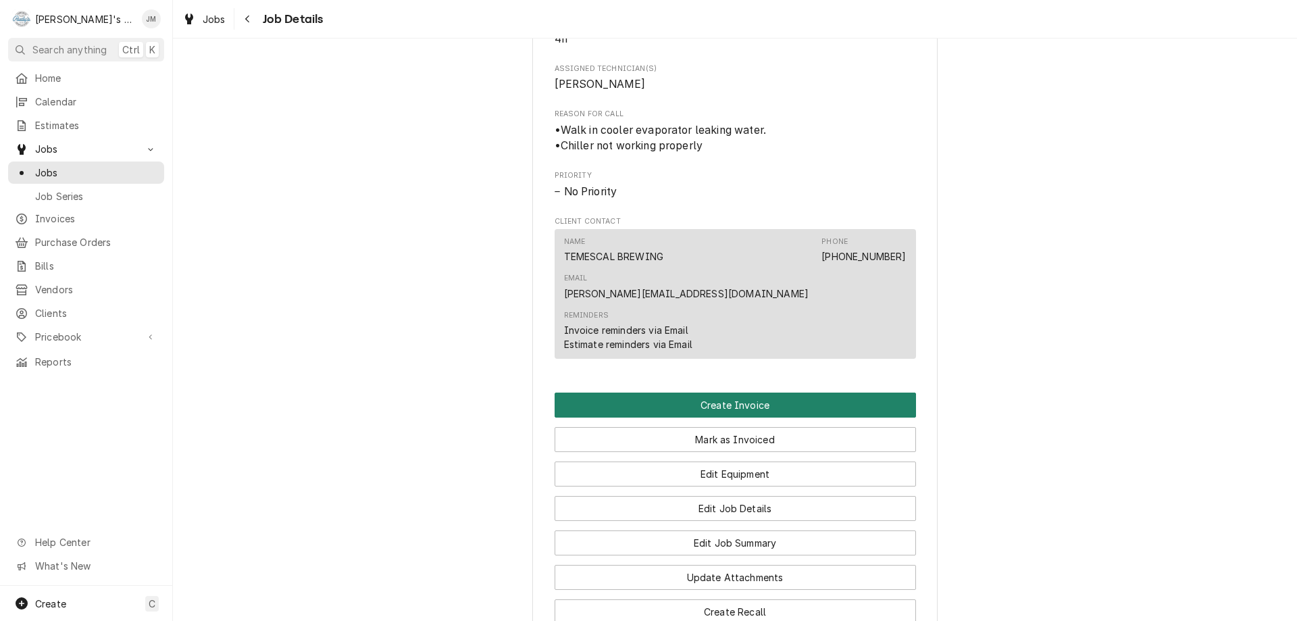
click at [728, 393] on button "Create Invoice" at bounding box center [735, 405] width 361 height 25
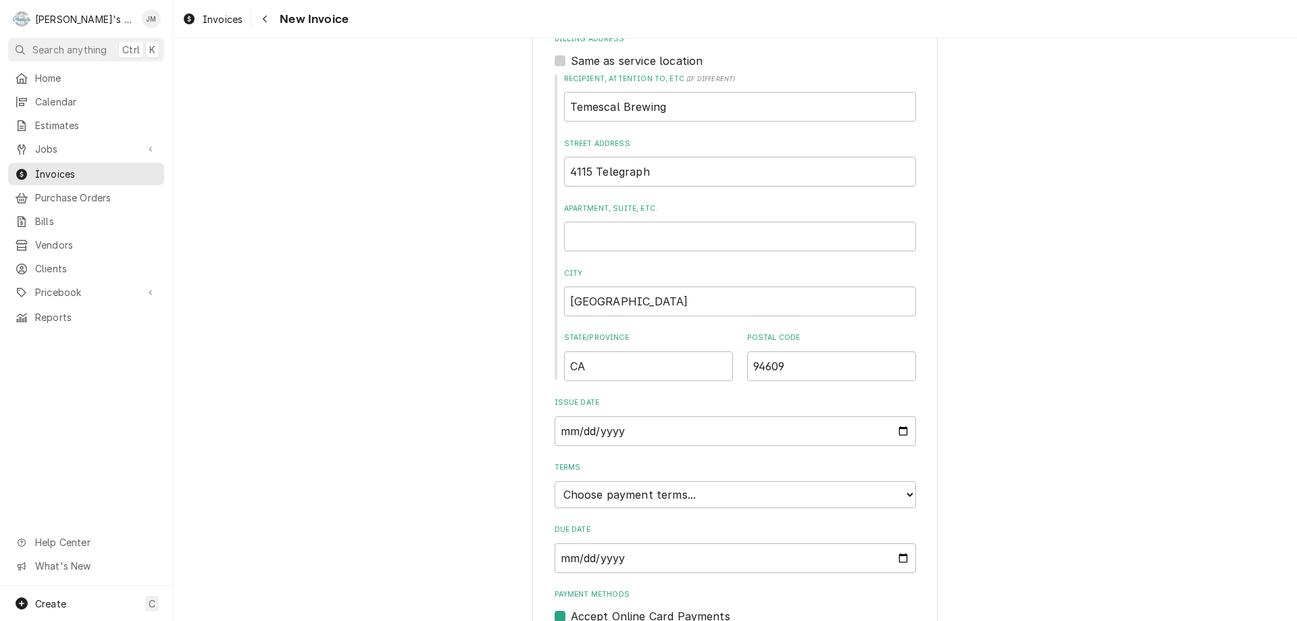
scroll to position [514, 0]
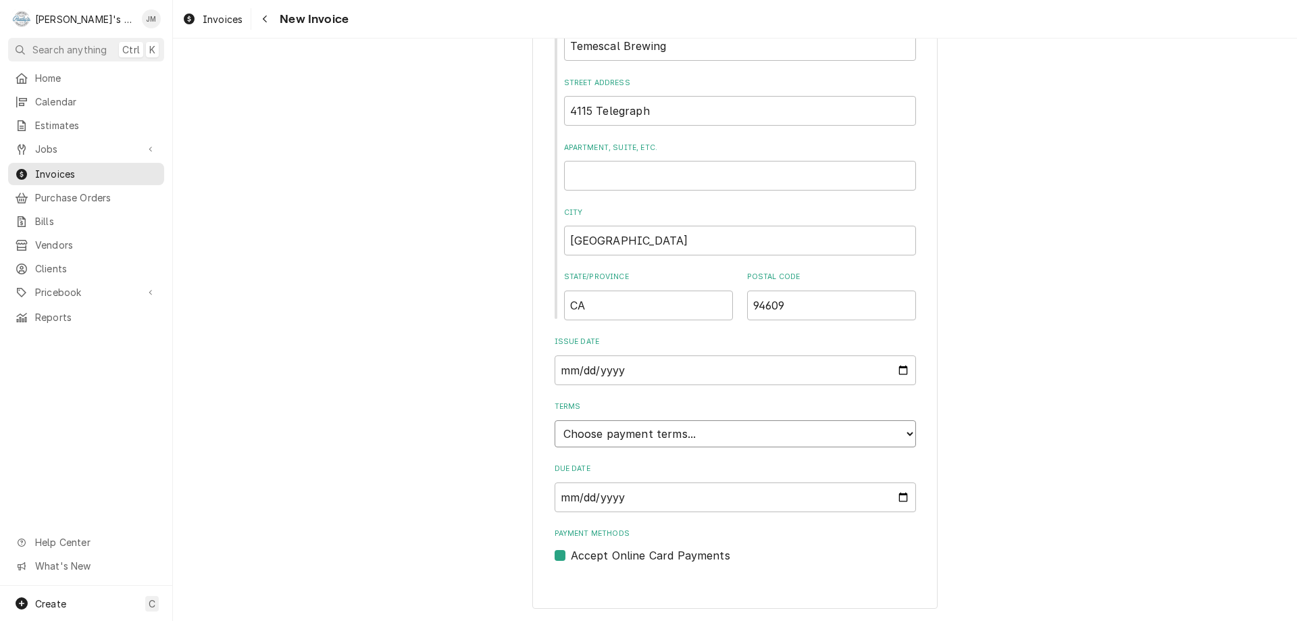
click at [832, 436] on select "Choose payment terms... Same Day Net 7 Net 14 Net 21 Net 30 Net 45 Net 60 Net 90" at bounding box center [735, 433] width 361 height 27
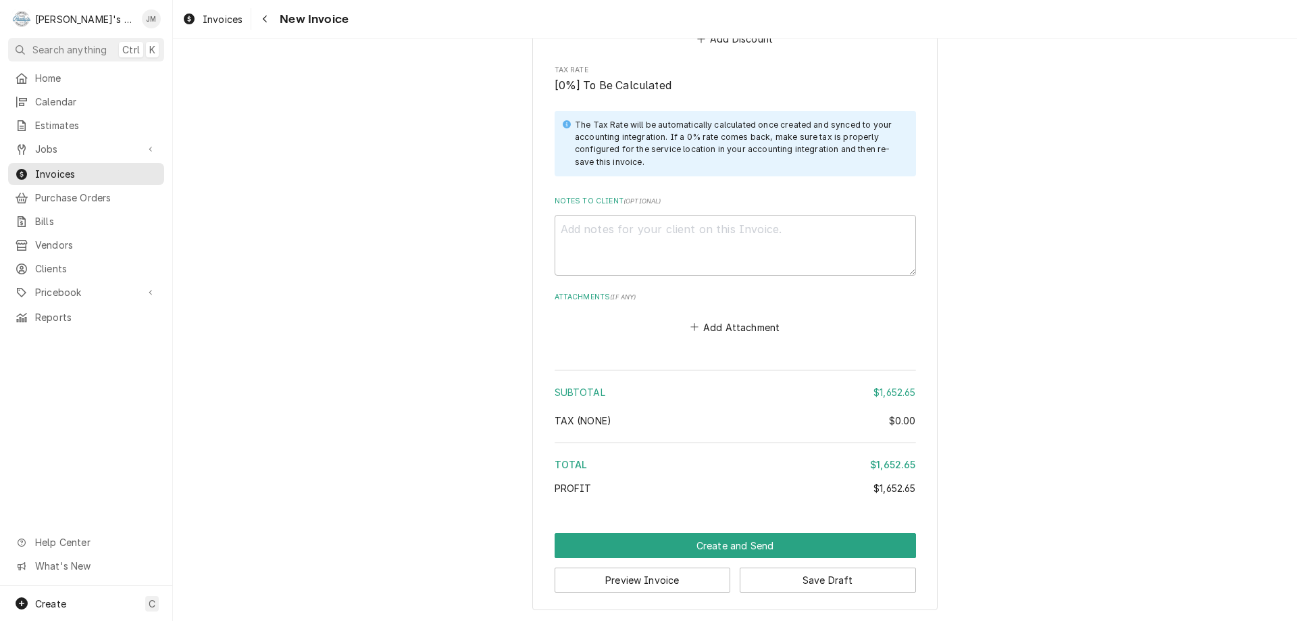
scroll to position [2161, 0]
click at [750, 547] on button "Create and Send" at bounding box center [735, 544] width 361 height 25
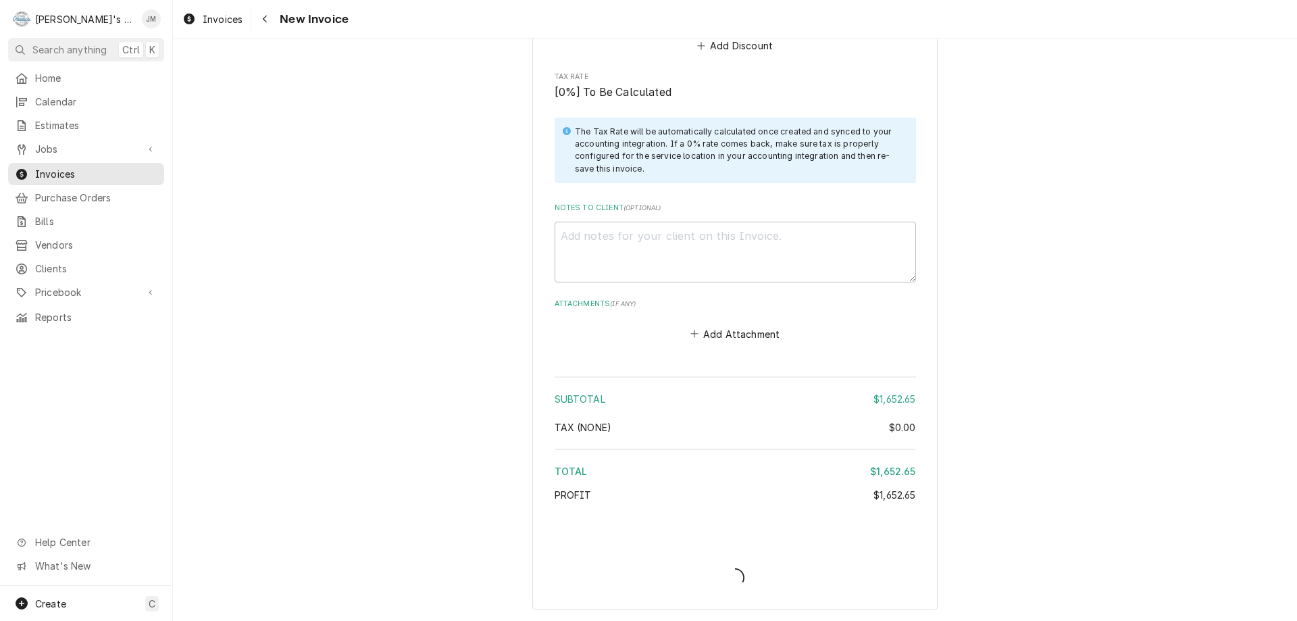
scroll to position [2153, 0]
type textarea "x"
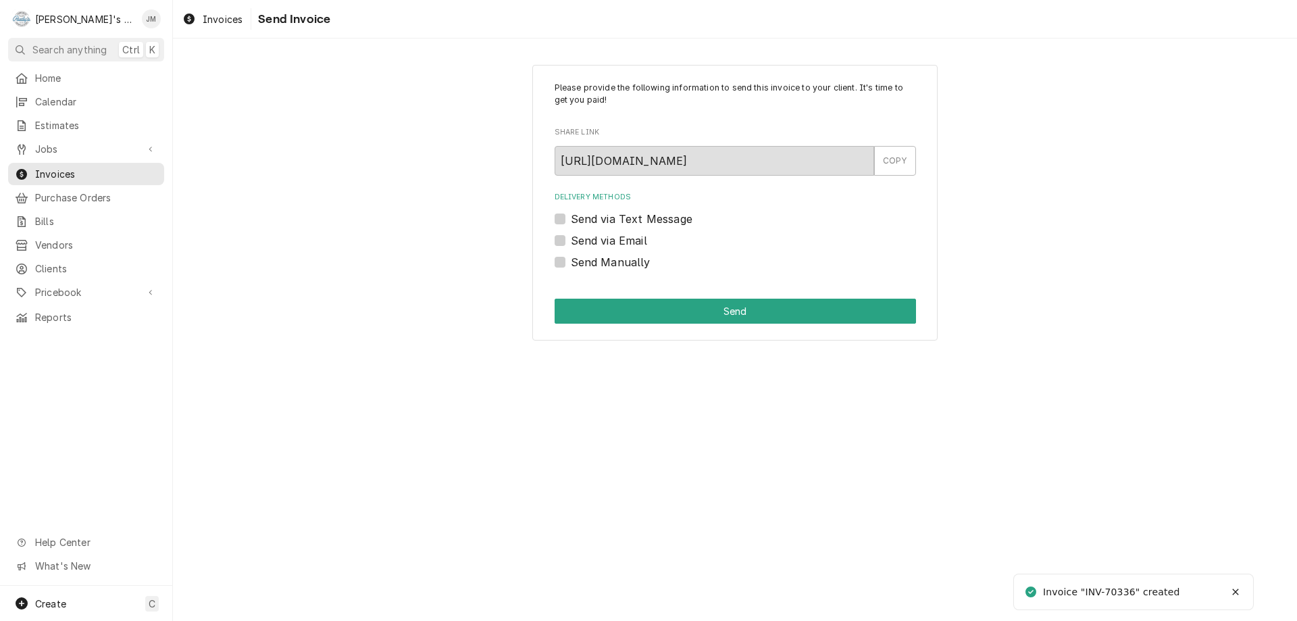
click at [630, 243] on label "Send via Email" at bounding box center [609, 240] width 76 height 16
click at [630, 243] on input "Send via Email" at bounding box center [751, 247] width 361 height 30
checkbox input "true"
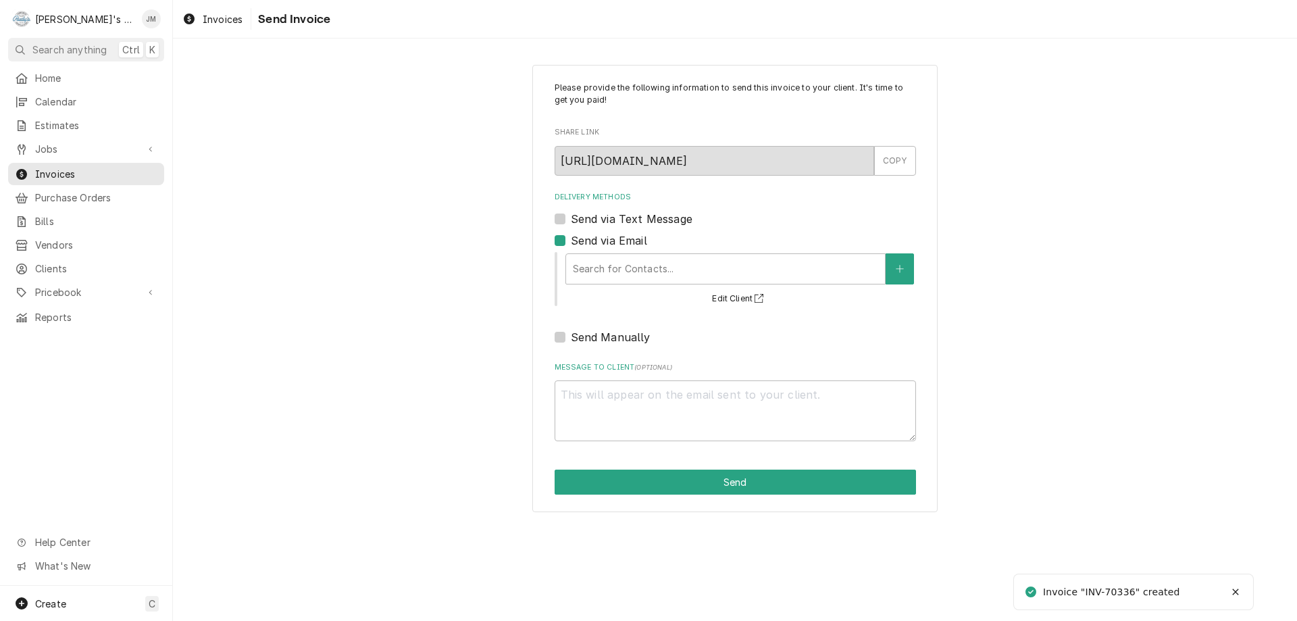
click at [571, 340] on label "Send Manually" at bounding box center [611, 337] width 80 height 16
click at [571, 340] on input "Send Manually" at bounding box center [751, 344] width 361 height 30
checkbox input "true"
type textarea "x"
click at [571, 241] on label "Send via Email" at bounding box center [609, 240] width 76 height 16
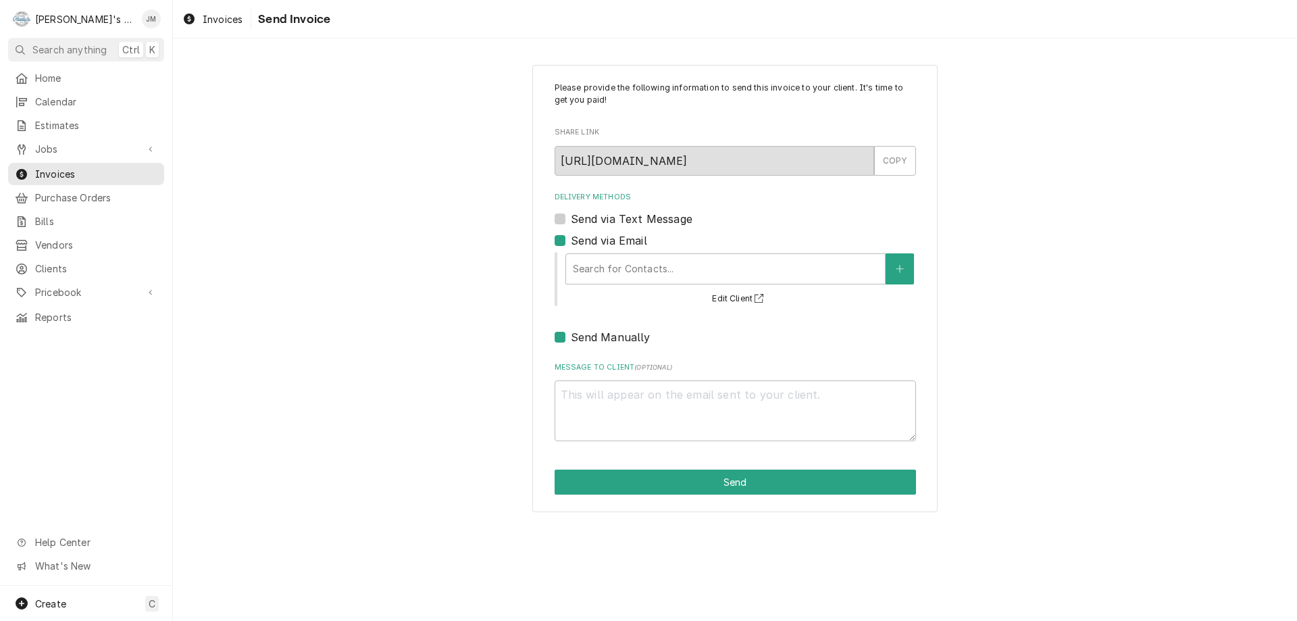
click at [571, 241] on input "Send via Email" at bounding box center [751, 247] width 361 height 30
checkbox input "false"
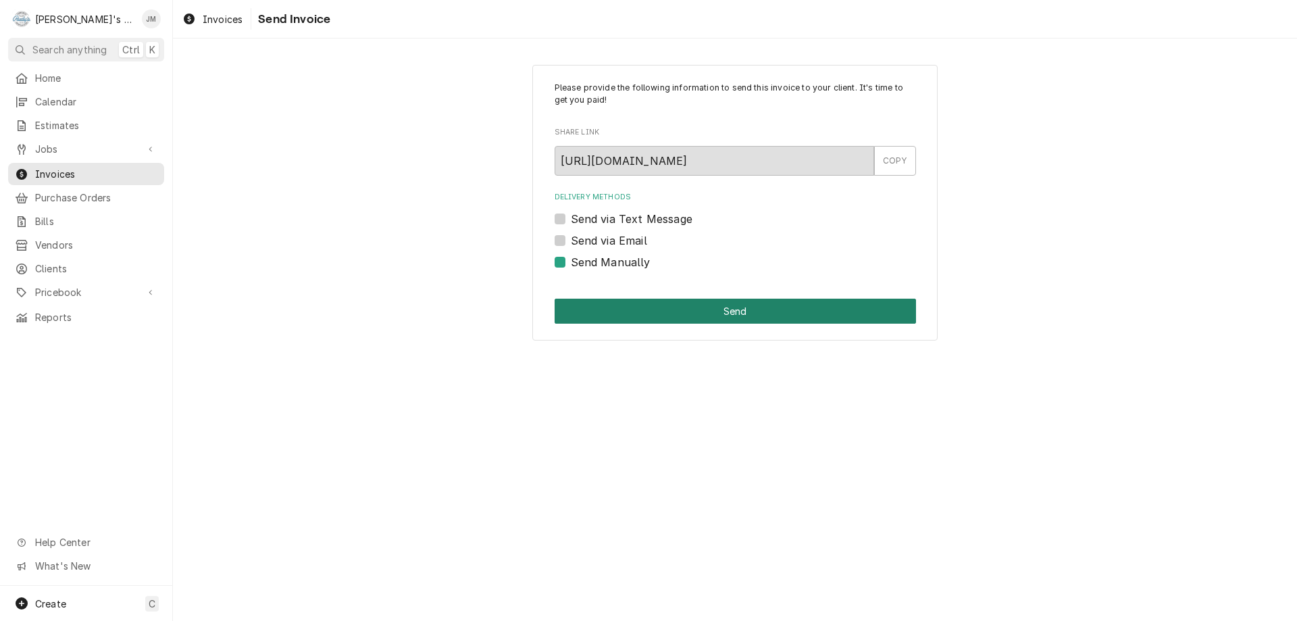
click at [715, 319] on button "Send" at bounding box center [735, 311] width 361 height 25
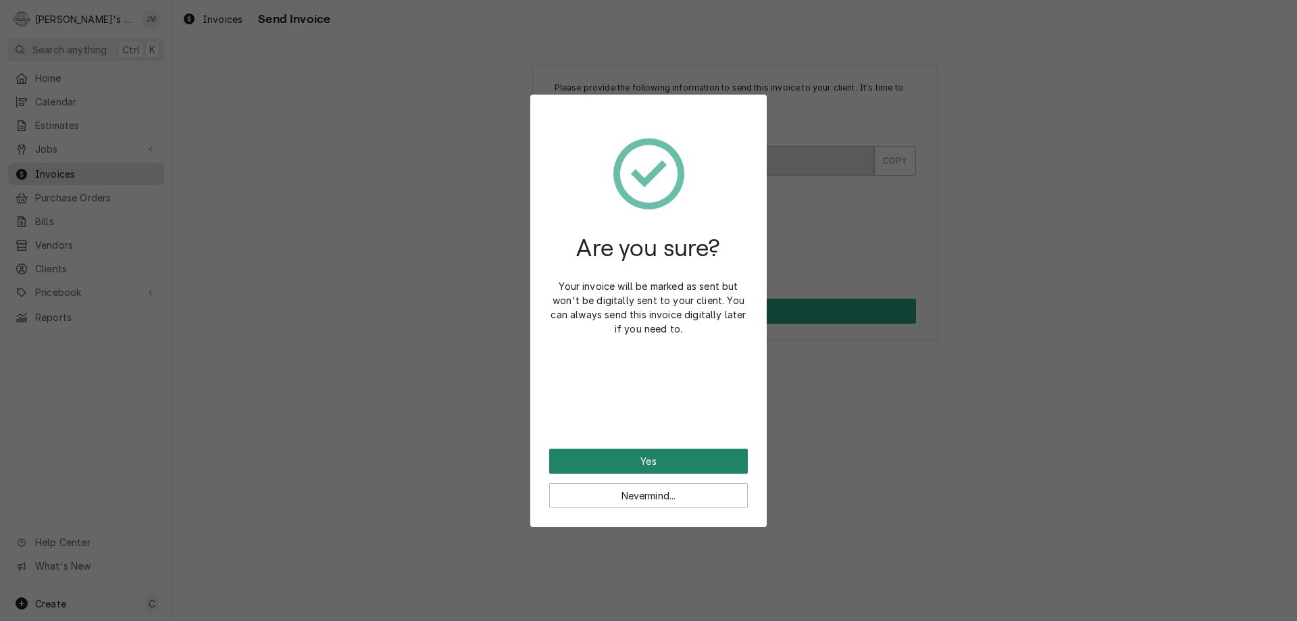
click at [659, 460] on button "Yes" at bounding box center [648, 461] width 199 height 25
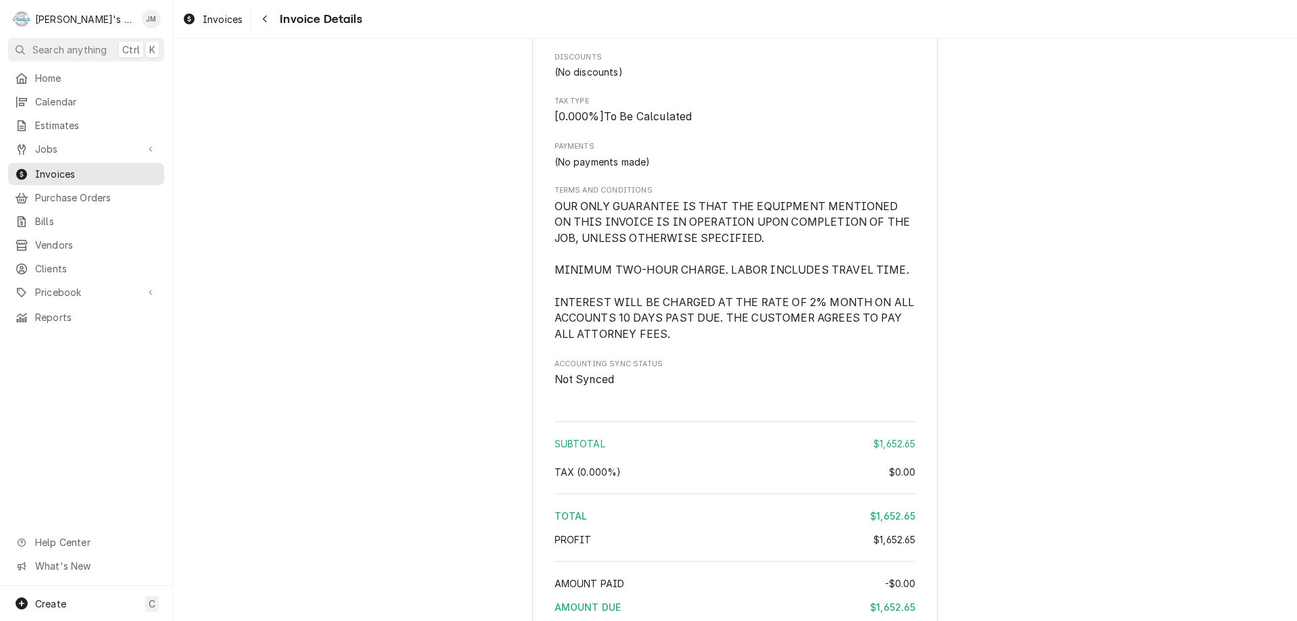
scroll to position [1824, 0]
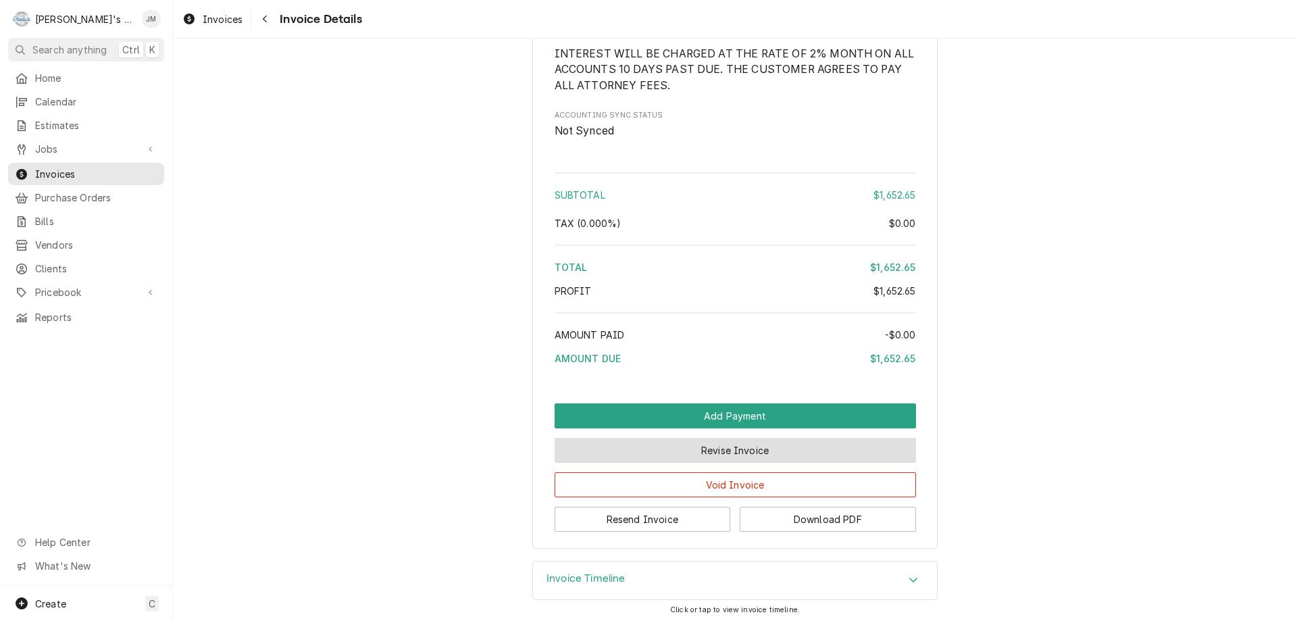
click at [668, 463] on button "Revise Invoice" at bounding box center [735, 450] width 361 height 25
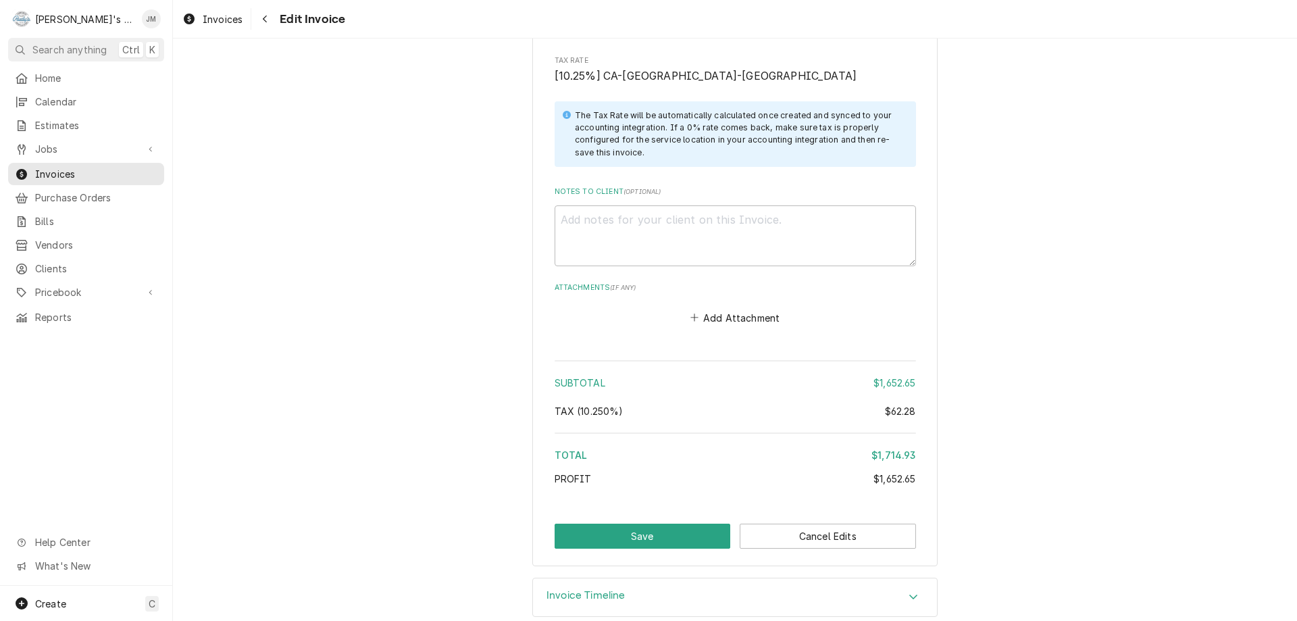
scroll to position [2190, 0]
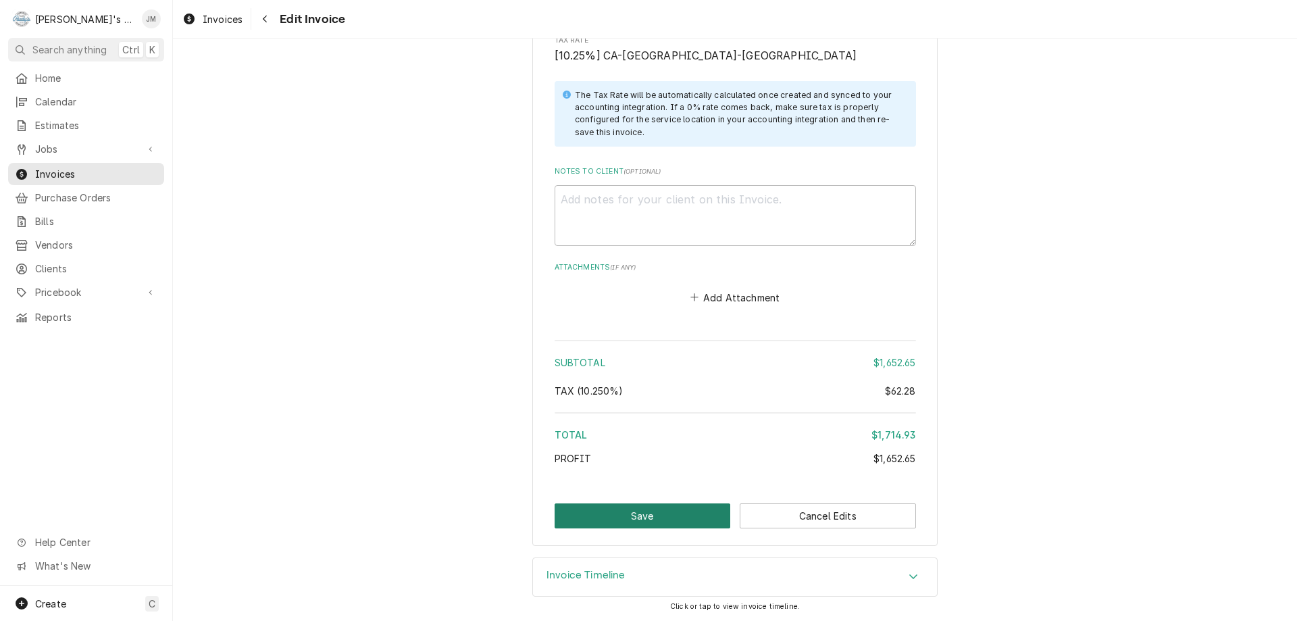
click at [645, 519] on button "Save" at bounding box center [643, 515] width 176 height 25
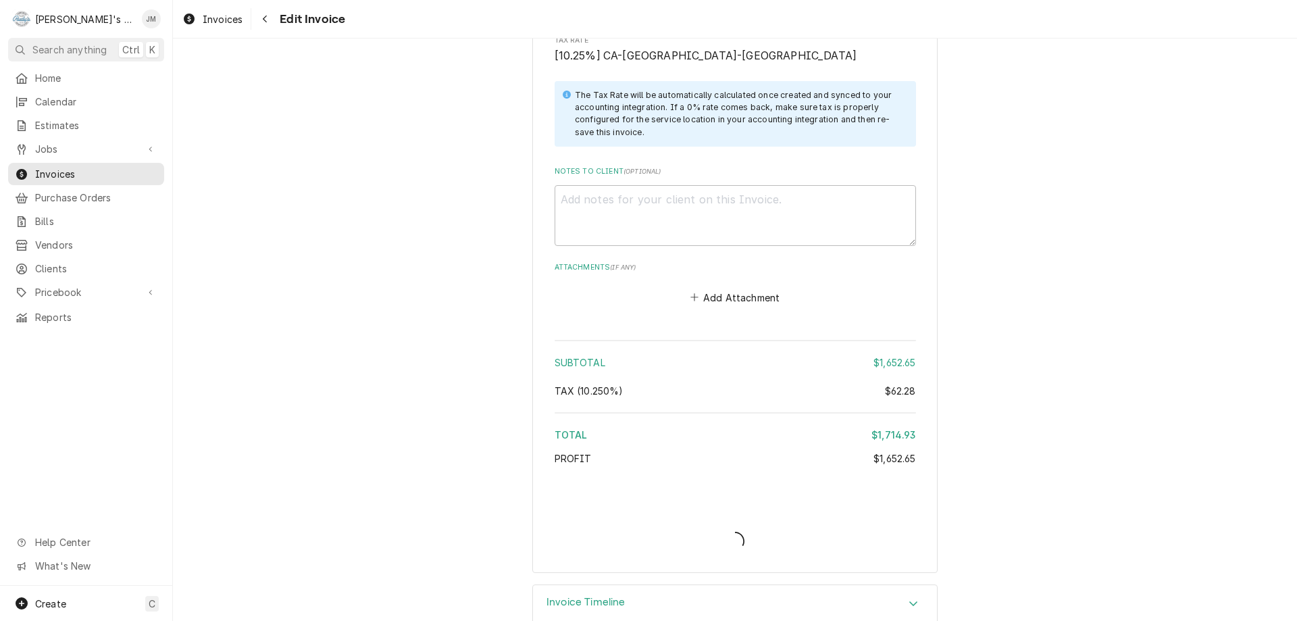
type textarea "x"
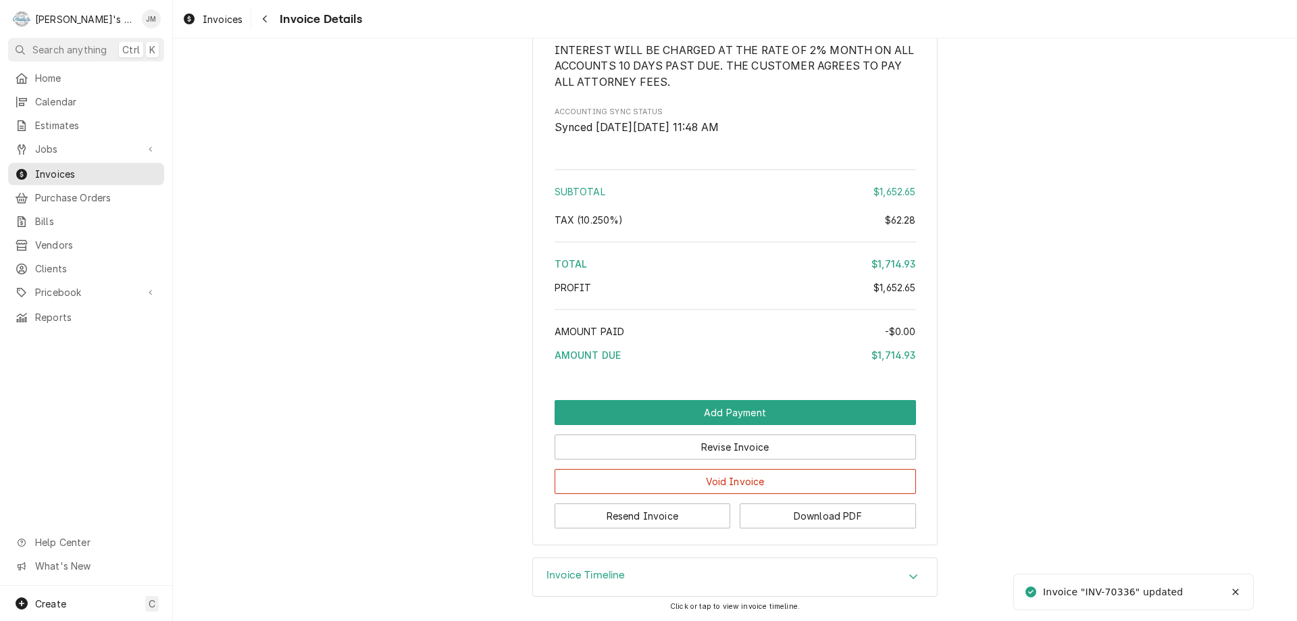
scroll to position [1872, 0]
click at [641, 516] on button "Resend Invoice" at bounding box center [643, 515] width 176 height 25
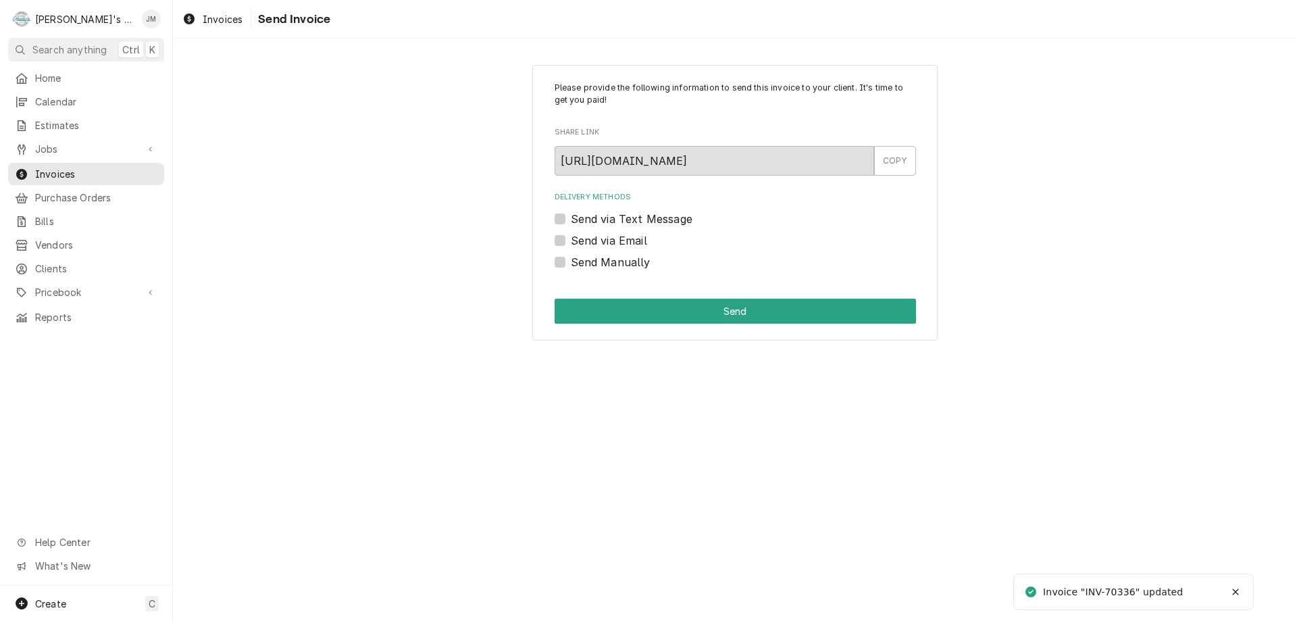
click at [608, 237] on label "Send via Email" at bounding box center [609, 240] width 76 height 16
click at [608, 237] on input "Send via Email" at bounding box center [751, 247] width 361 height 30
checkbox input "true"
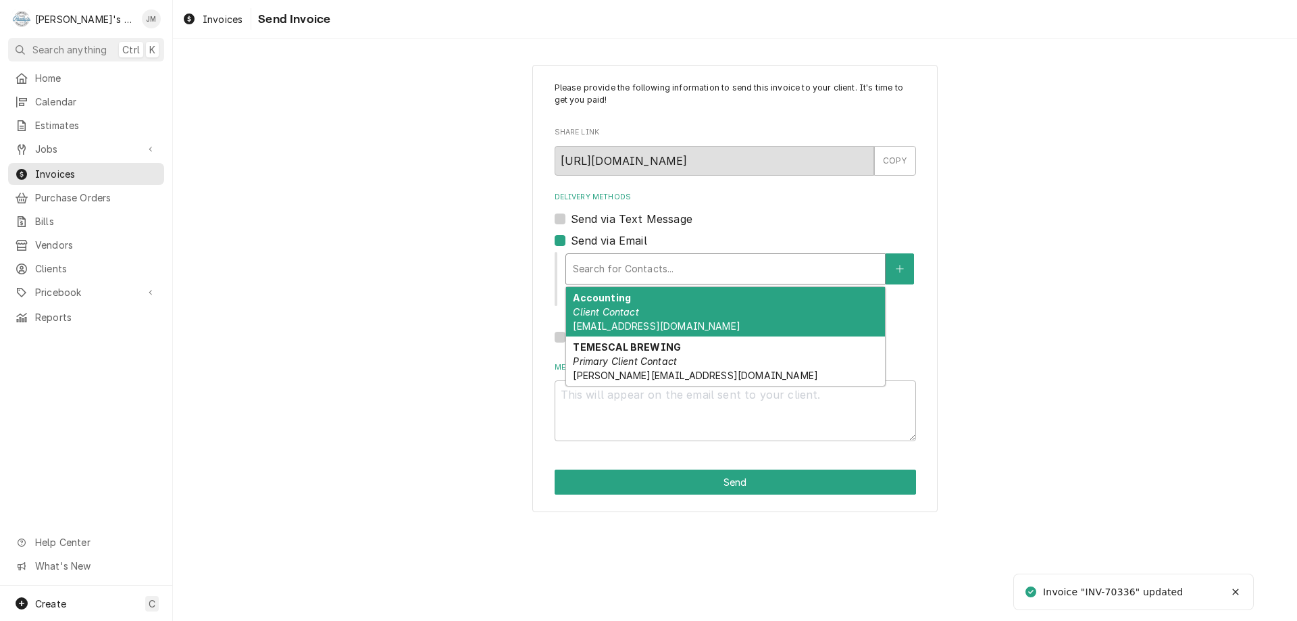
click at [608, 253] on div "Search for Contacts..." at bounding box center [726, 268] width 320 height 31
click at [626, 309] on em "Client Contact" at bounding box center [606, 311] width 66 height 11
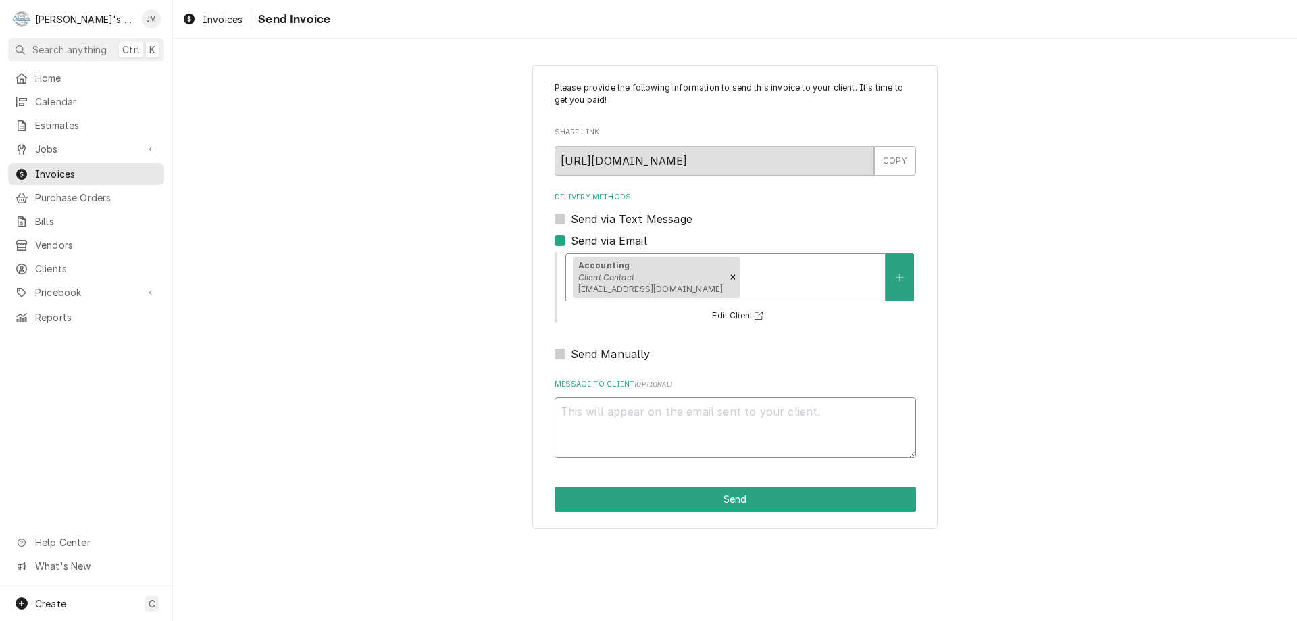
click at [682, 435] on textarea "Message to Client ( optional )" at bounding box center [735, 427] width 361 height 61
type textarea "x"
type textarea "t"
type textarea "x"
type textarea "tha"
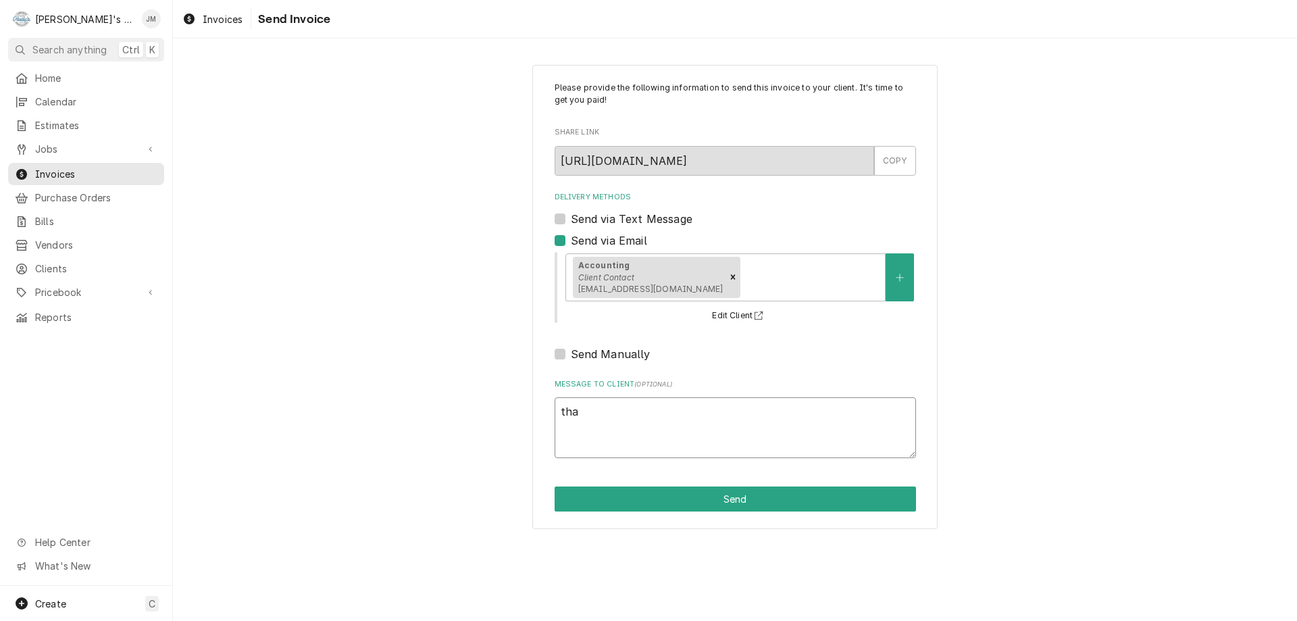
type textarea "x"
type textarea "than"
type textarea "x"
type textarea "thank"
type textarea "x"
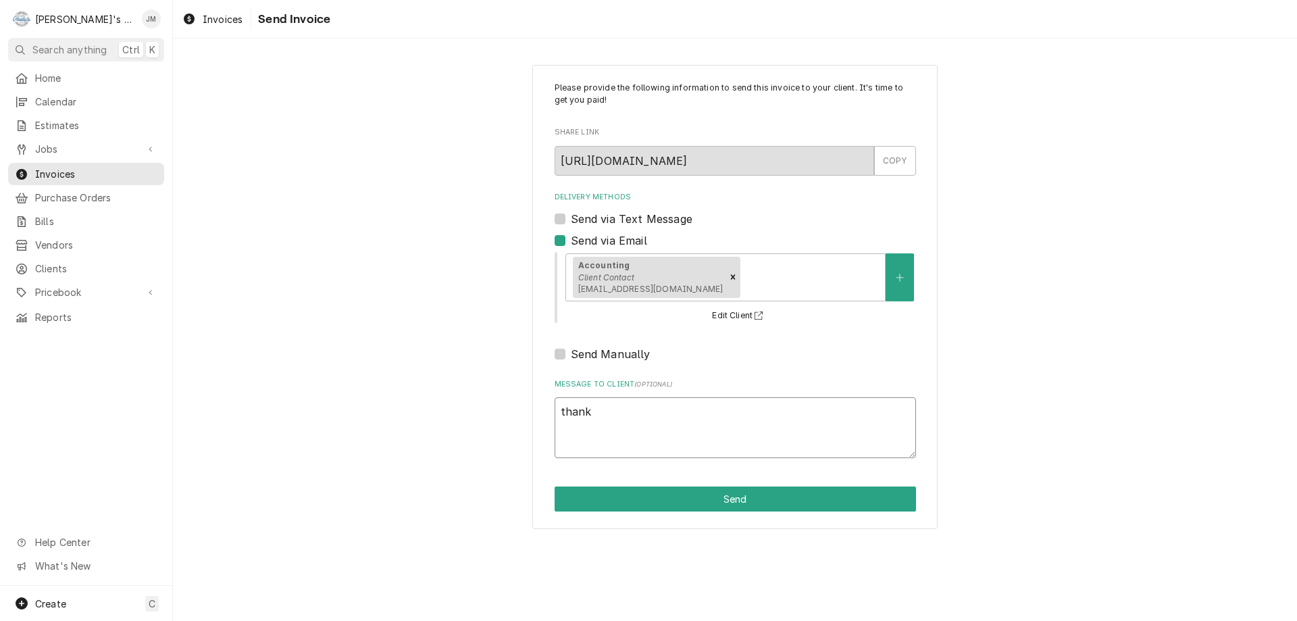
type textarea "thank"
type textarea "x"
type textarea "thank y"
type textarea "x"
type textarea "thank you"
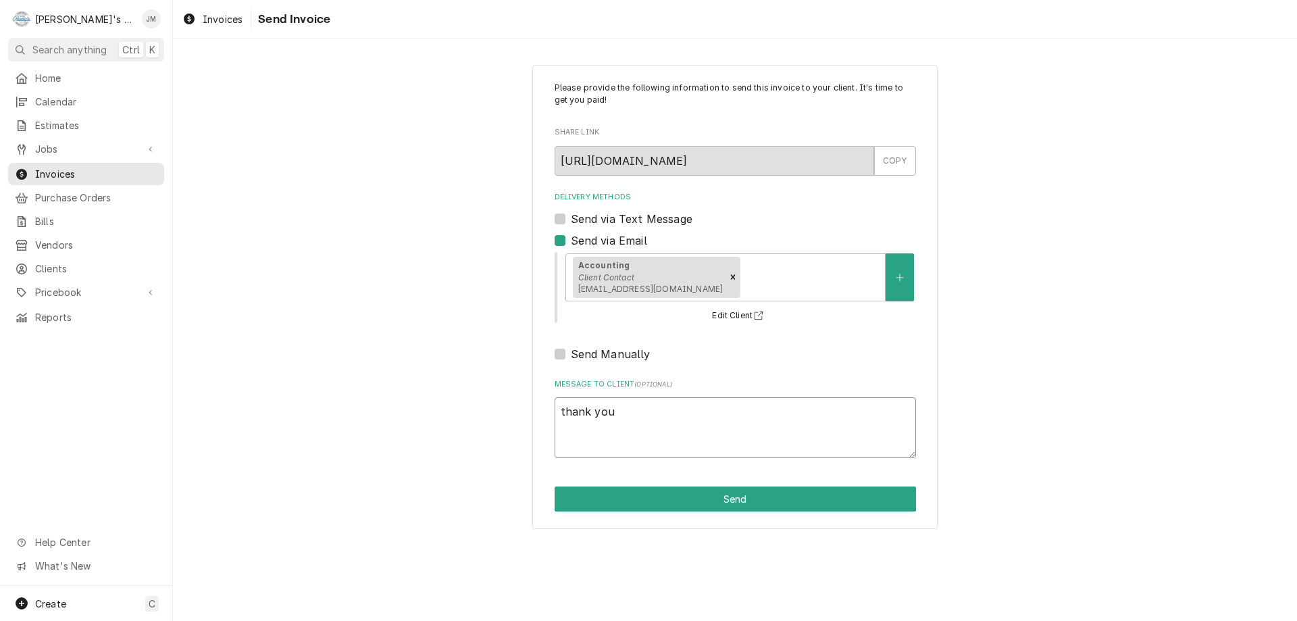
type textarea "x"
type textarea "thank youi"
type textarea "x"
type textarea "thank you"
type textarea "x"
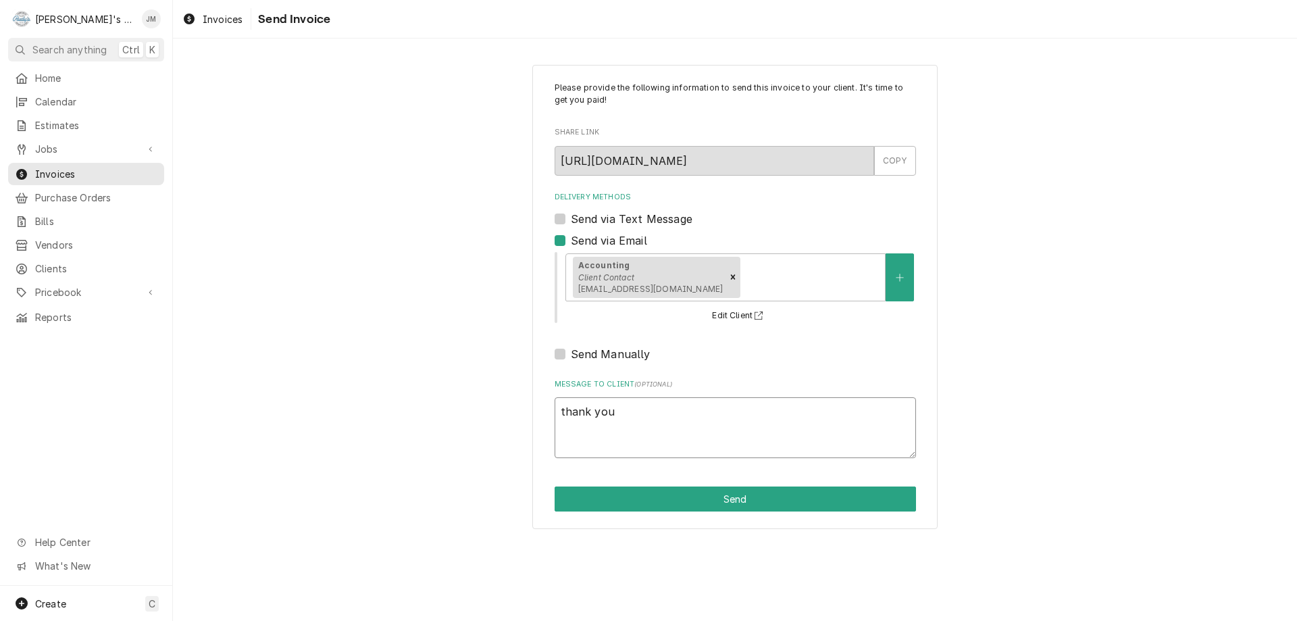
type textarea "thank yo"
type textarea "x"
type textarea "thank y"
type textarea "x"
type textarea "thank"
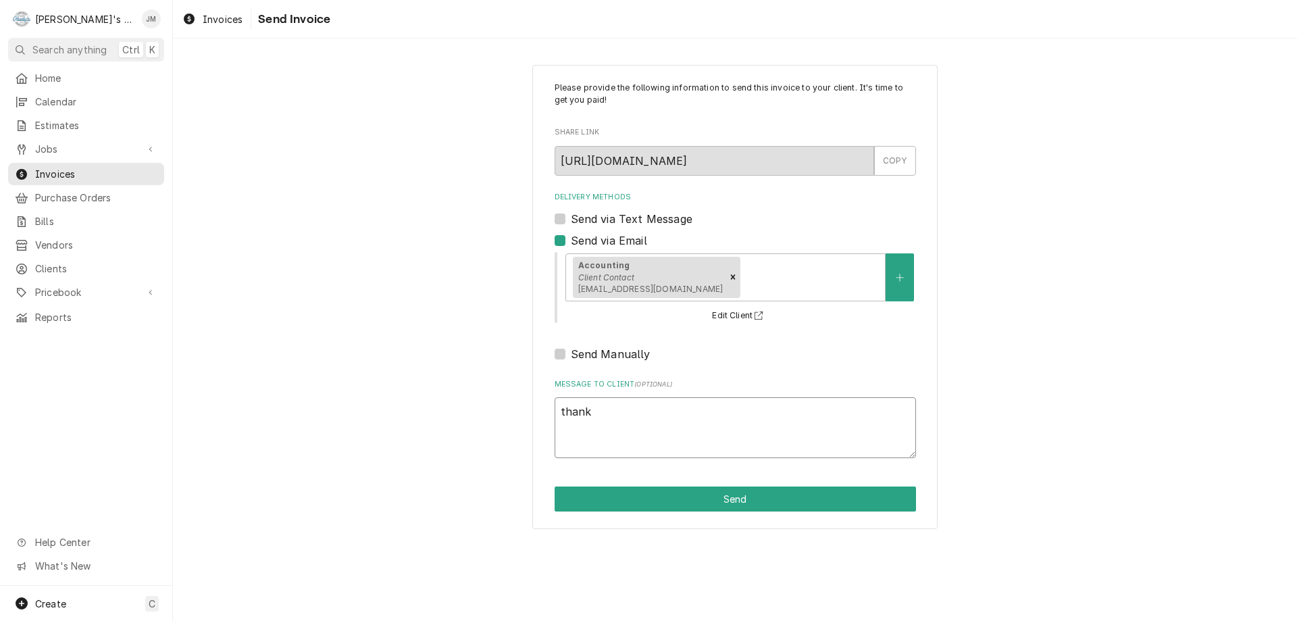
type textarea "x"
type textarea "thank"
type textarea "x"
type textarea "than"
type textarea "x"
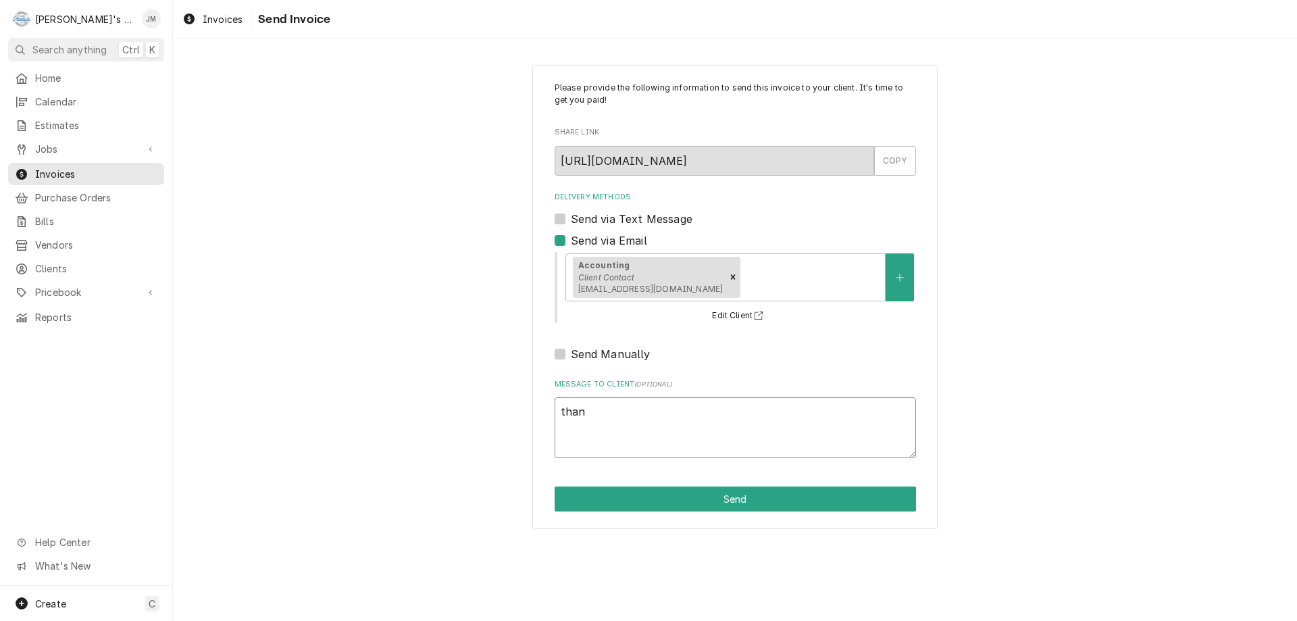
type textarea "tha"
type textarea "x"
type textarea "th"
type textarea "x"
type textarea "t"
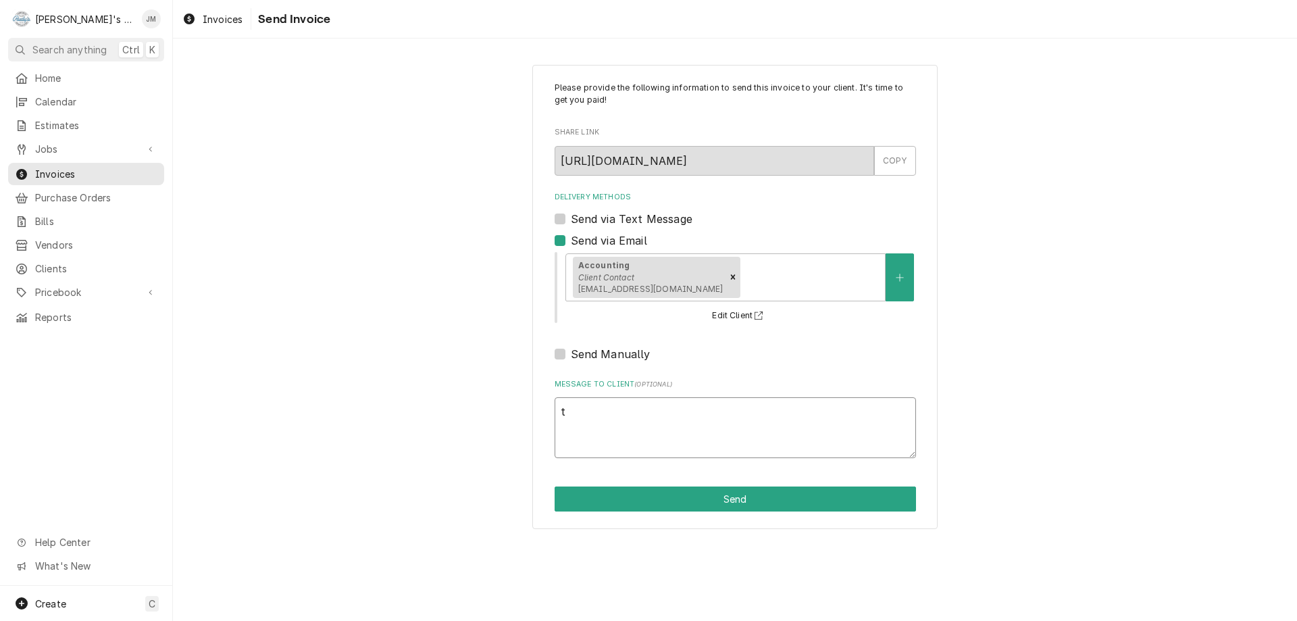
type textarea "x"
type textarea "T"
type textarea "x"
type textarea "Th"
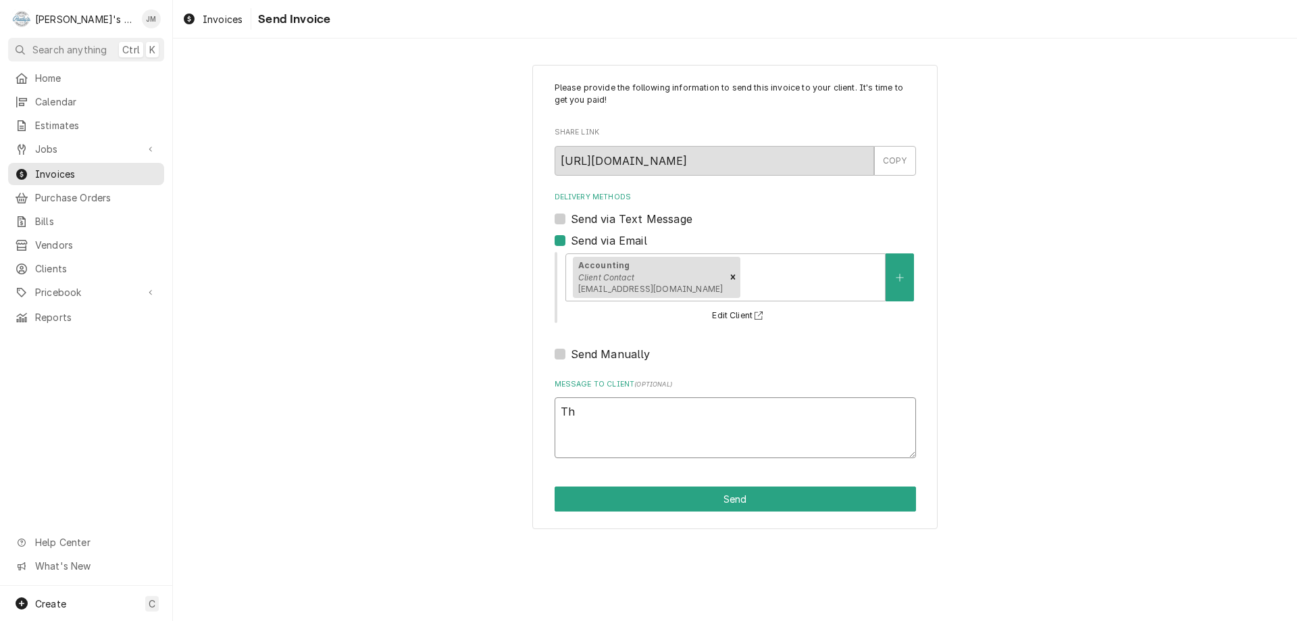
type textarea "x"
type textarea "Tha"
type textarea "x"
type textarea "Than"
type textarea "x"
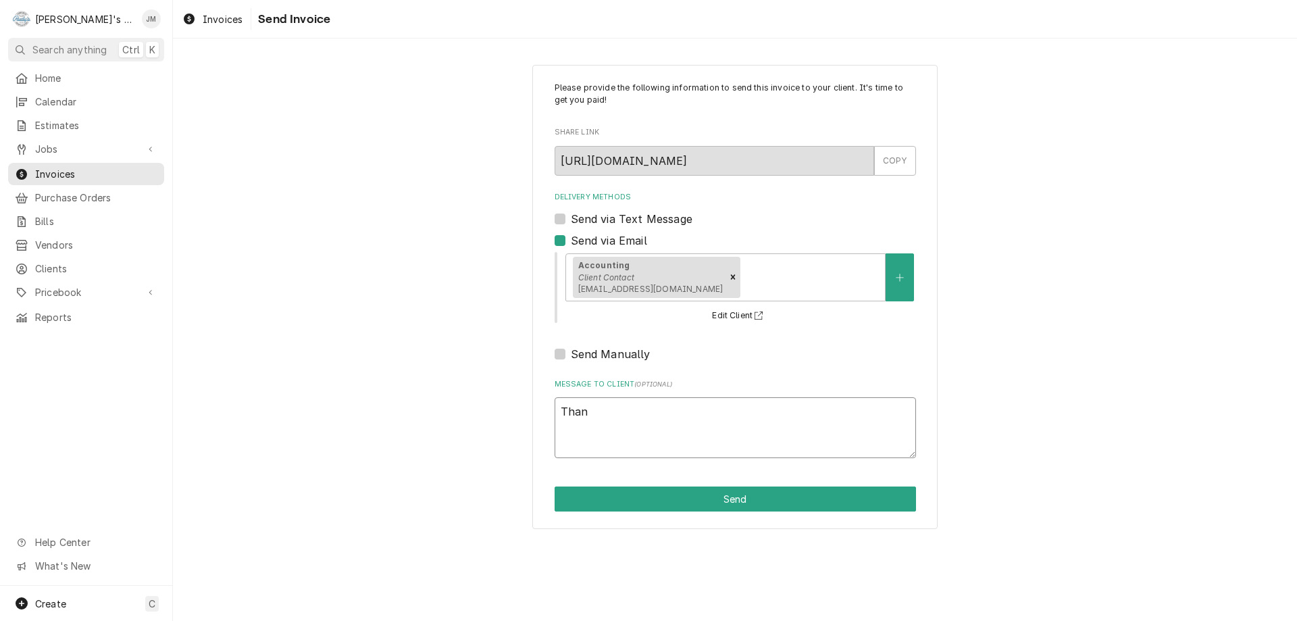
type textarea "Thank"
type textarea "x"
type textarea "Thank"
type textarea "x"
type textarea "Thank y"
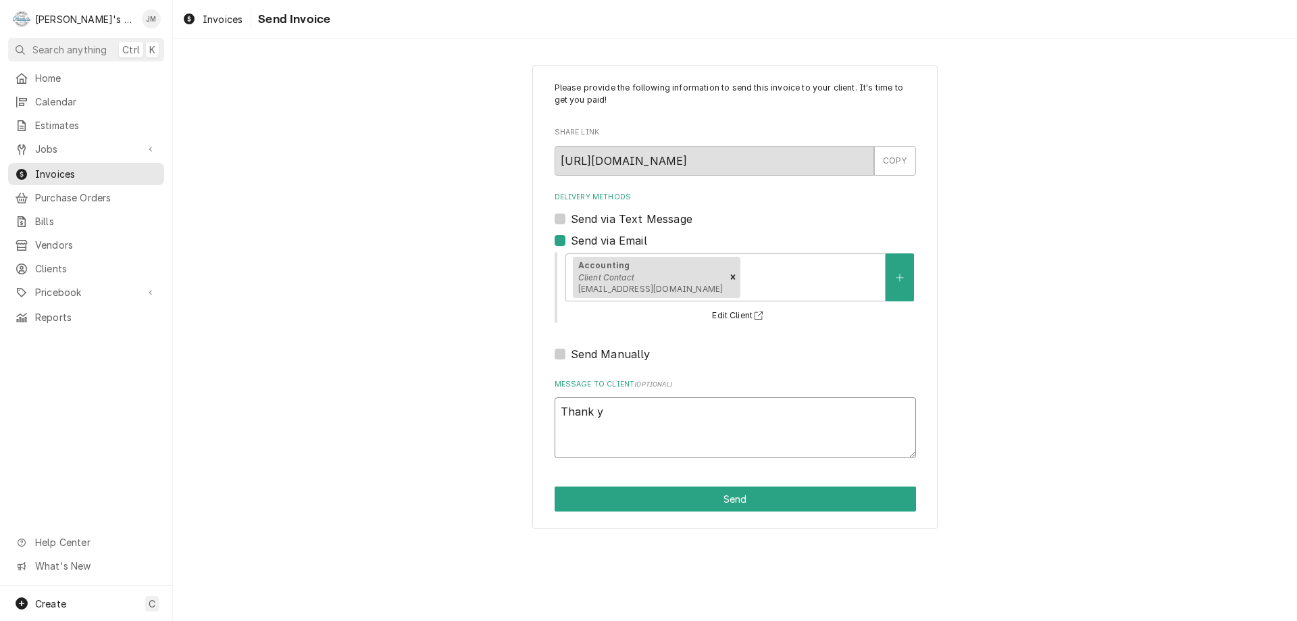
type textarea "x"
type textarea "Thank yo"
type textarea "x"
type textarea "Thank you"
type textarea "x"
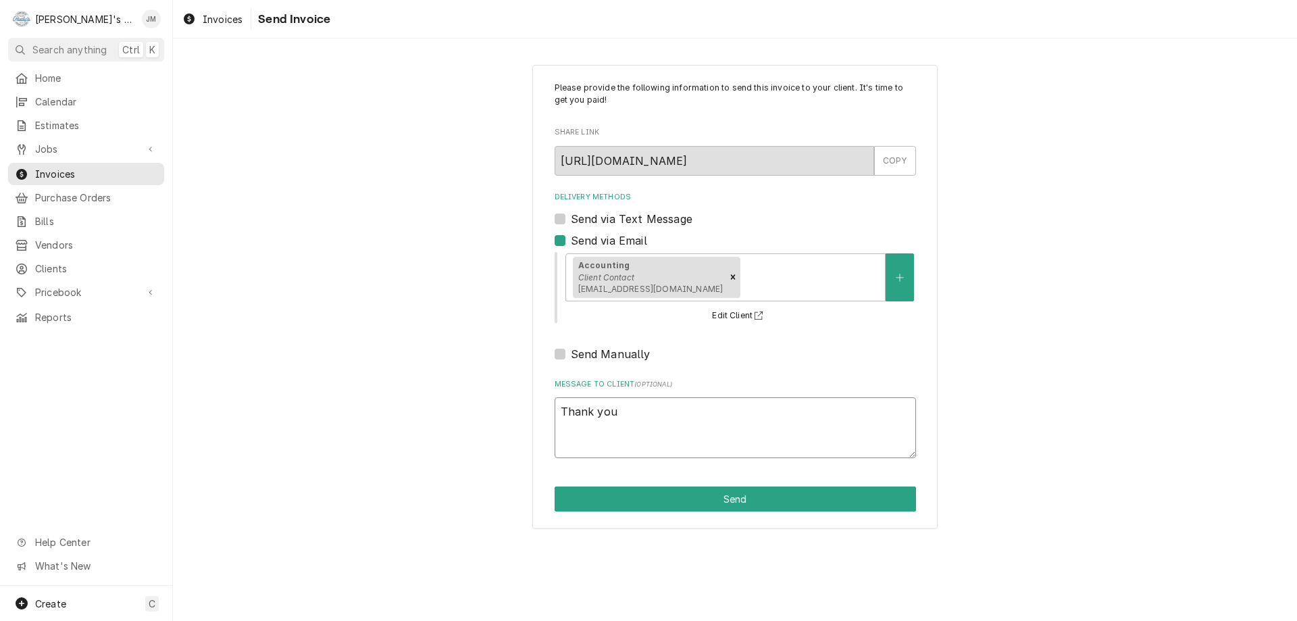
type textarea "Thank you"
type textarea "x"
type textarea "Thank you f"
type textarea "x"
type textarea "Thank you fo"
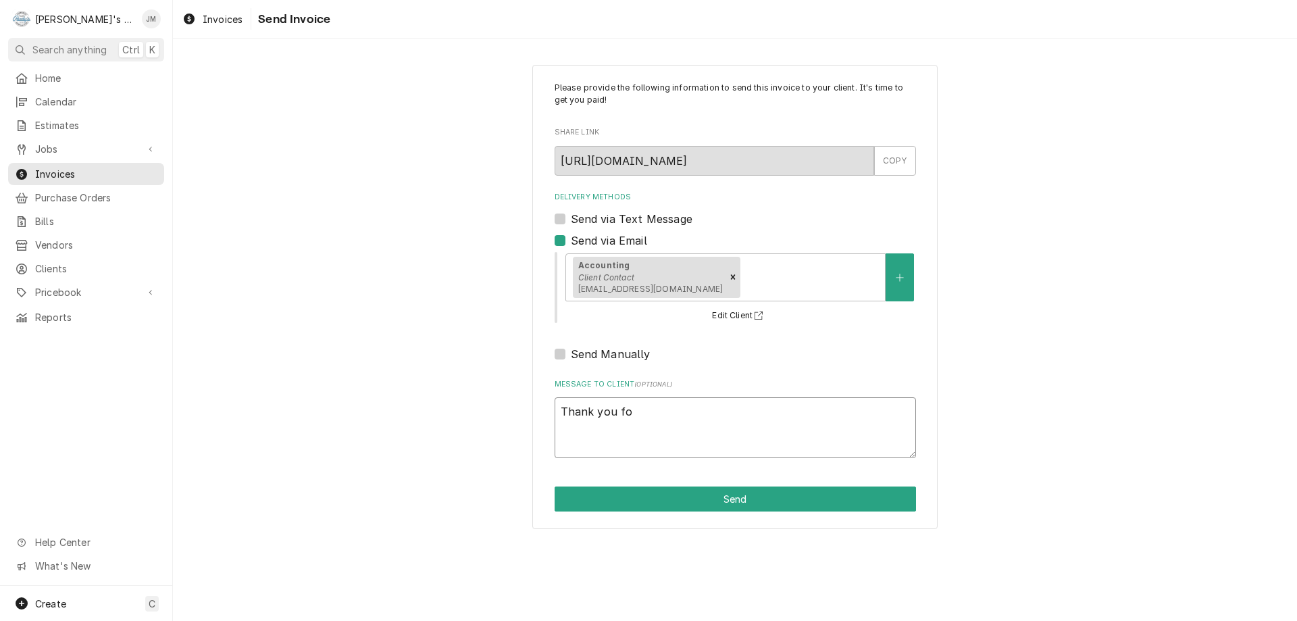
type textarea "x"
type textarea "Thank you for"
type textarea "x"
type textarea "Thank you for"
type textarea "x"
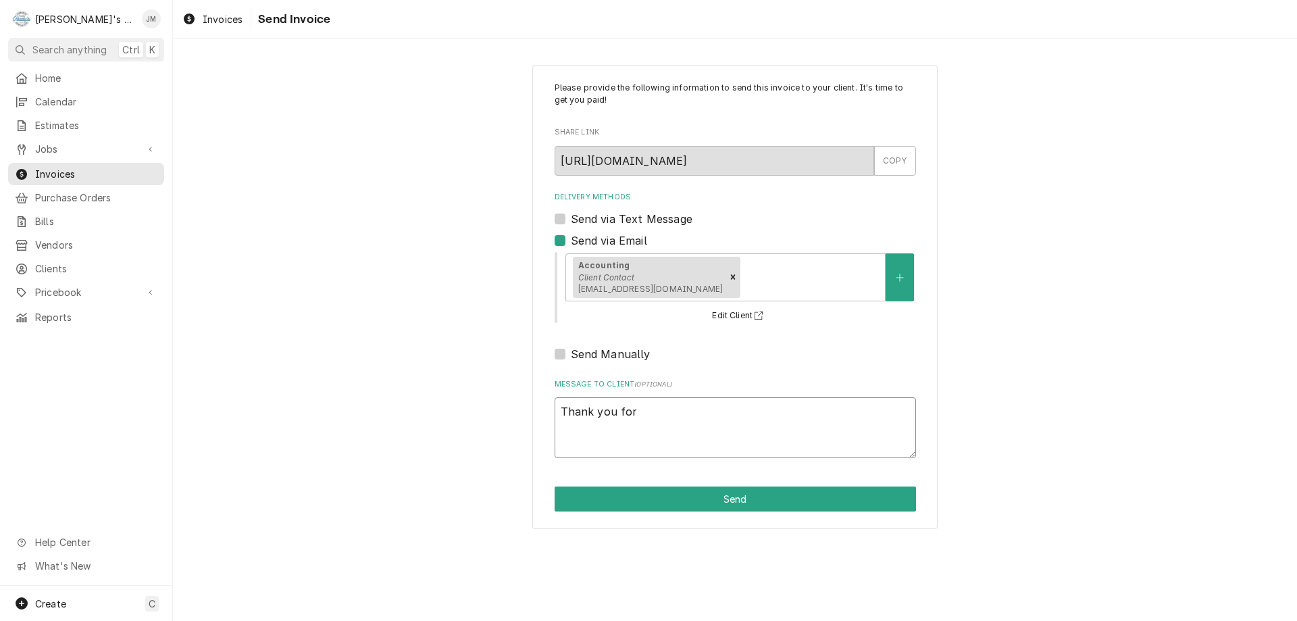
type textarea "Thank you for y"
type textarea "x"
type textarea "Thank you for yo"
type textarea "x"
type textarea "Thank you for you"
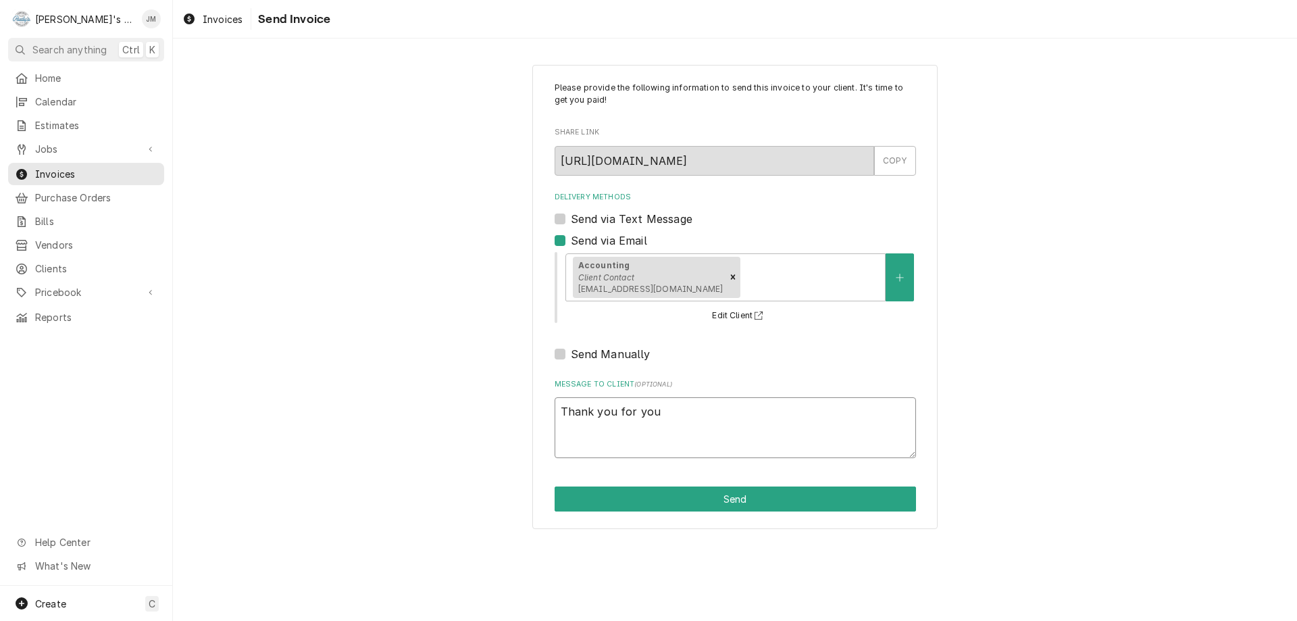
type textarea "x"
type textarea "Thank you for your"
type textarea "x"
type textarea "Thank you for your"
type textarea "x"
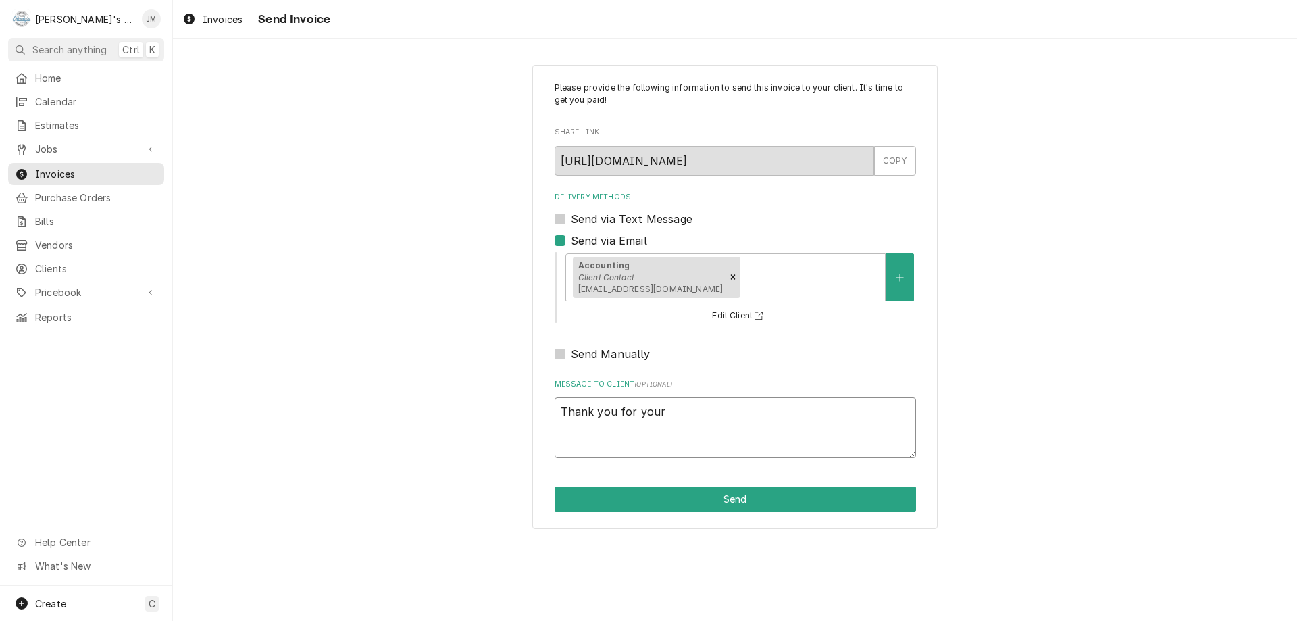
type textarea "Thank you for your b"
type textarea "x"
type textarea "Thank you for your bu"
type textarea "x"
type textarea "Thank you for your bus"
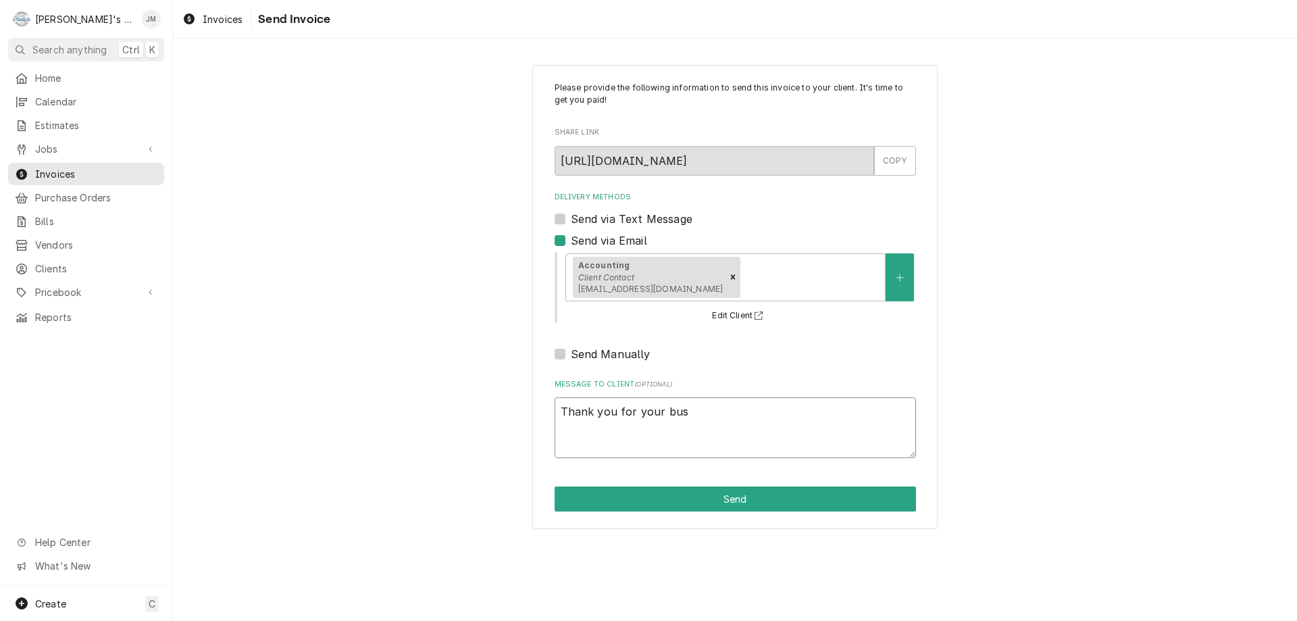
type textarea "x"
type textarea "Thank you for your busi"
type textarea "x"
type textarea "Thank you for your busin"
type textarea "x"
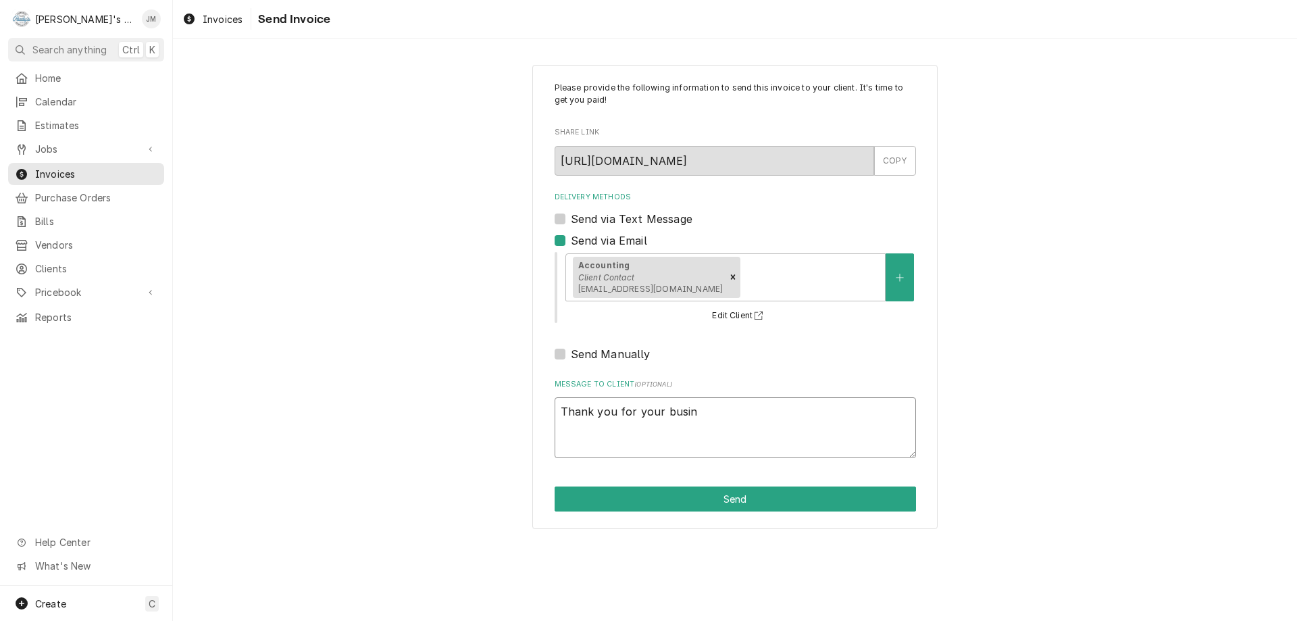
type textarea "Thank you for your busine"
type textarea "x"
type textarea "Thank you for your busines"
type textarea "x"
type textarea "Thank you for your business"
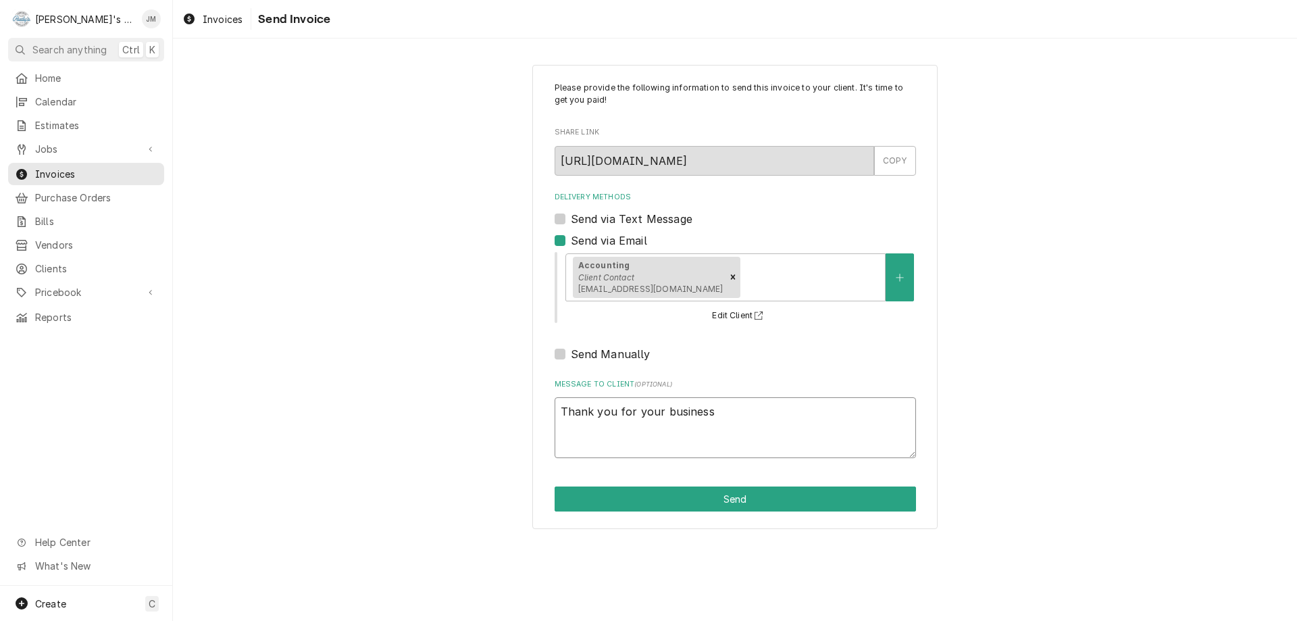
type textarea "x"
type textarea "Thank you for your business."
type textarea "x"
type textarea "Thank you for your business."
click at [740, 497] on button "Send" at bounding box center [735, 498] width 361 height 25
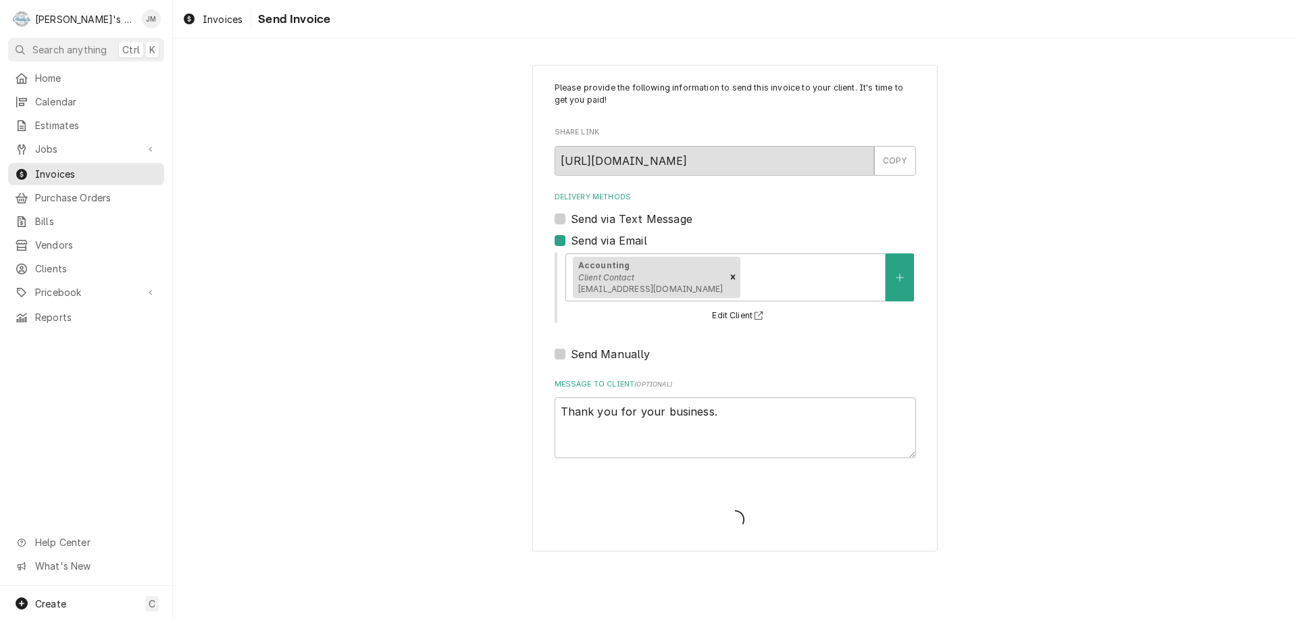
type textarea "x"
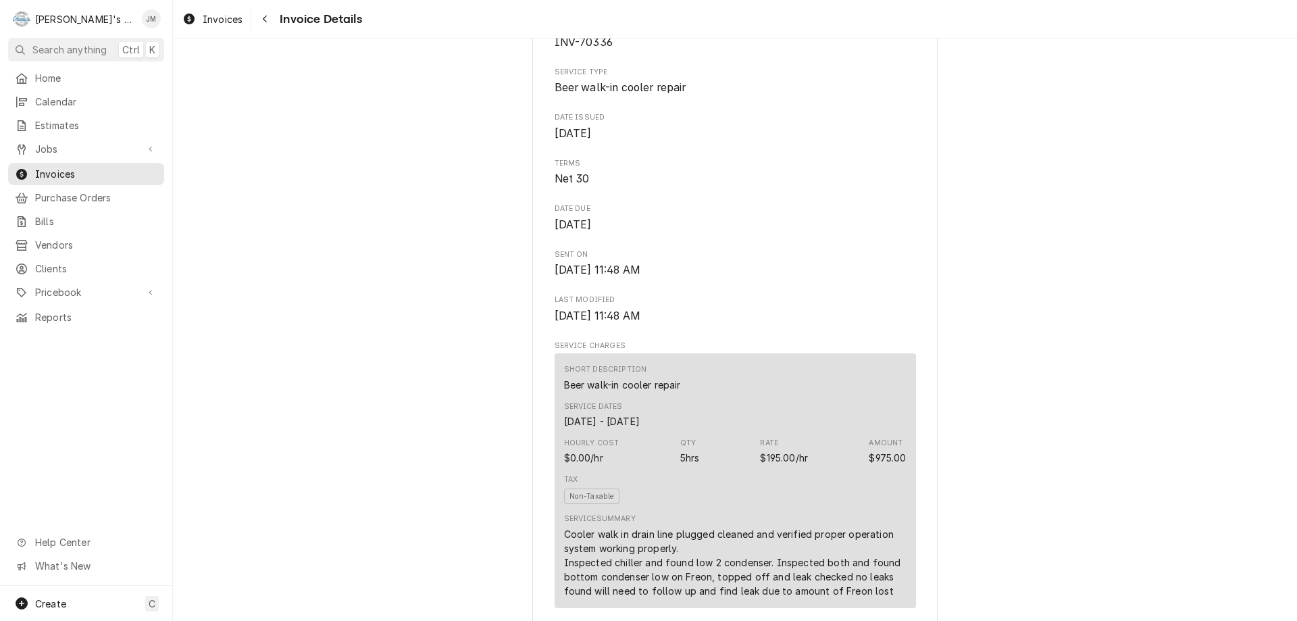
scroll to position [68, 0]
